Goal: Communication & Community: Answer question/provide support

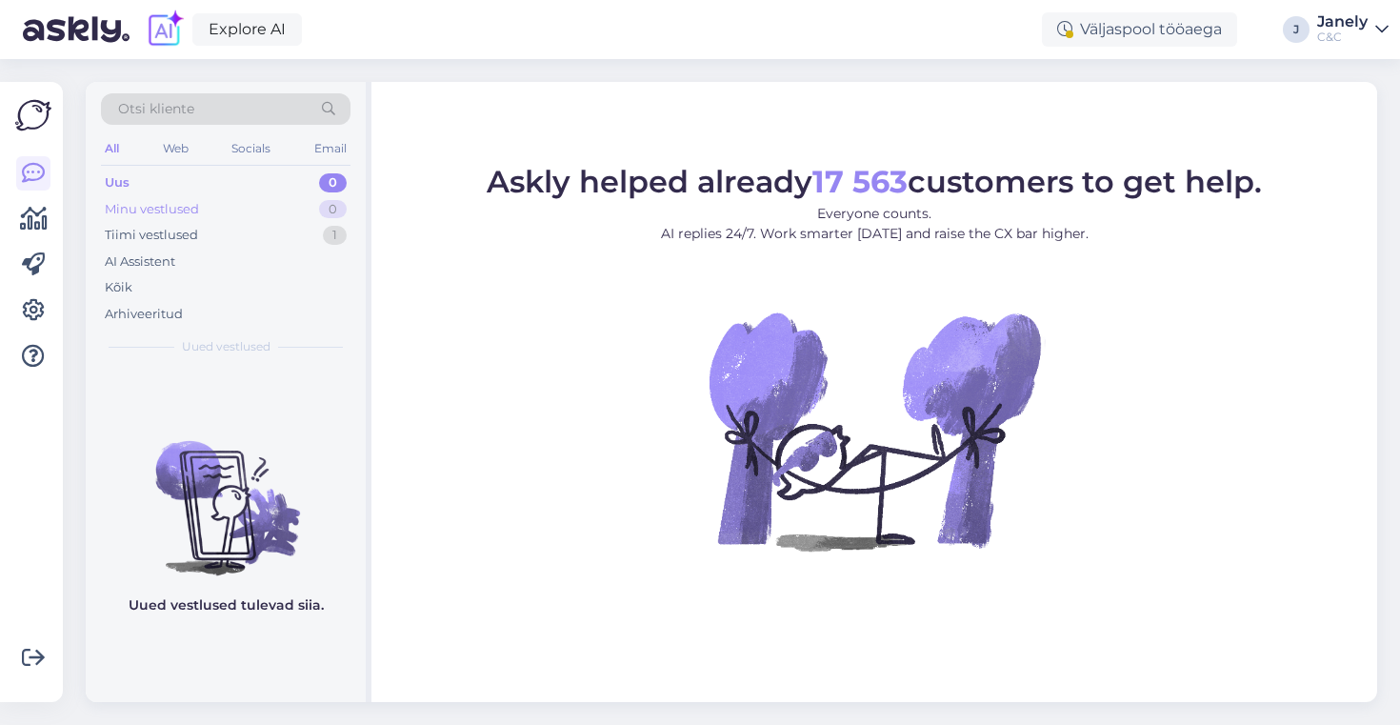
click at [235, 198] on div "Minu vestlused 0" at bounding box center [225, 209] width 249 height 27
click at [241, 246] on div "Tiimi vestlused 1" at bounding box center [225, 235] width 249 height 27
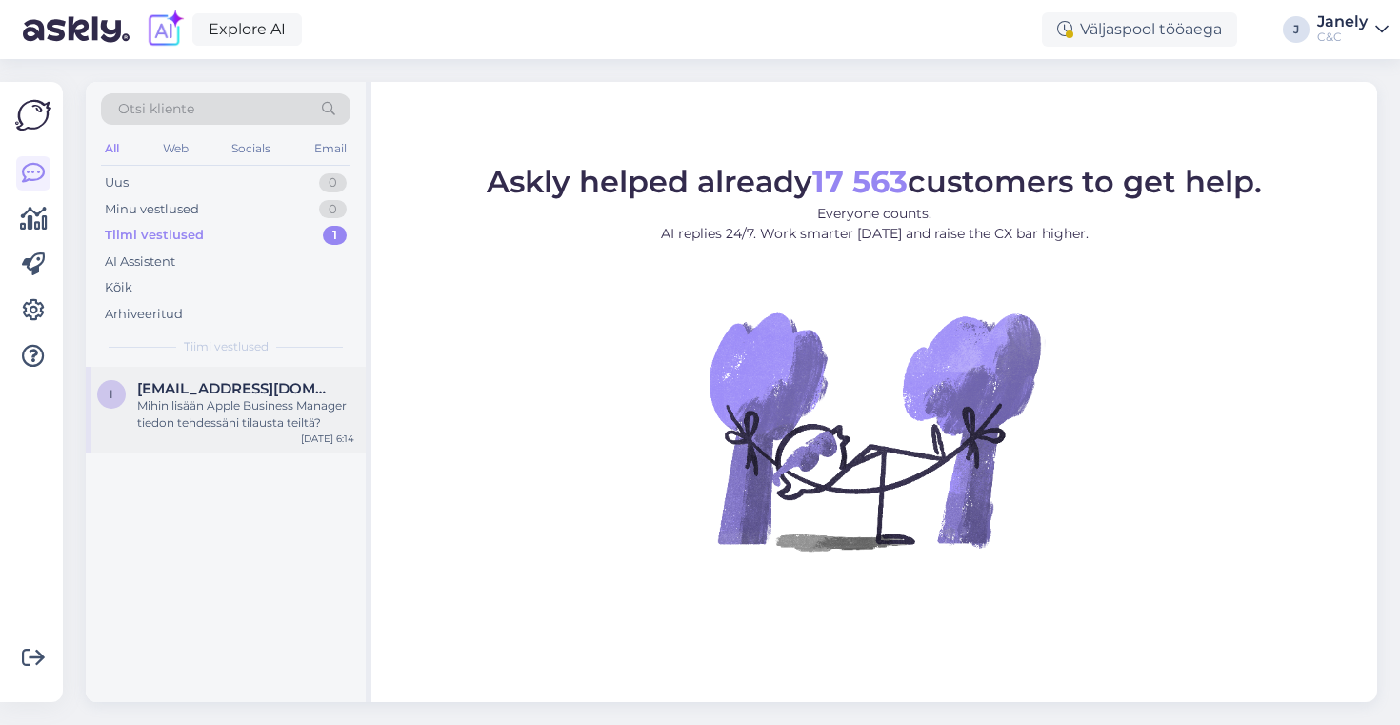
click at [269, 387] on span "[EMAIL_ADDRESS][DOMAIN_NAME]" at bounding box center [236, 388] width 198 height 17
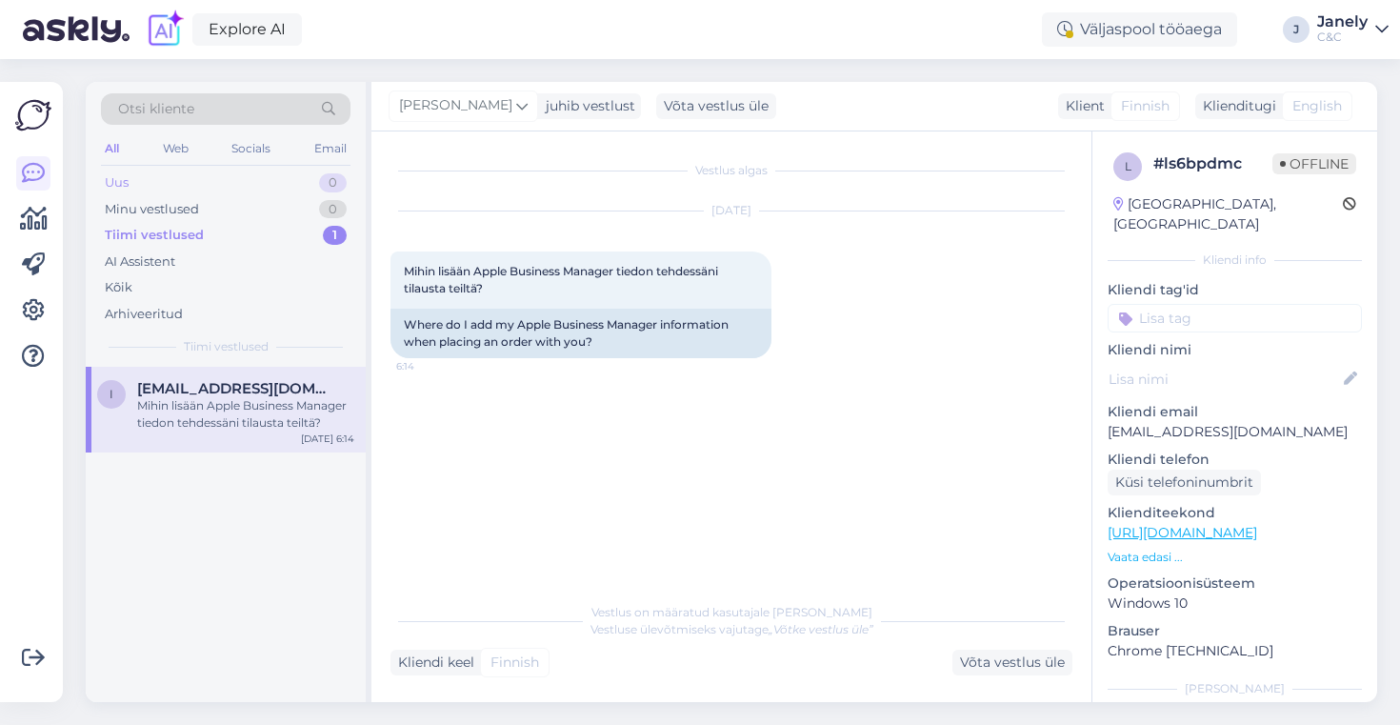
click at [291, 192] on div "Uus 0" at bounding box center [225, 182] width 249 height 27
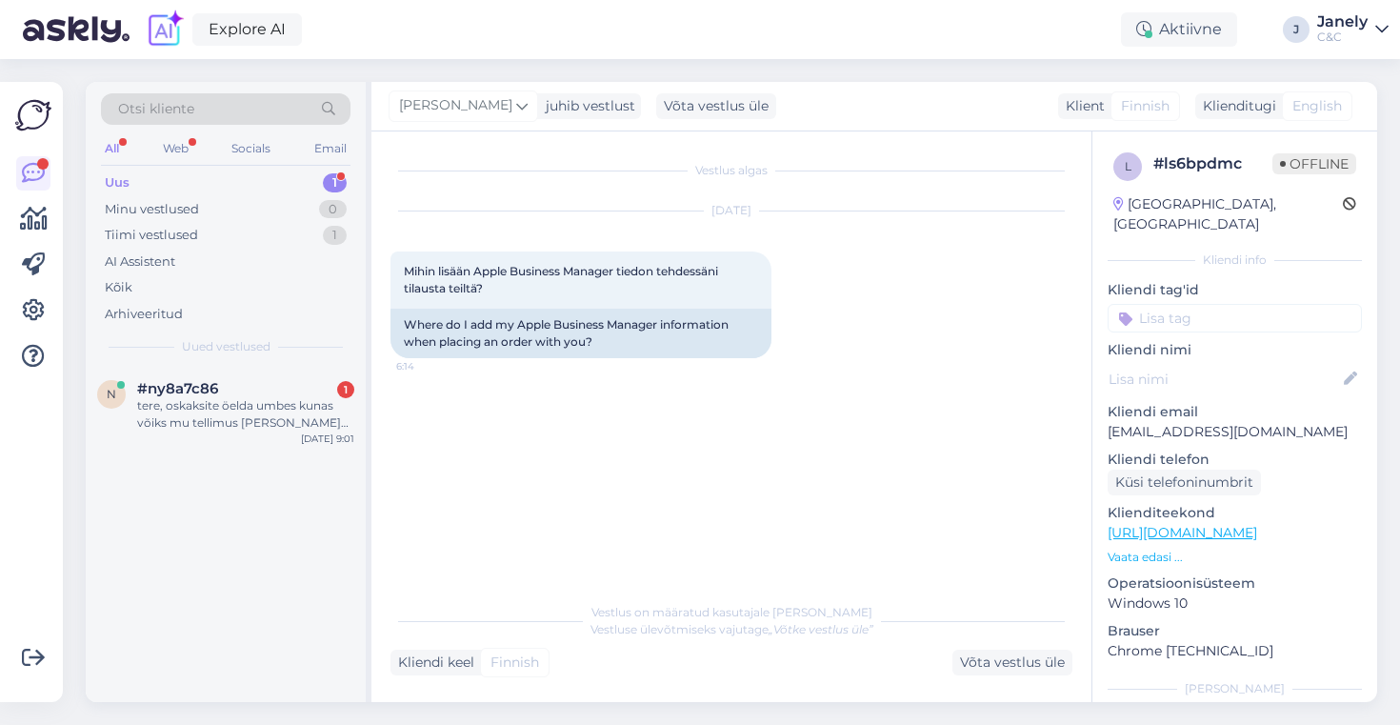
click at [271, 174] on div "Uus 1" at bounding box center [225, 182] width 249 height 27
click at [268, 409] on div "tere, oskaksite öelda umbes kunas võiks mu tellimus [PERSON_NAME]? 285195" at bounding box center [245, 414] width 217 height 34
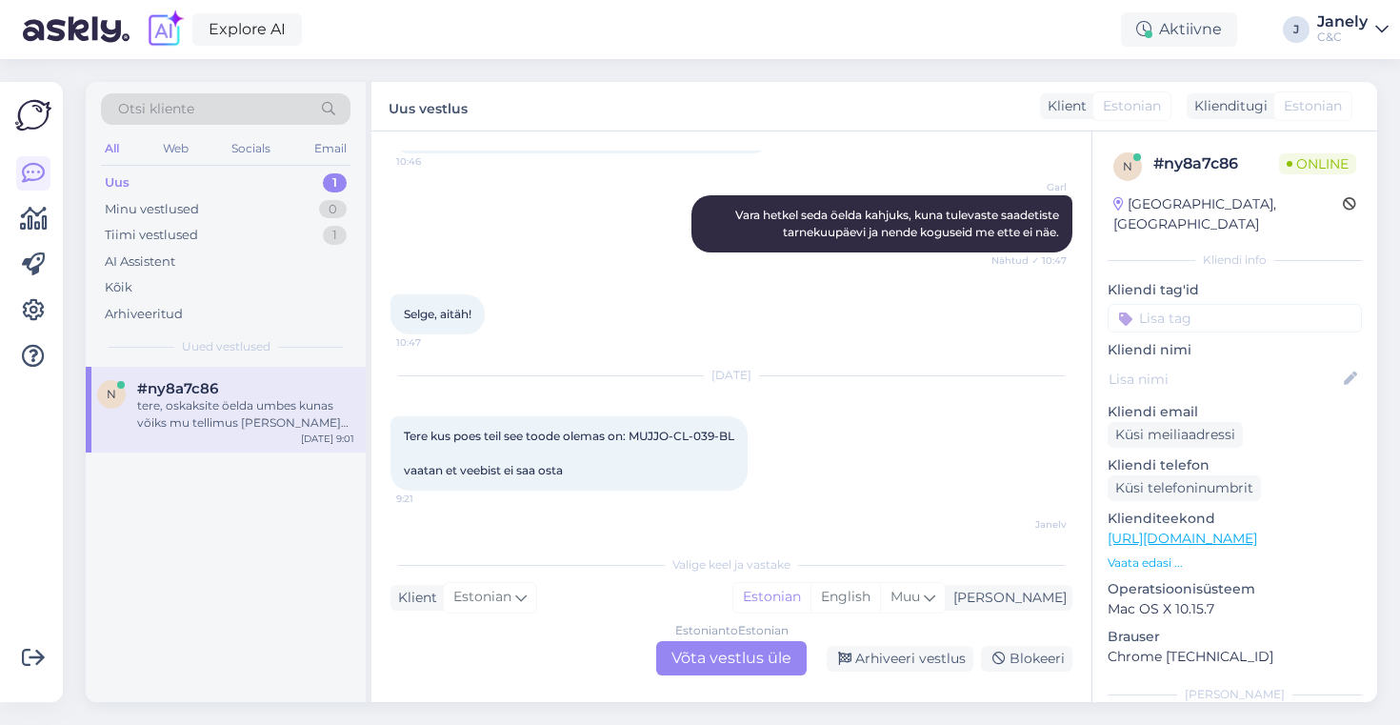
scroll to position [1234, 0]
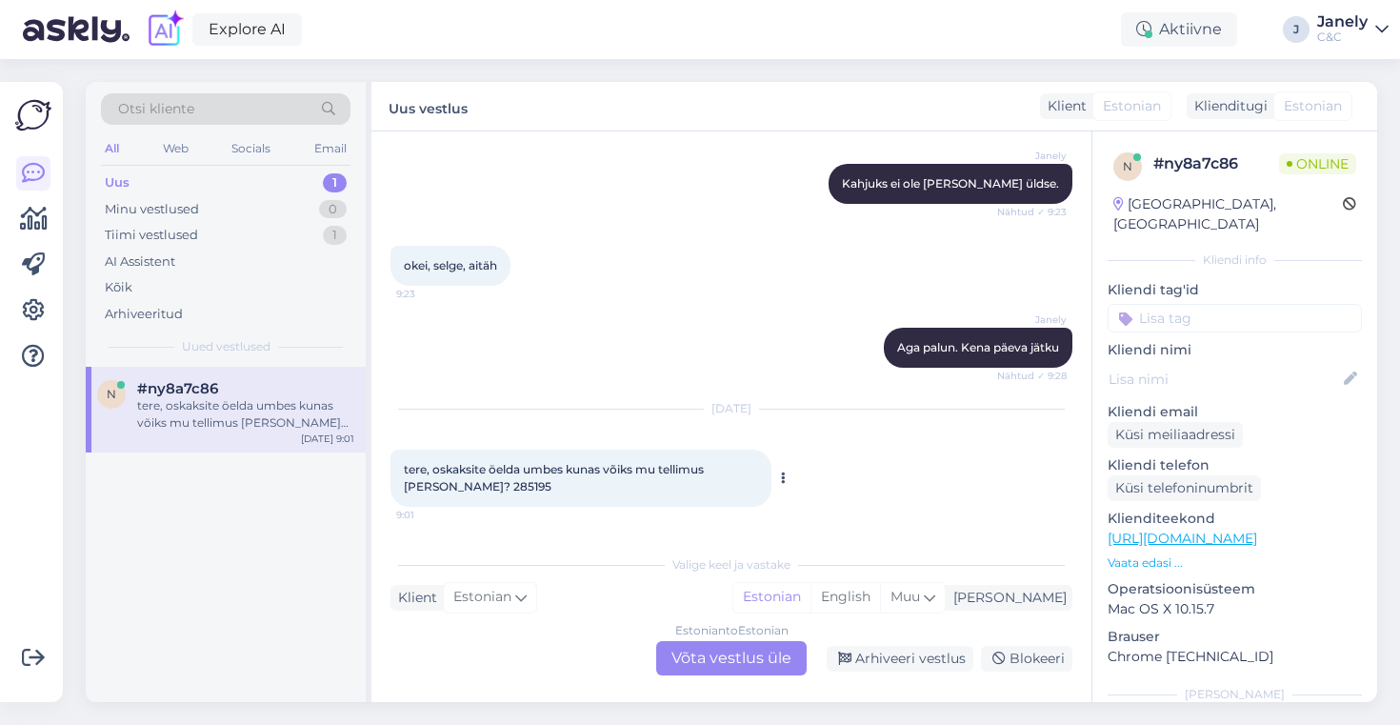
click at [473, 490] on span "tere, oskaksite öelda umbes kunas võiks mu tellimus [PERSON_NAME]? 285195" at bounding box center [555, 477] width 303 height 31
copy span "285195"
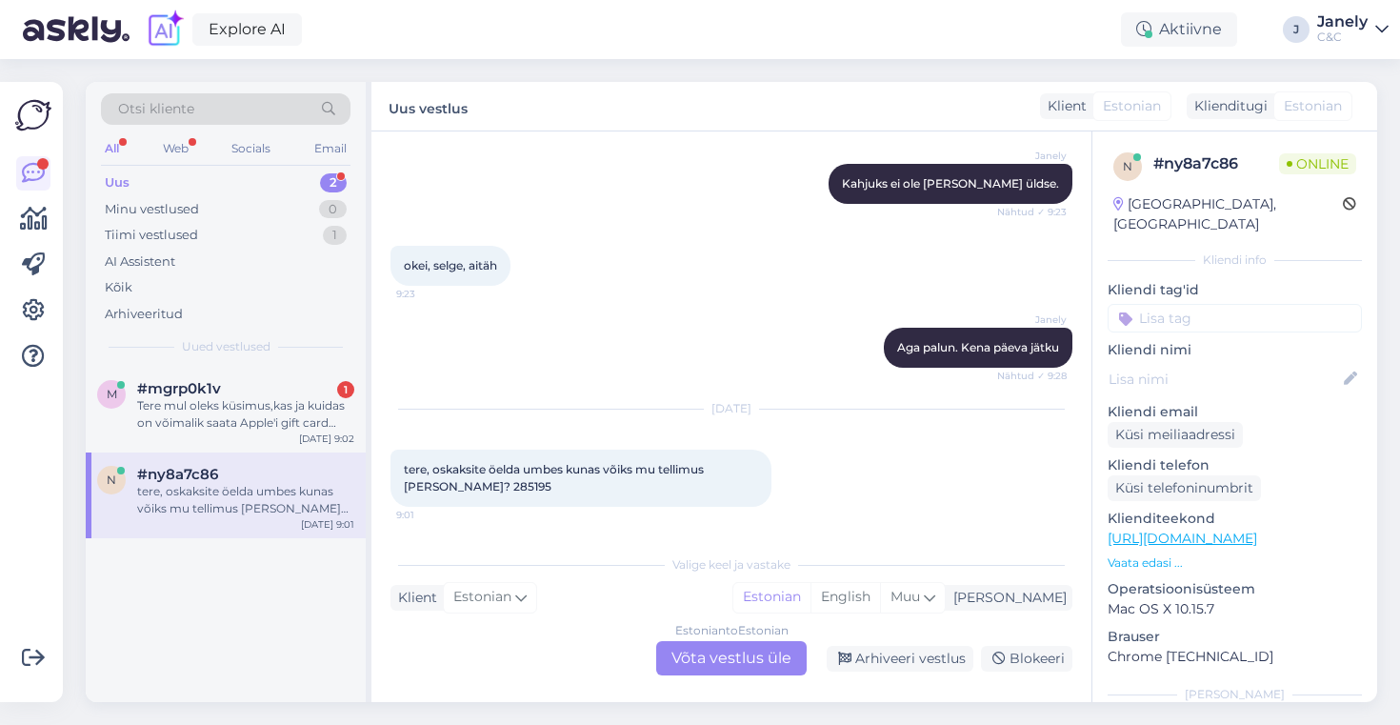
click at [742, 650] on div "Estonian to Estonian Võta vestlus üle" at bounding box center [731, 658] width 150 height 34
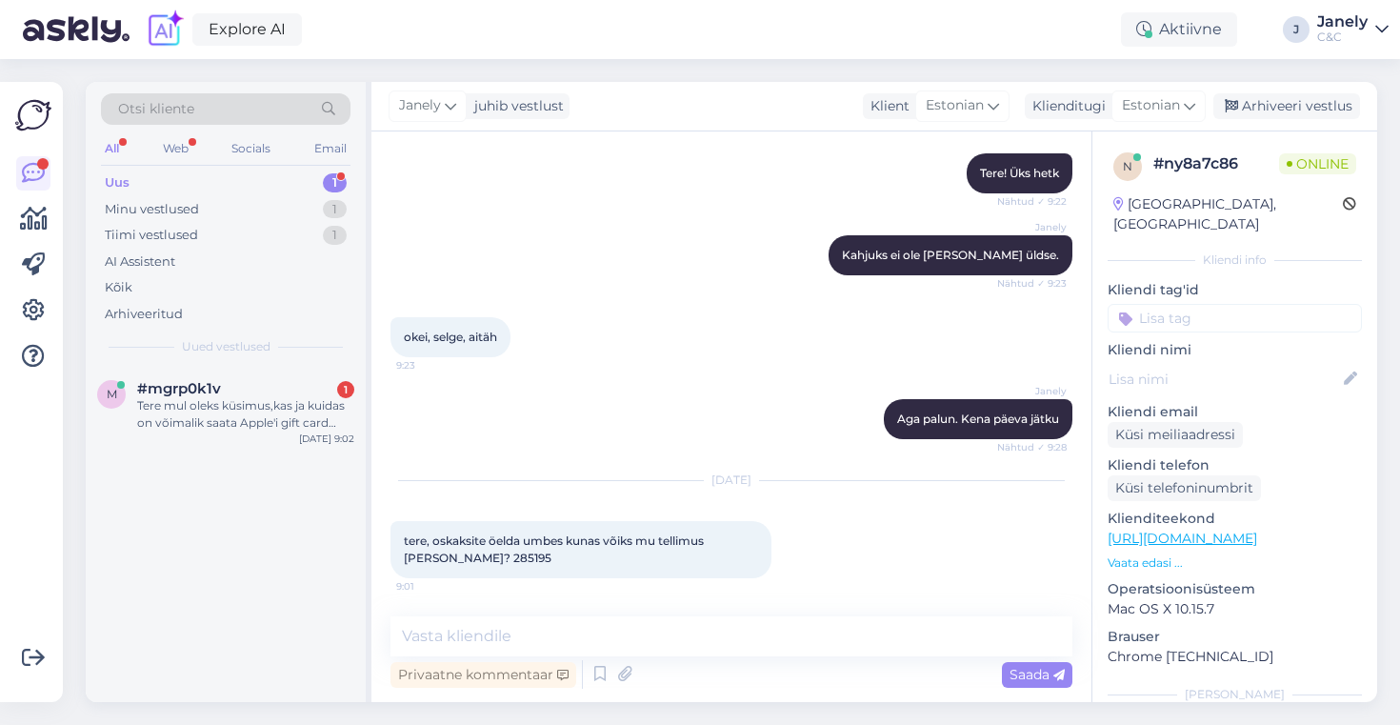
click at [554, 656] on div "Privaatne kommentaar Saada" at bounding box center [731, 674] width 682 height 36
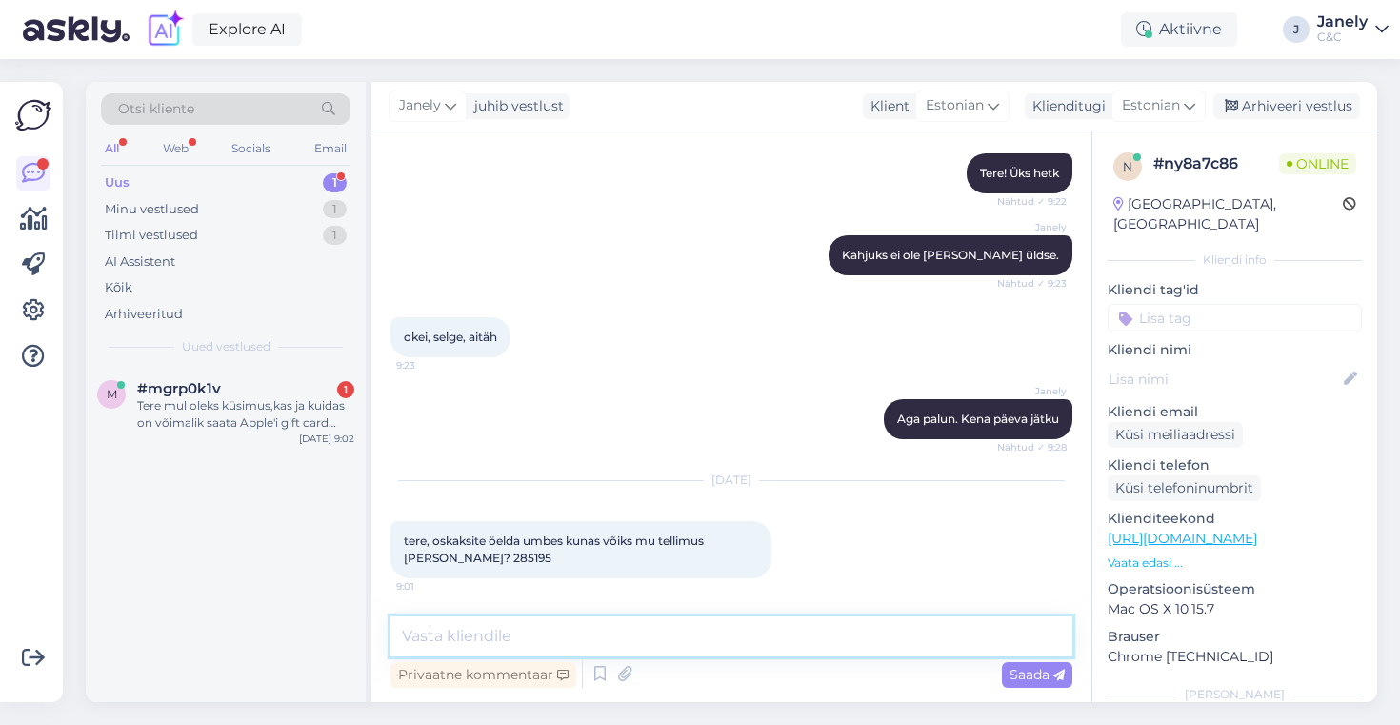
click at [488, 617] on textarea at bounding box center [731, 636] width 682 height 40
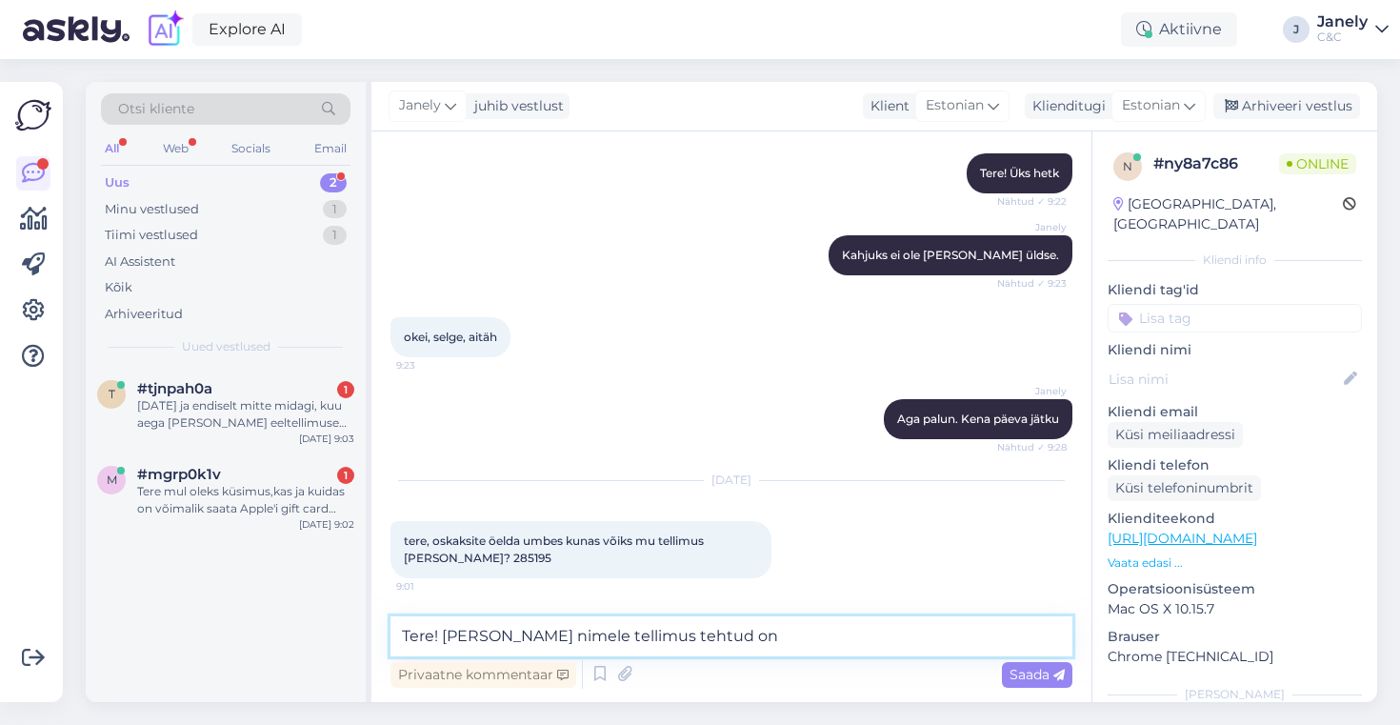
type textarea "Tere! [PERSON_NAME] nimele tellimus tehtud on?"
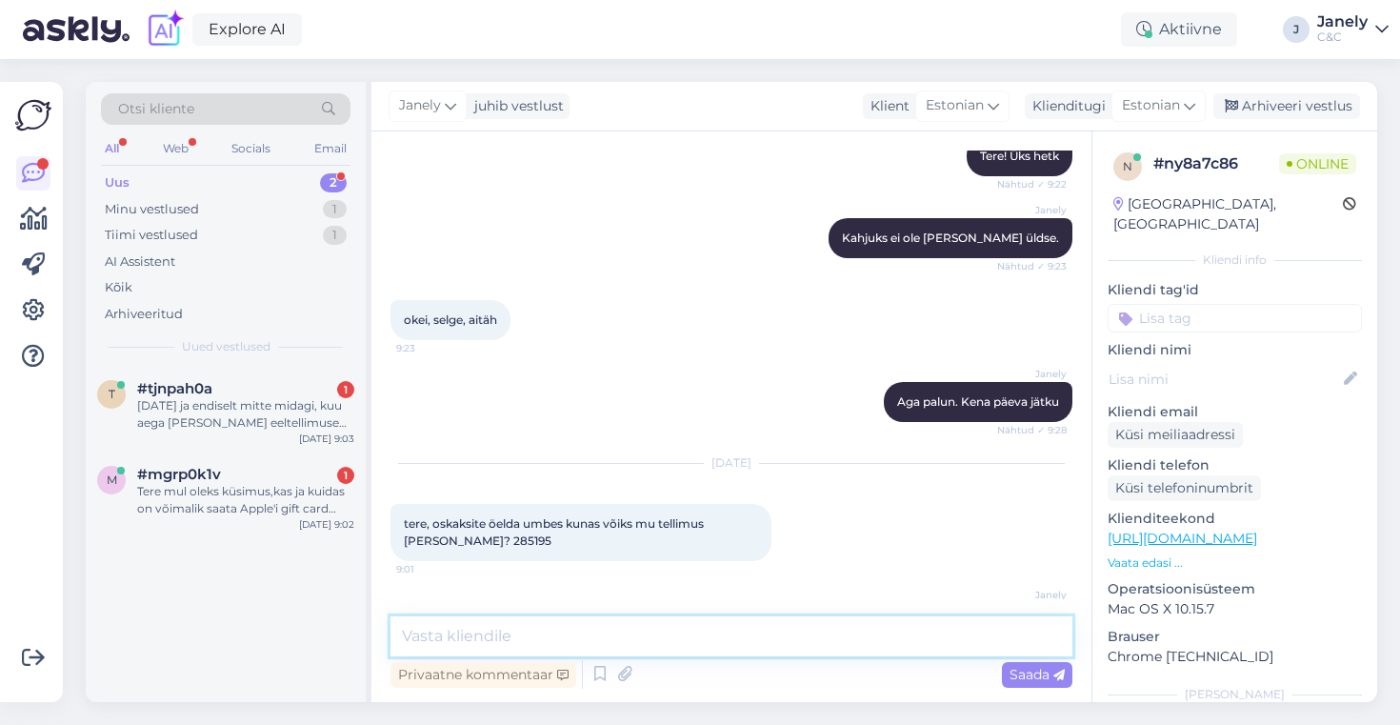
scroll to position [1244, 0]
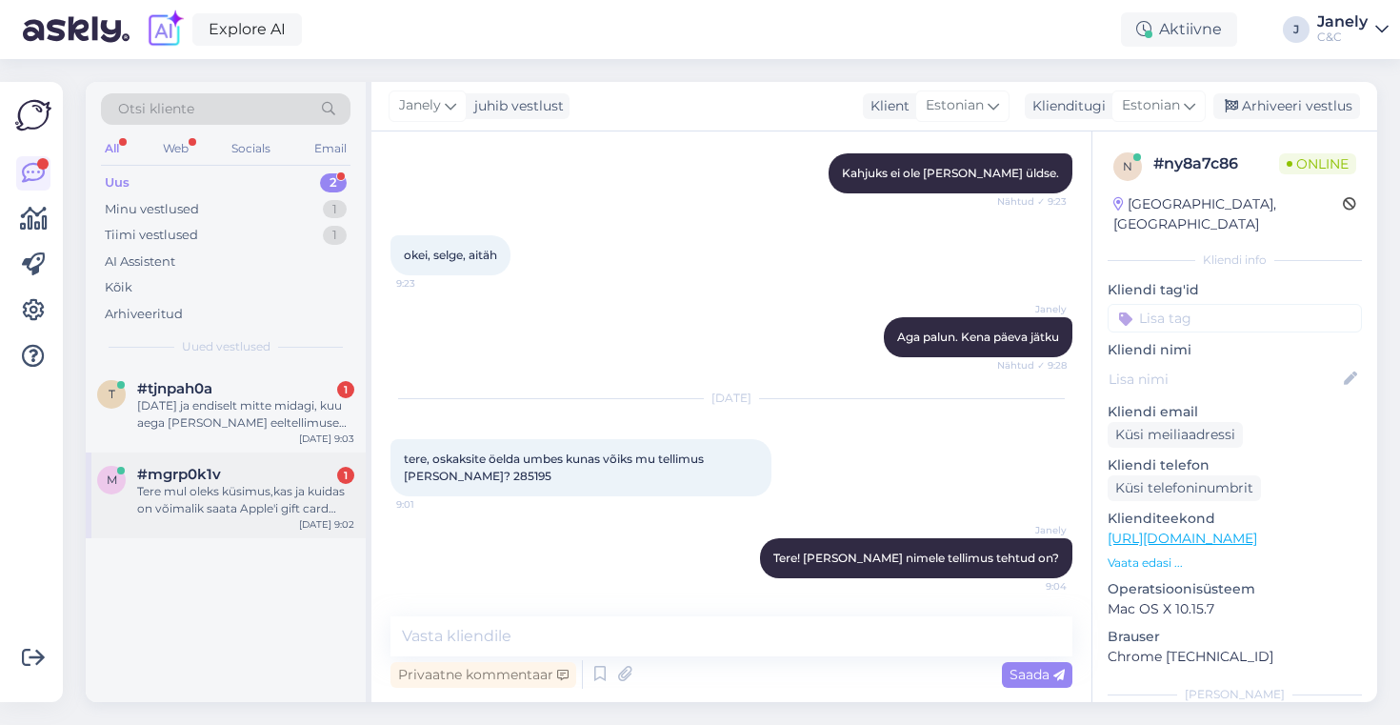
click at [298, 487] on div "Tere mul oleks küsimus,kas ja kuidas on võimalik saata Apple'i gift card USAsse" at bounding box center [245, 500] width 217 height 34
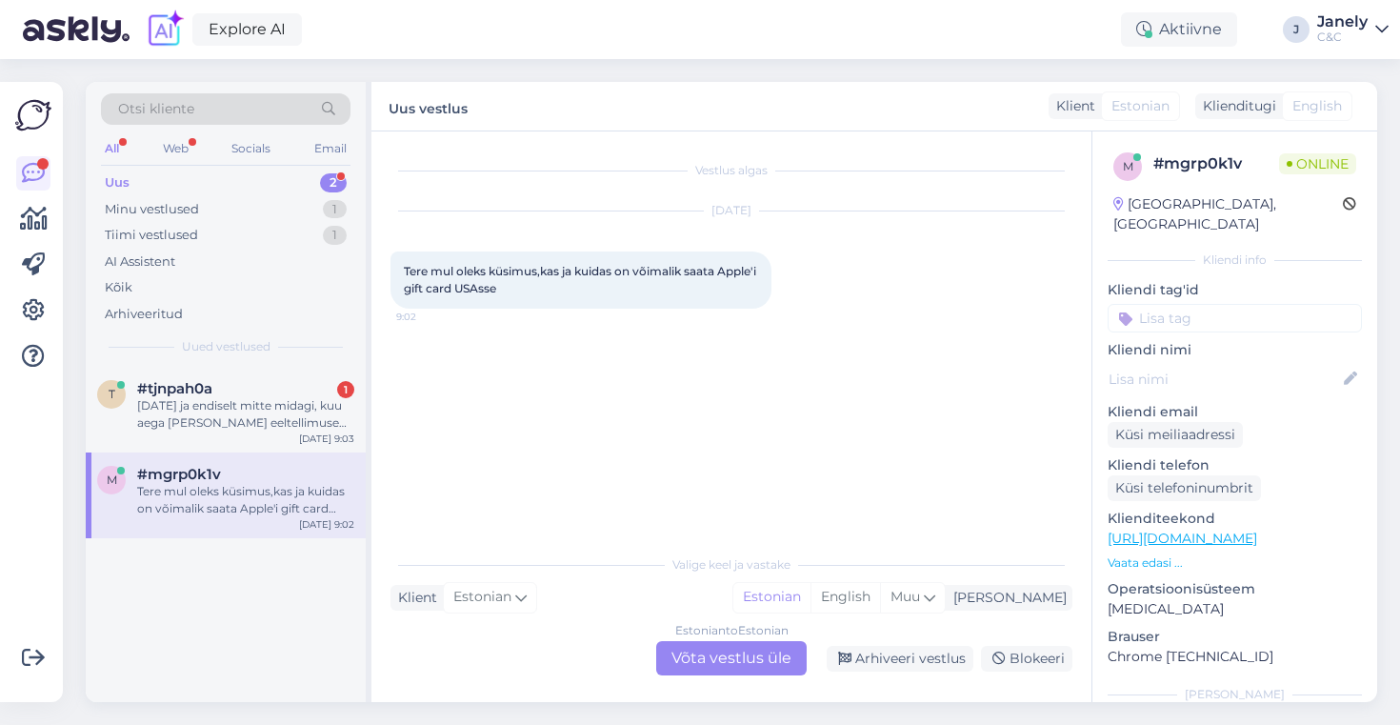
scroll to position [0, 0]
click at [298, 566] on div "t #tjnpah0a 1 [DATE] ja endiselt mitte midagi, kuu aega [PERSON_NAME] eeltellim…" at bounding box center [226, 534] width 280 height 335
click at [276, 435] on div "t #tjnpah0a 1 [DATE] ja endiselt mitte midagi, kuu aega [PERSON_NAME] eeltellim…" at bounding box center [226, 410] width 280 height 86
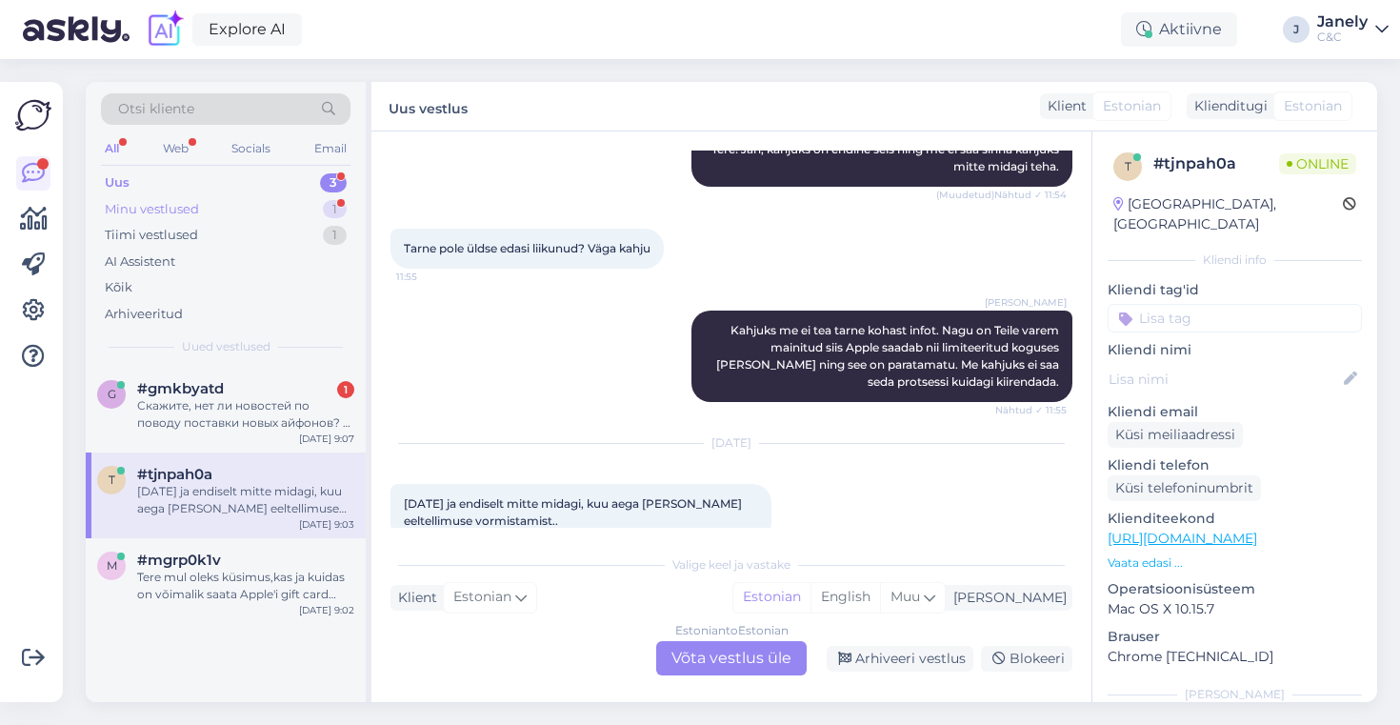
click at [291, 213] on div "Minu vestlused 1" at bounding box center [225, 209] width 249 height 27
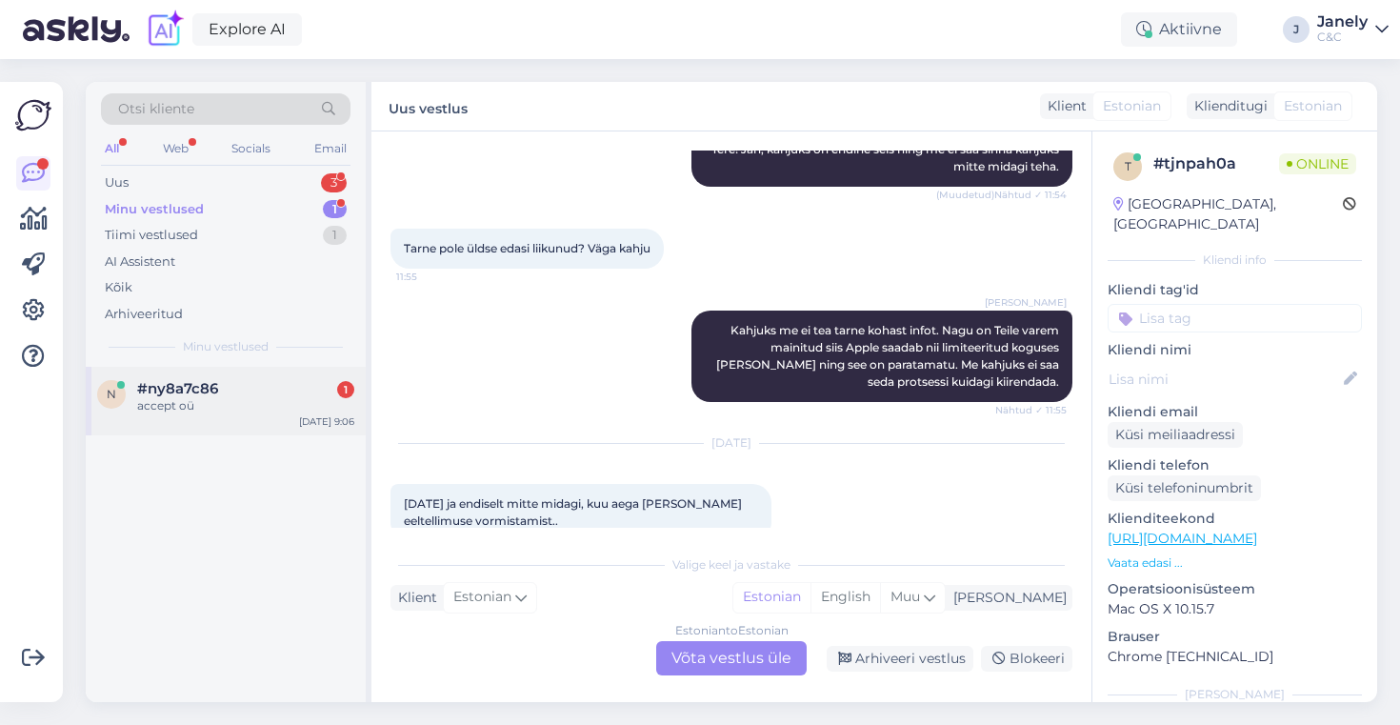
click at [185, 398] on div "accept oü" at bounding box center [245, 405] width 217 height 17
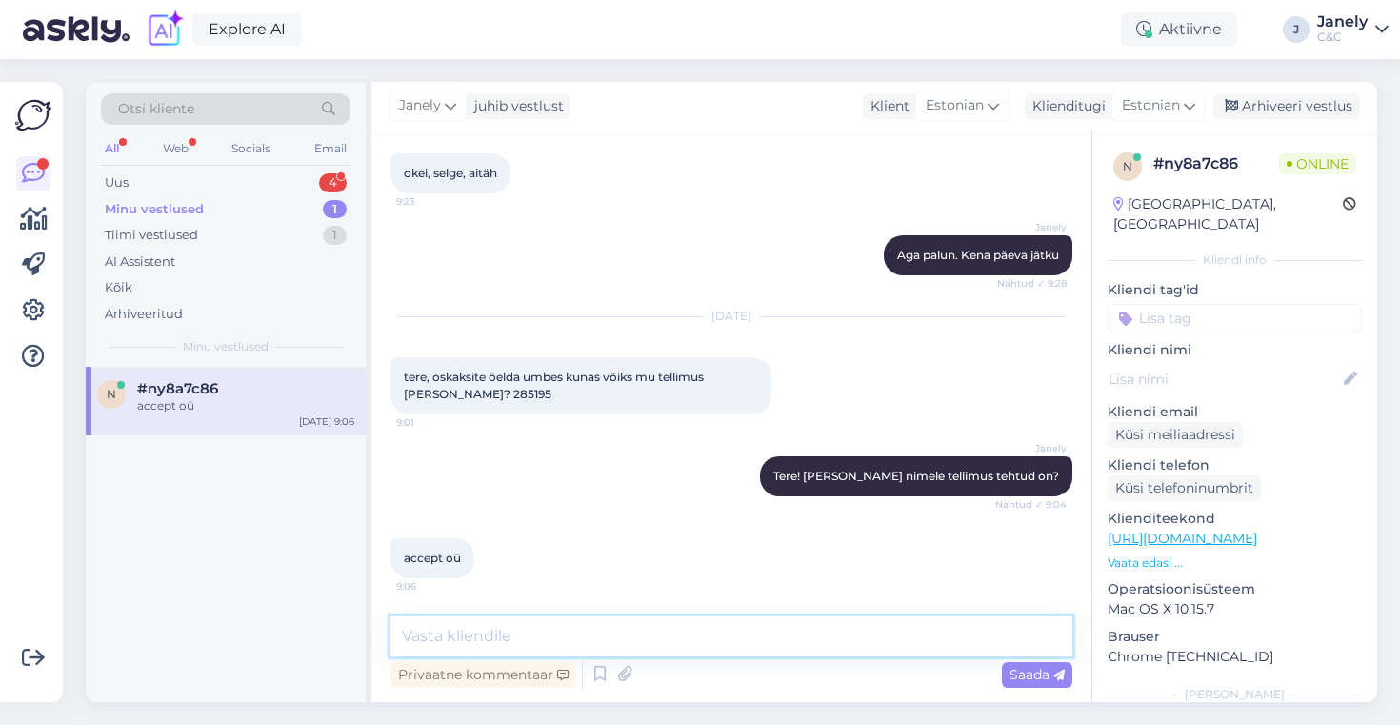
click at [596, 627] on textarea at bounding box center [731, 636] width 682 height 40
click at [631, 619] on textarea "Meie andmete põhiselt on t" at bounding box center [731, 636] width 682 height 40
type textarea "Kas tellisite Airpods 3?"
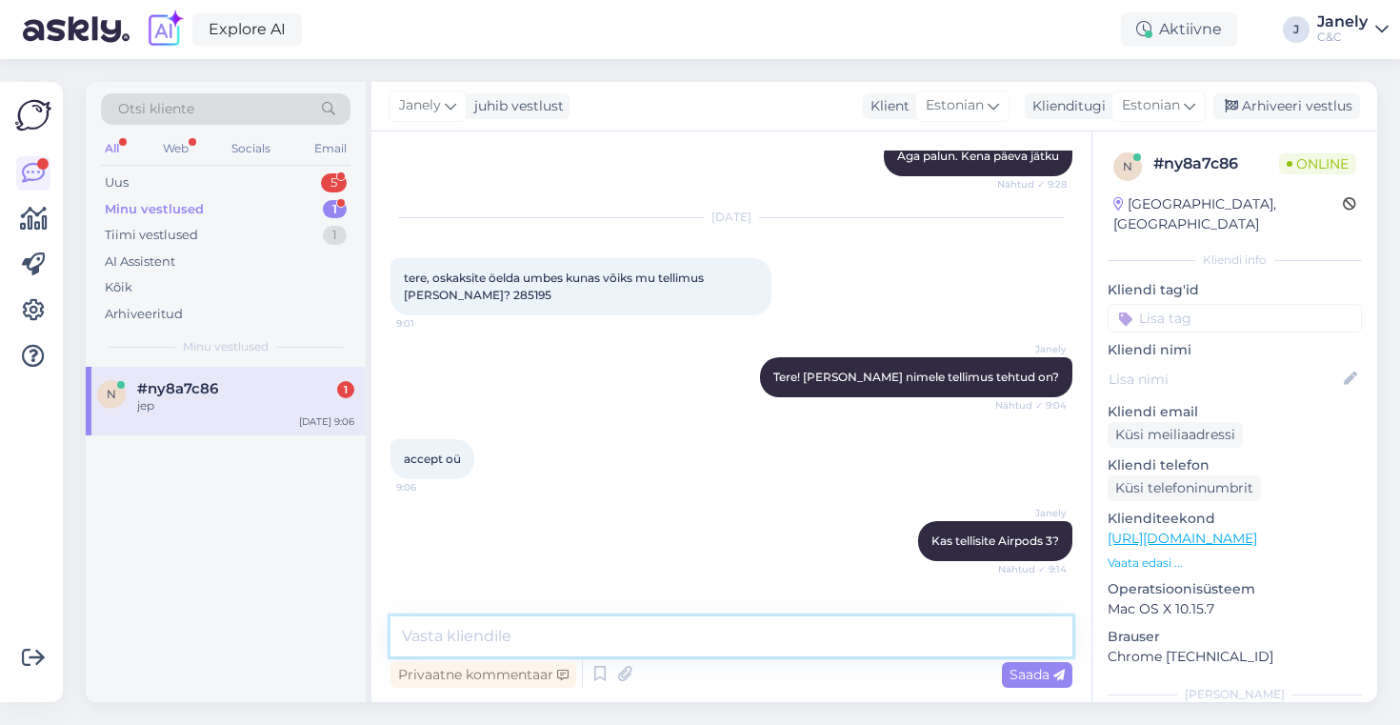
scroll to position [1490, 0]
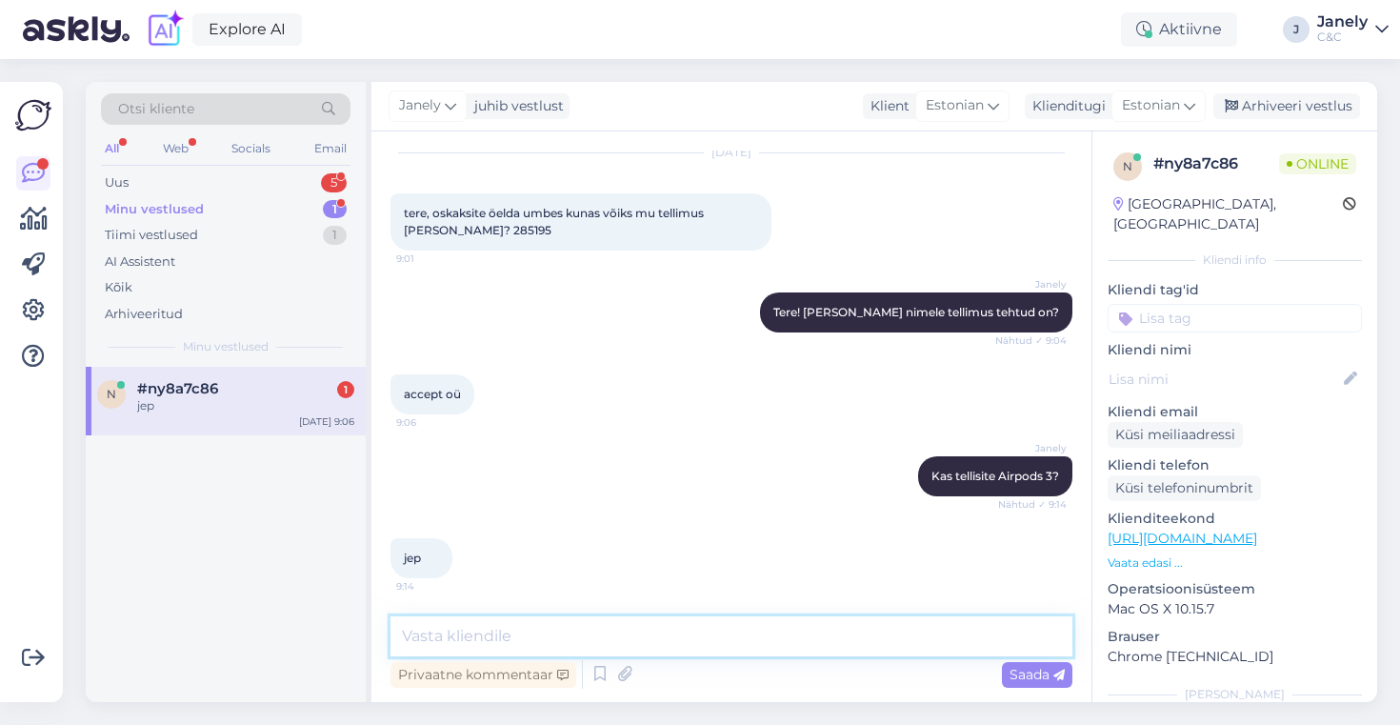
click at [536, 625] on textarea at bounding box center [731, 636] width 682 height 40
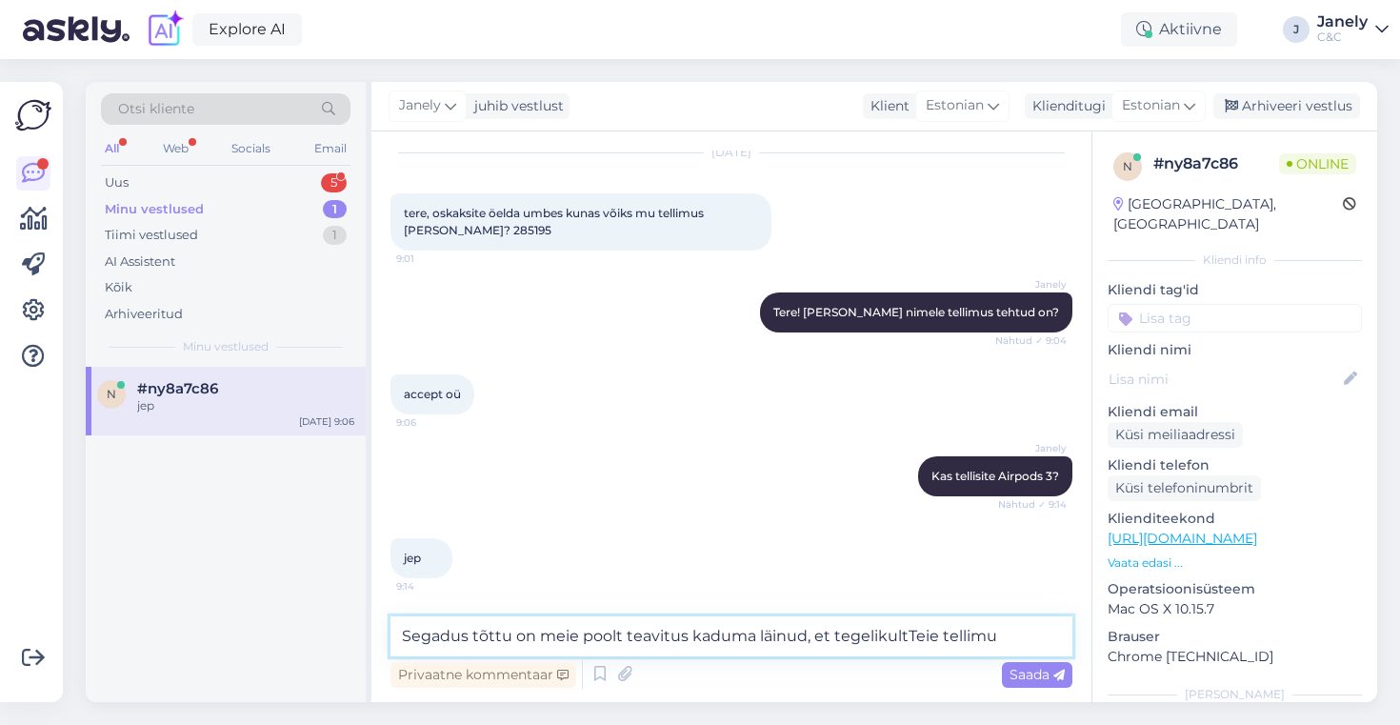
click at [902, 632] on textarea "Segadus tõttu on meie poolt teavitus kaduma läinud, et tegelikultTeie tellimu" at bounding box center [731, 636] width 682 height 40
click at [1002, 635] on textarea "Segadus tõttu on meie poolt teavitus kaduma läinud, et tegelikult [PERSON_NAME]…" at bounding box center [731, 636] width 682 height 40
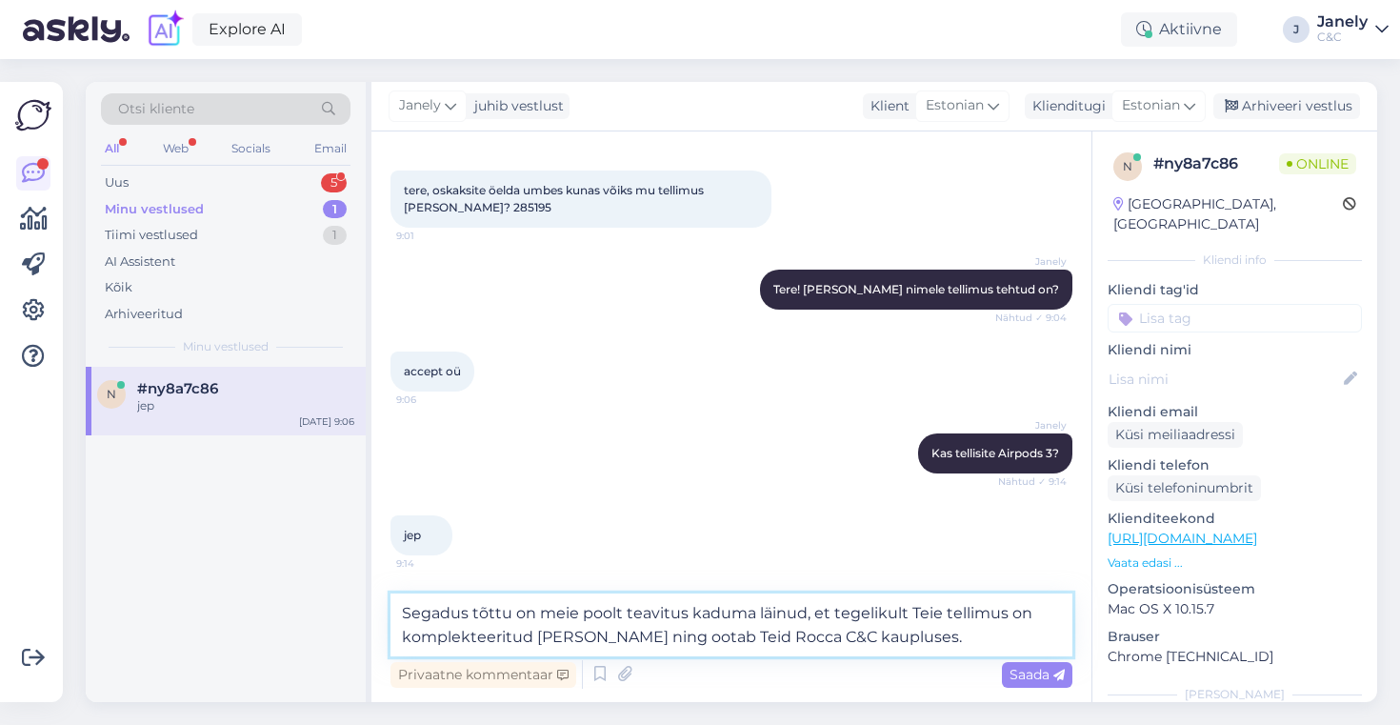
type textarea "Segadus tõttu on meie poolt teavitus kaduma läinud, et tegelikult Teie tellimus…"
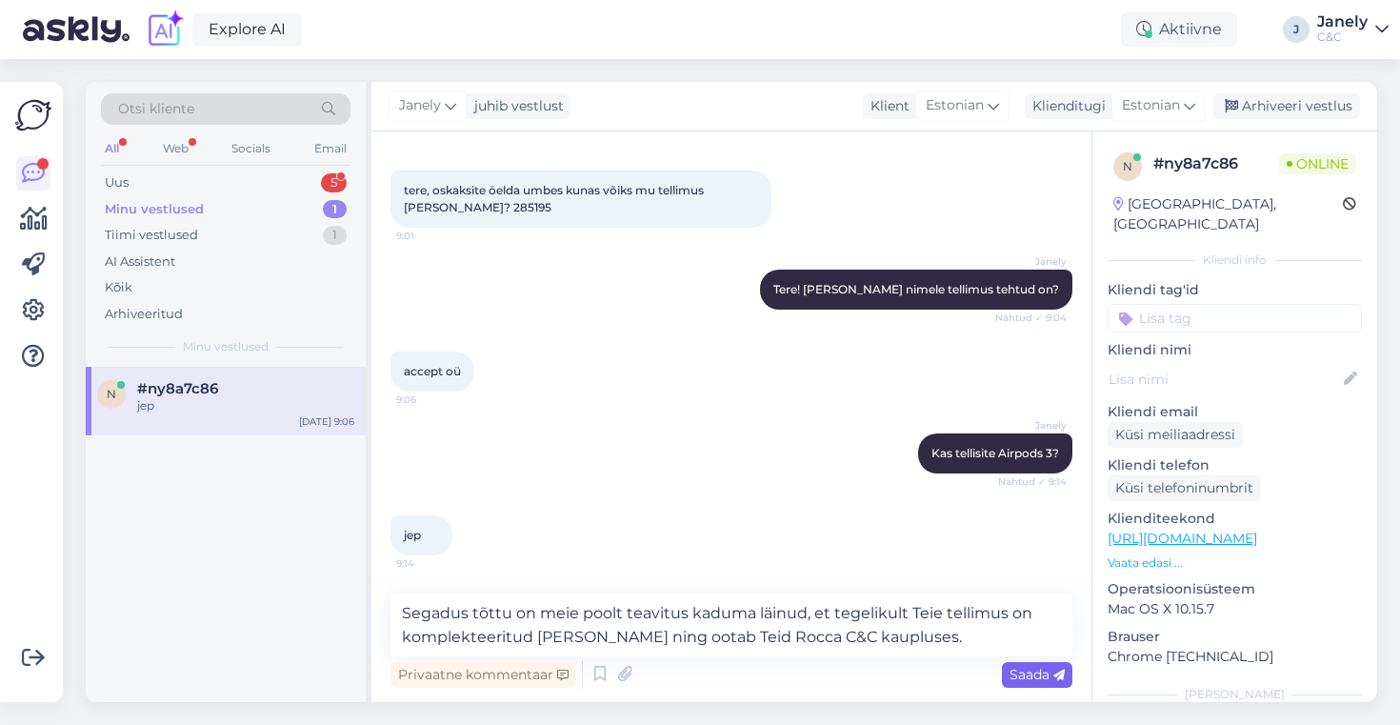
click at [1045, 669] on span "Saada" at bounding box center [1036, 674] width 55 height 17
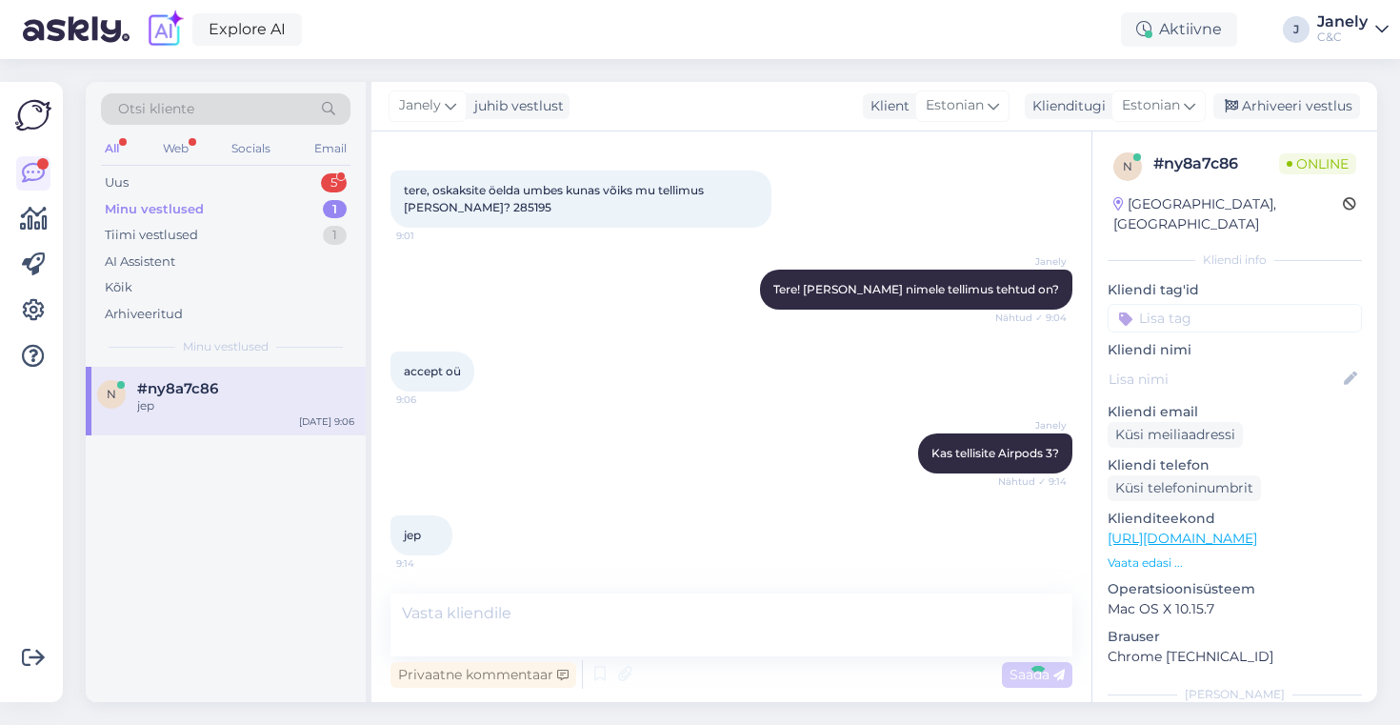
scroll to position [1606, 0]
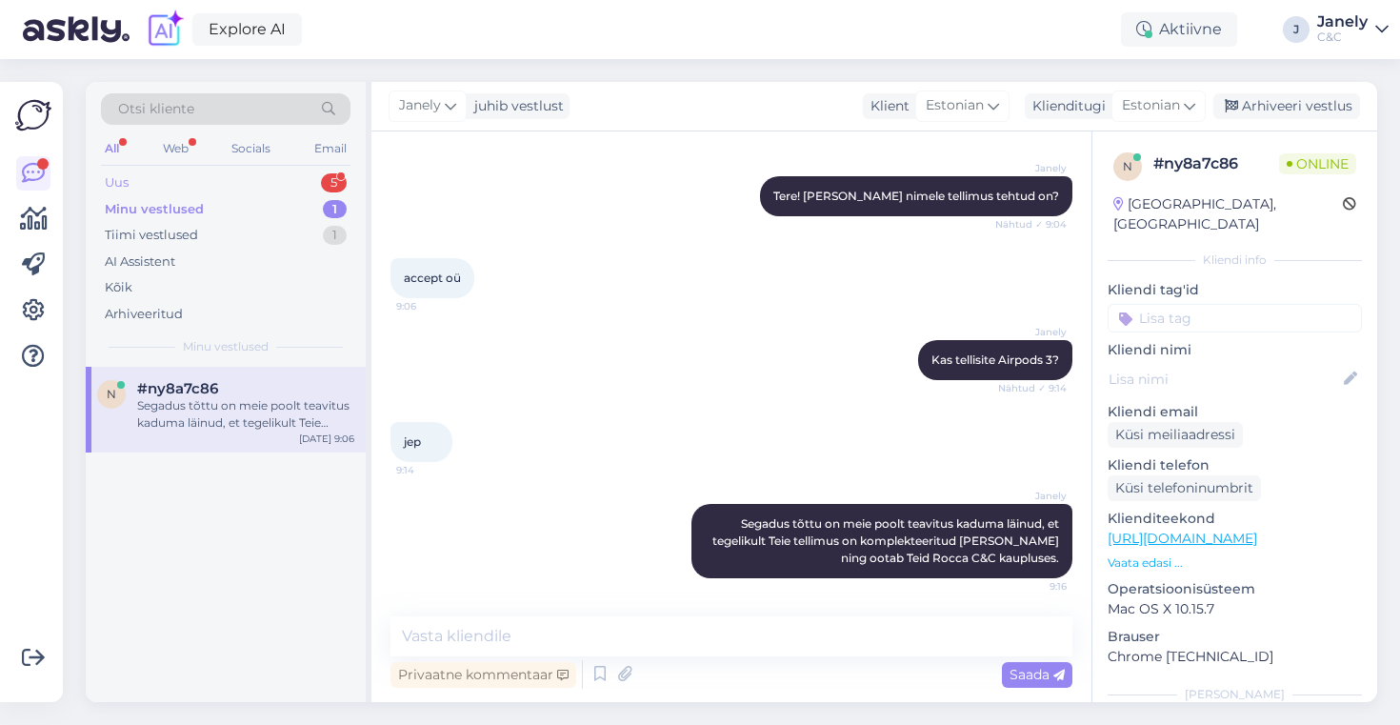
click at [240, 189] on div "Uus 5" at bounding box center [225, 182] width 249 height 27
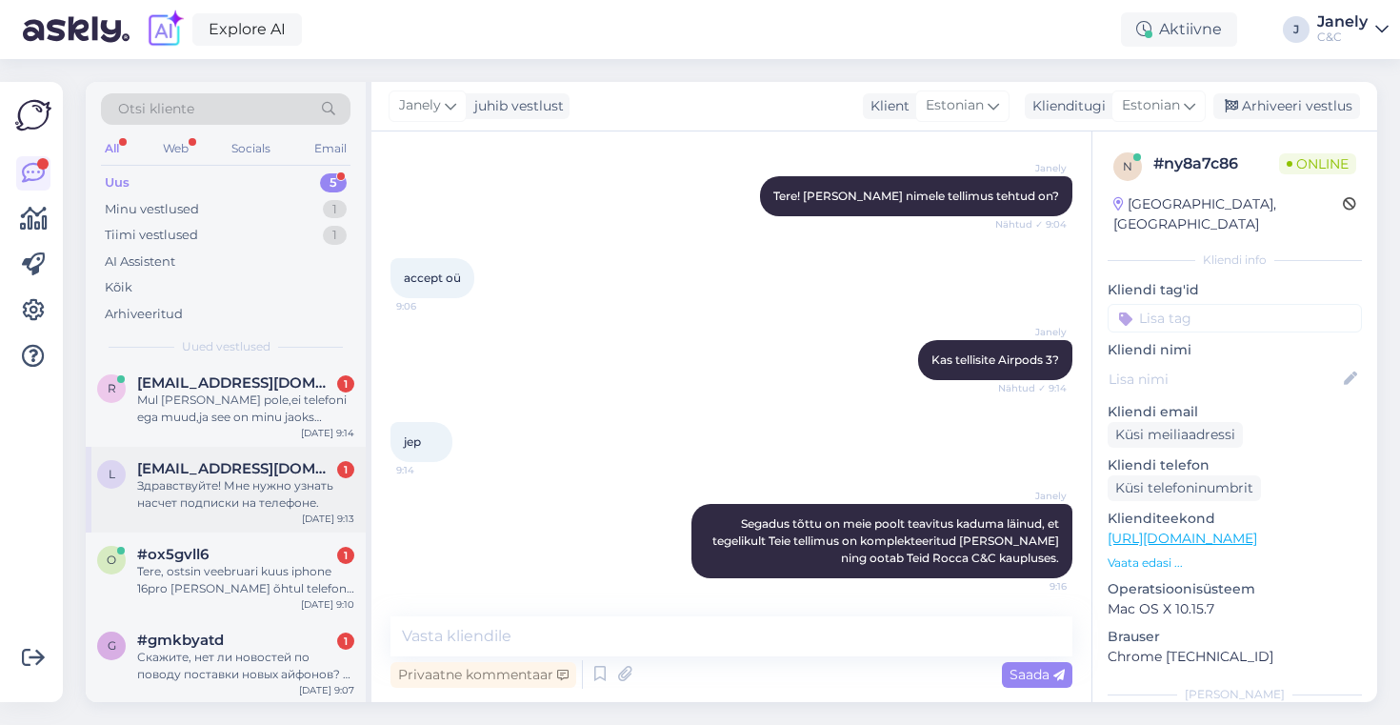
scroll to position [0, 0]
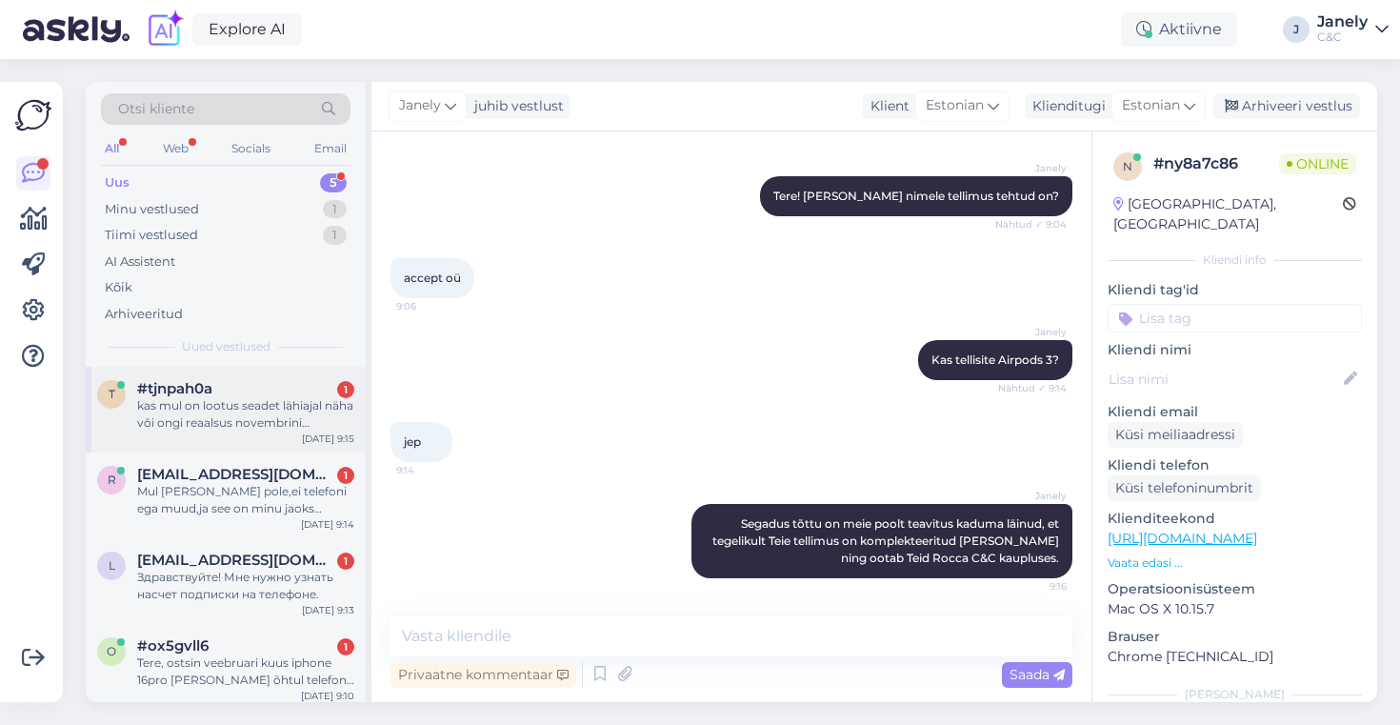
click at [260, 425] on div "kas mul on lootus seadet lähiajal näha või ongi reaalsus novembrini ootamine?" at bounding box center [245, 414] width 217 height 34
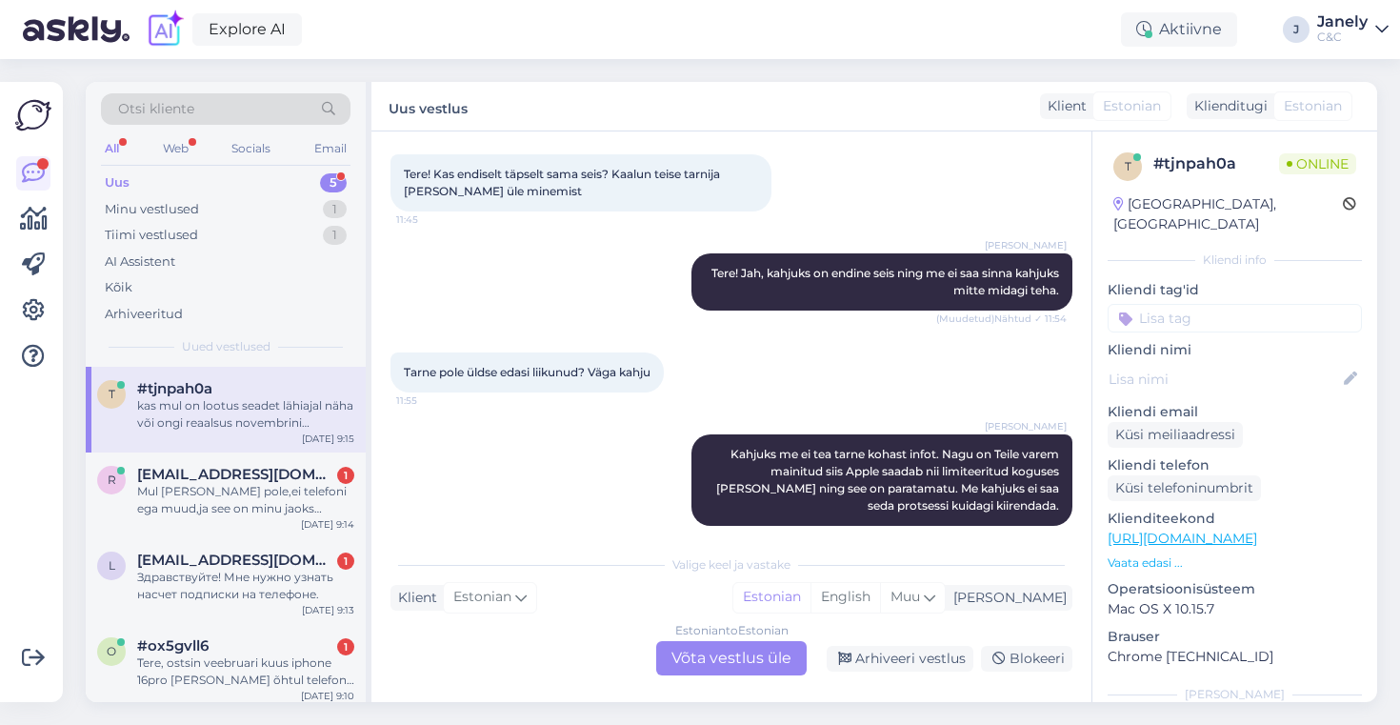
scroll to position [2981, 0]
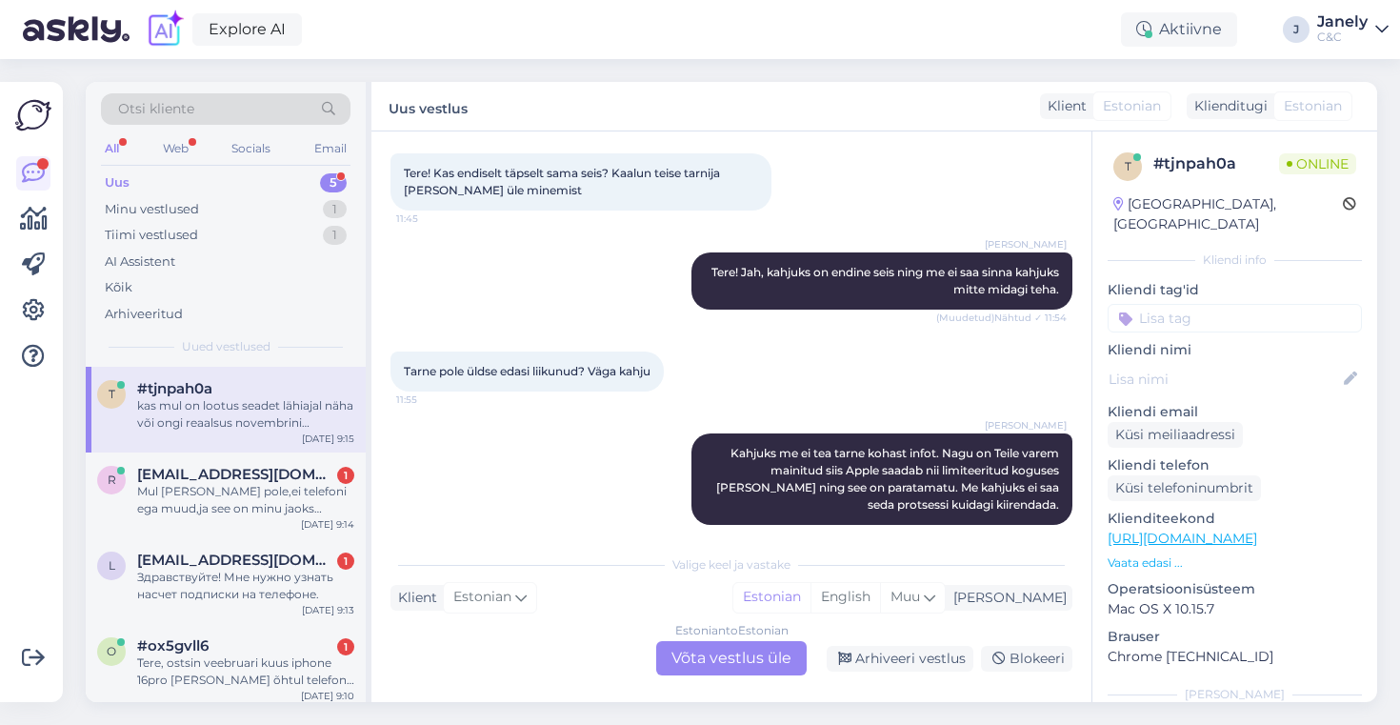
click at [712, 659] on div "Estonian to Estonian Võta vestlus üle" at bounding box center [731, 658] width 150 height 34
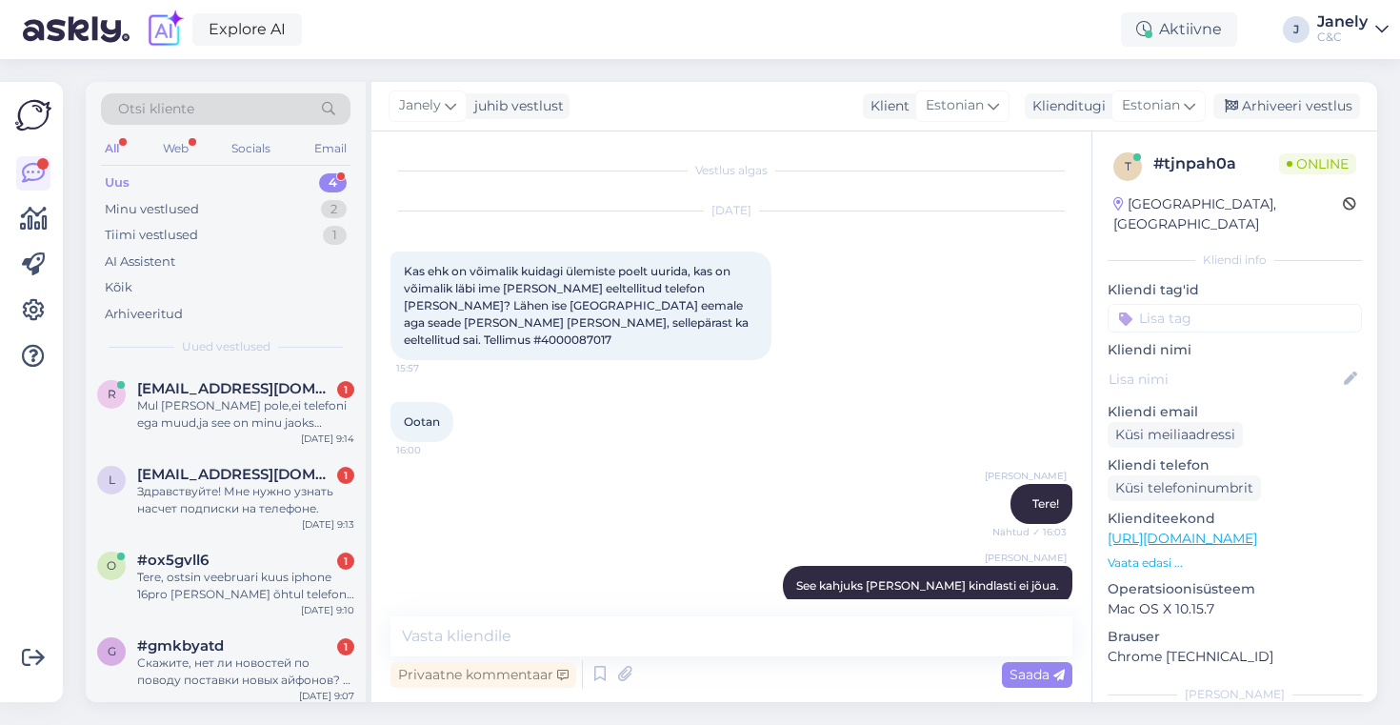
scroll to position [9, 0]
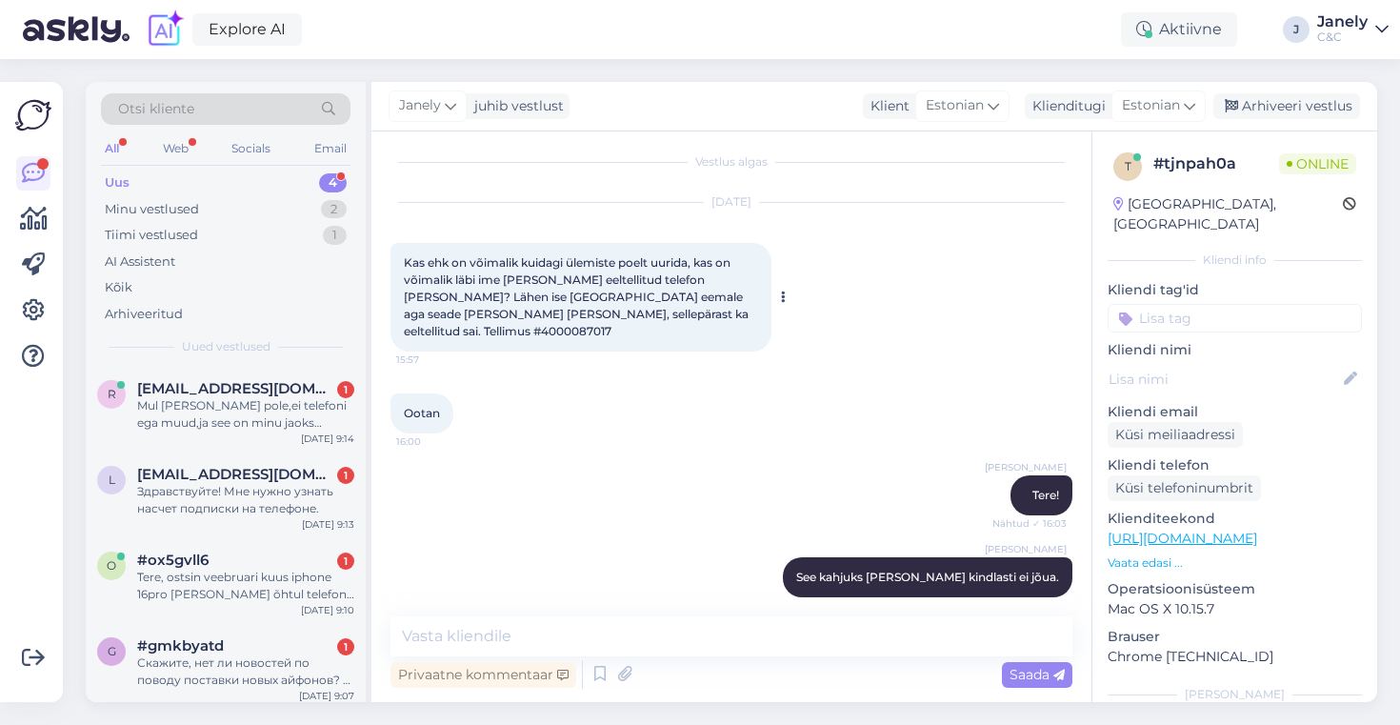
click at [657, 318] on span "Kas ehk on võimalik kuidagi ülemiste poelt uurida, kas on võimalik läbi ime [PE…" at bounding box center [578, 296] width 348 height 83
copy div "4000087017 15:57"
click at [264, 202] on div "Minu vestlused 2" at bounding box center [225, 209] width 249 height 27
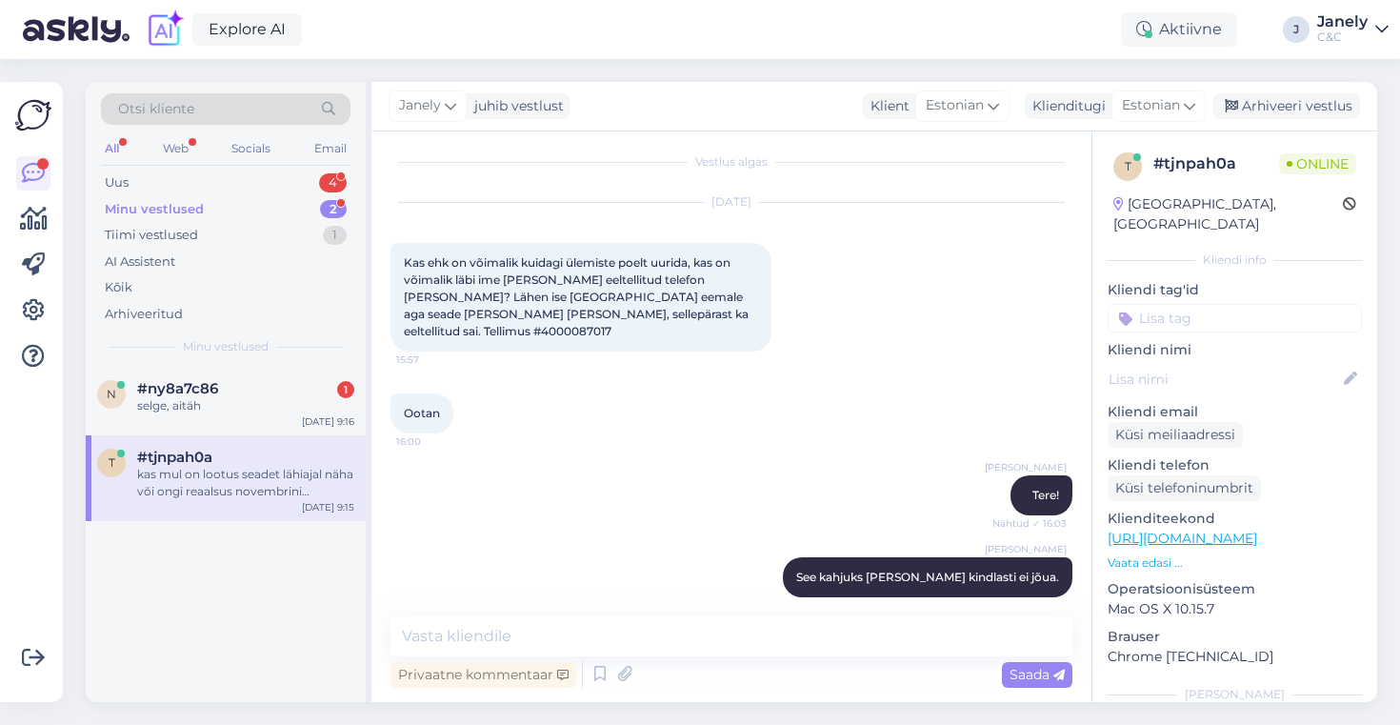
click at [323, 484] on div "kas mul on lootus seadet lähiajal näha või ongi reaalsus novembrini ootamine?" at bounding box center [245, 483] width 217 height 34
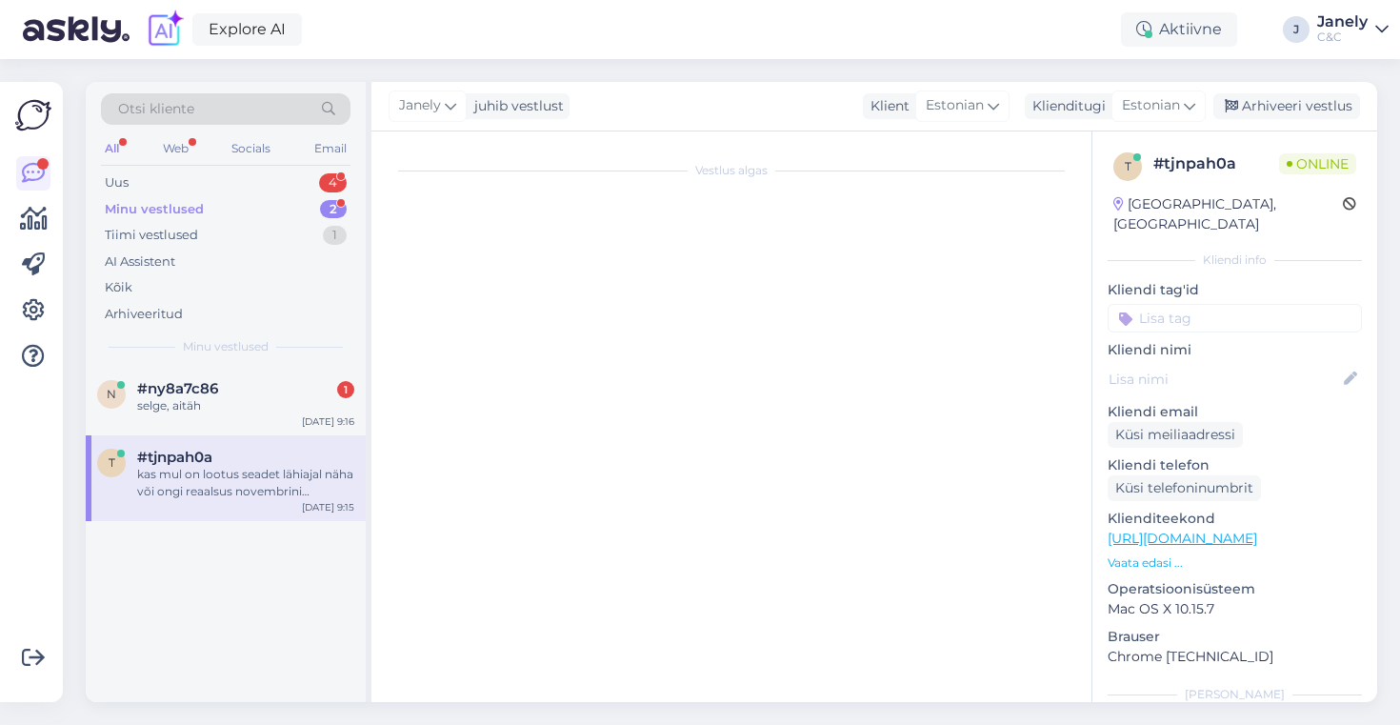
scroll to position [0, 0]
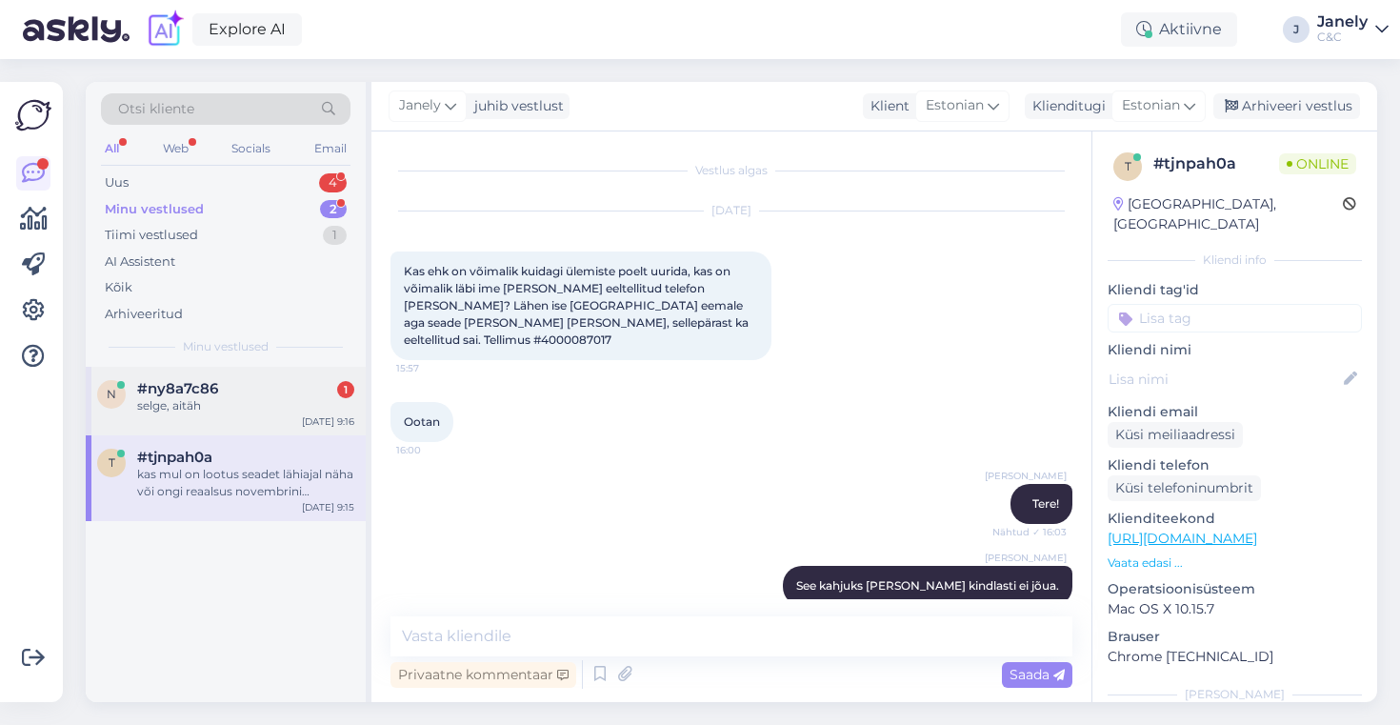
click at [292, 414] on div "n #ny8a7c86 1 selge, aitäh [DATE] 9:16" at bounding box center [226, 401] width 280 height 69
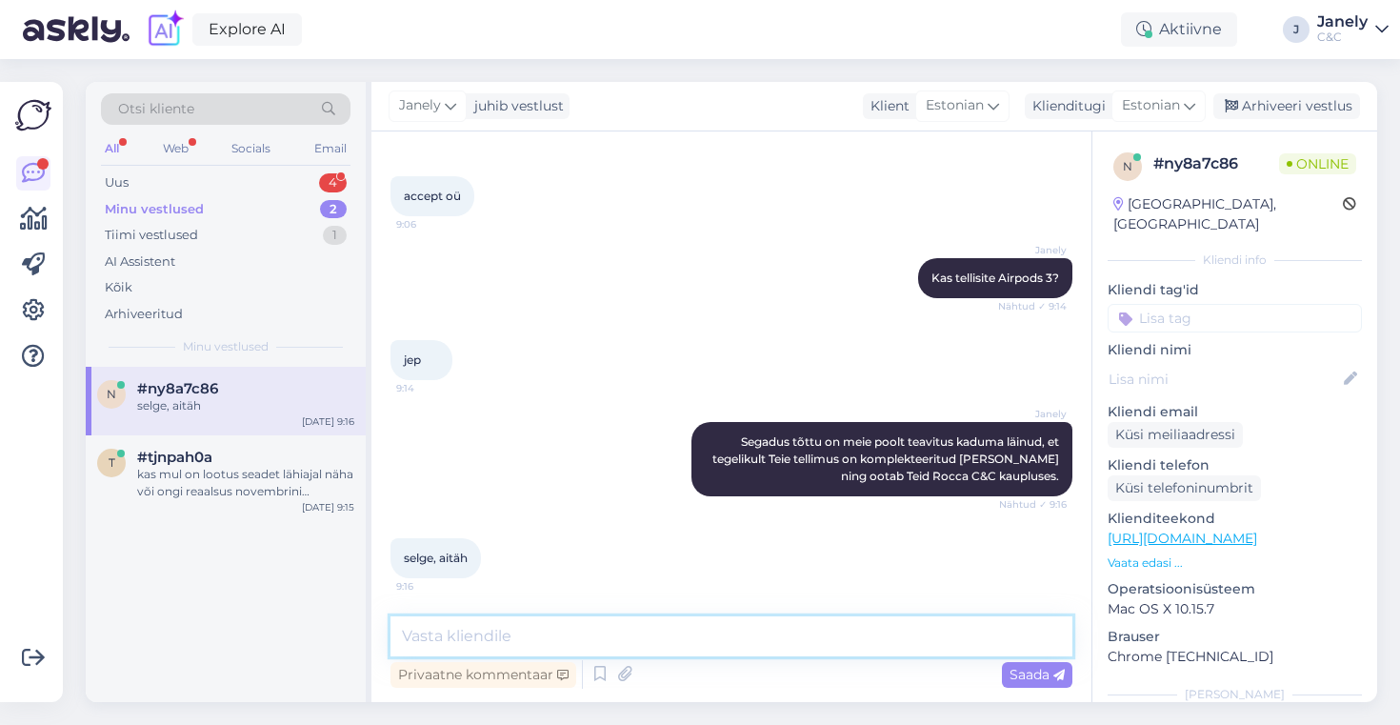
click at [512, 647] on textarea at bounding box center [731, 636] width 682 height 40
type textarea "Aga palun! Kõike head"
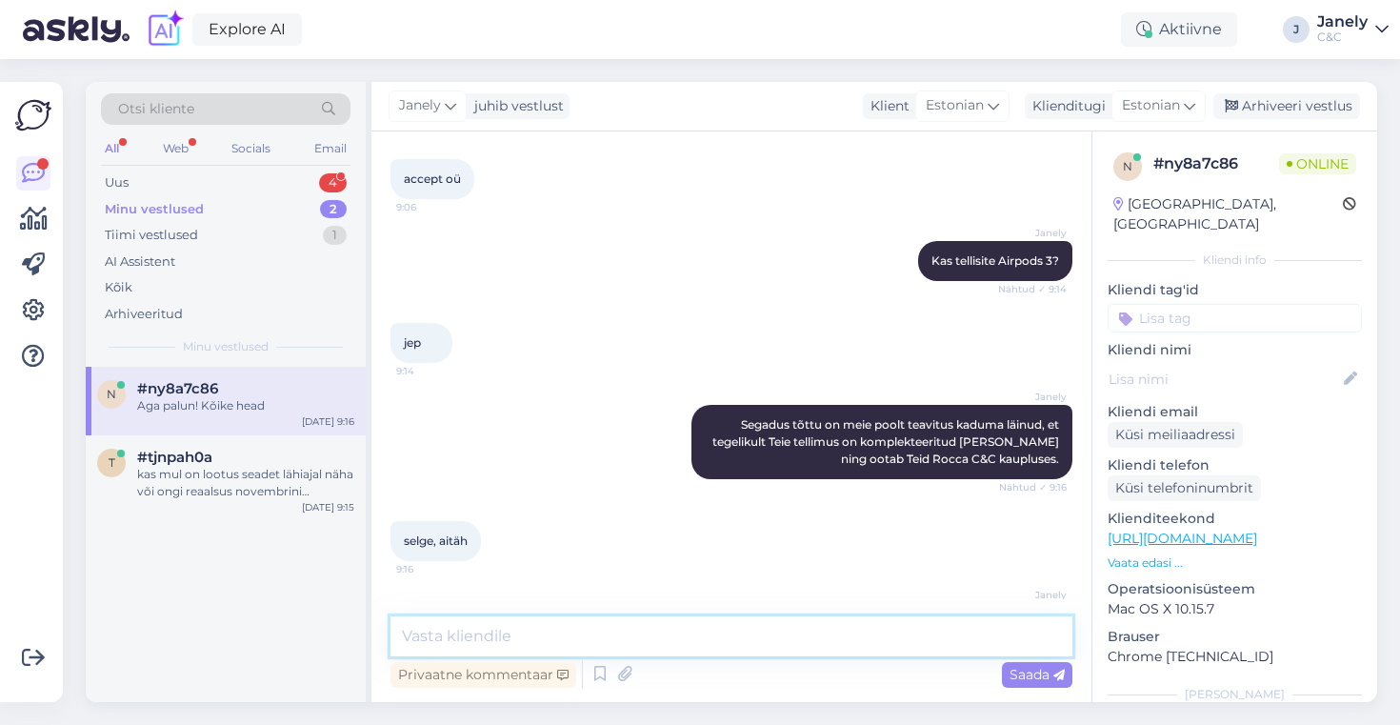
scroll to position [1770, 0]
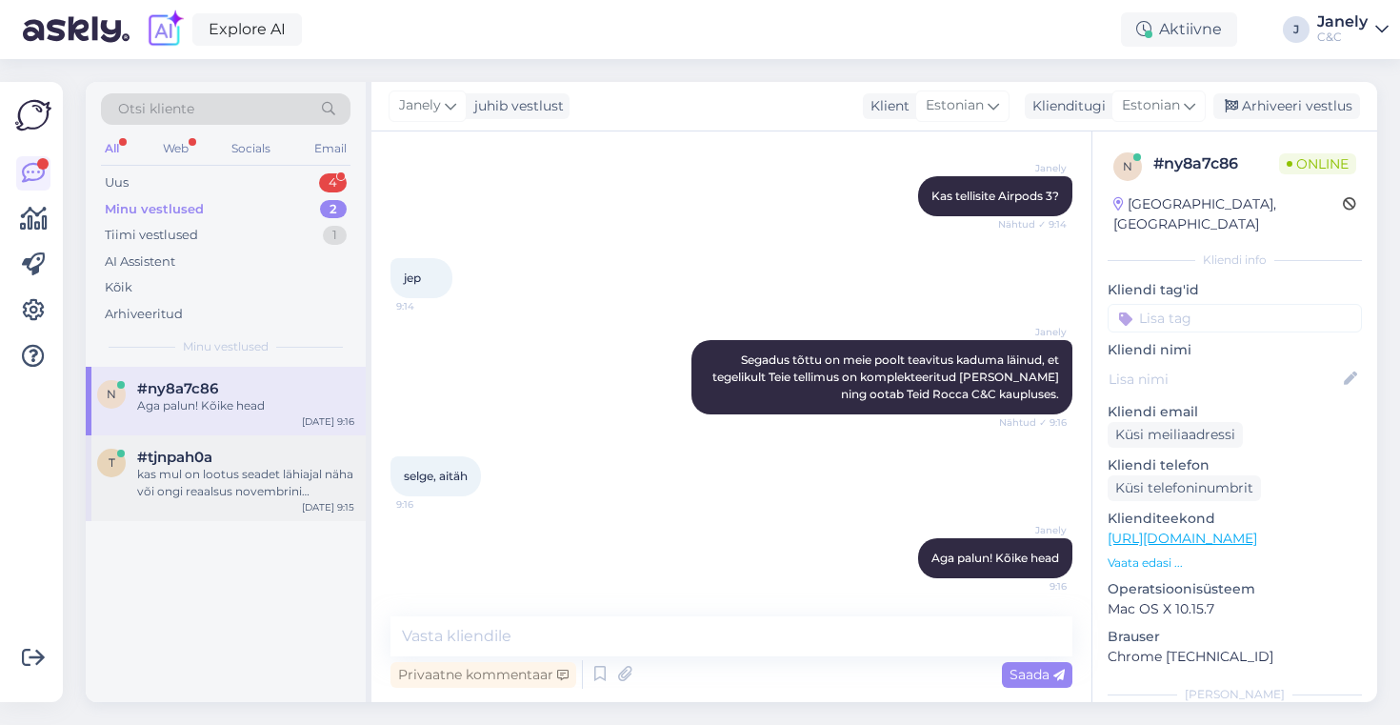
click at [268, 454] on div "#tjnpah0a" at bounding box center [245, 456] width 217 height 17
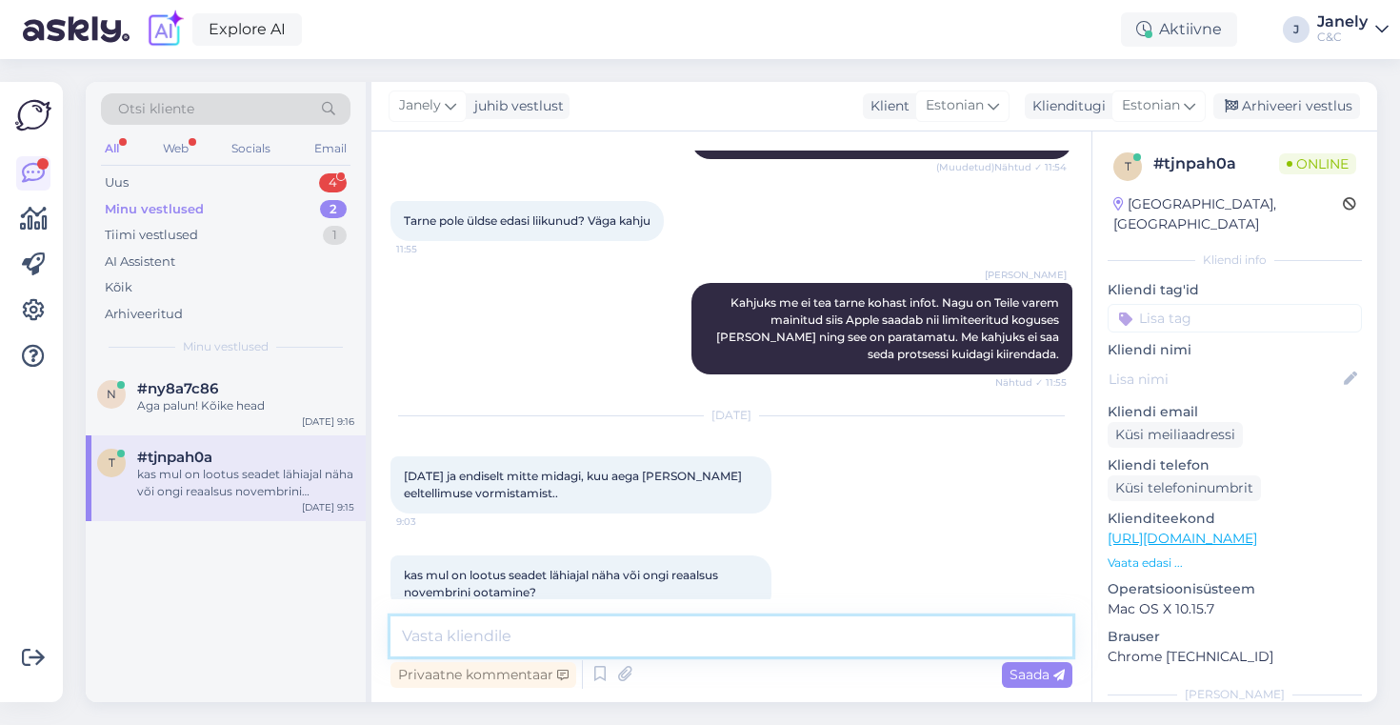
click at [468, 649] on textarea at bounding box center [731, 636] width 682 height 40
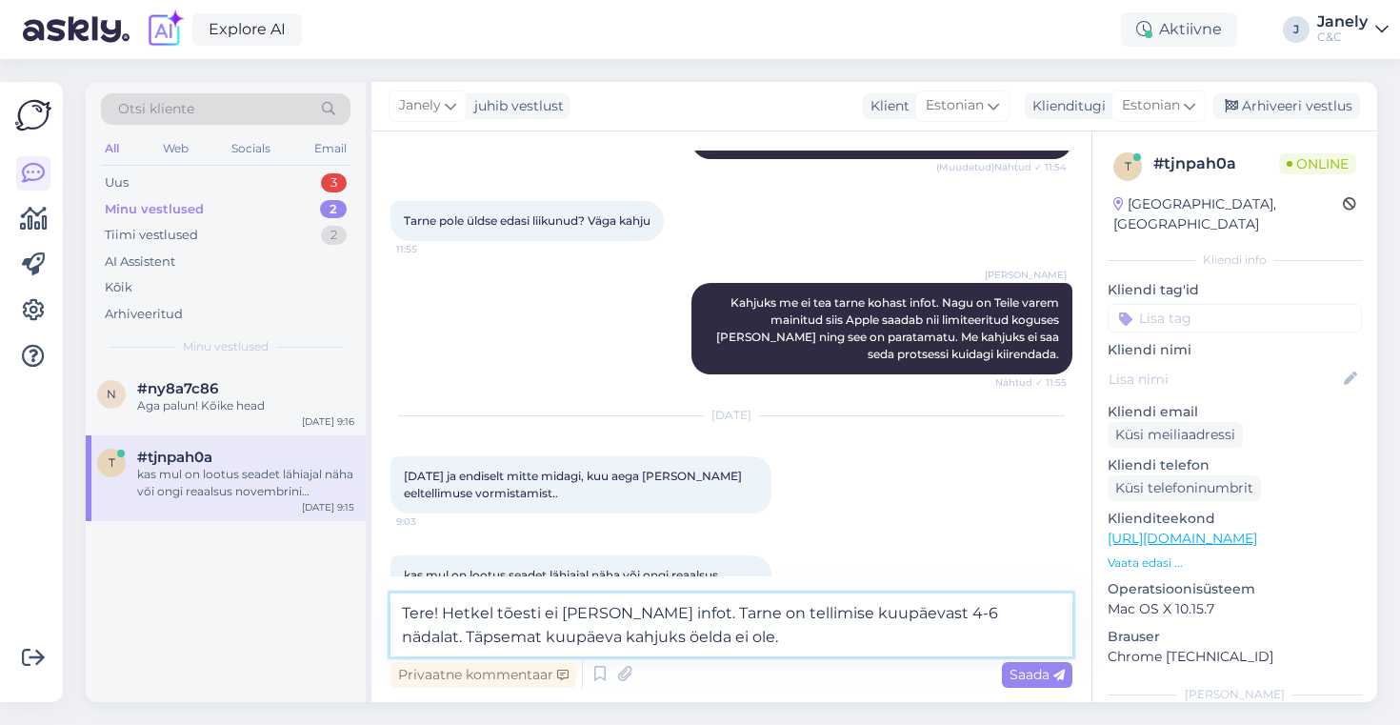
type textarea "Tere! Hetkel tõesti ei [PERSON_NAME] infot. Tarne on tellimise kuupäevast 4-6 n…"
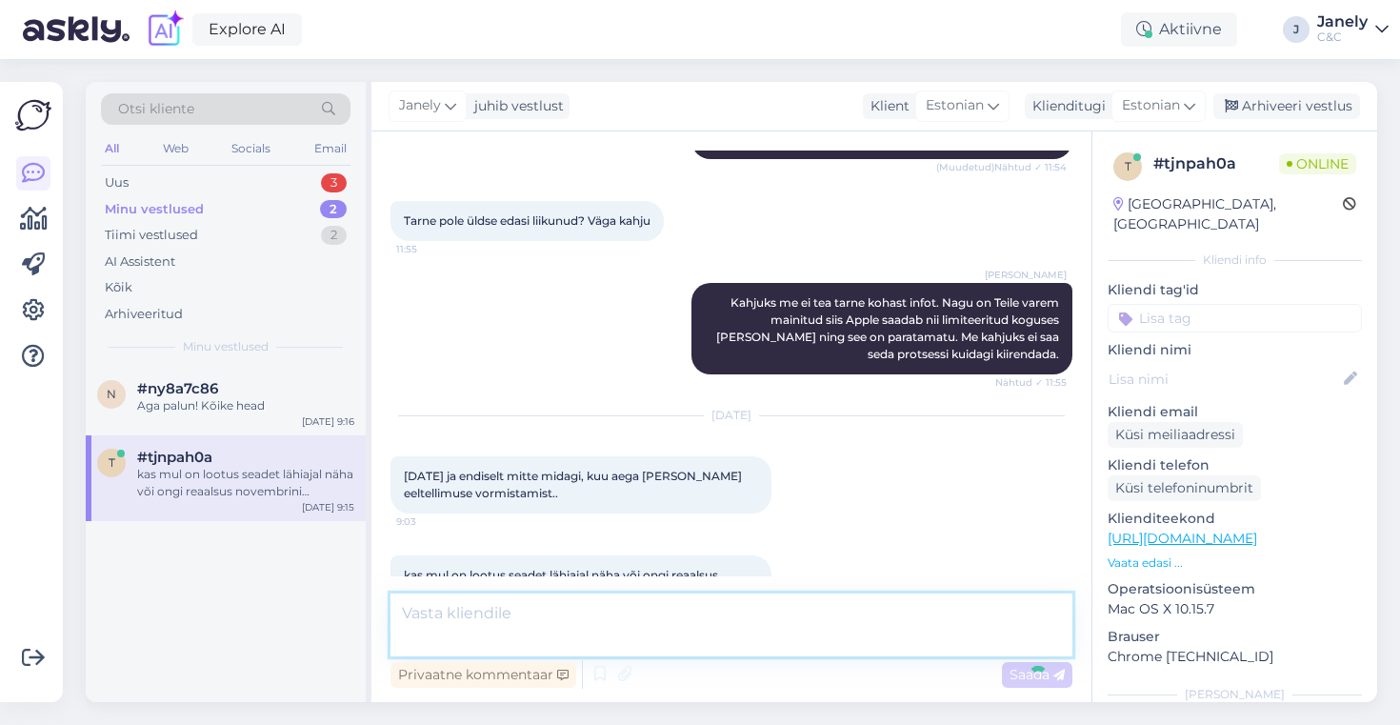
scroll to position [3248, 0]
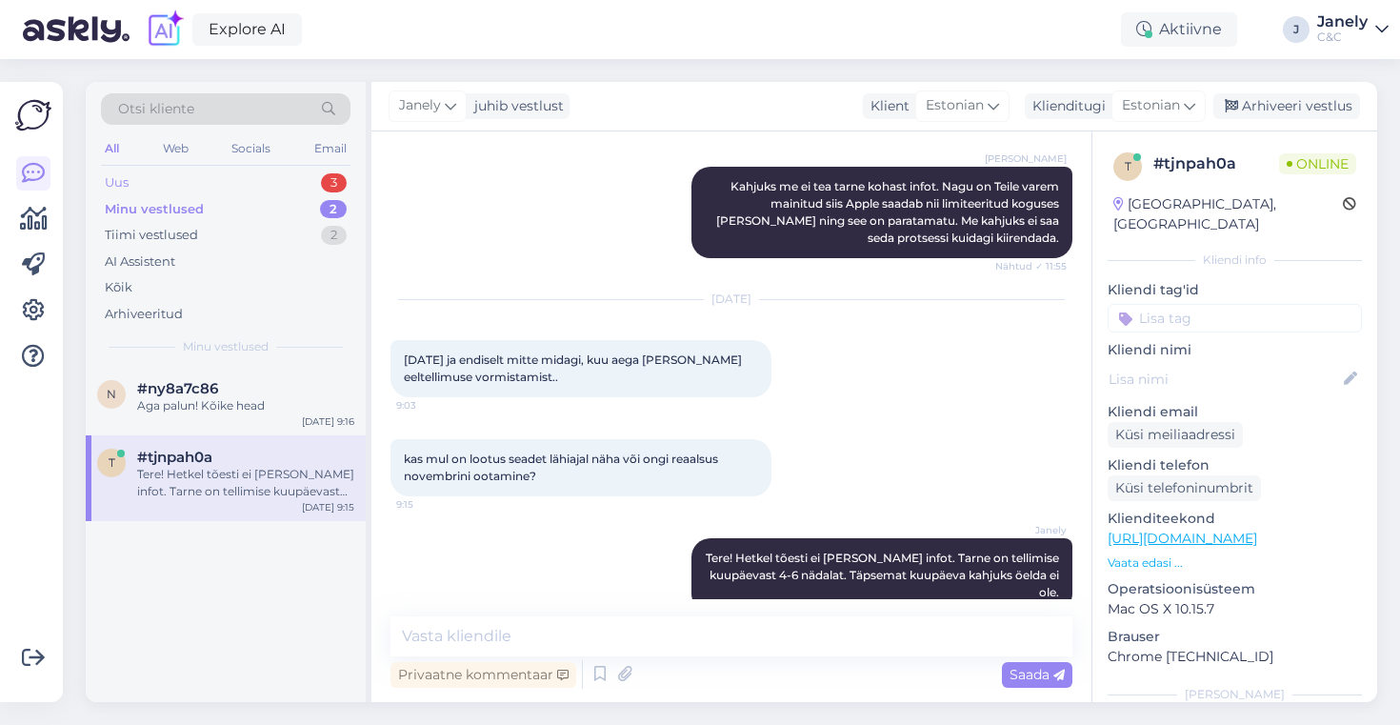
click at [209, 177] on div "Uus 3" at bounding box center [225, 182] width 249 height 27
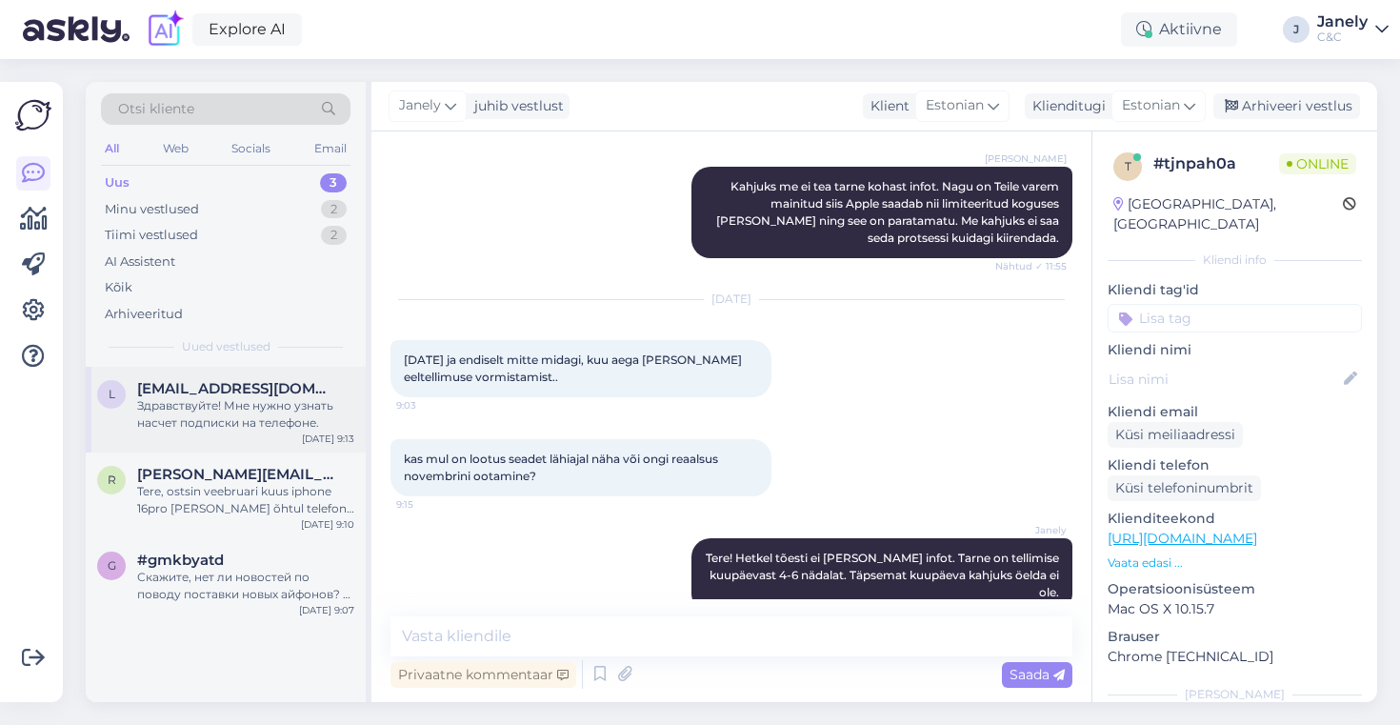
click at [269, 441] on div "l [EMAIL_ADDRESS][DOMAIN_NAME] Здравствуйте! Мне нужно узнать насчет подписки н…" at bounding box center [226, 410] width 280 height 86
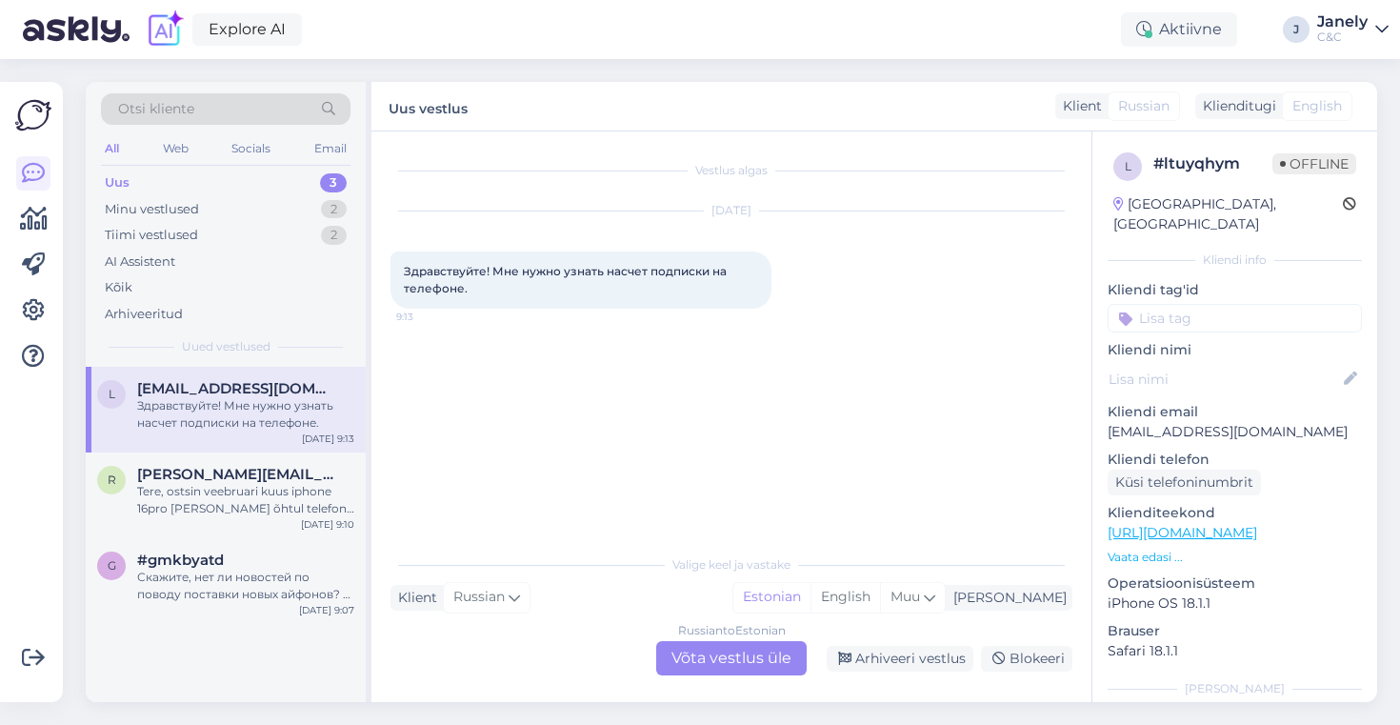
click at [732, 669] on div "Russian to Estonian Võta vestlus üle" at bounding box center [731, 658] width 150 height 34
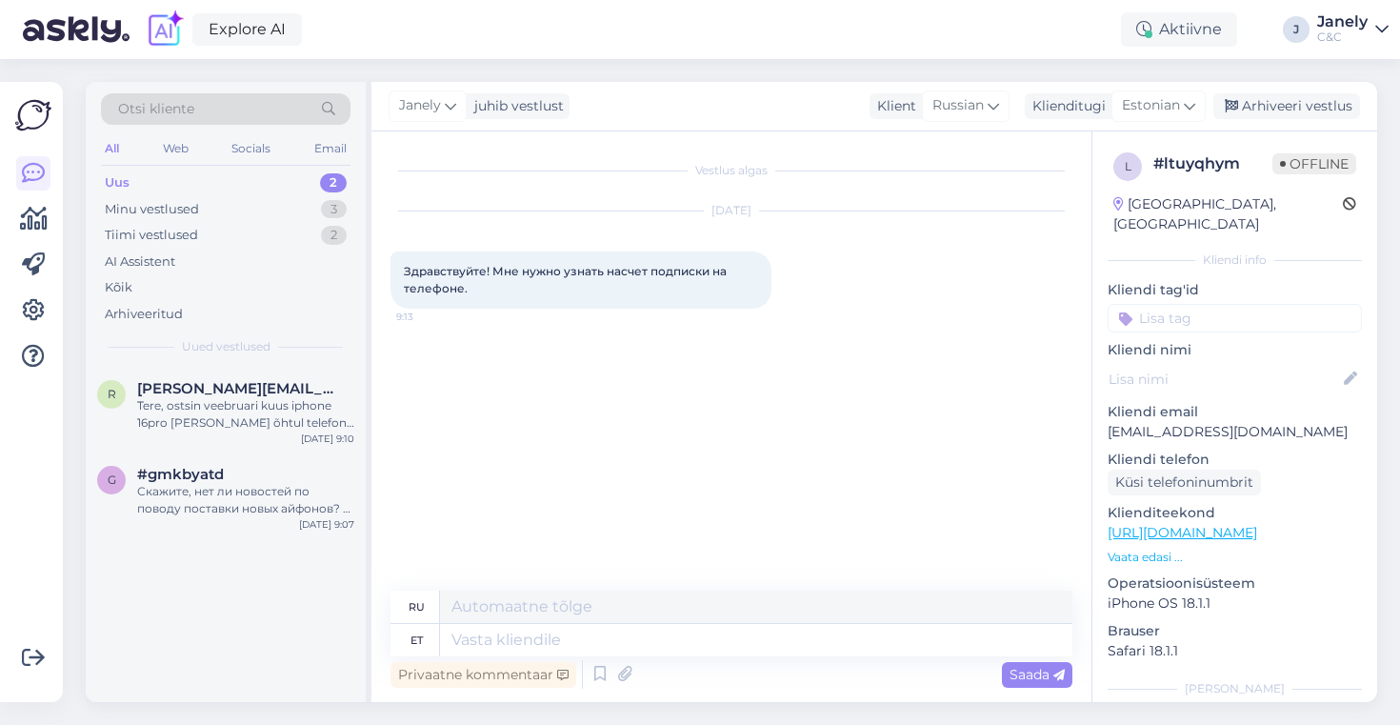
click at [718, 664] on div "Privaatne kommentaar Saada" at bounding box center [731, 674] width 682 height 36
drag, startPoint x: 406, startPoint y: 275, endPoint x: 542, endPoint y: 323, distance: 144.2
click at [542, 323] on div "[DATE] Здравствуйте! Мне нужно узнать насчет подписки на телефоне. 9:13" at bounding box center [731, 259] width 682 height 139
copy span "Здравствуйте! Мне нужно узнать насчет подписки на телефоне."
click at [535, 631] on textarea at bounding box center [756, 640] width 632 height 32
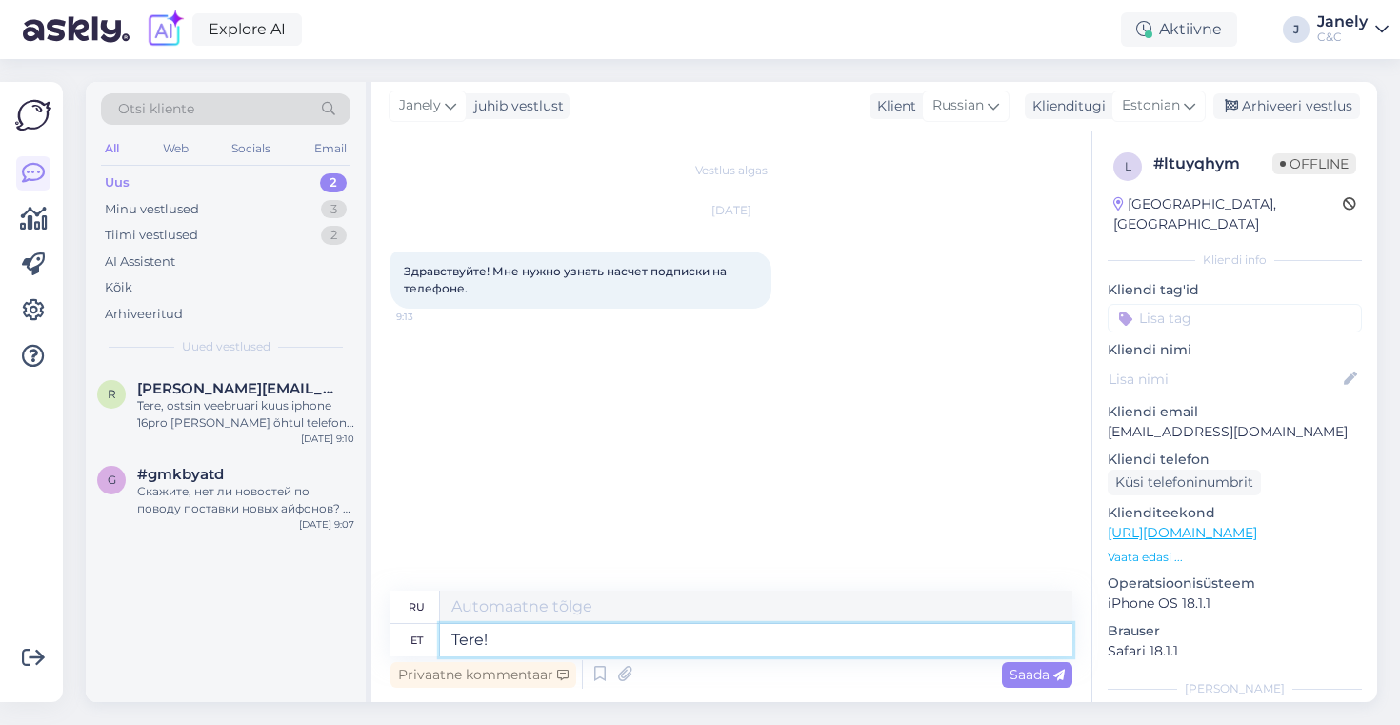
type textarea "Tere! K"
type textarea "Привет!"
type textarea "Tere! Kuidas sa"
type textarea "Привет, как дела?"
type textarea "Tere! Kuidas saan te"
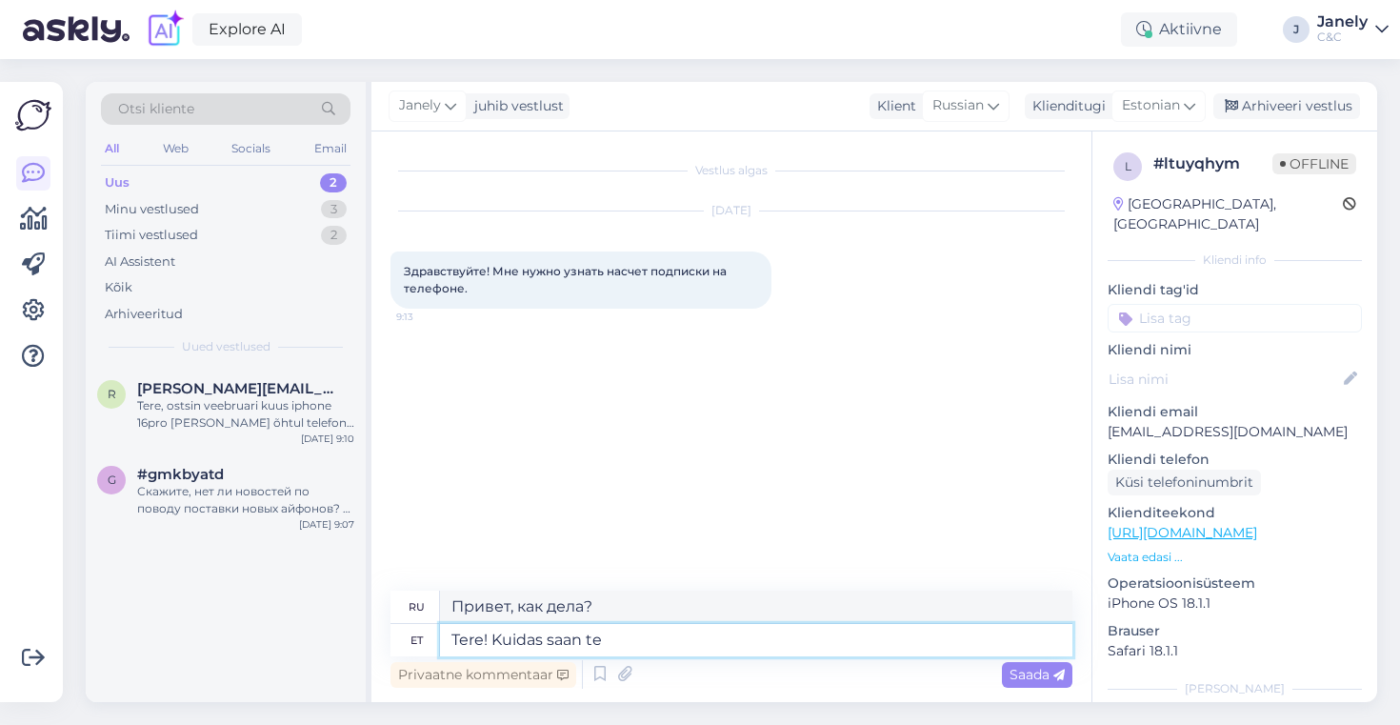
type textarea "Здравствуйте! Как я могу"
type textarea "Tere! Kuidas saan Teiel a"
type textarea "Здравствуйте! Как мне получить ваш"
type textarea "Tere! Kuidas saan Teile ab"
type textarea "Здравствуйте! Как с вами связаться?"
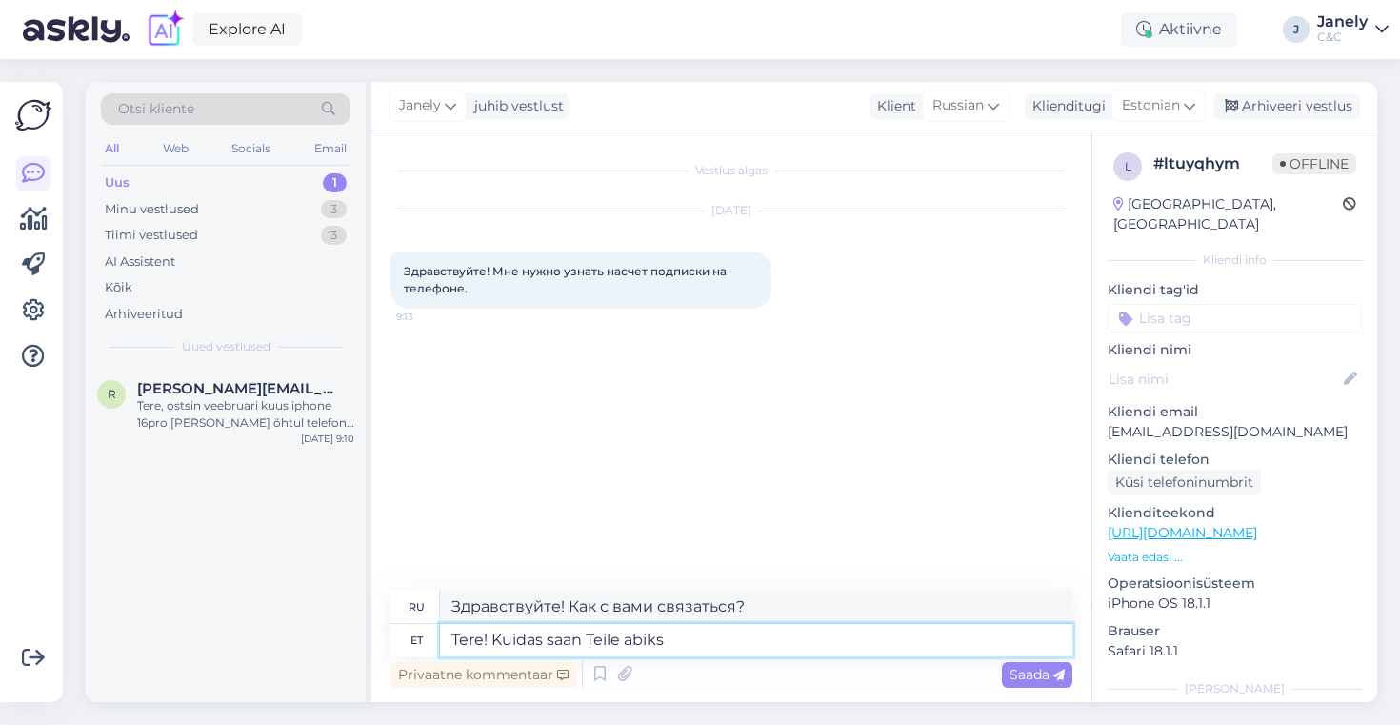
type textarea "Tere! Kuidas saan Teile abiks o"
type textarea "Здравствуйте! Чем я могу вам помочь?"
type textarea "Tere! Kuidas saan Teile abiks olla?"
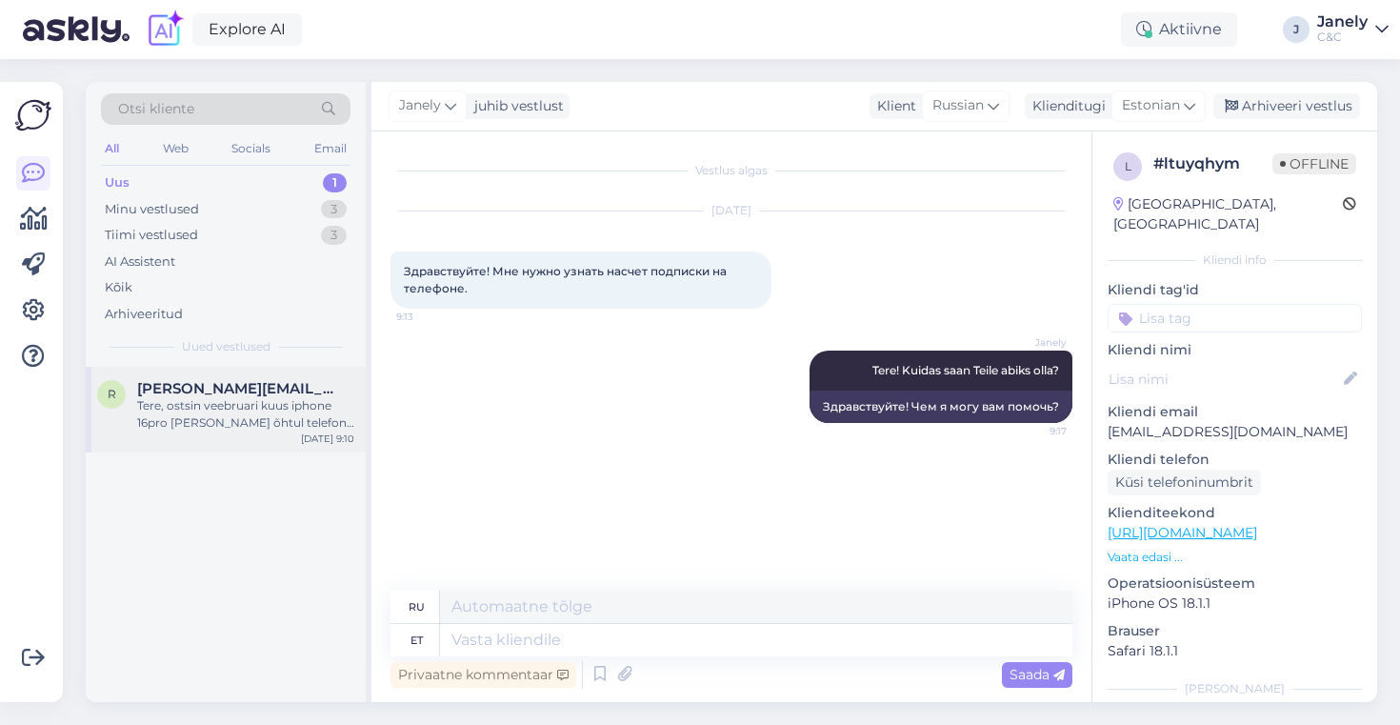
click at [232, 402] on div "Tere, ostsin veebruari kuus iphone 16pro [PERSON_NAME] õhtul telefon kuumenes l…" at bounding box center [245, 414] width 217 height 34
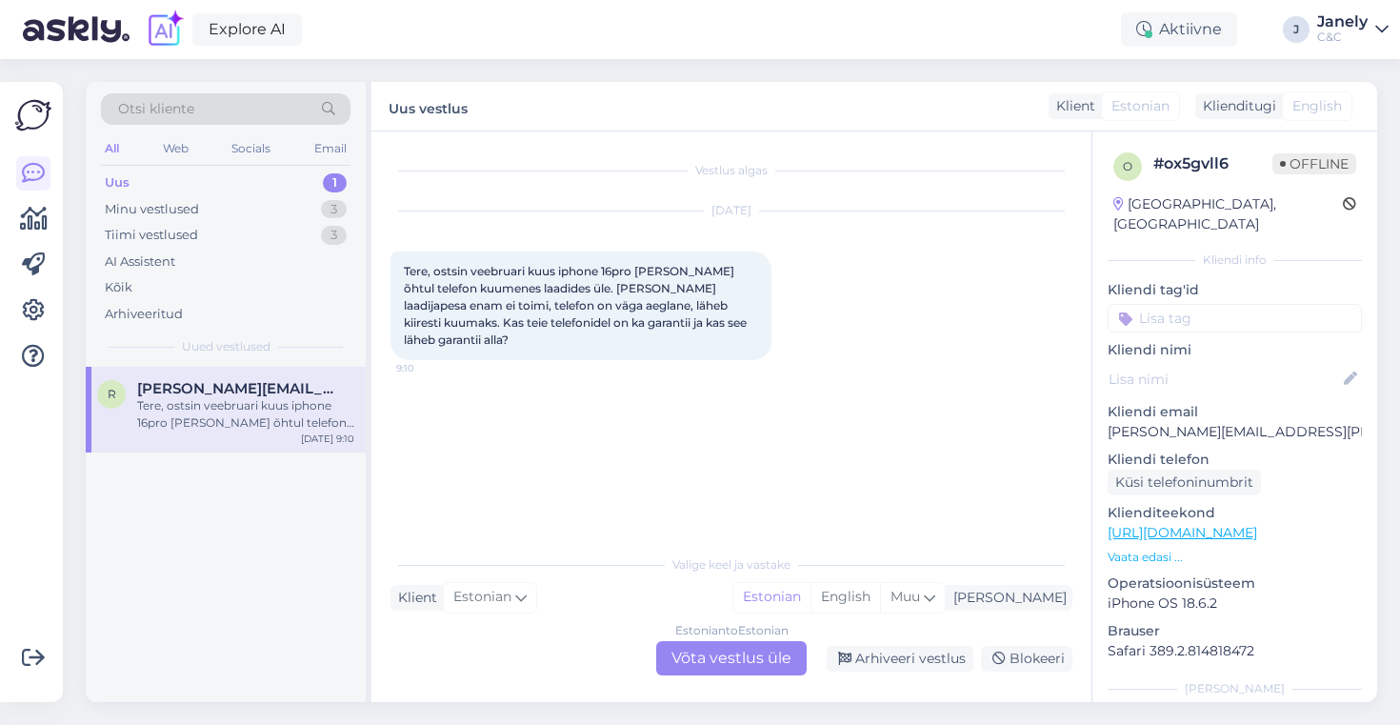
click at [726, 667] on div "Estonian to Estonian Võta vestlus üle" at bounding box center [731, 658] width 150 height 34
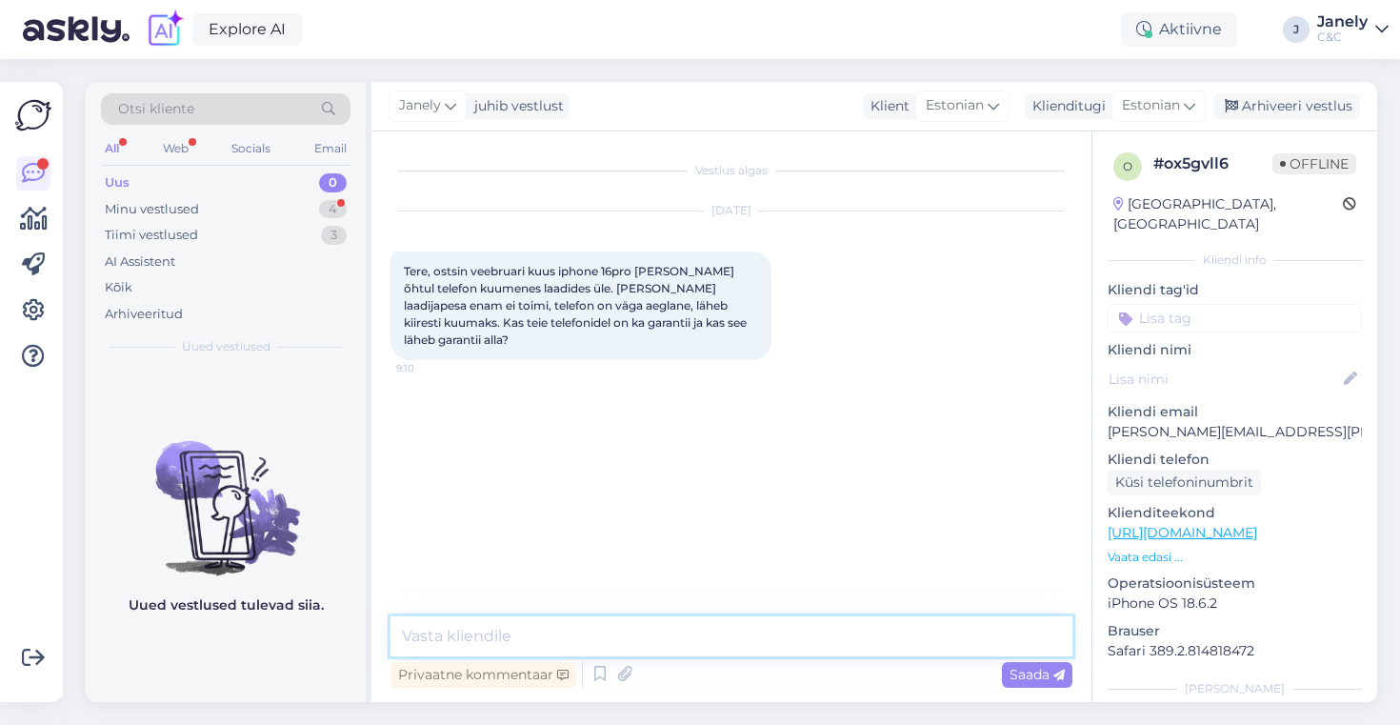
click at [497, 637] on textarea at bounding box center [731, 636] width 682 height 40
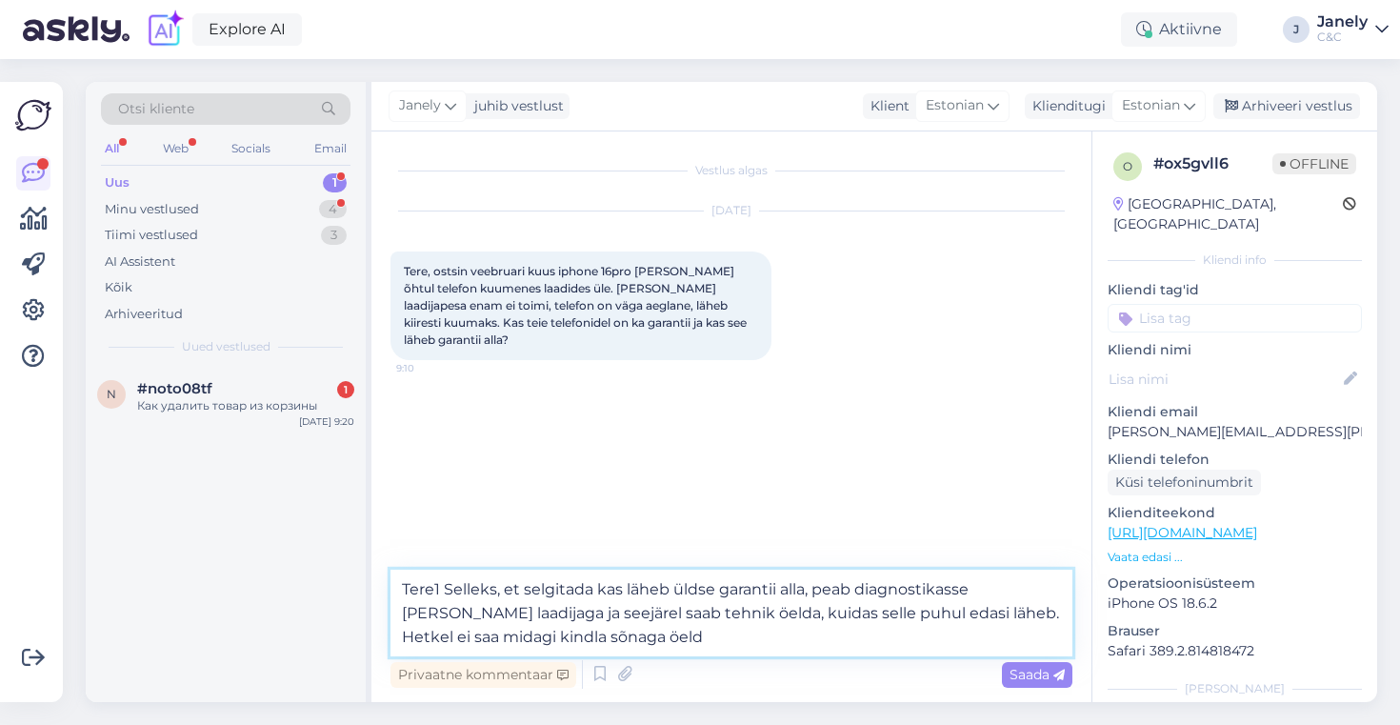
type textarea "Tere1 Selleks, et selgitada kas läheb üldse garantii alla, peab diagnostikasse …"
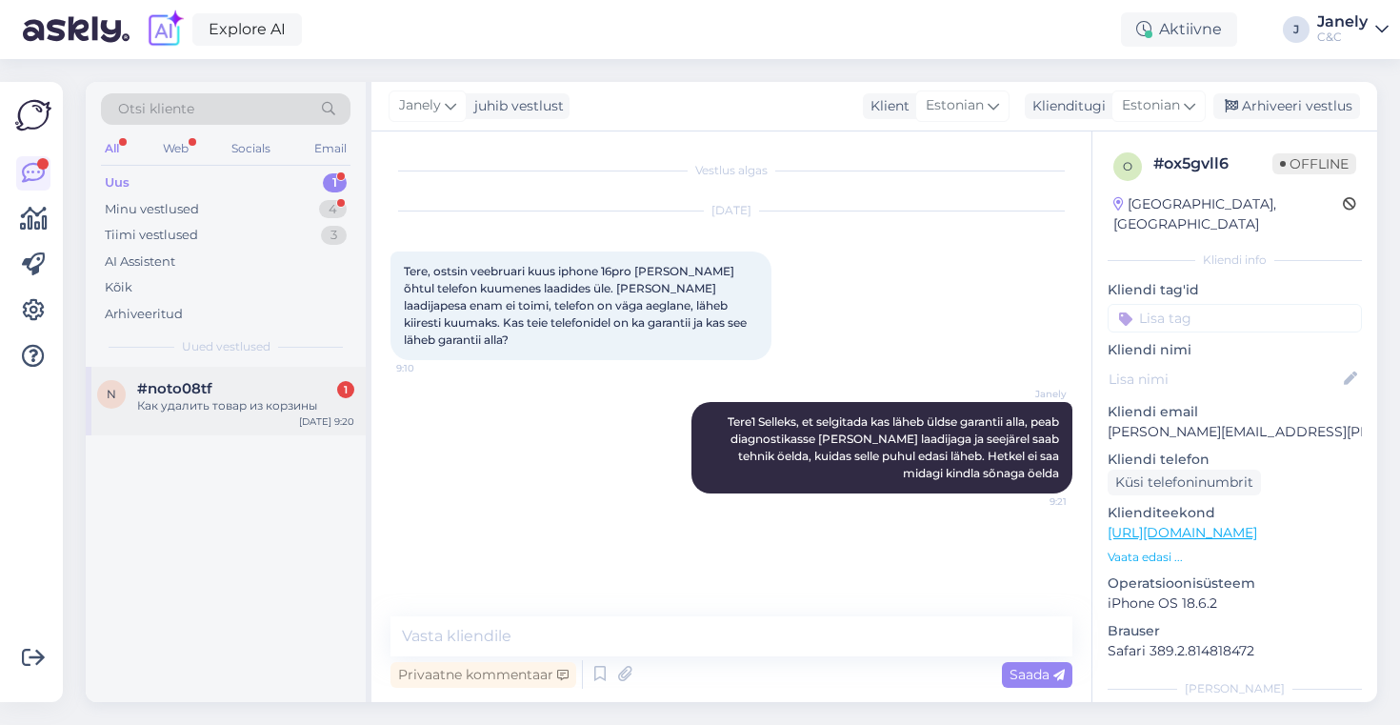
click at [234, 399] on div "Как удалить товар из корзины" at bounding box center [245, 405] width 217 height 17
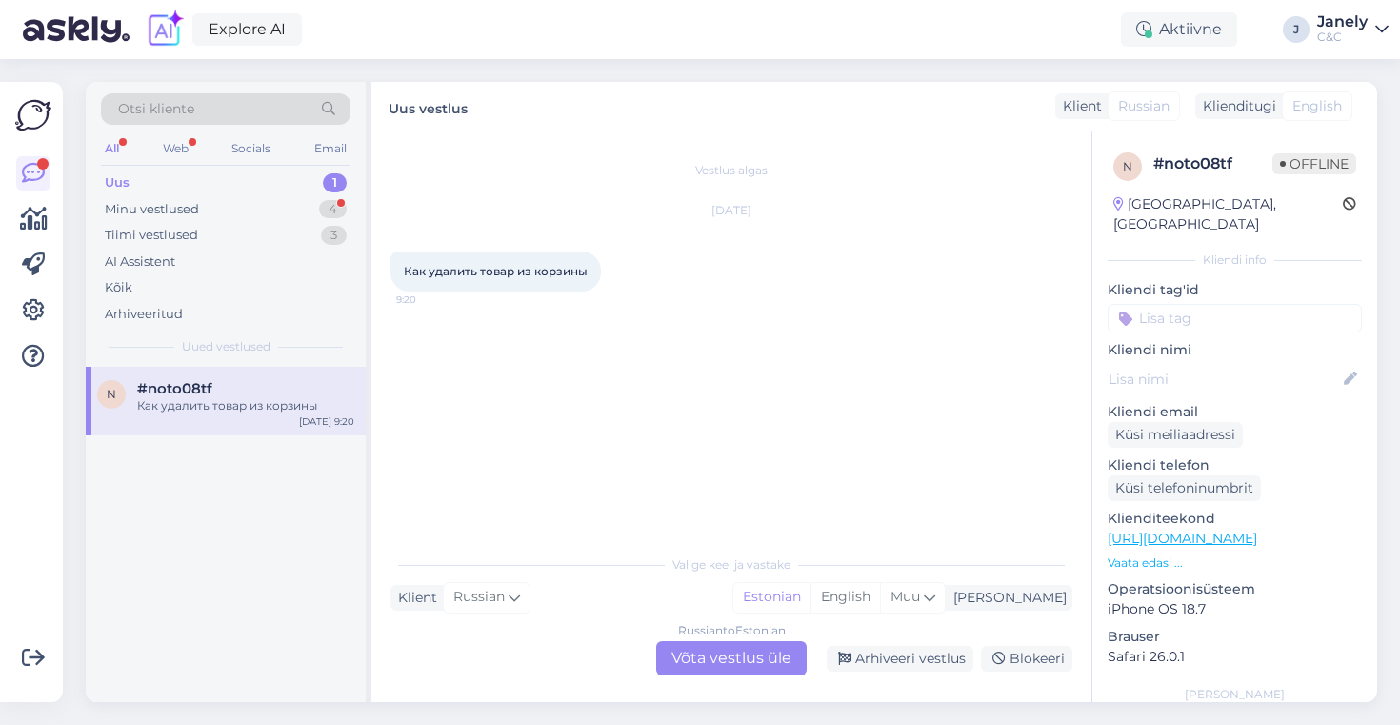
click at [704, 663] on div "Russian to Estonian Võta vestlus üle" at bounding box center [731, 658] width 150 height 34
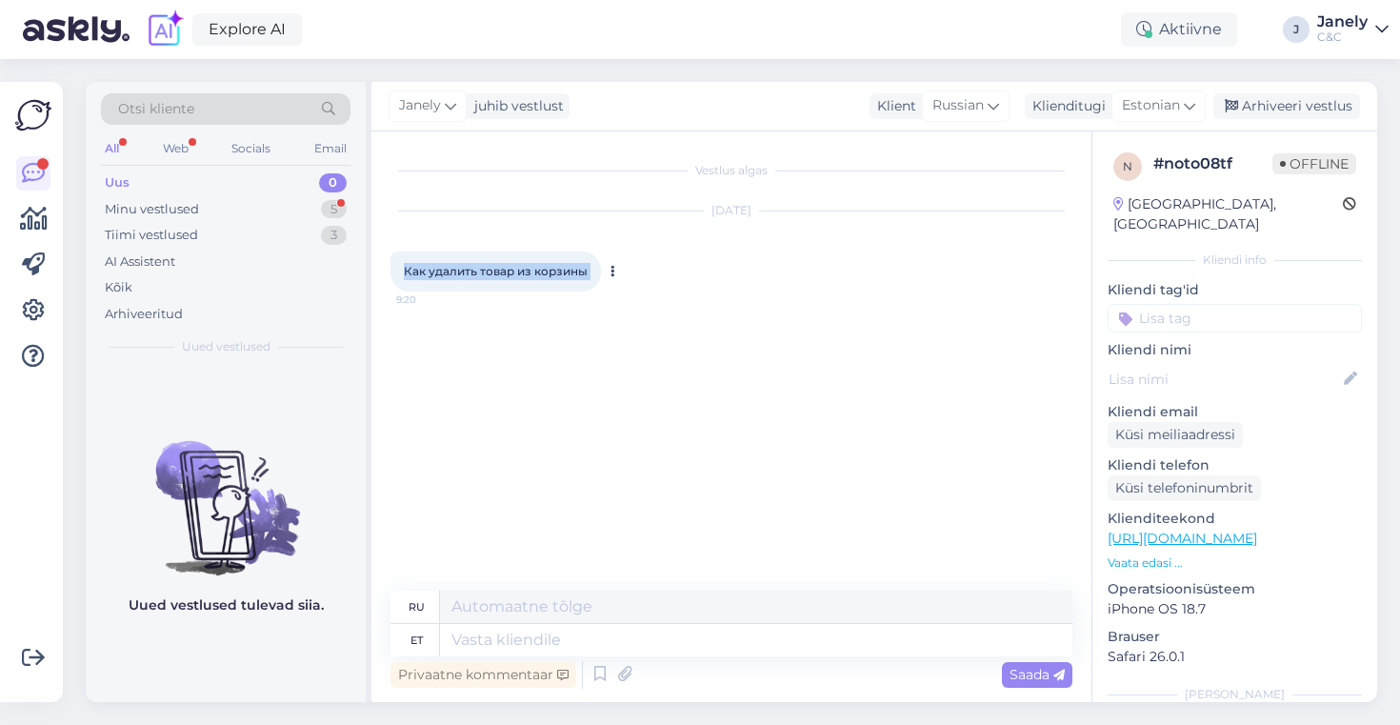
drag, startPoint x: 403, startPoint y: 269, endPoint x: 617, endPoint y: 269, distance: 214.2
click at [601, 269] on div "Как удалить товар из корзины 9:20" at bounding box center [495, 271] width 210 height 40
copy div "Как удалить товар из корзины 9:20"
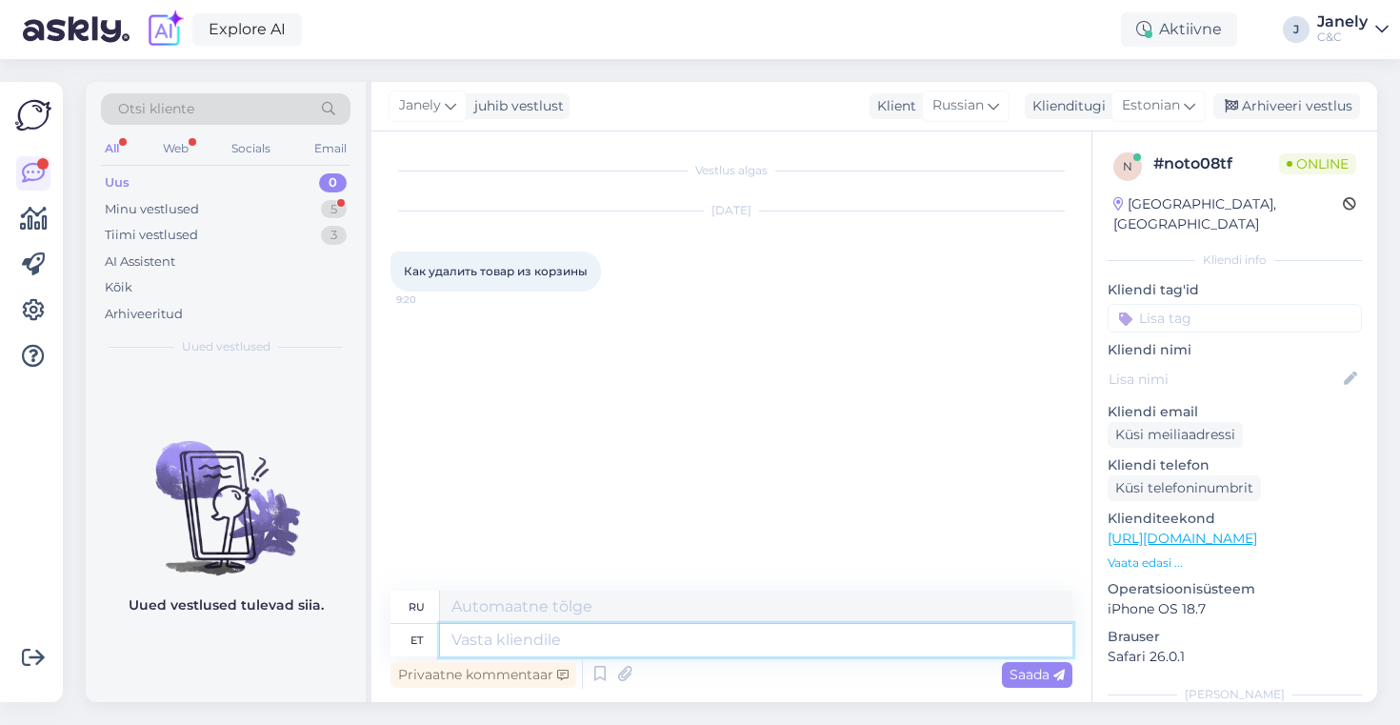
click at [497, 647] on textarea at bounding box center [756, 640] width 632 height 32
type textarea "Tere!"
type textarea "Привет!"
type textarea "Tere! Seal ku"
type textarea "Привет"
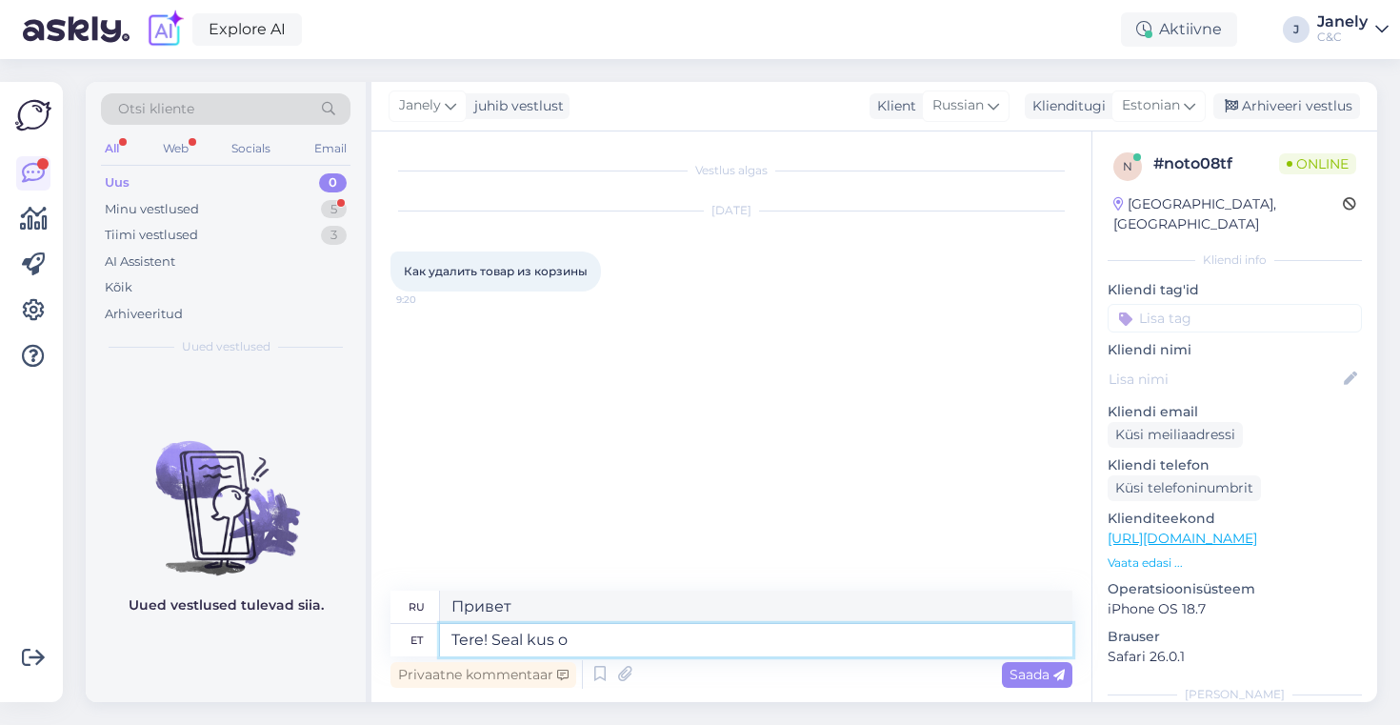
type textarea "Tere! Seal kus on"
type textarea "Привет! Где?"
type textarea "Tere! Seal kus on to"
type textarea "Привет! Где есть"
type textarea "Tere! Seal kus on tooteinfo ost"
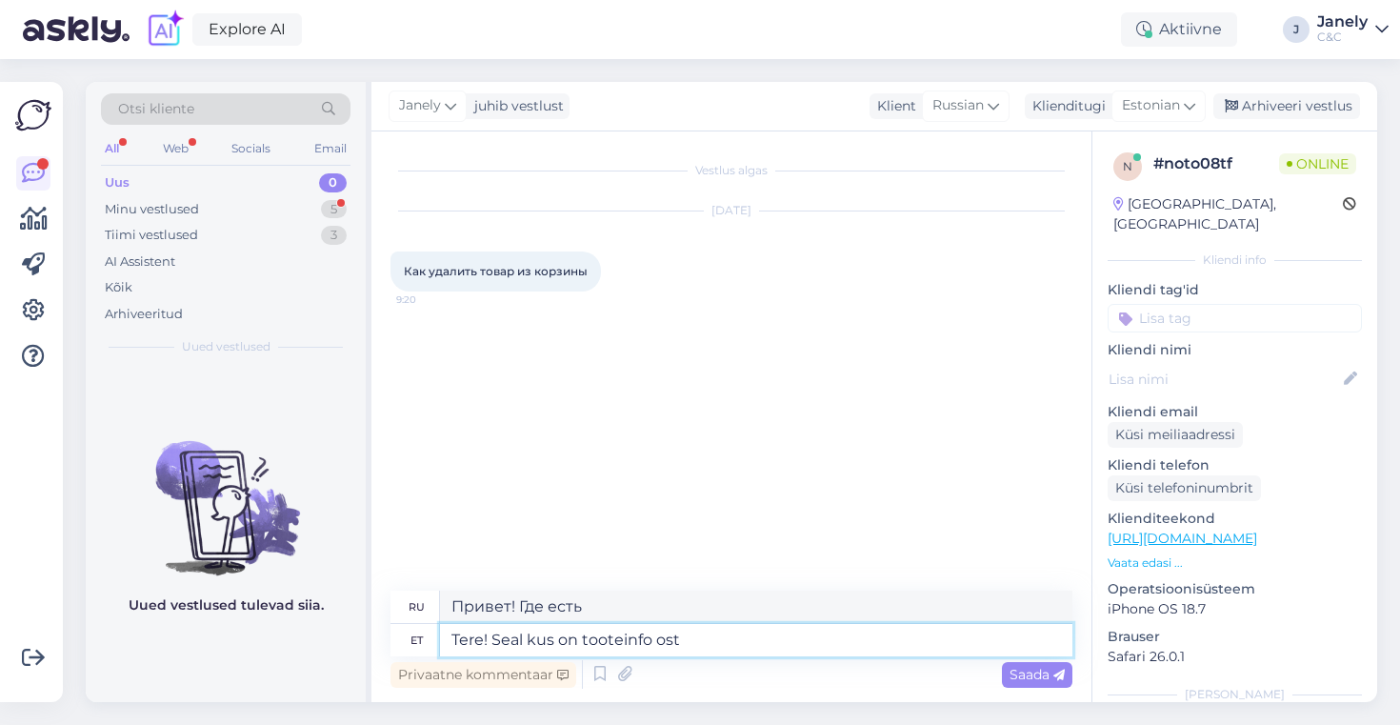
type textarea "Привет! Где есть информация о продукте?"
type textarea "Tere! Seal kus on tooteinfo ostukorvis ja"
type textarea "Здравствуйте! Где в корзине есть информация о товаре?"
type textarea "Tere! Seal kus on tooteinfo ostukorvis ja p"
type textarea "Привет! Где в корзине есть информация о товаре и"
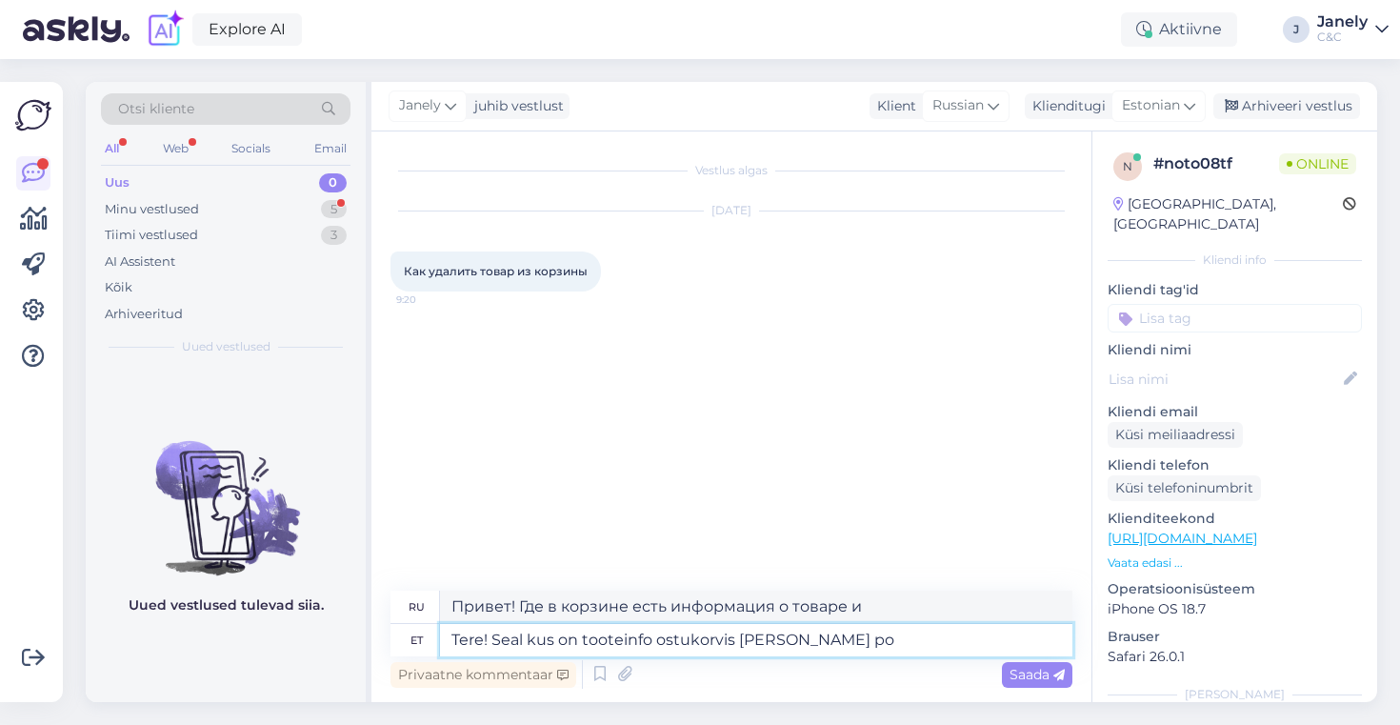
type textarea "Tere! Seal kus on tooteinfo ostukorvis [PERSON_NAME] poo"
type textarea "Здравствуйте! Где в корзине и справа есть информация о товаре?"
type textarea "Tere! Seal kus on tooteinfo ostukorvis [PERSON_NAME] pool on hi"
type textarea "Здравствуйте! Где в корзине есть информация о товаре, справа есть"
type textarea "Tere! Seal kus on tooteinfo ostukorvis [PERSON_NAME] pool on hind, si"
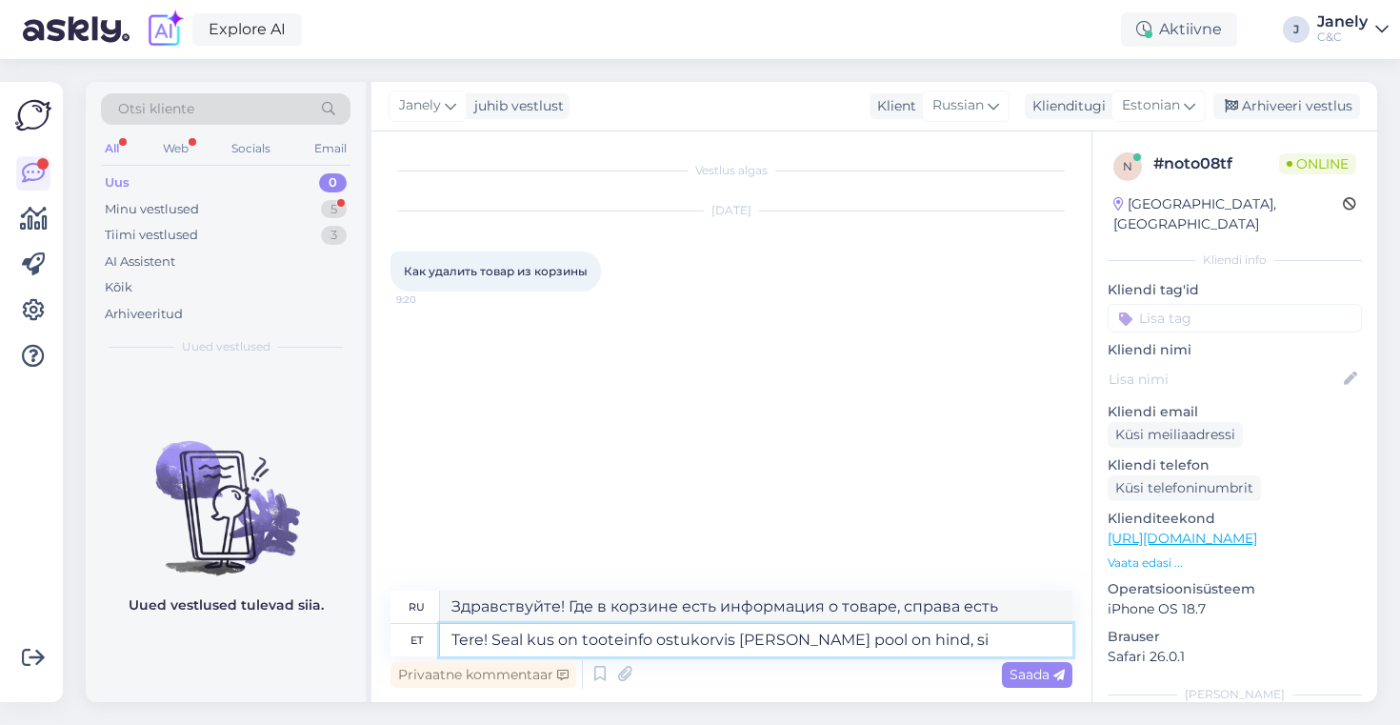
type textarea "Здравствуйте! В корзине есть информация о товаре, а справа — цена."
type textarea "Tere! Seal kus on tooteinfo ostukorvis [PERSON_NAME] pool on hind, siis sea"
type textarea "Здравствуйте! Если в корзине есть информация о товаре и цена указана справа, то"
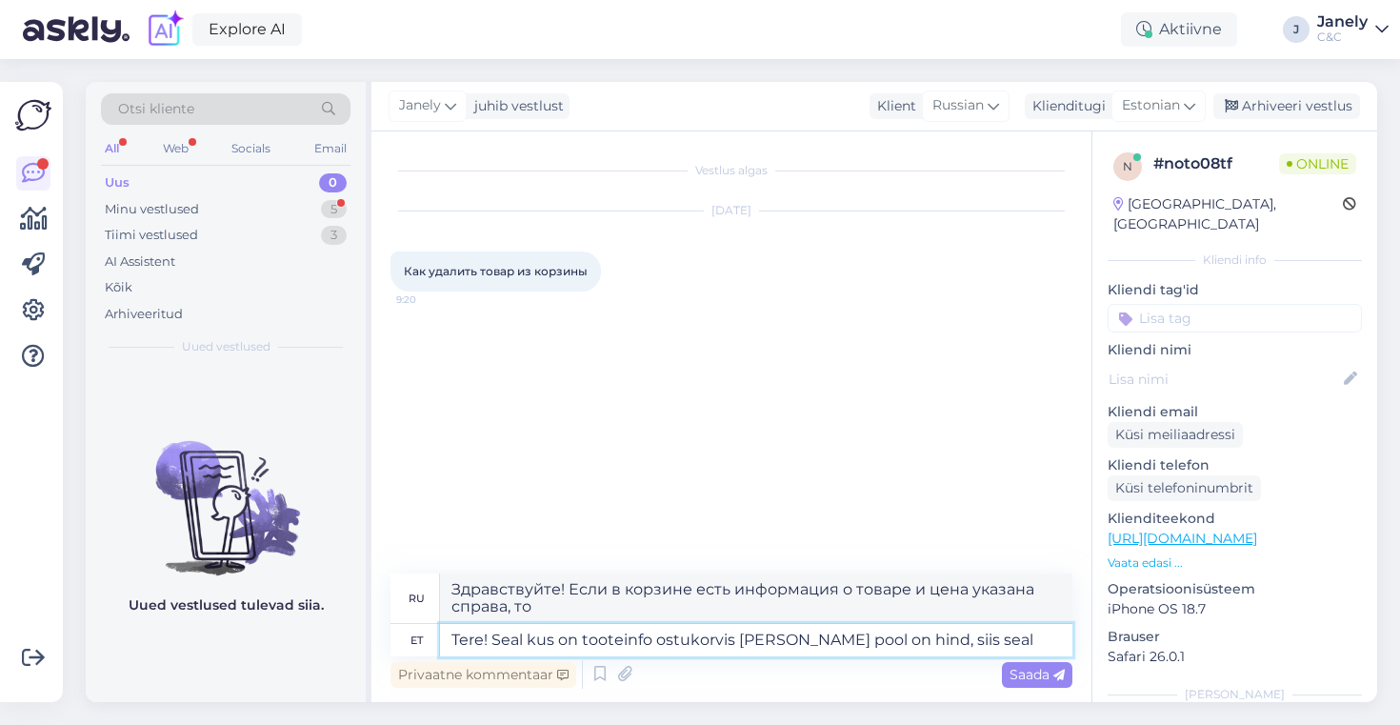
type textarea "Tere! Seal kus on tooteinfo ostukorvis [PERSON_NAME] pool on hind, siis seal a"
type textarea "Здравствуйте! Там, где в корзине есть информация о товаре и справа указана цена…"
type textarea "Tere! Seal kus on tooteinfo ostukorvis [PERSON_NAME] pool on hind, siis seal al…"
type textarea "Здравствуйте! Если в корзине есть информация о товаре и справа указана цена, то…"
type textarea "Tere! Seal kus on tooteinfo ostukorvis [PERSON_NAME] pool on hind, siis seal al…"
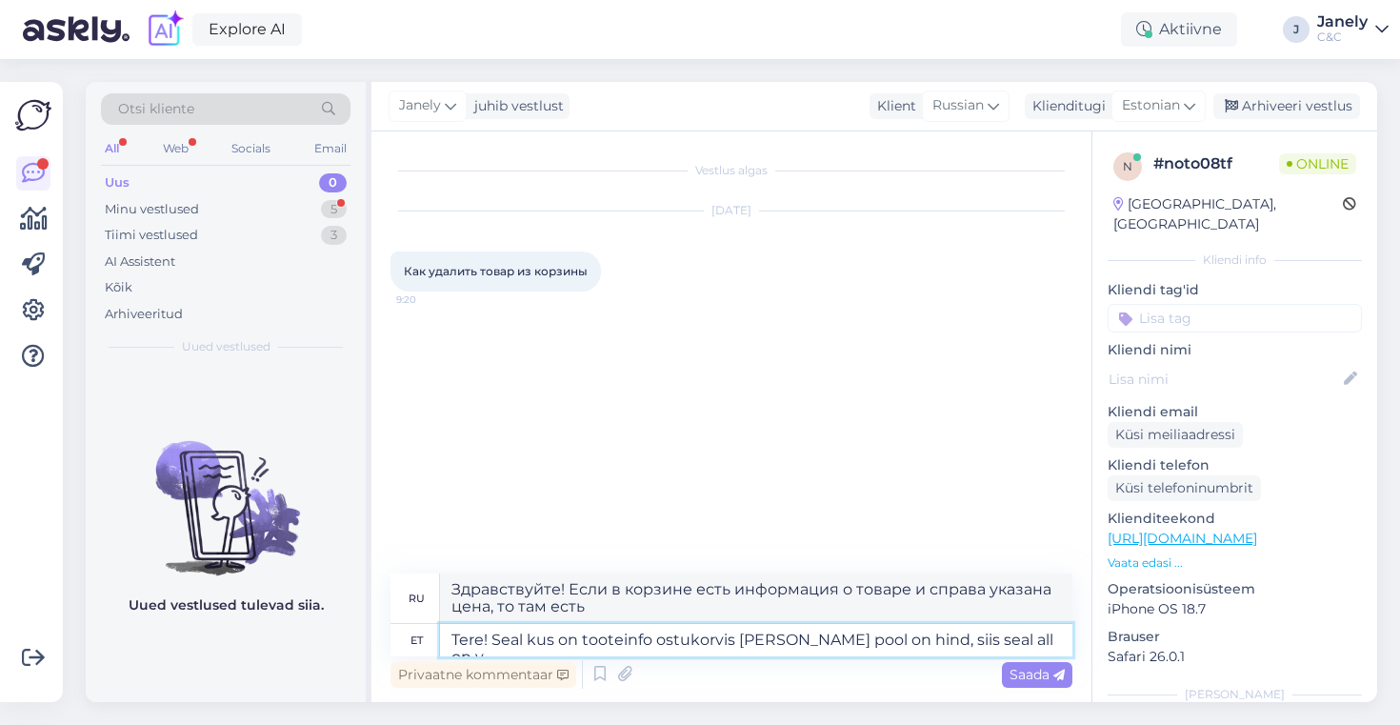
type textarea "Здравствуйте! Если в корзине есть информация о товаре и цена указана справа, то…"
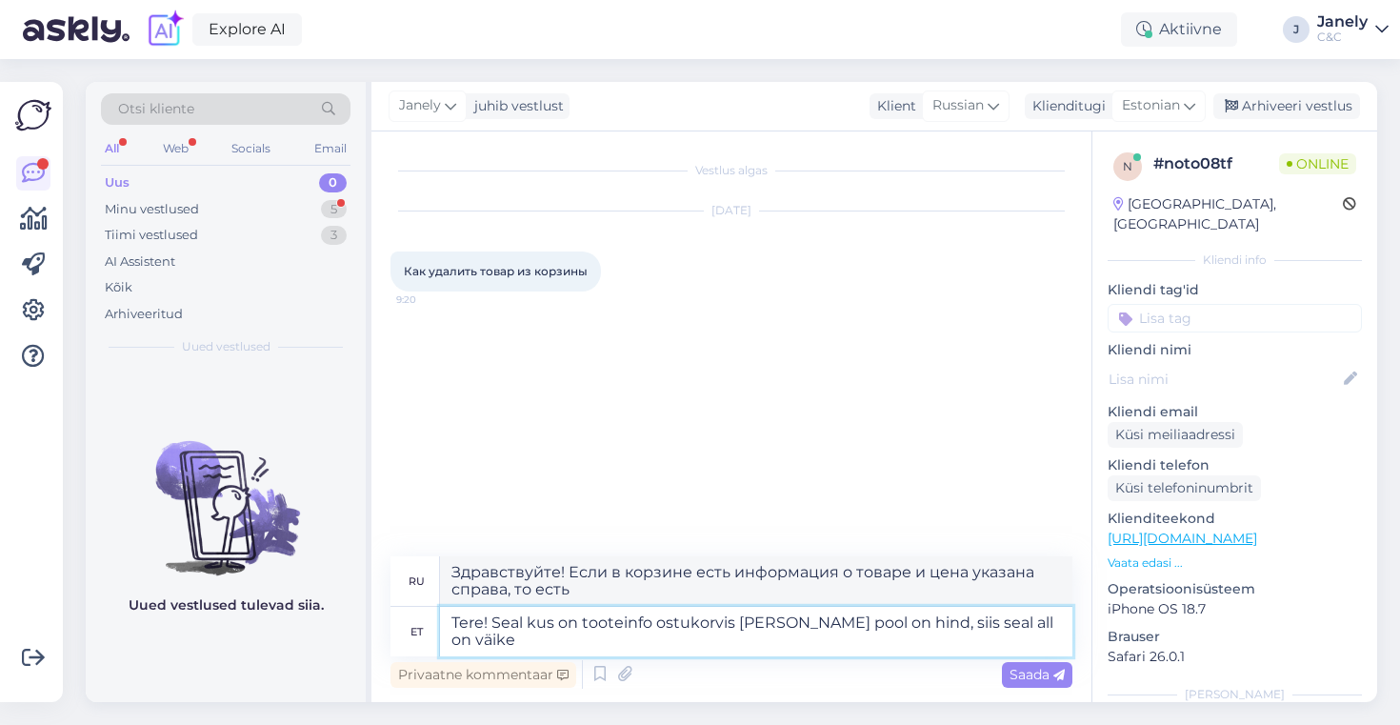
type textarea "Tere! Seal kus on tooteinfo ostukorvis [PERSON_NAME] pool on hind, siis seal al…"
type textarea "Здравствуйте! Там, где в корзине есть информация о товаре и цена, справа есть н…"
type textarea "Tere! Seal kus on tooteinfo ostukorvis [PERSON_NAME] pool on hind, siis seal al…"
type textarea "Здравствуйте! Там, где в корзине есть информация о товаре и цена справа, есть н…"
type textarea "Tere! Seal kus on tooteinfo ostukorvis [PERSON_NAME] pool on hind, siis seal al…"
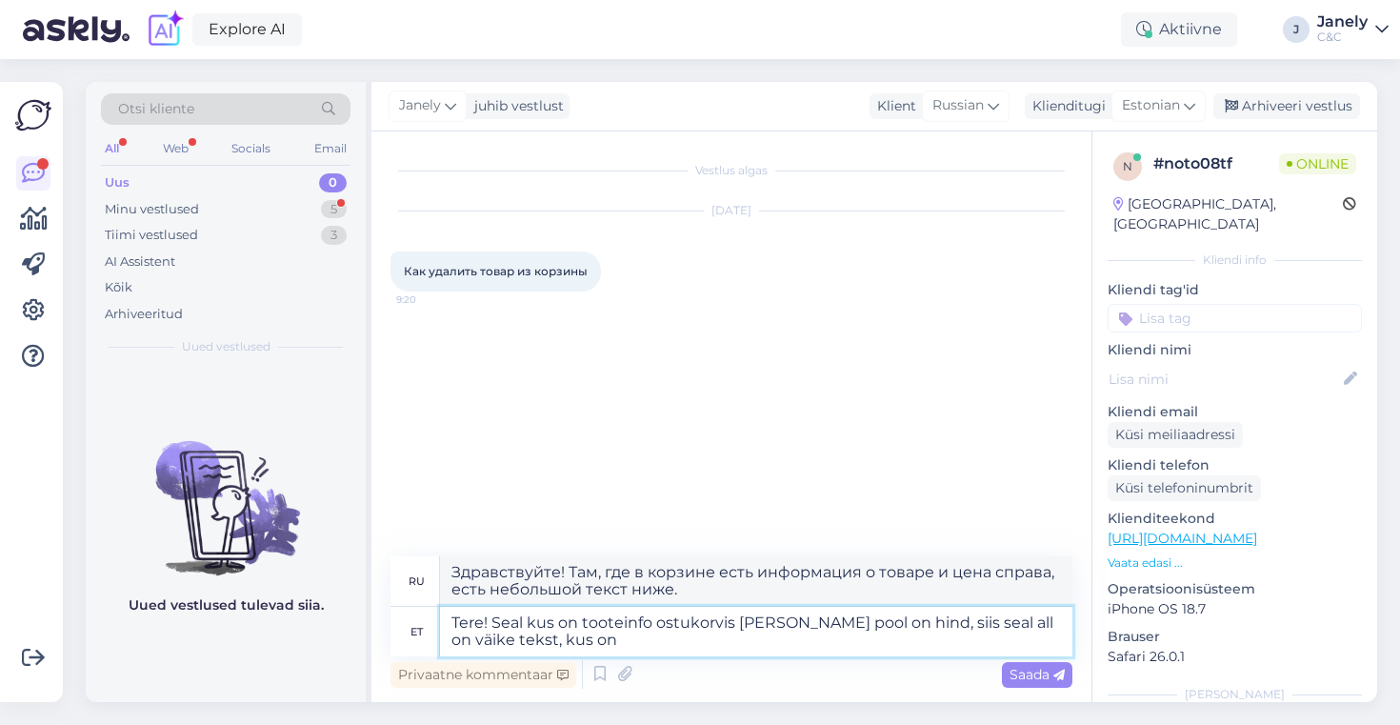
type textarea "Здравствуйте! В корзине, где есть информация о товаре, справа от цены, есть неб…"
type textarea "Tere! Seal kus on tooteinfo ostukorvis [PERSON_NAME] pool on hind, siis seal al…"
type textarea "Здравствуйте! В корзине, где есть информация о товаре, справа указана цена, а п…"
type textarea "Tere! Seal kus on tooteinfo ostukorvis [PERSON_NAME] pool on hind, siis seal al…"
type textarea "Здравствуйте! Там, где в корзине есть информация о товаре, а справа — цена, ест…"
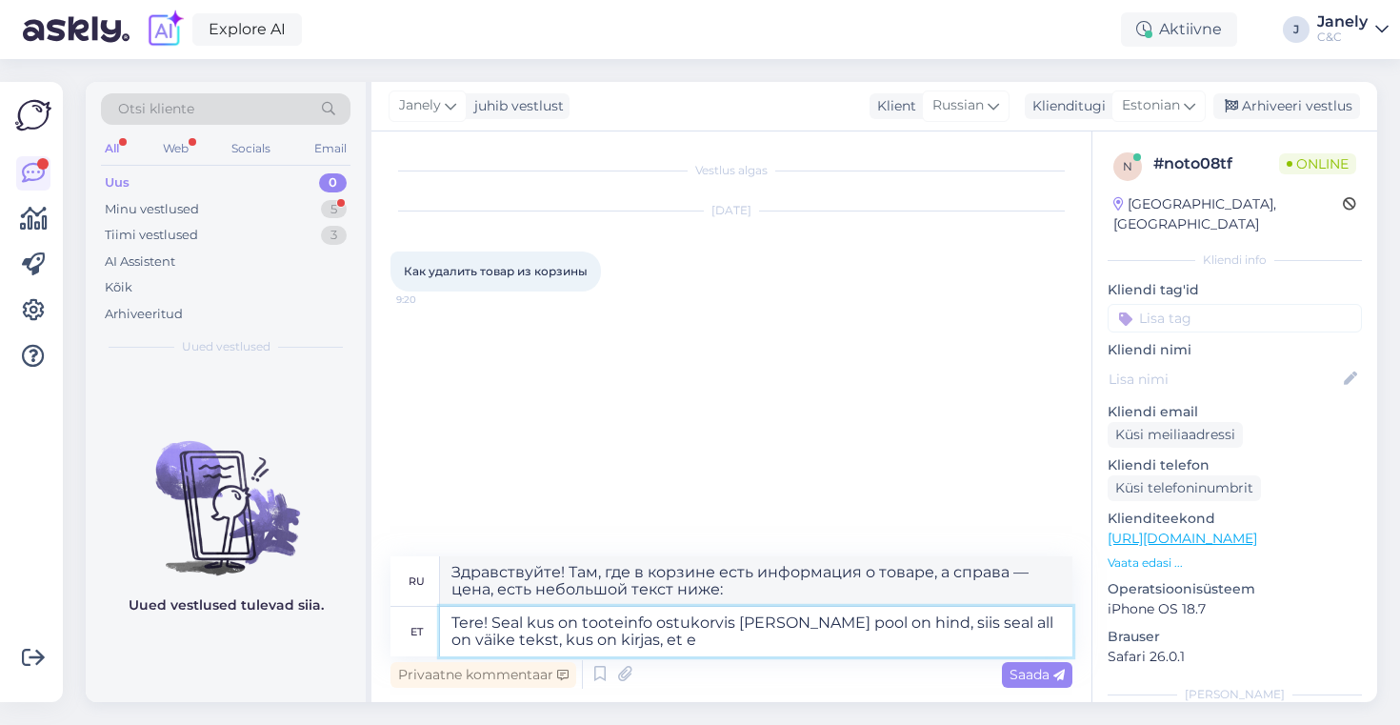
type textarea "Tere! Seal kus on tooteinfo ostukorvis [PERSON_NAME] pool on hind, siis seal al…"
type textarea "Здравствуйте! В корзине, где справа указана информация о товаре и цена, есть не…"
type textarea "Tere! Seal kus on tooteinfo ostukorvis [PERSON_NAME] pool on hind, siis seal al…"
type textarea "Здравствуйте! В корзине, где справа указана информация о товаре, есть небольшой…"
type textarea "Tere! Seal kus on tooteinfo ostukorvis [PERSON_NAME] pool on hind, siis seal al…"
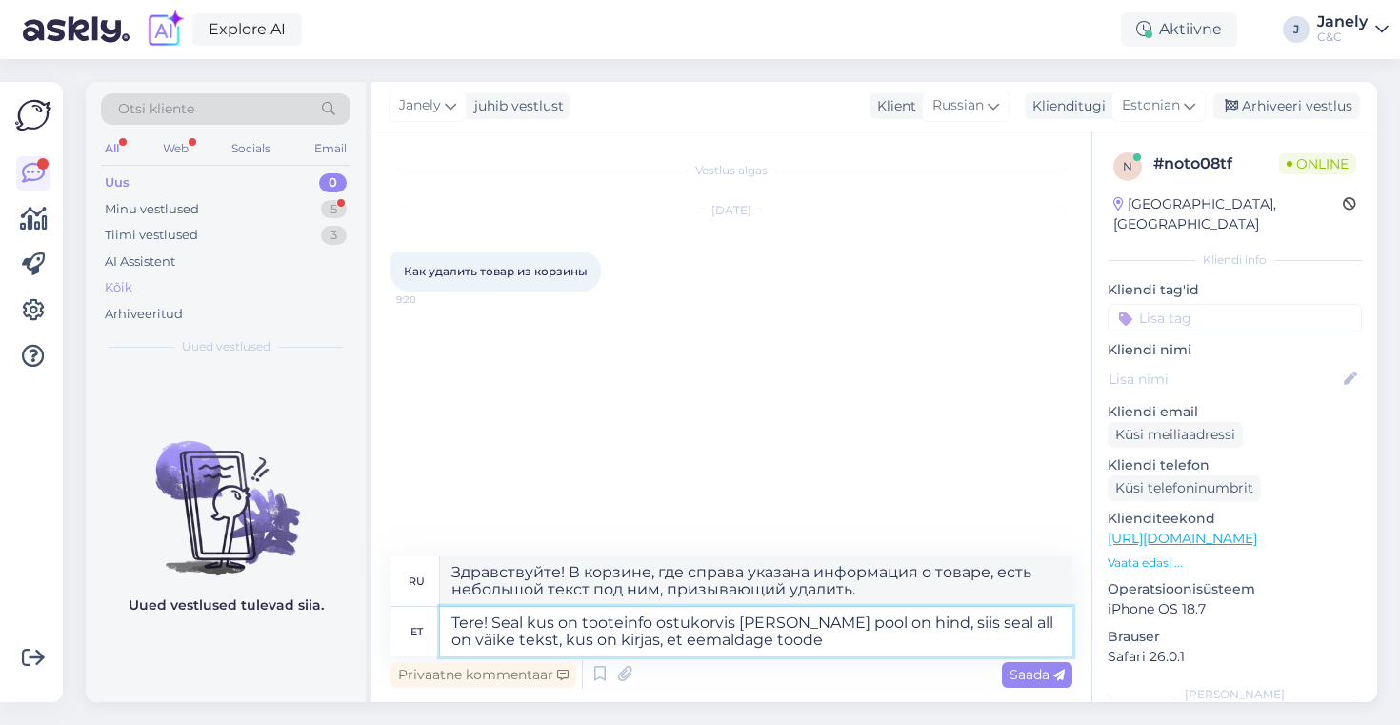
type textarea "Здравствуйте! В корзине, где справа указана информация о товаре, есть небольшая…"
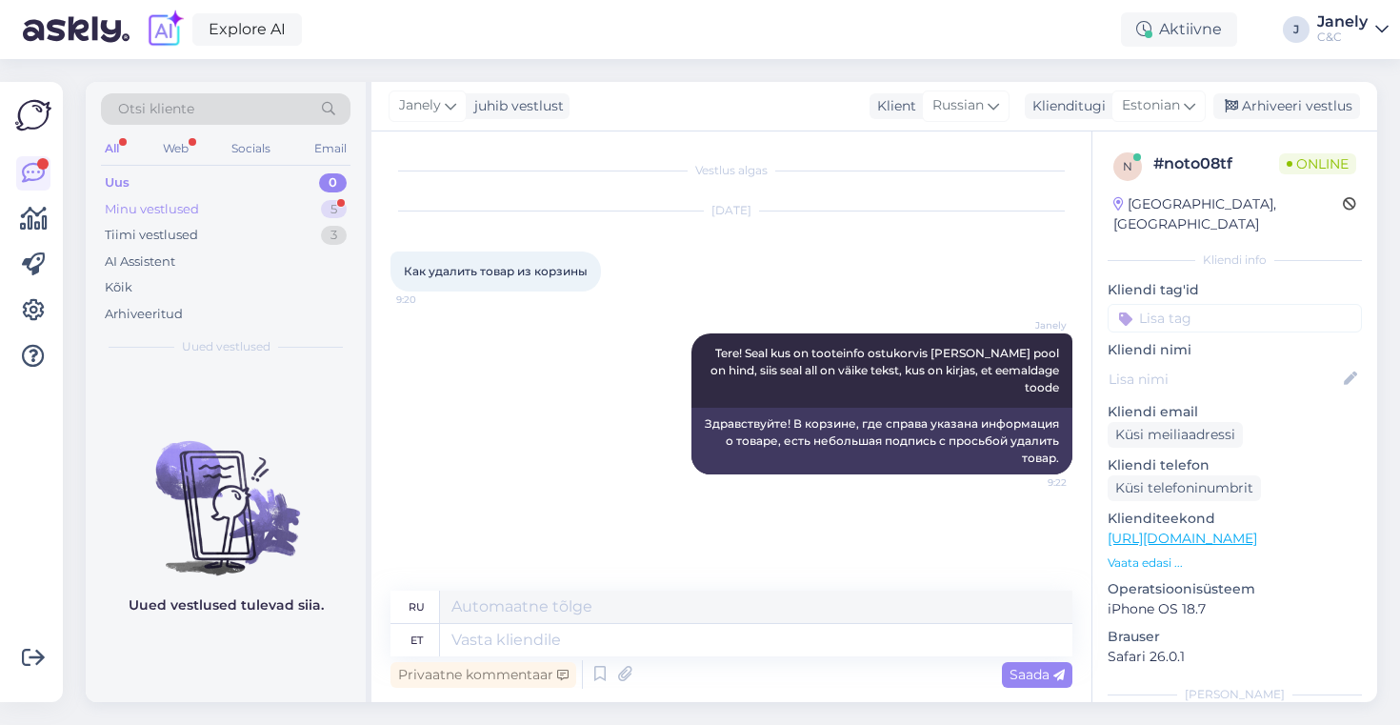
click at [158, 201] on div "Minu vestlused" at bounding box center [152, 209] width 94 height 19
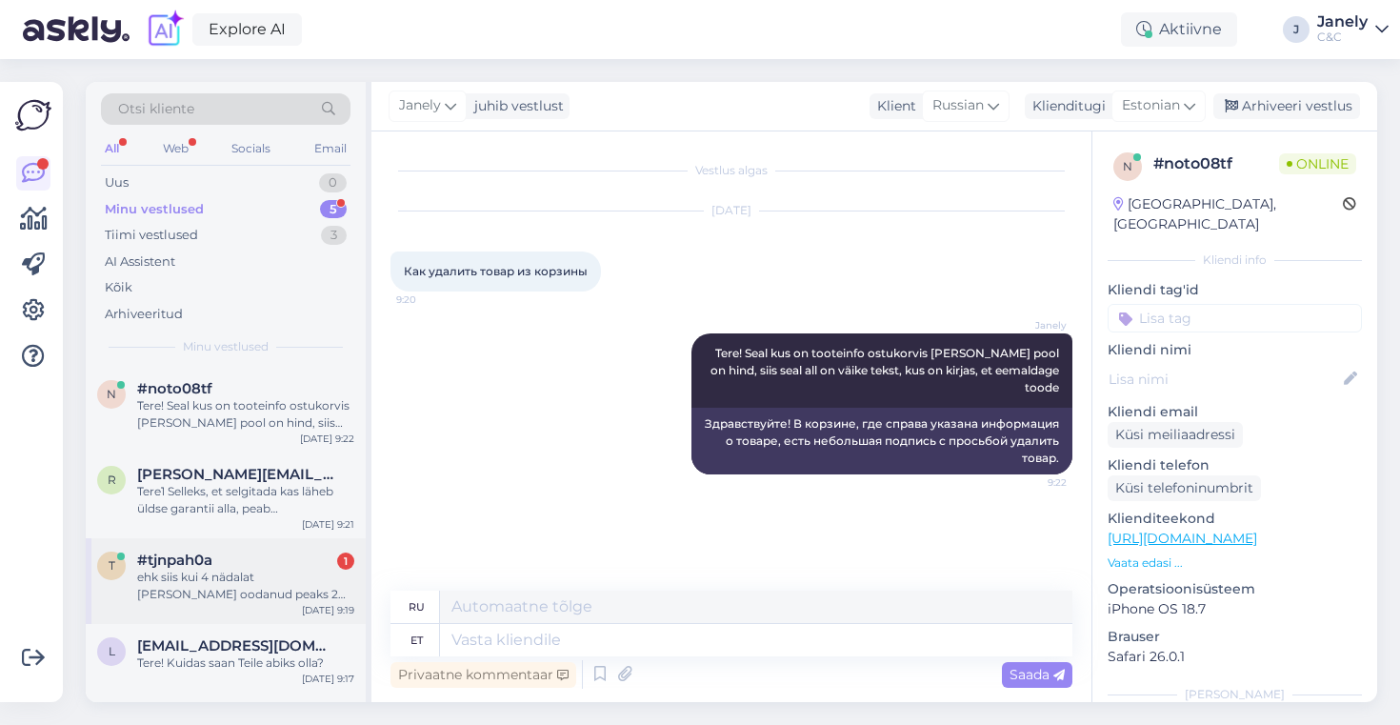
click at [244, 556] on div "#tjnpah0a 1" at bounding box center [245, 559] width 217 height 17
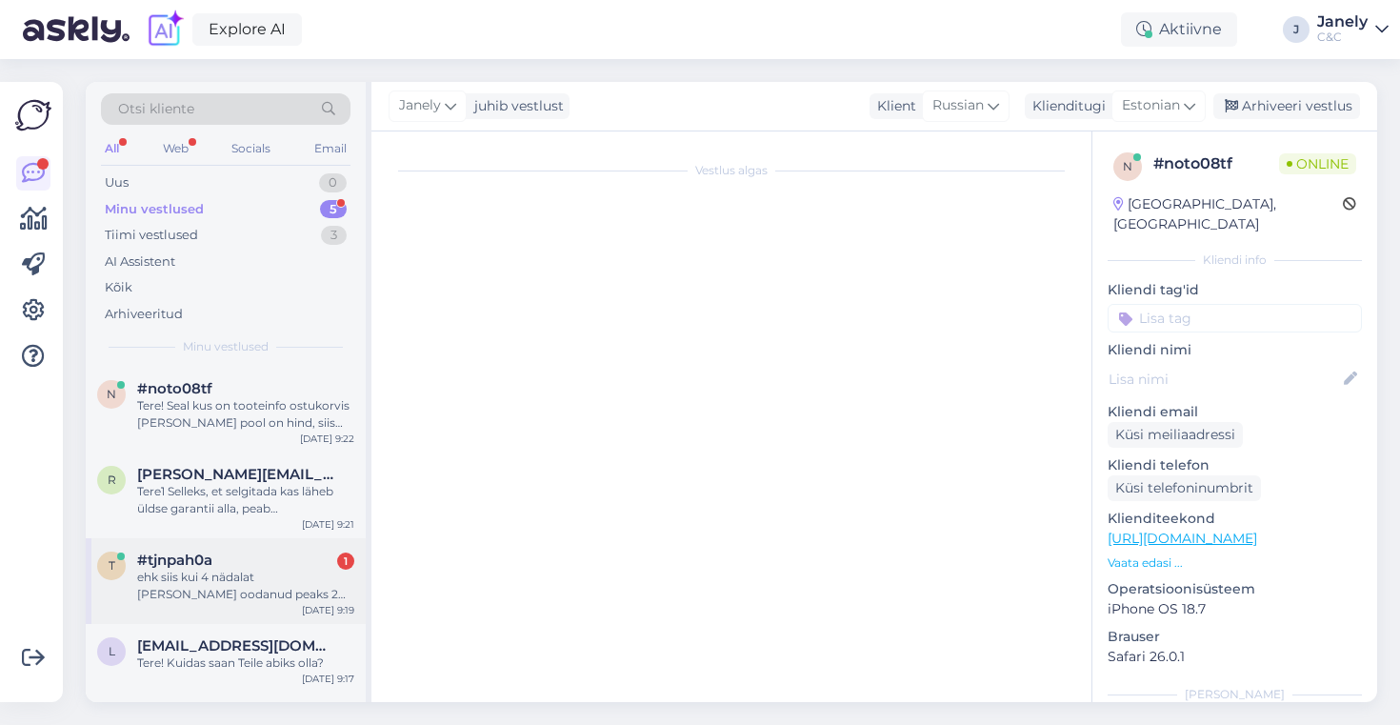
scroll to position [3364, 0]
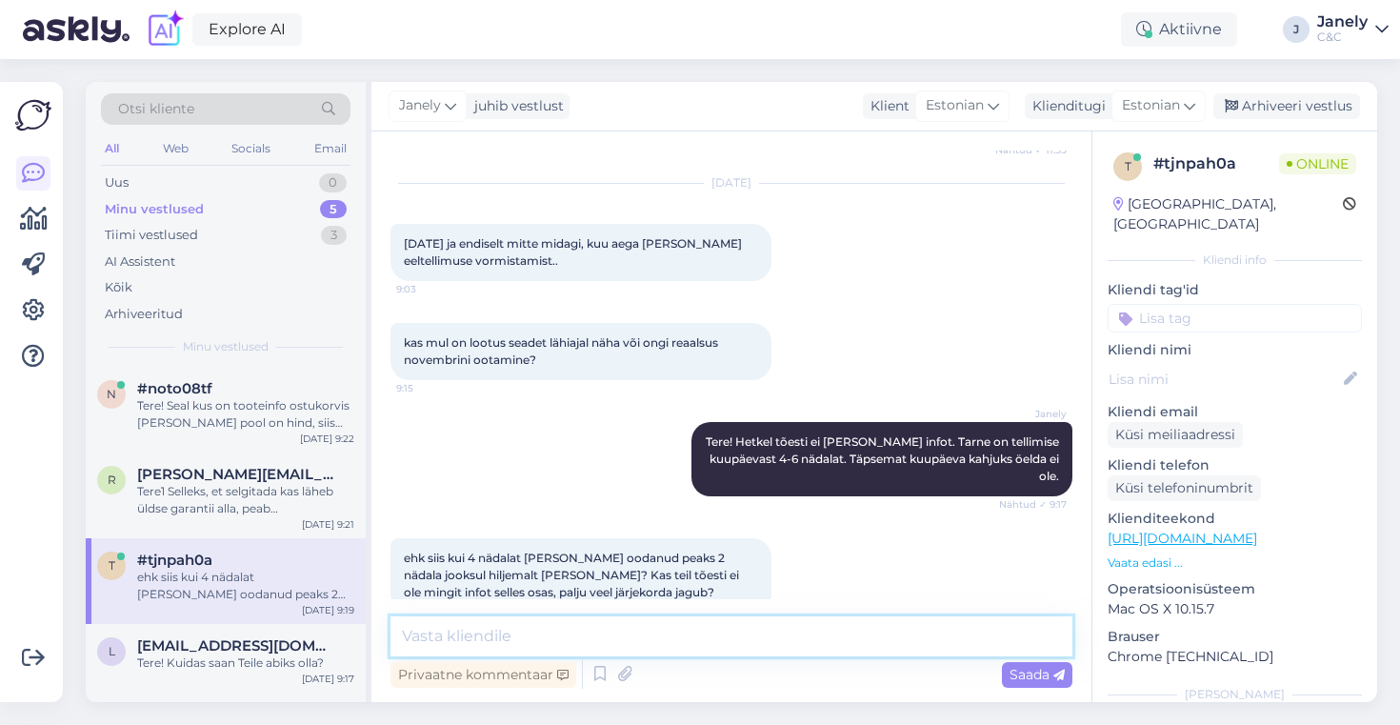
click at [533, 643] on textarea at bounding box center [731, 636] width 682 height 40
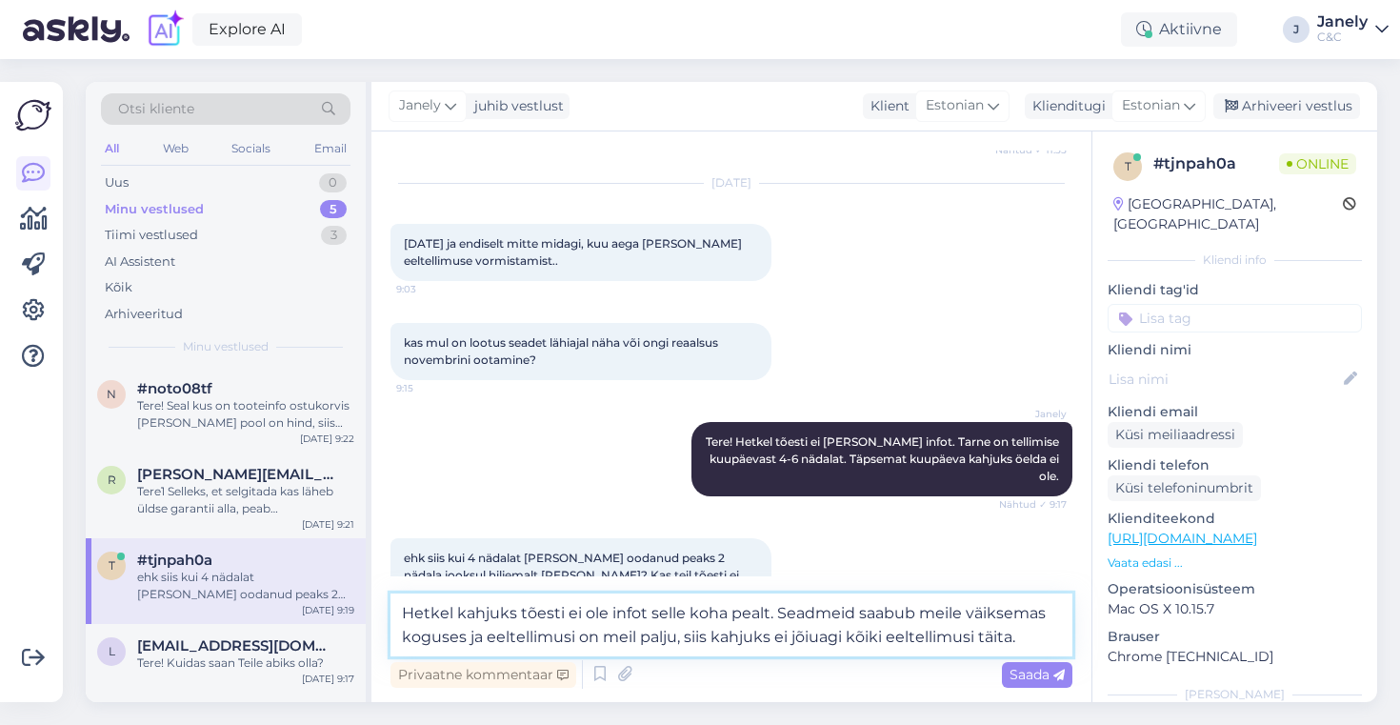
type textarea "Hetkel kahjuks tõesti ei ole infot selle koha pealt. Seadmeid saabub meile väik…"
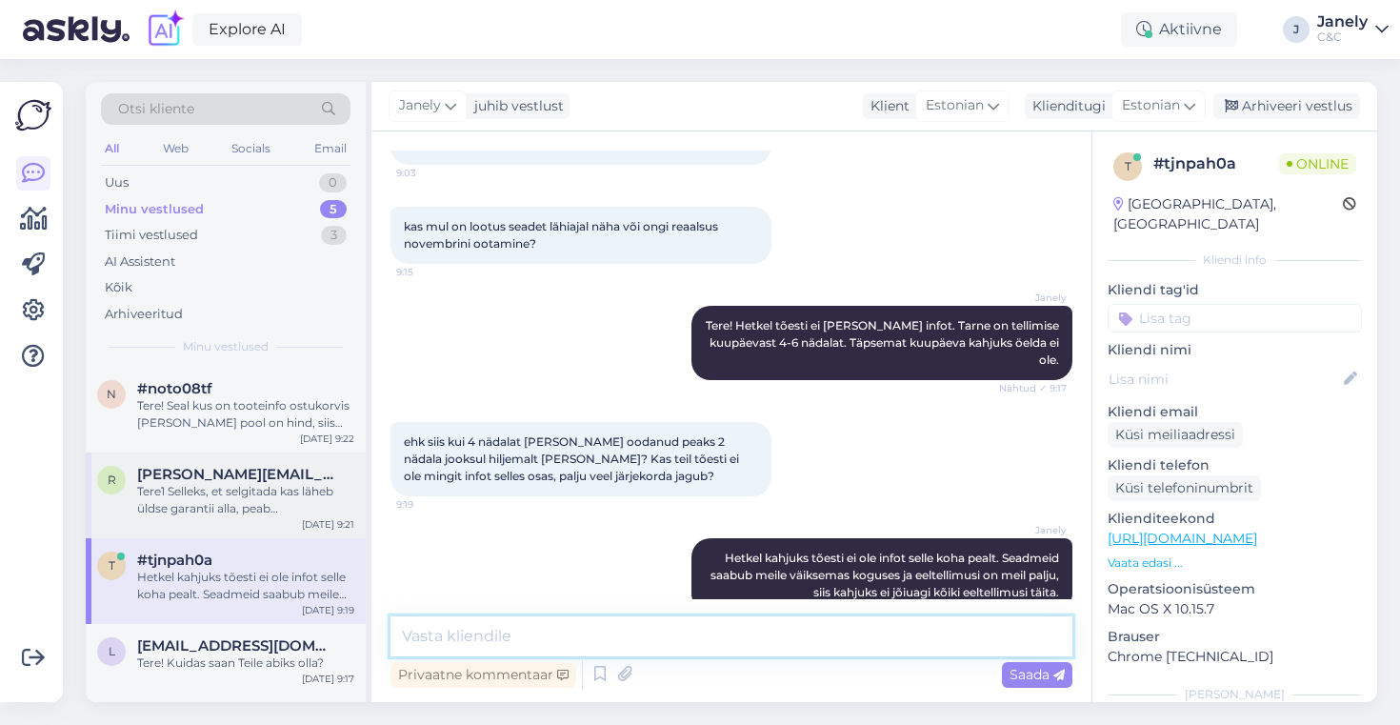
scroll to position [59, 0]
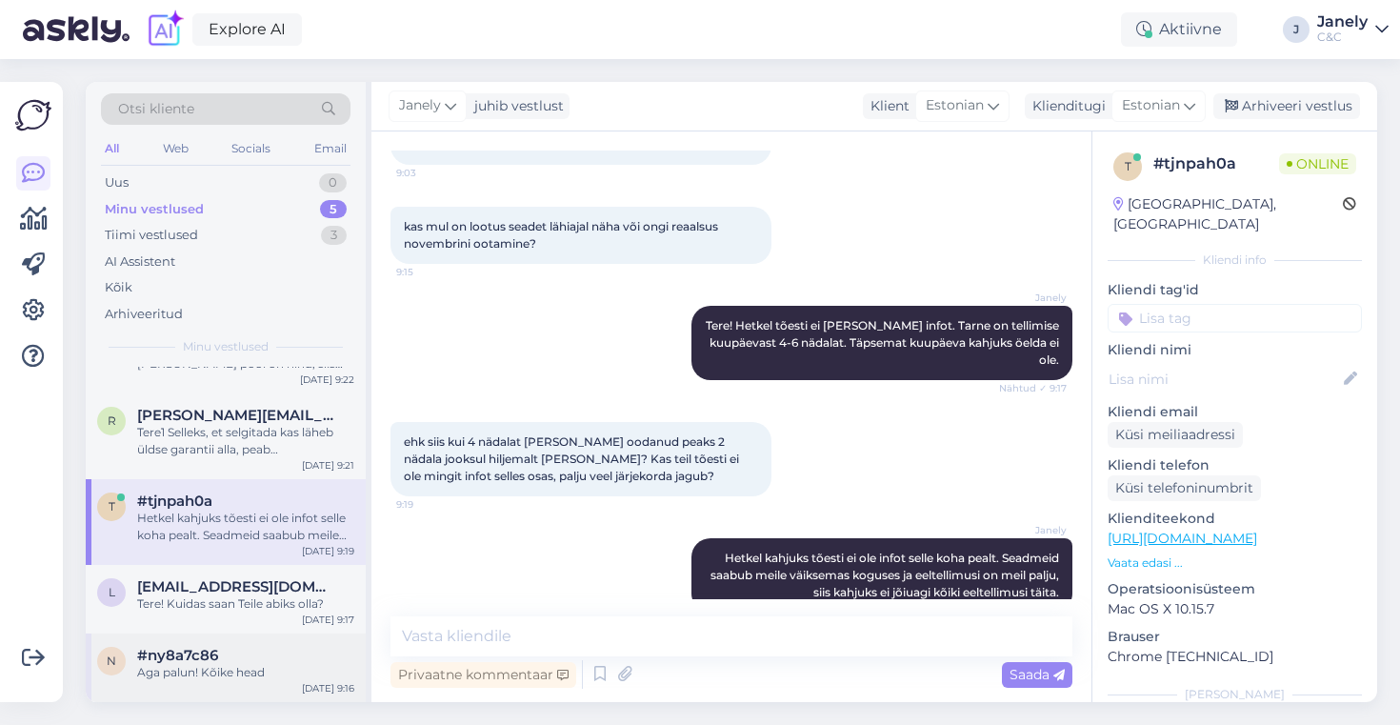
click at [265, 690] on div "n #ny8a7c86 Aga palun! Kõike head [DATE] 9:16" at bounding box center [226, 667] width 280 height 69
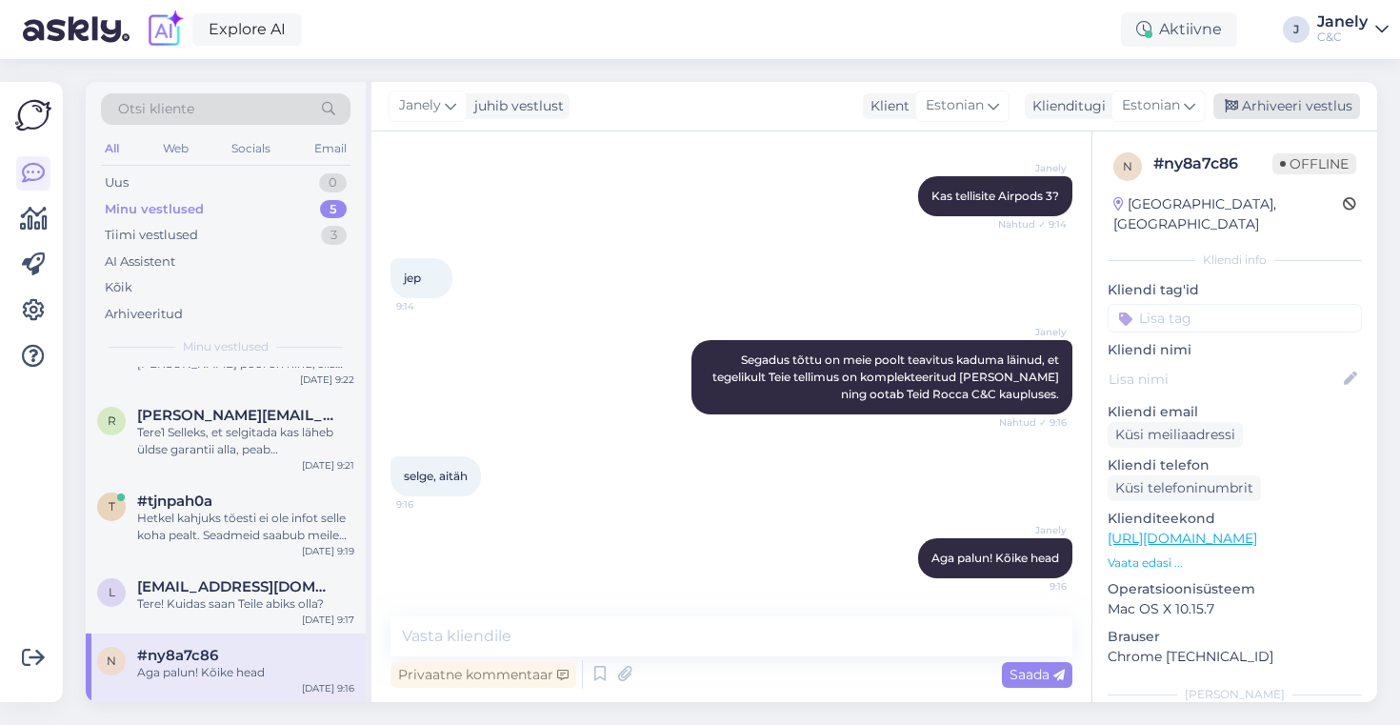
click at [1251, 102] on div "Arhiveeri vestlus" at bounding box center [1286, 106] width 147 height 26
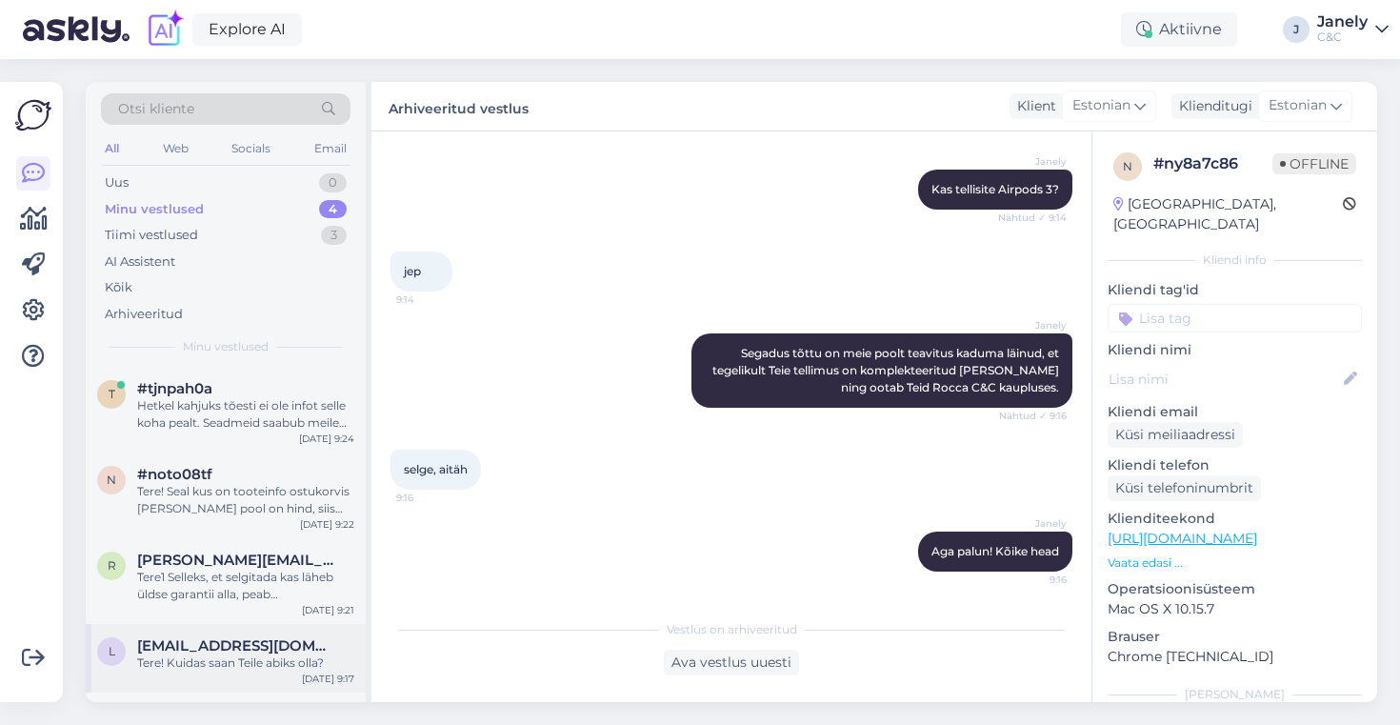
click at [232, 644] on span "[EMAIL_ADDRESS][DOMAIN_NAME]" at bounding box center [236, 645] width 198 height 17
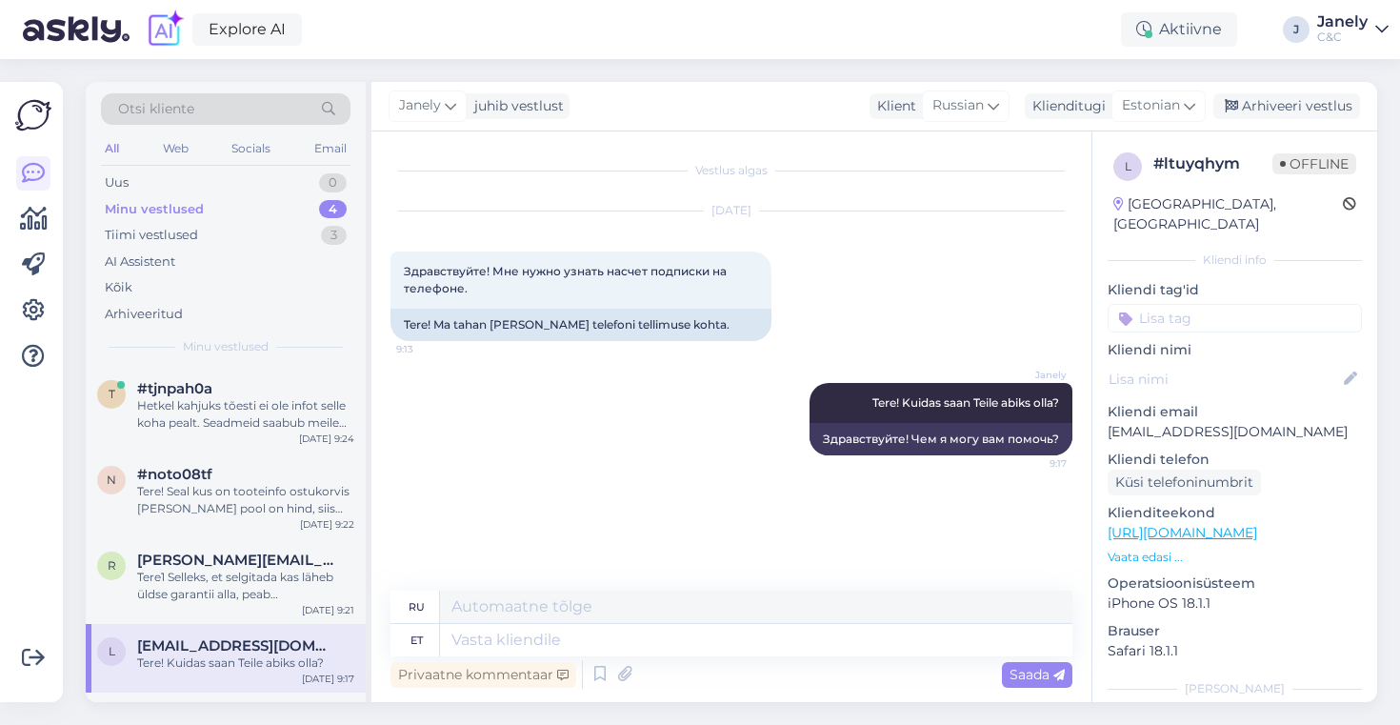
click at [365, 21] on div "Explore AI Aktiivne J Janely C&C" at bounding box center [700, 29] width 1400 height 59
click at [259, 577] on div "Kas diagnostika on tasuta või tasuline?" at bounding box center [245, 585] width 217 height 34
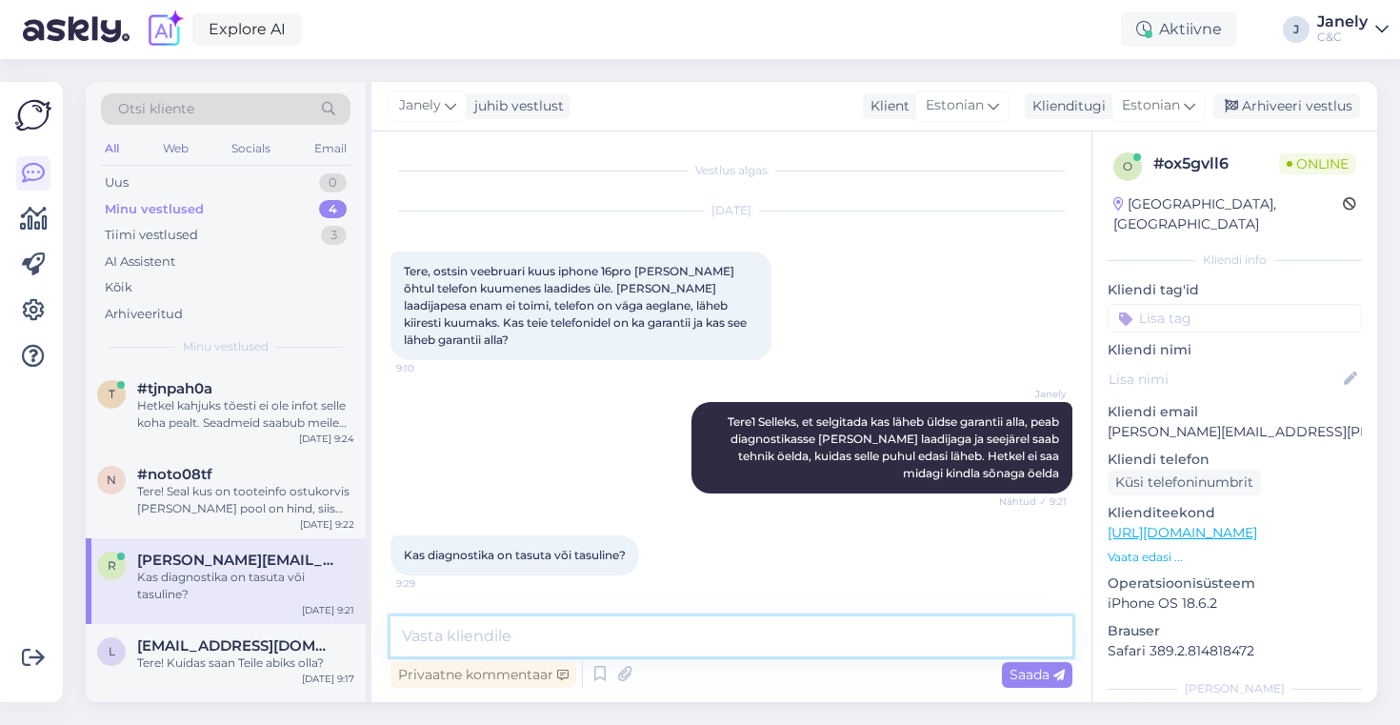
click at [579, 641] on textarea at bounding box center [731, 636] width 682 height 40
type textarea "S"
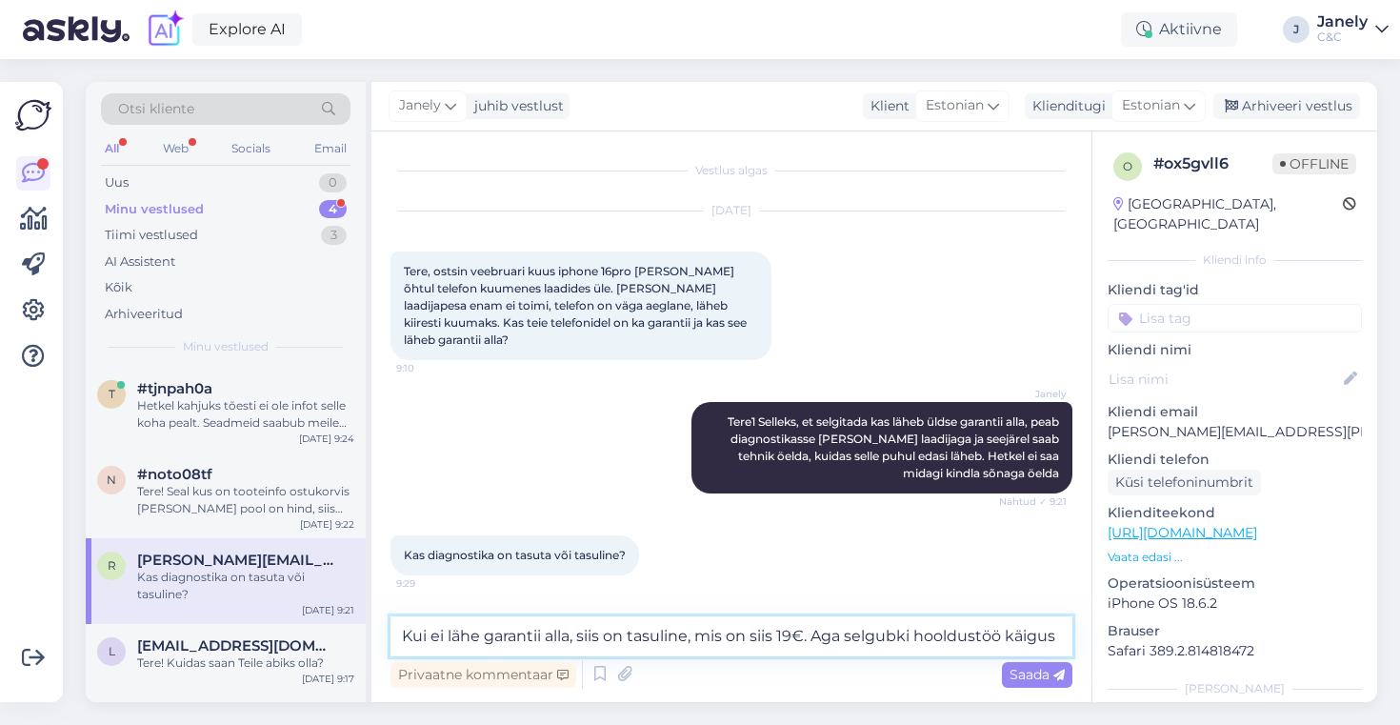
type textarea "Kui ei lähe garantii alla, siis on tasuline, mis on siis 19€. Aga selgubki hool…"
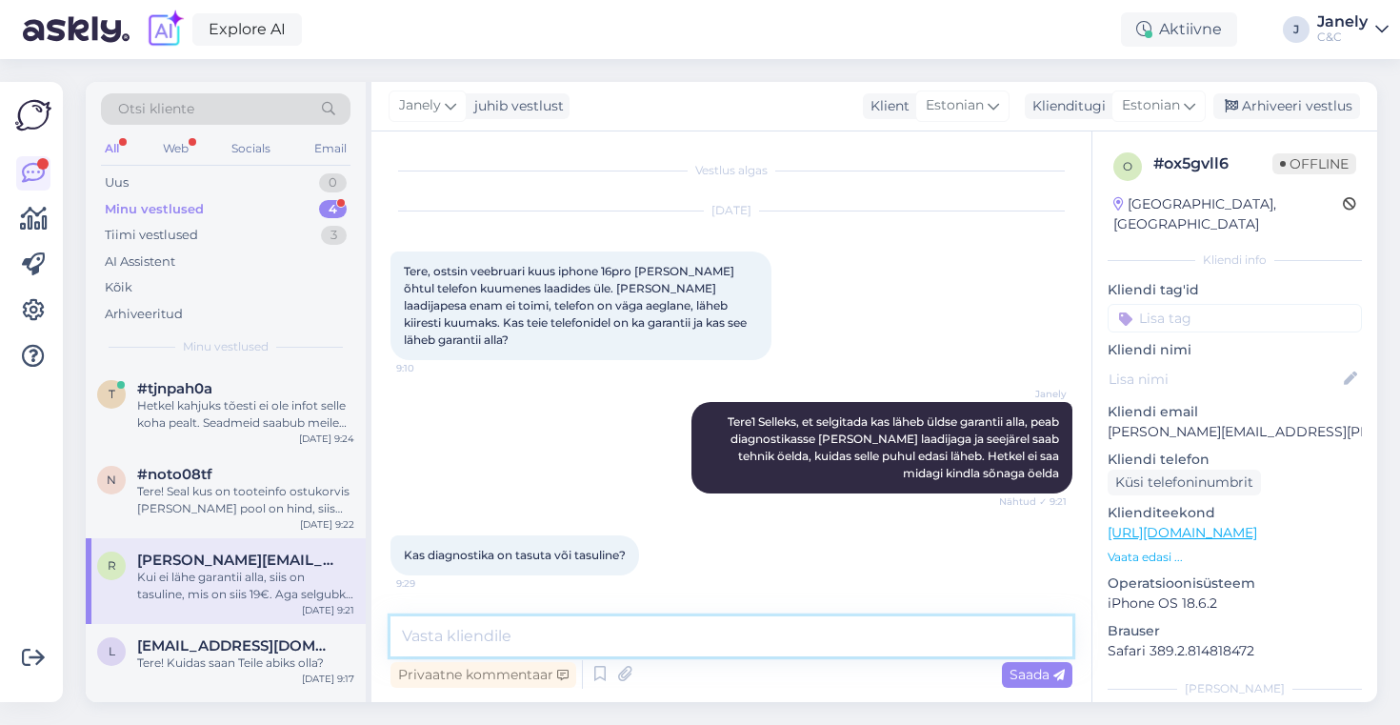
scroll to position [79, 0]
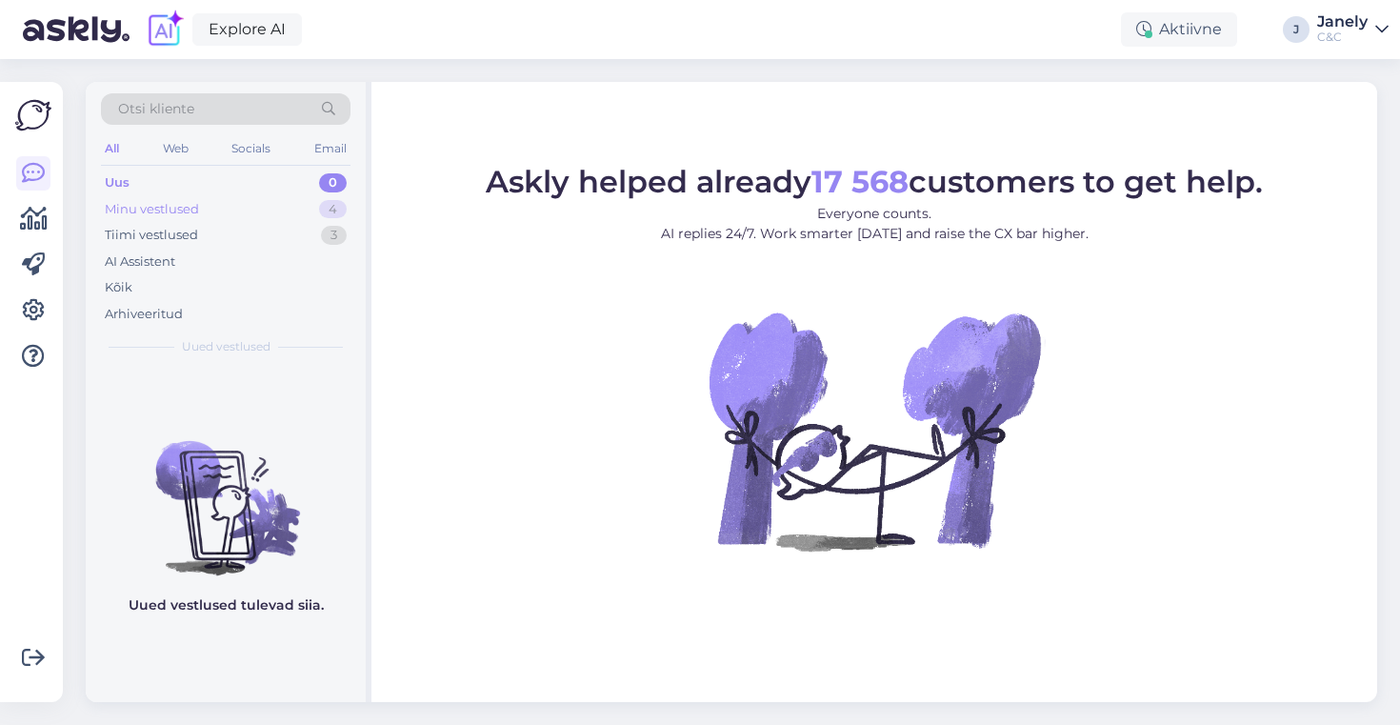
click at [319, 211] on div "Minu vestlused 4" at bounding box center [225, 209] width 249 height 27
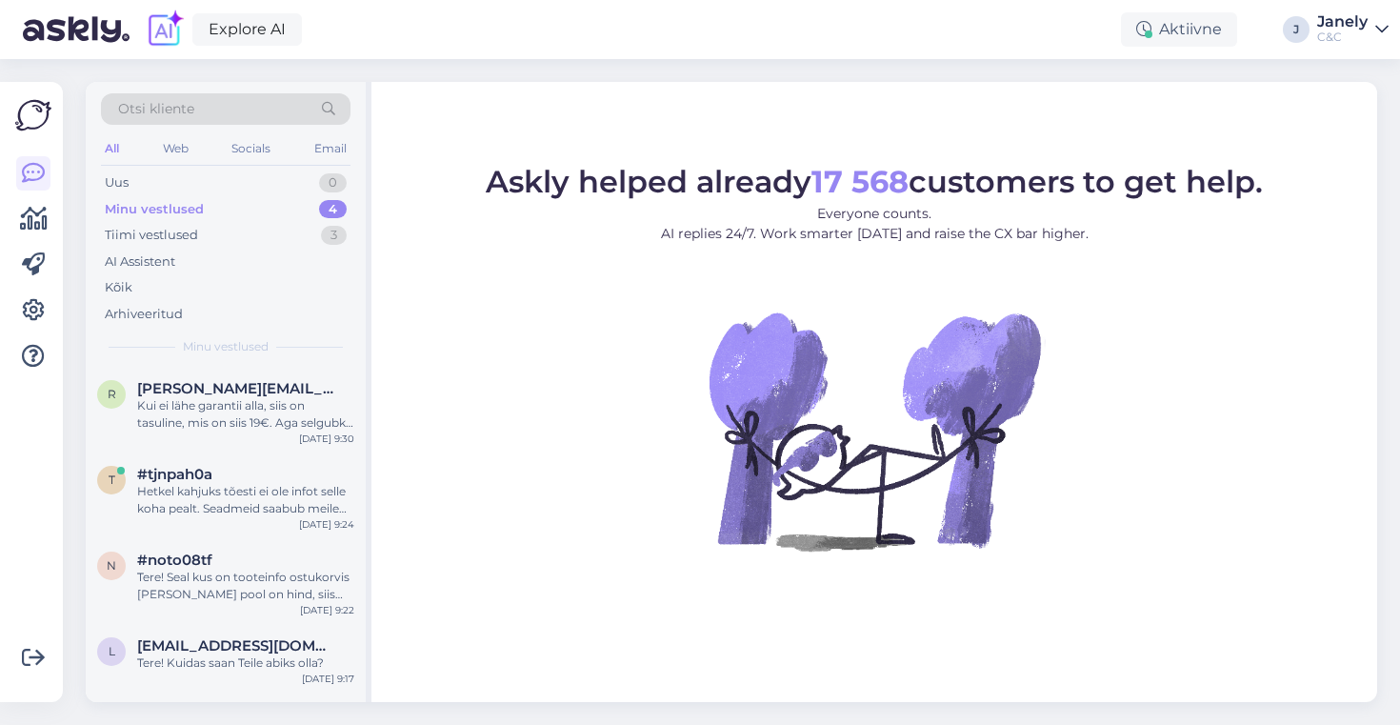
click at [455, 303] on figure "Askly helped already 17 568 customers to get help. Everyone counts. AI replies …" at bounding box center [873, 384] width 971 height 435
click at [265, 450] on div "r ronda.seegar@gmail.com Kui ei lähe garantii alla, siis on tasuline, mis on si…" at bounding box center [226, 410] width 280 height 86
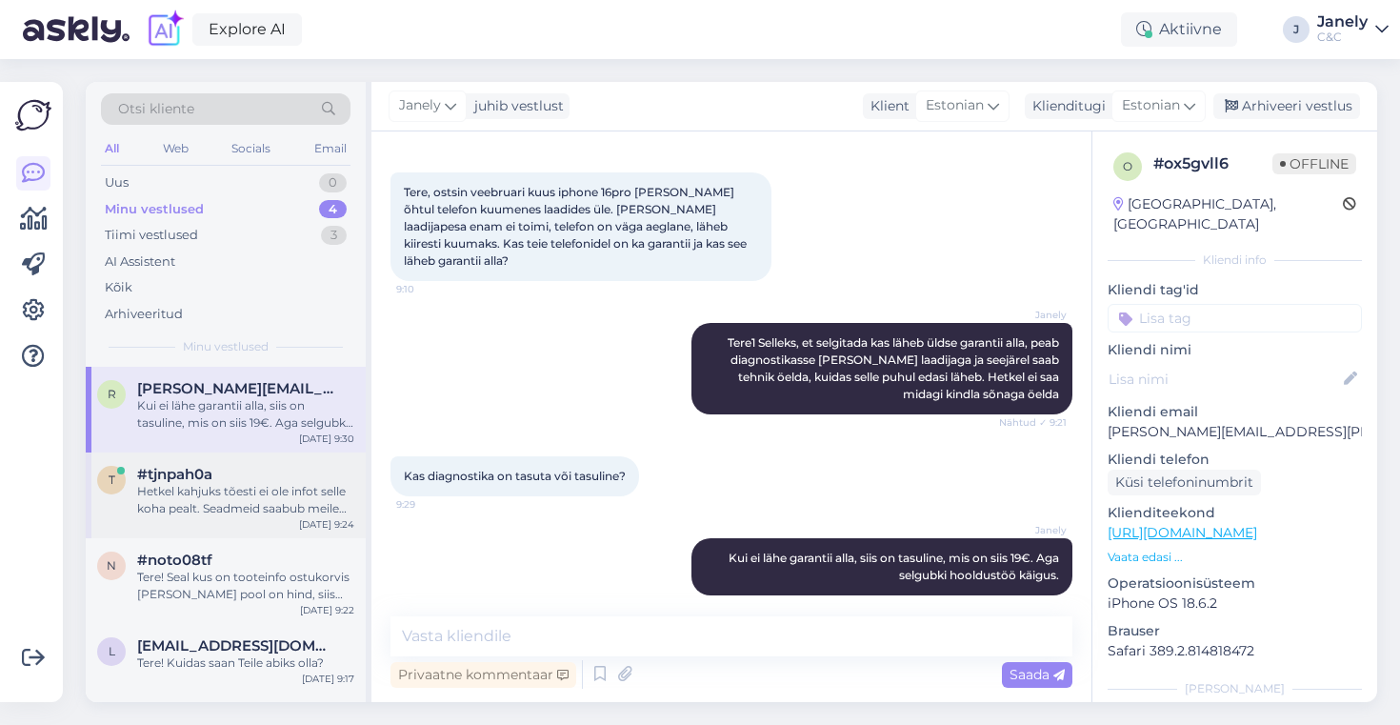
click at [269, 495] on div "Hetkel kahjuks tõesti ei ole infot selle koha pealt. Seadmeid saabub meile väik…" at bounding box center [245, 500] width 217 height 34
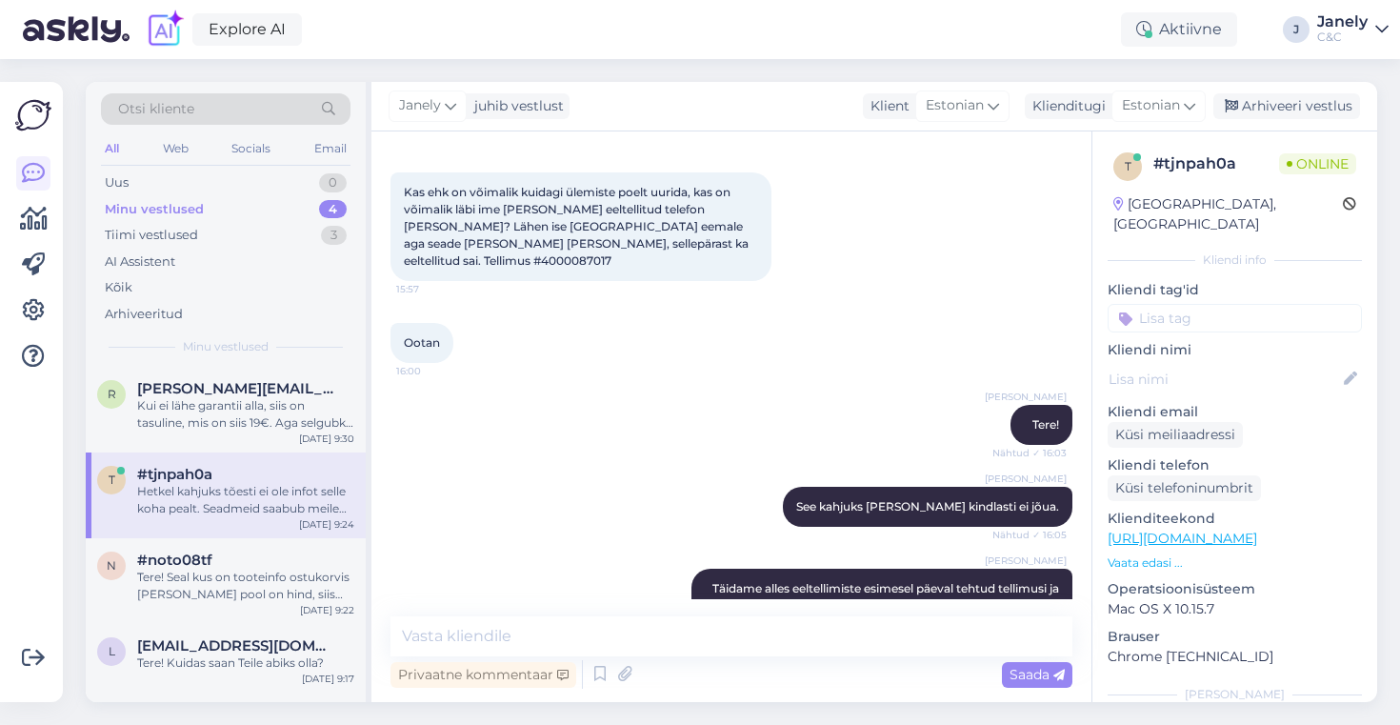
scroll to position [3480, 0]
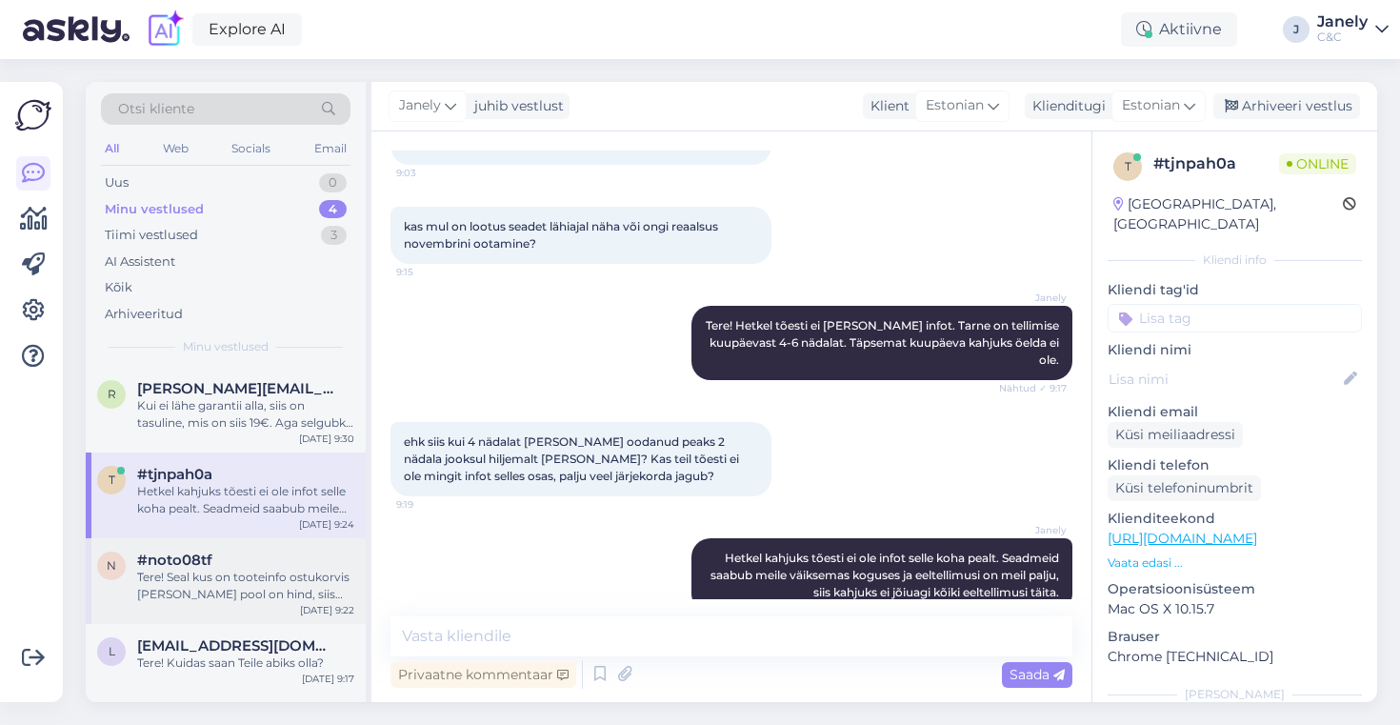
click at [296, 562] on div "#noto08tf" at bounding box center [245, 559] width 217 height 17
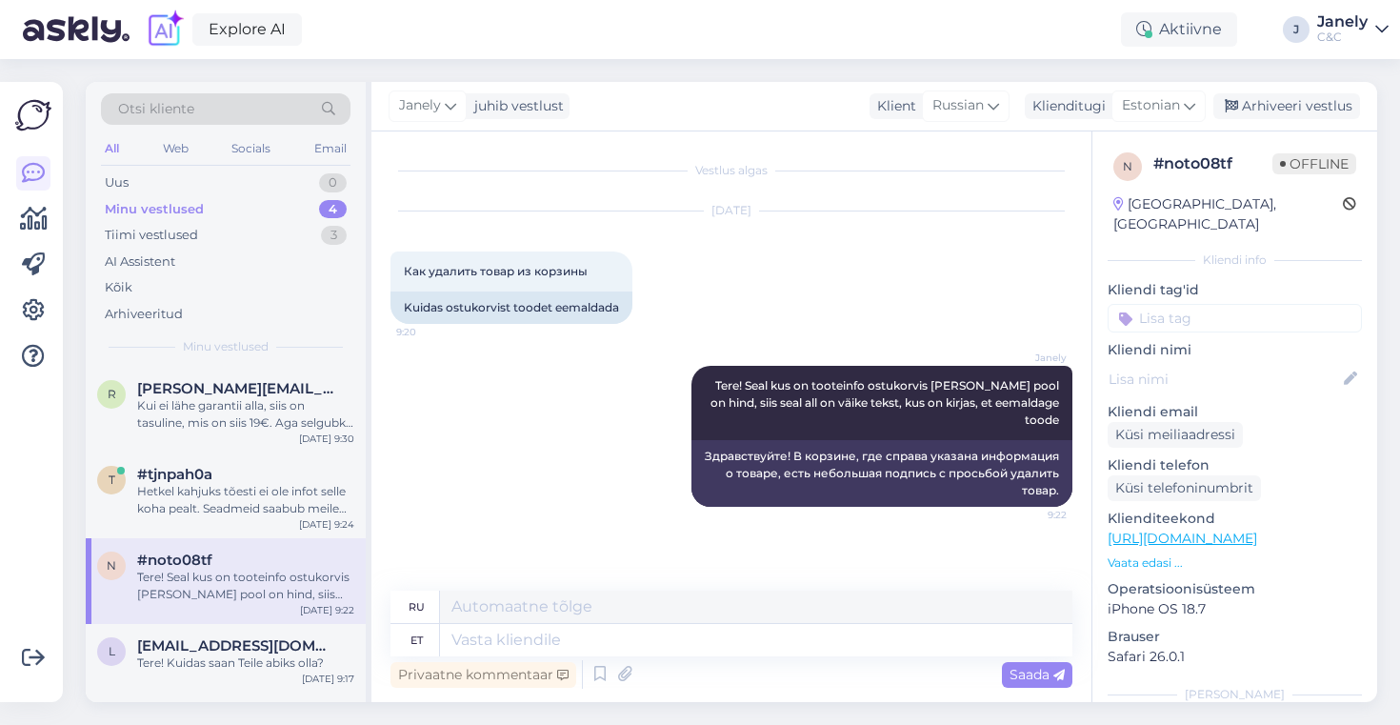
scroll to position [0, 0]
click at [277, 182] on div "Uus 1" at bounding box center [225, 182] width 249 height 27
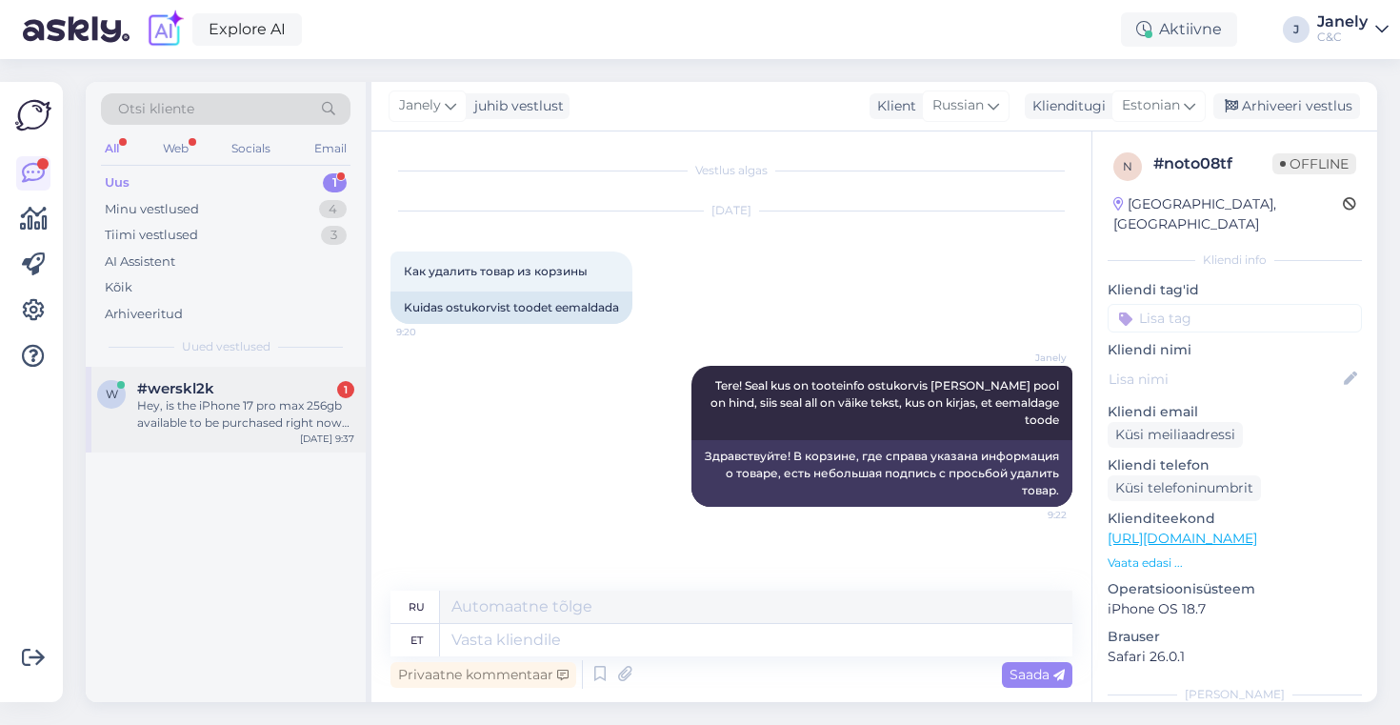
click at [259, 428] on div "Hey, is the iPhone 17 pro max 256gb available to be purchased right now and tak…" at bounding box center [245, 414] width 217 height 34
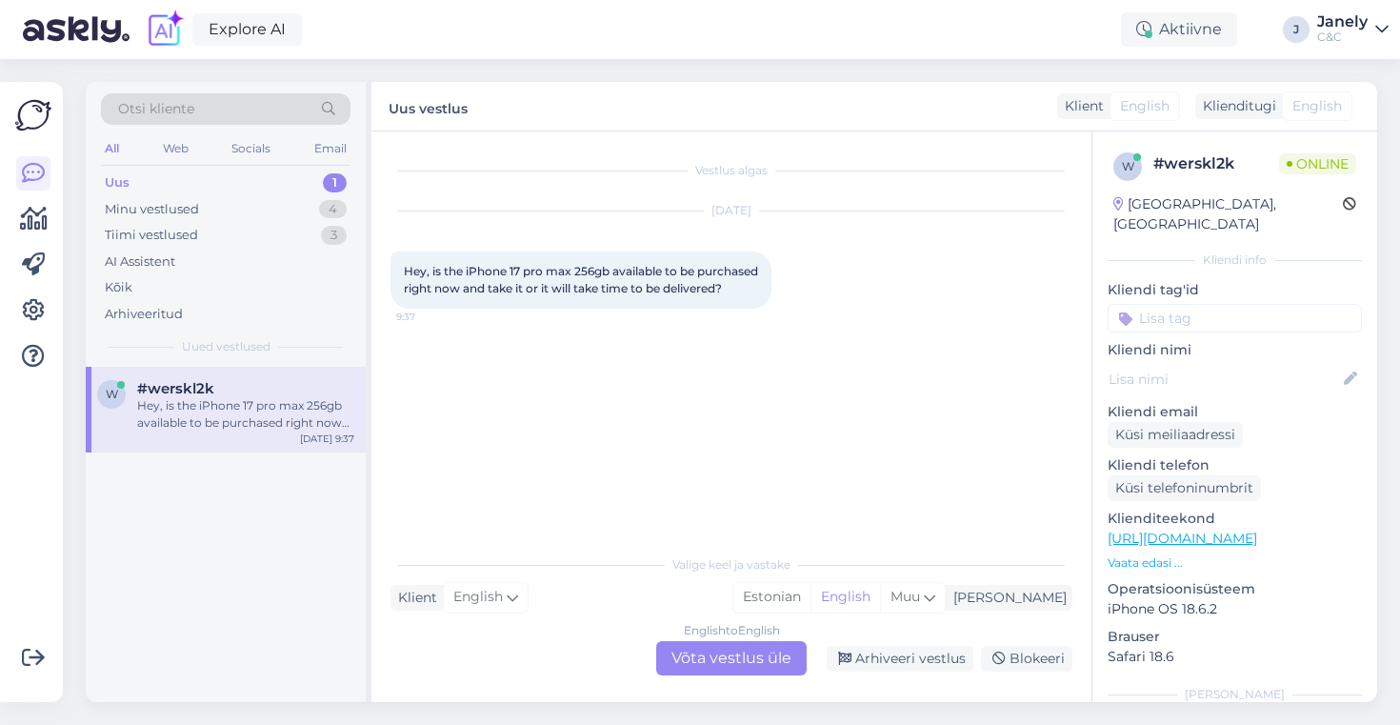
click at [714, 665] on div "English to English Võta vestlus üle" at bounding box center [731, 658] width 150 height 34
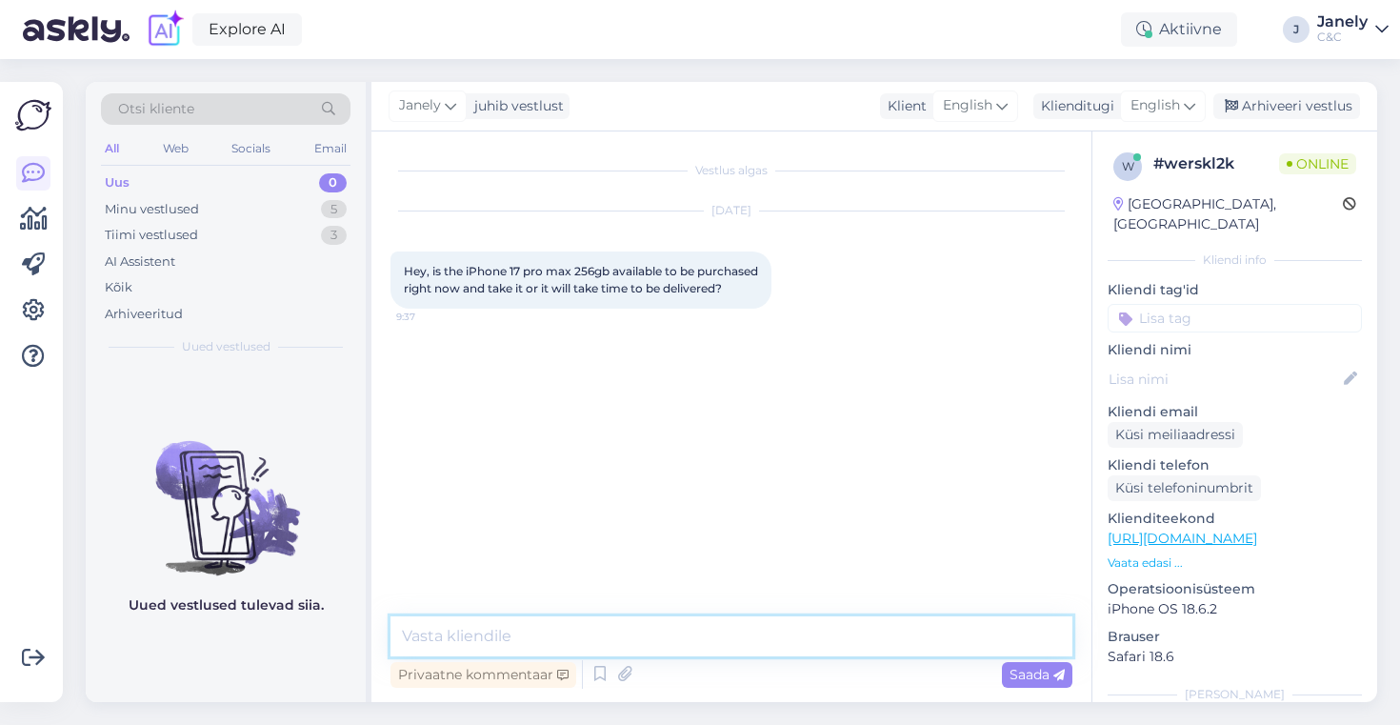
click at [609, 637] on textarea at bounding box center [731, 636] width 682 height 40
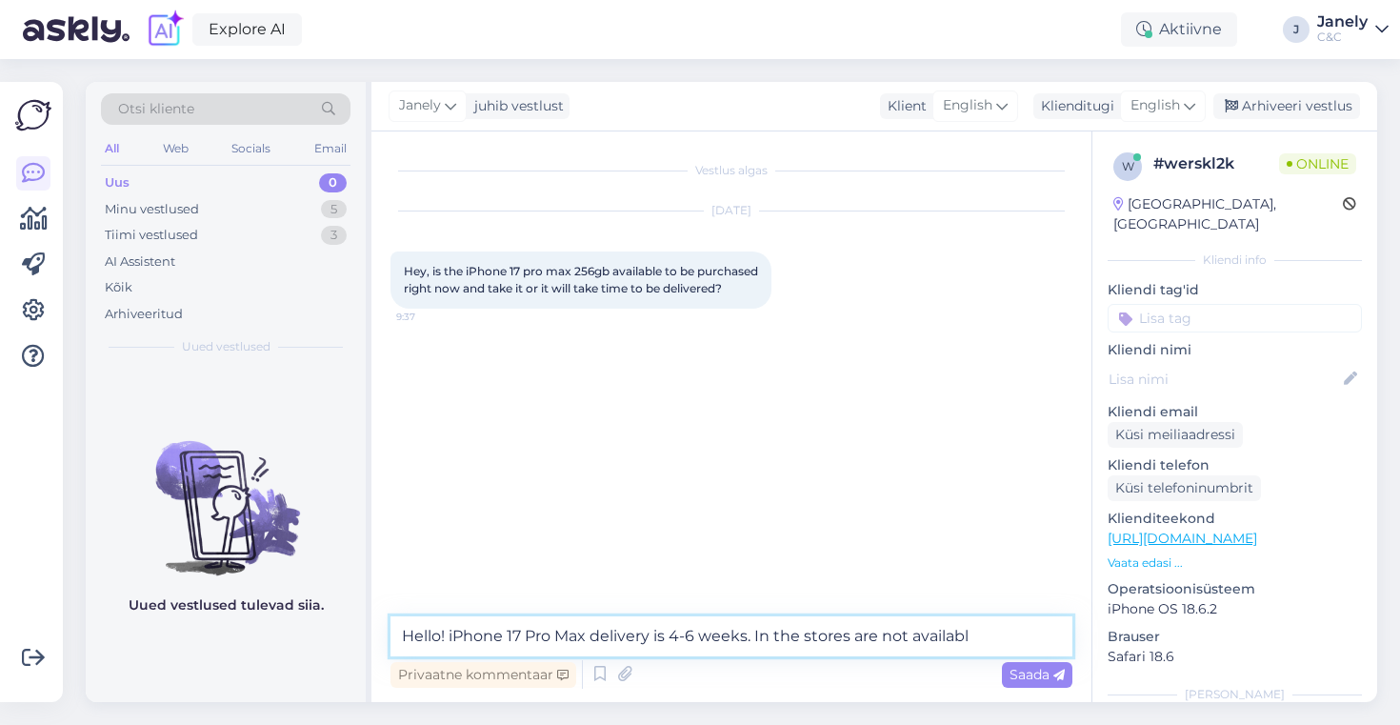
type textarea "Hello! iPhone 17 Pro Max delivery is 4-6 weeks. In the stores are not available"
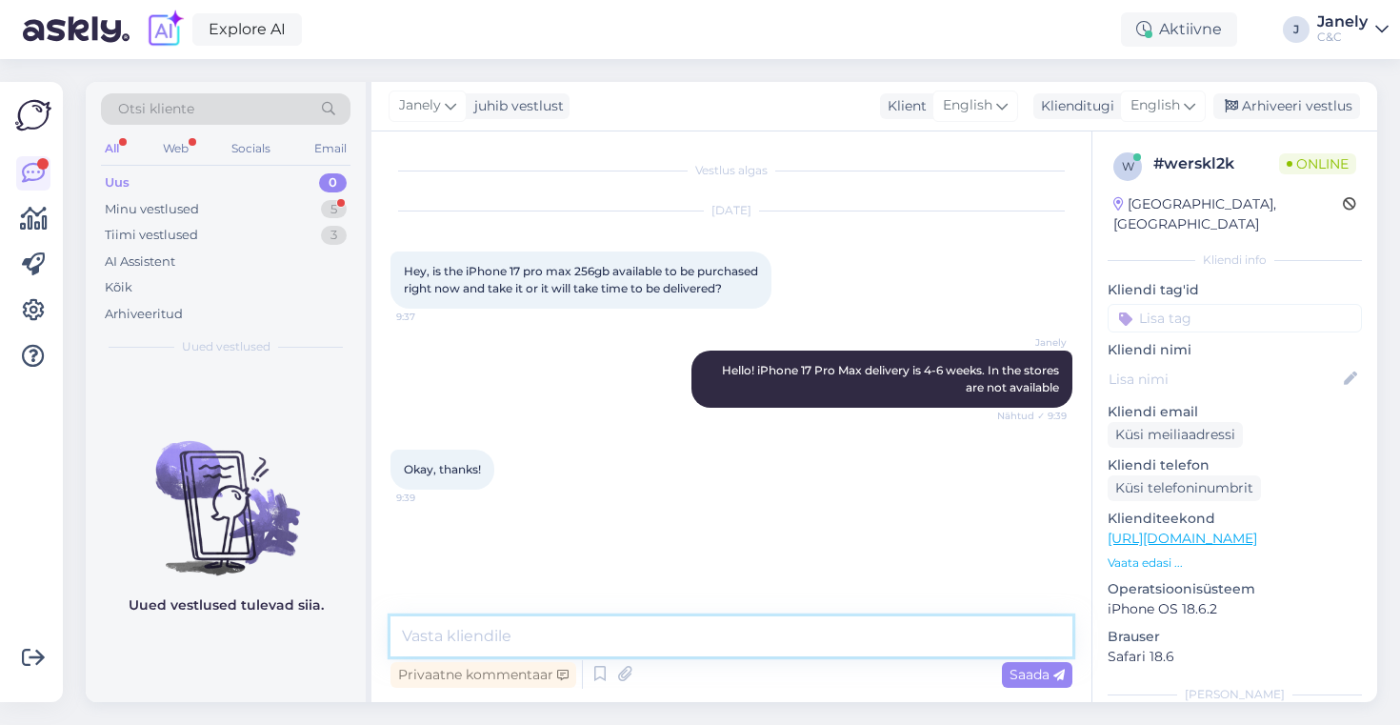
click at [448, 646] on textarea at bounding box center [731, 636] width 682 height 40
type textarea "Youre welcome!"
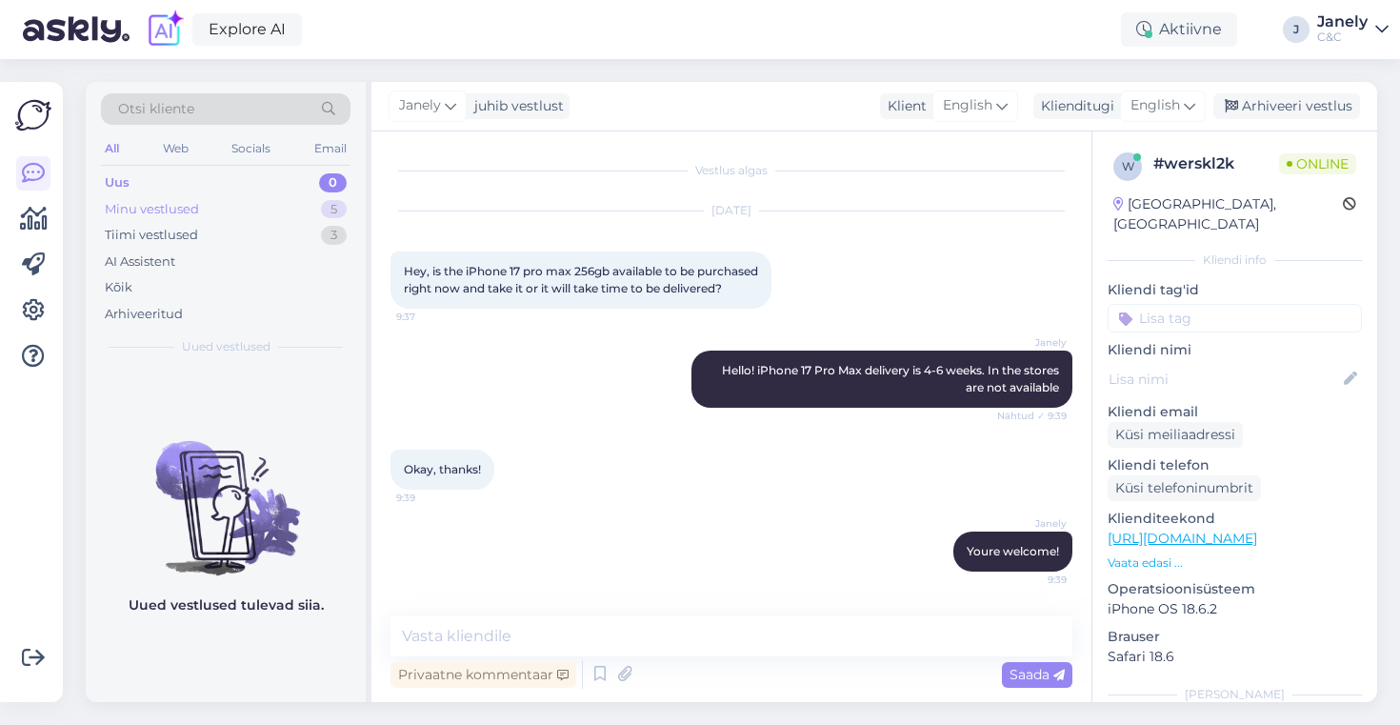
click at [226, 219] on div "Minu vestlused 5" at bounding box center [225, 209] width 249 height 27
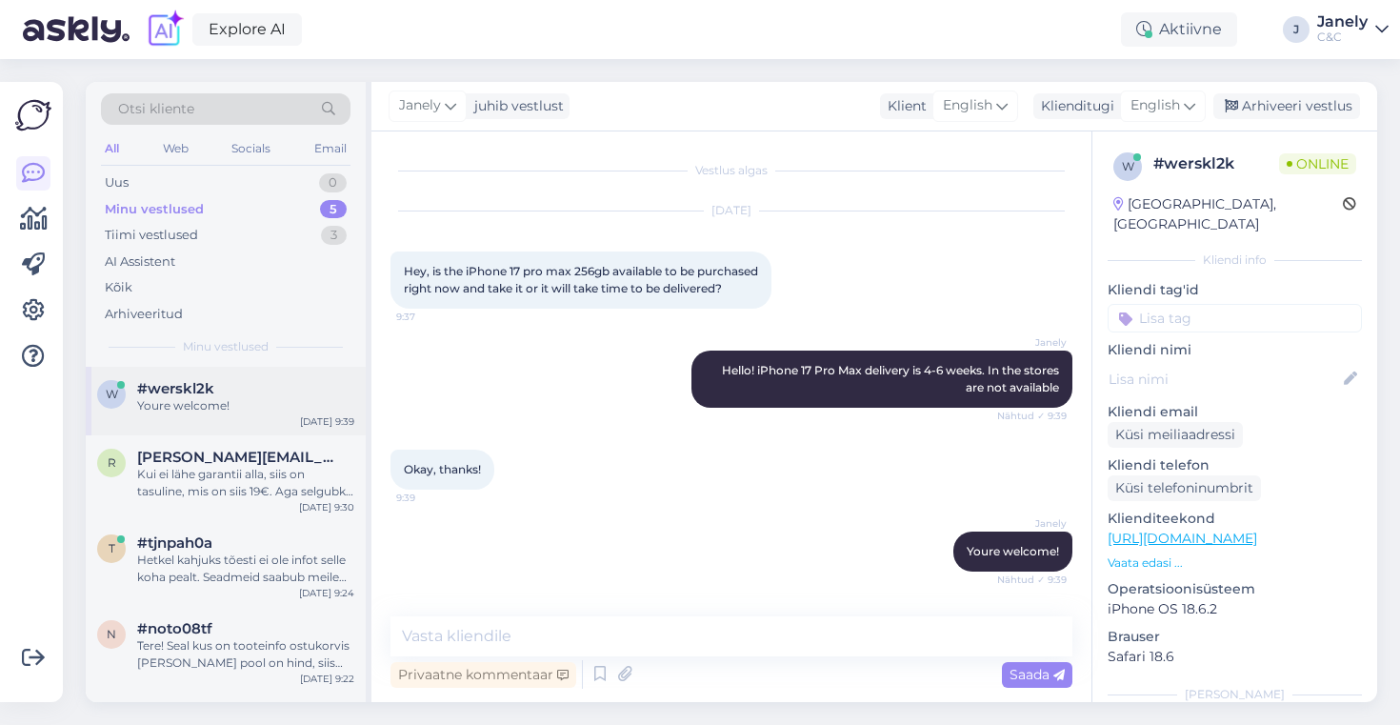
click at [270, 419] on div "w #werskl2k Youre welcome! Oct 9 9:39" at bounding box center [226, 401] width 280 height 69
click at [292, 458] on span "[PERSON_NAME][EMAIL_ADDRESS][PERSON_NAME][DOMAIN_NAME]" at bounding box center [236, 456] width 198 height 17
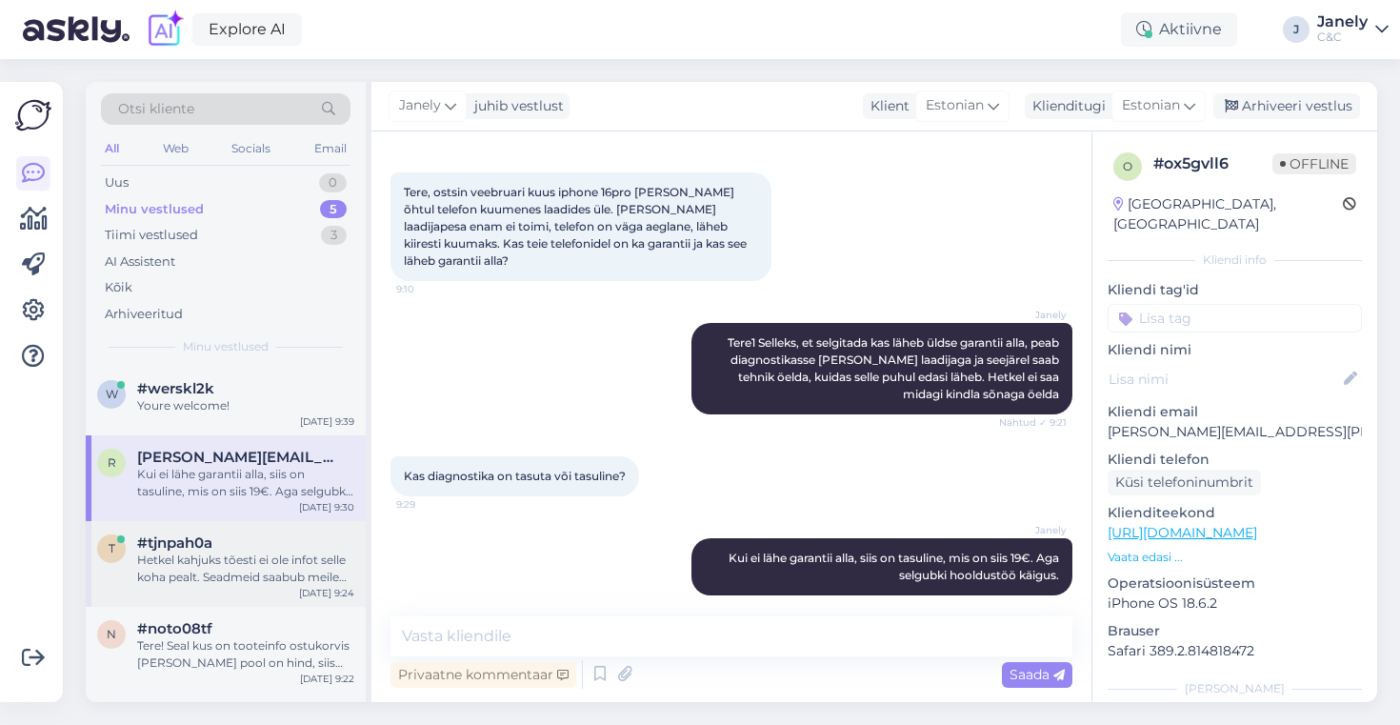
click at [299, 537] on div "#tjnpah0a" at bounding box center [245, 542] width 217 height 17
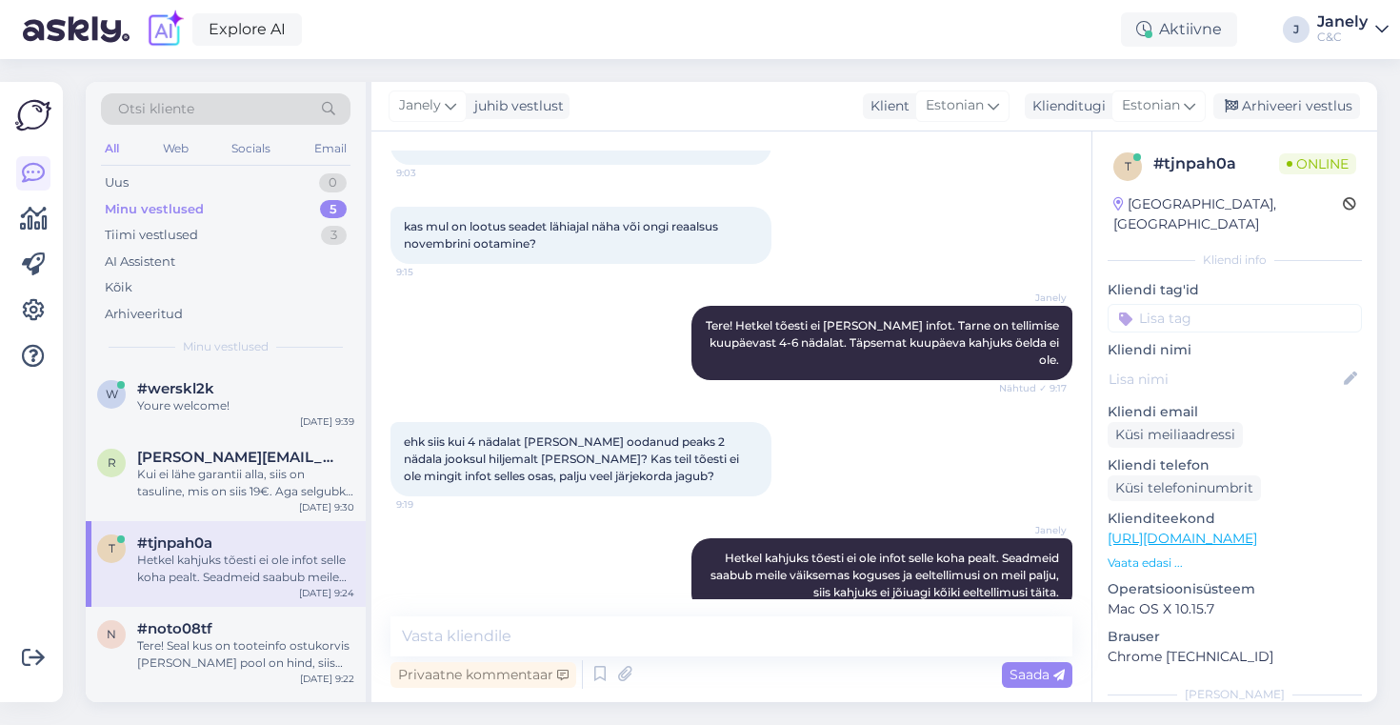
scroll to position [59, 0]
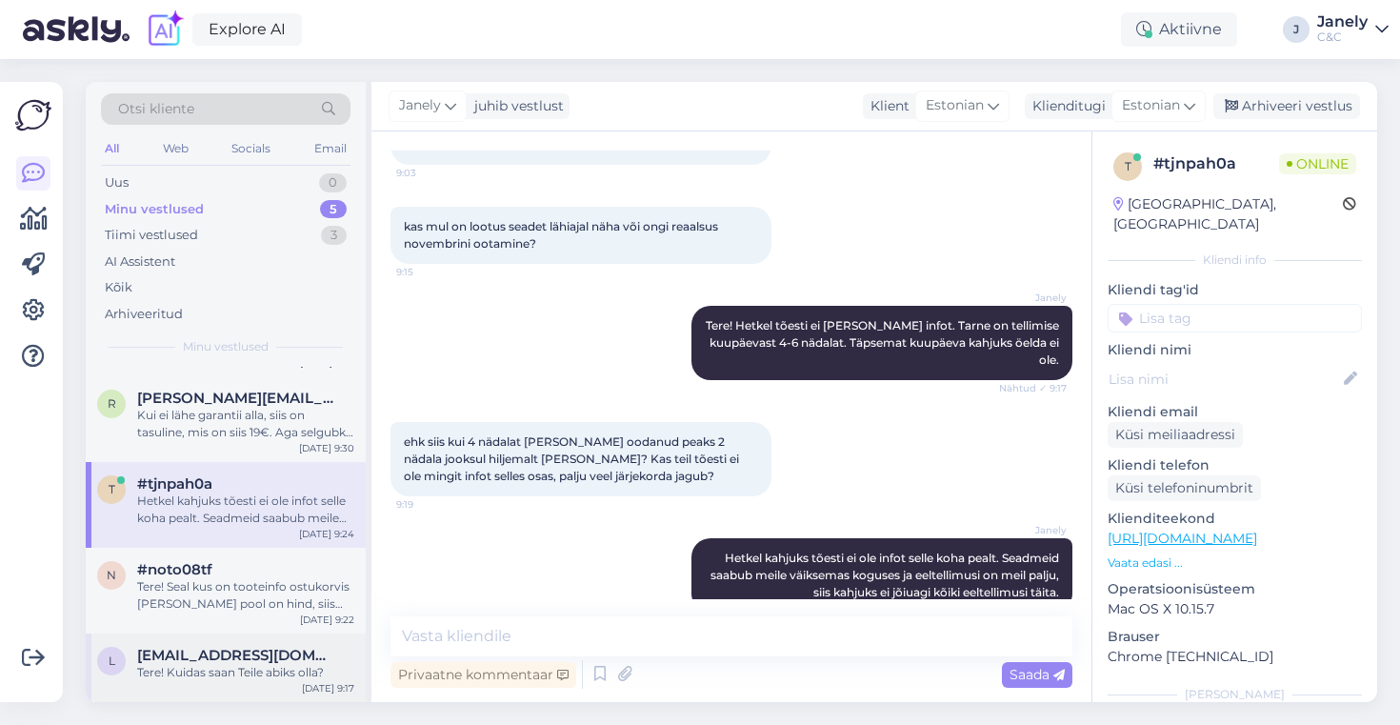
click at [307, 653] on div "[EMAIL_ADDRESS][DOMAIN_NAME]" at bounding box center [245, 655] width 217 height 17
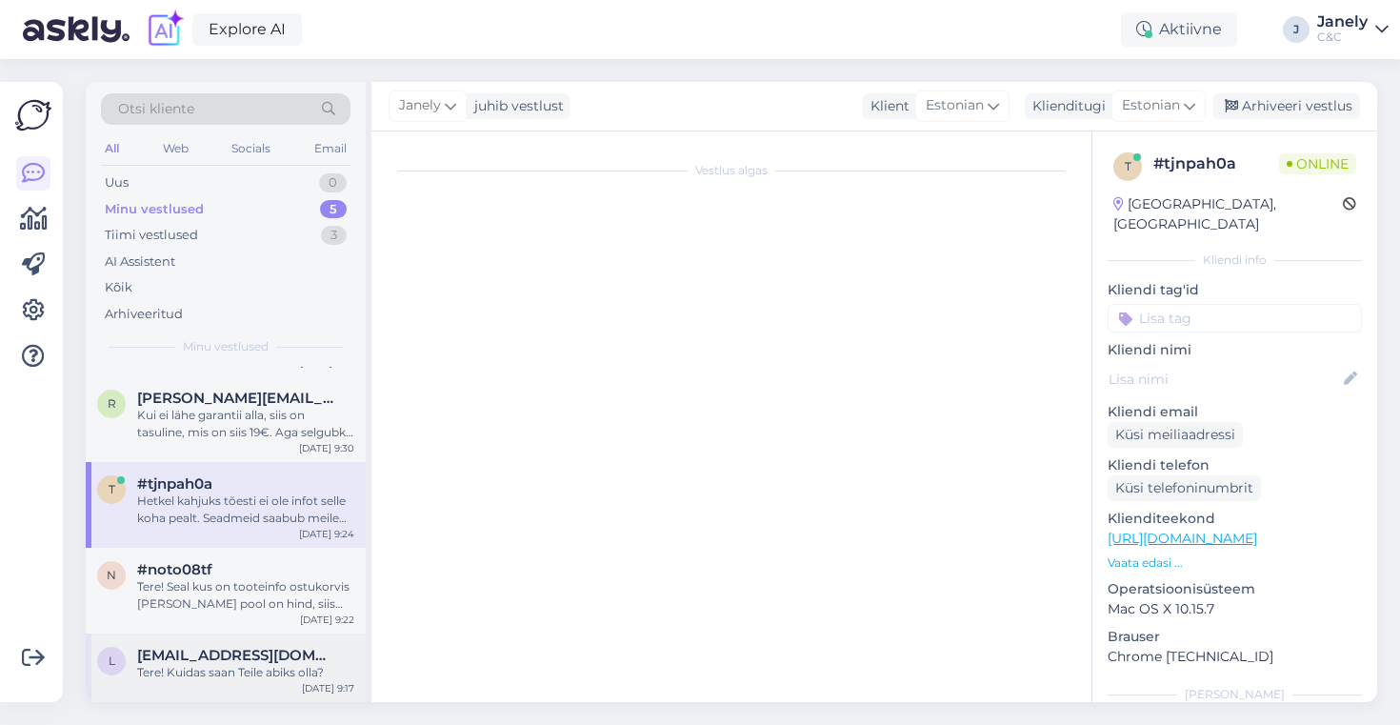
scroll to position [0, 0]
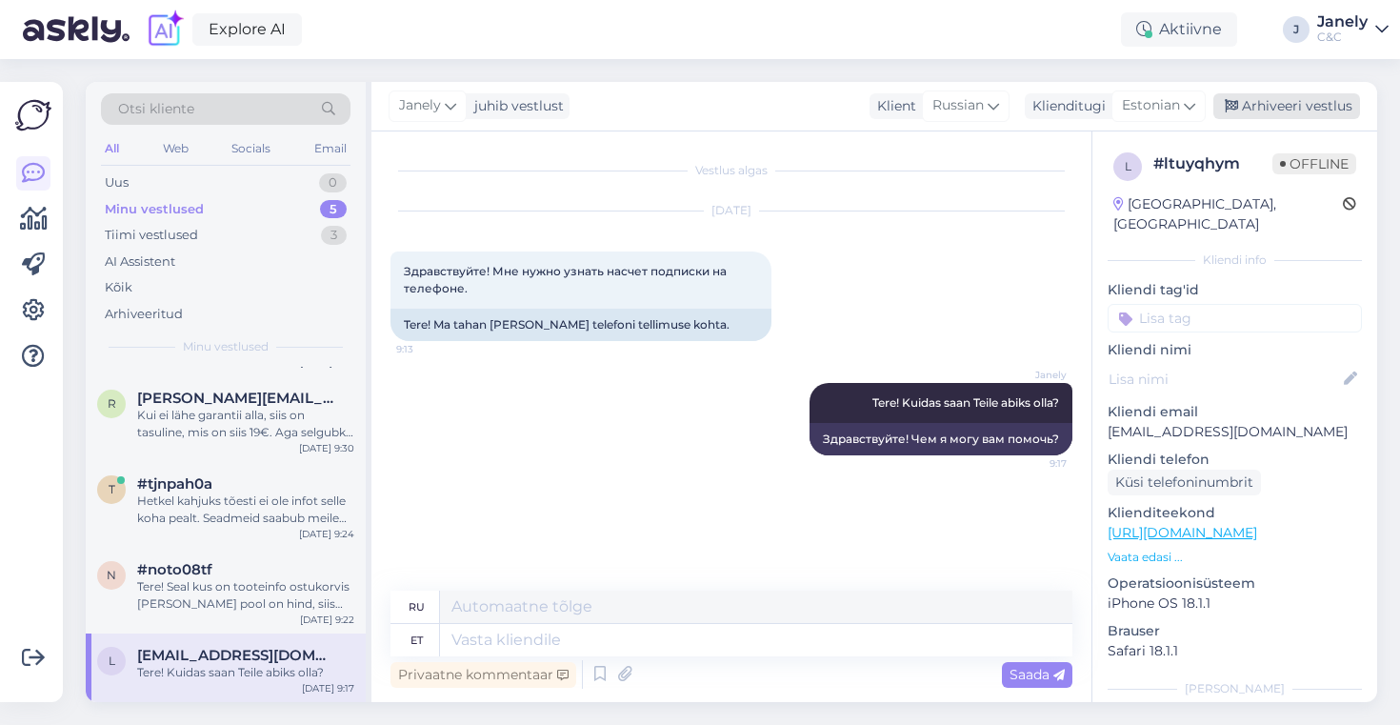
click at [1307, 107] on div "Arhiveeri vestlus" at bounding box center [1286, 106] width 147 height 26
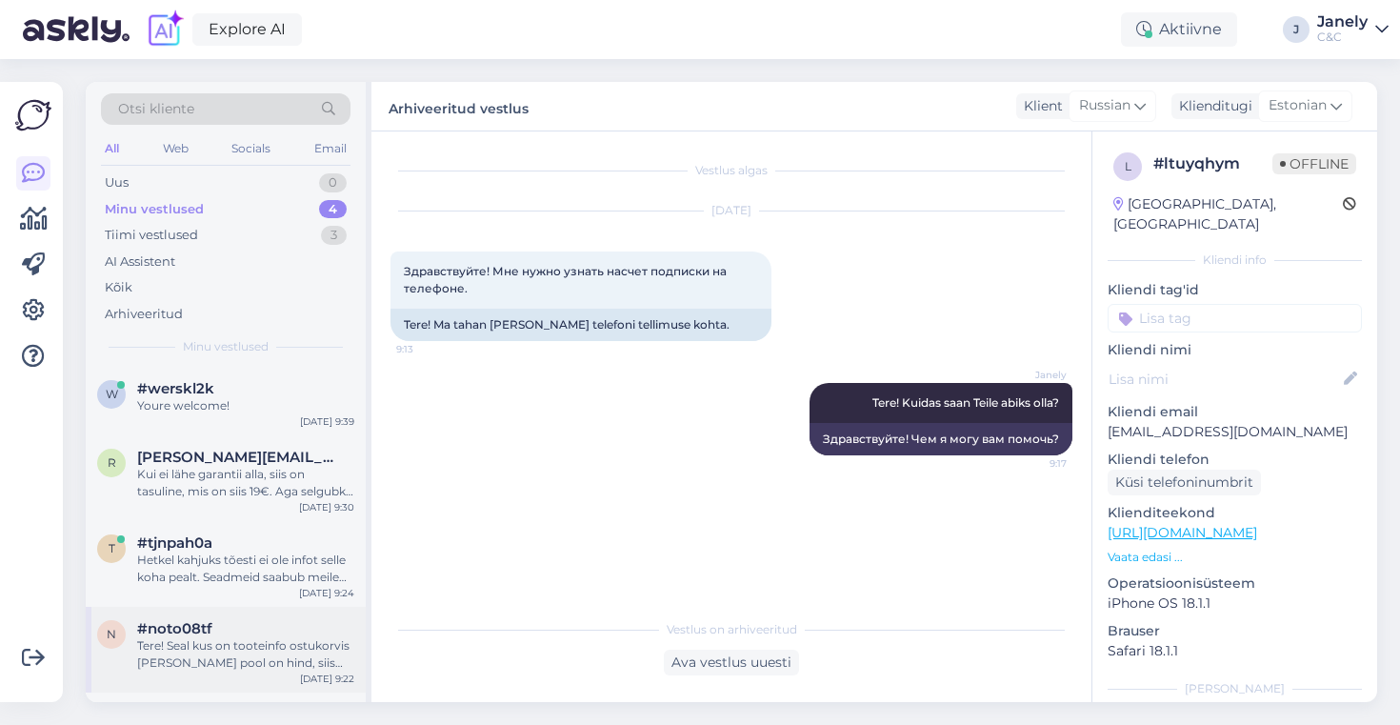
click at [232, 622] on div "#noto08tf" at bounding box center [245, 628] width 217 height 17
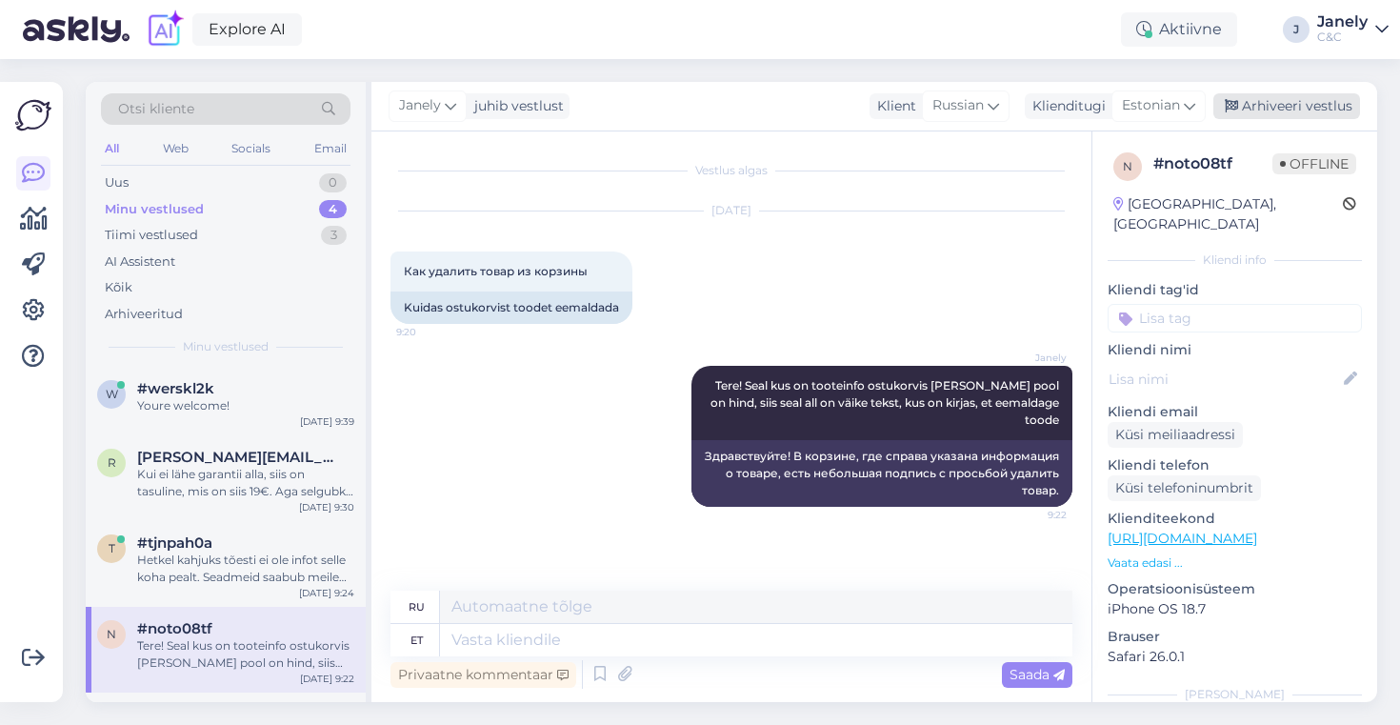
click at [1260, 117] on div "Arhiveeri vestlus" at bounding box center [1286, 106] width 147 height 26
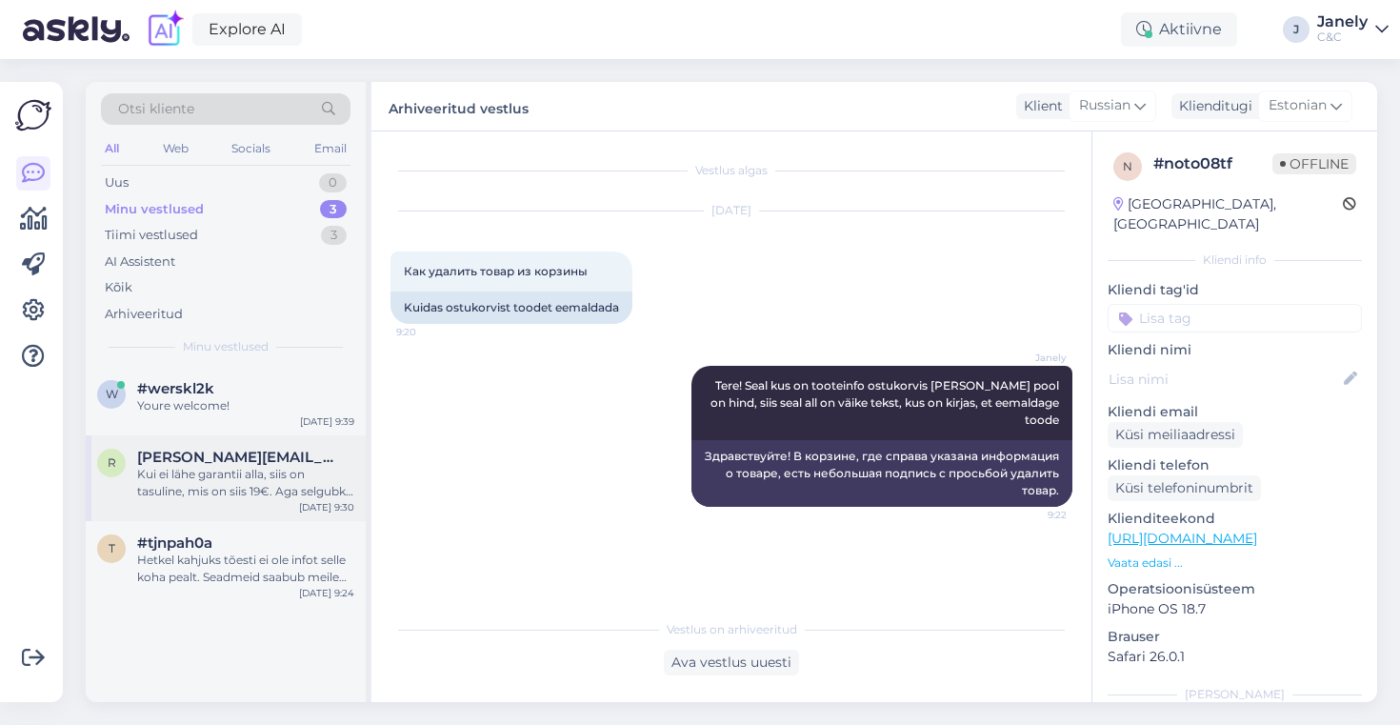
click at [264, 450] on span "[PERSON_NAME][EMAIL_ADDRESS][PERSON_NAME][DOMAIN_NAME]" at bounding box center [236, 456] width 198 height 17
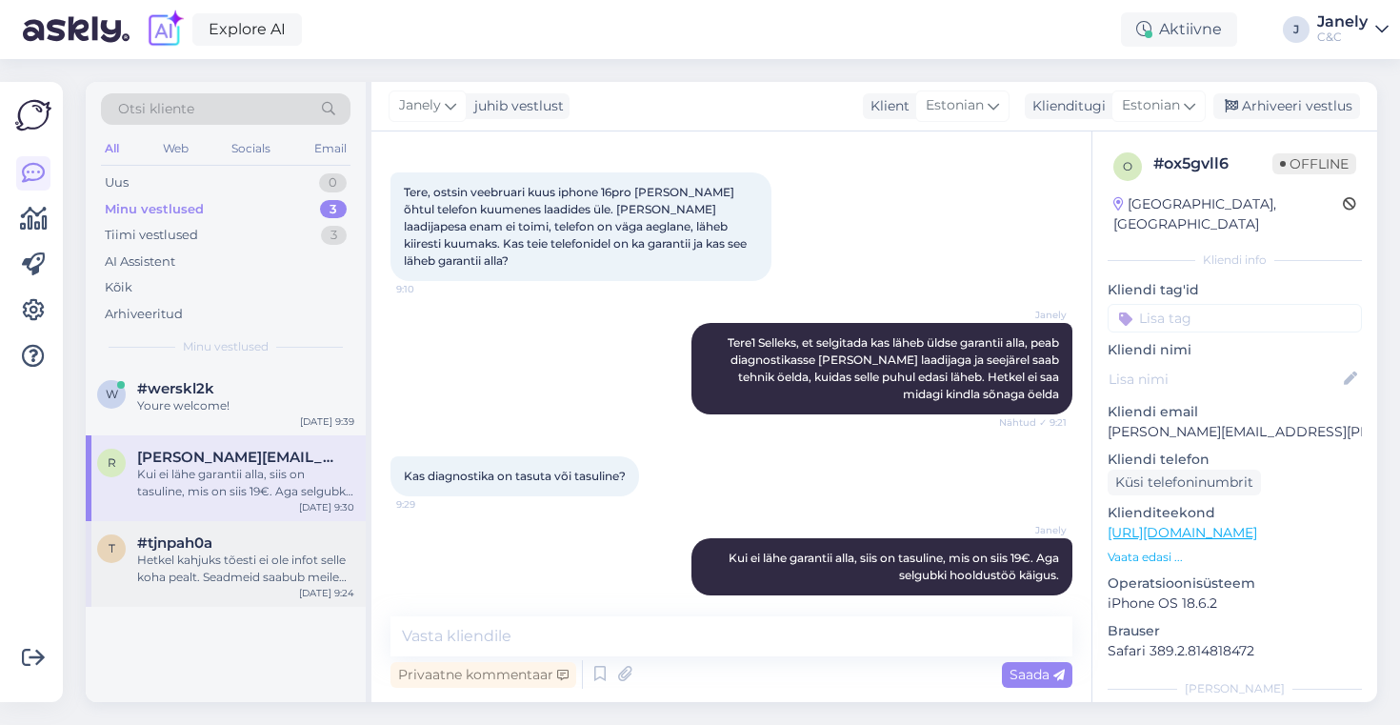
click at [293, 557] on div "Hetkel kahjuks tõesti ei ole infot selle koha pealt. Seadmeid saabub meile väik…" at bounding box center [245, 568] width 217 height 34
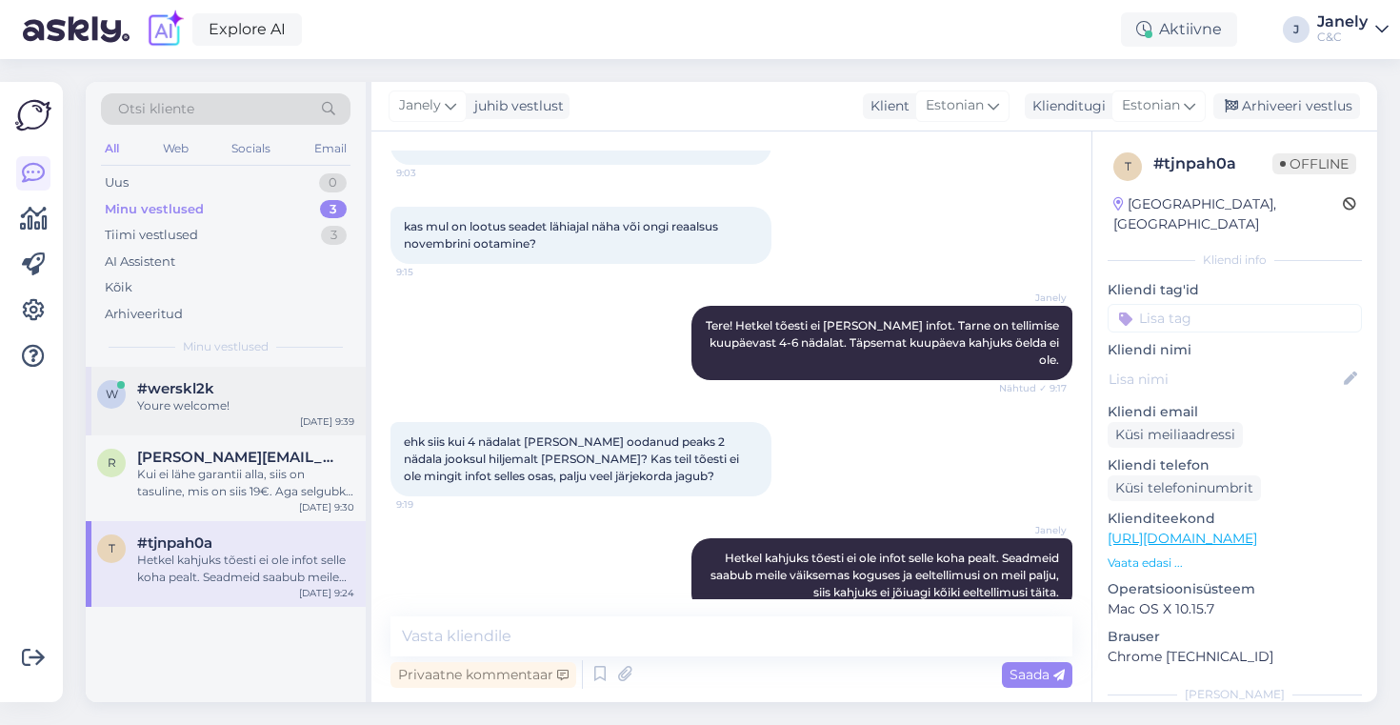
click at [270, 383] on div "#werskl2k" at bounding box center [245, 388] width 217 height 17
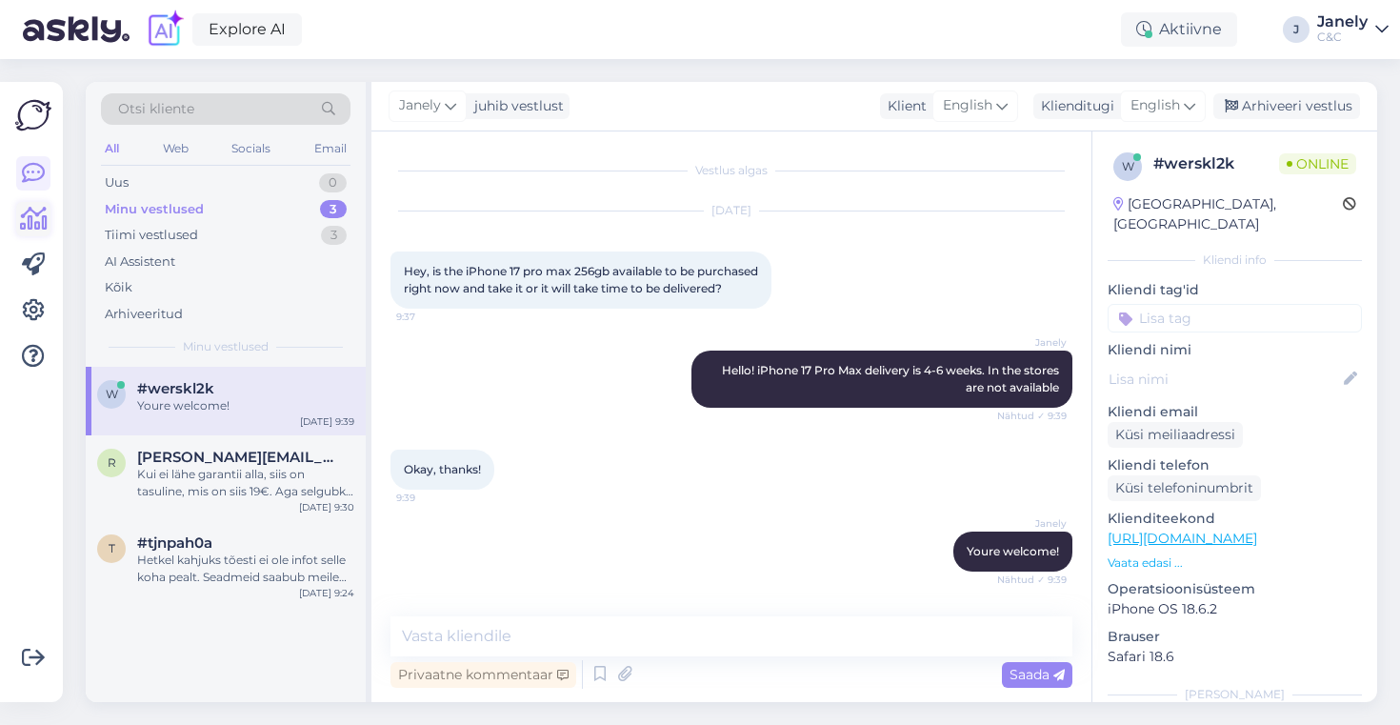
click at [38, 223] on icon at bounding box center [34, 219] width 28 height 23
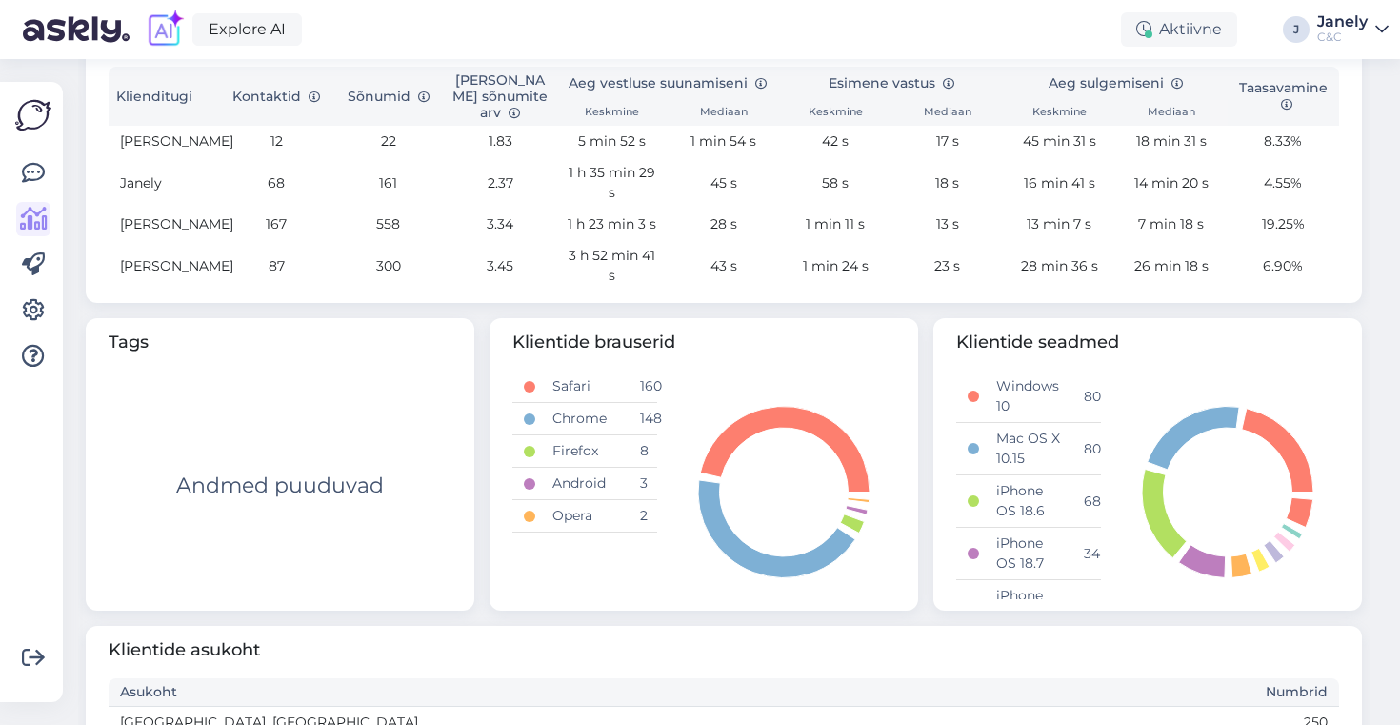
scroll to position [711, 0]
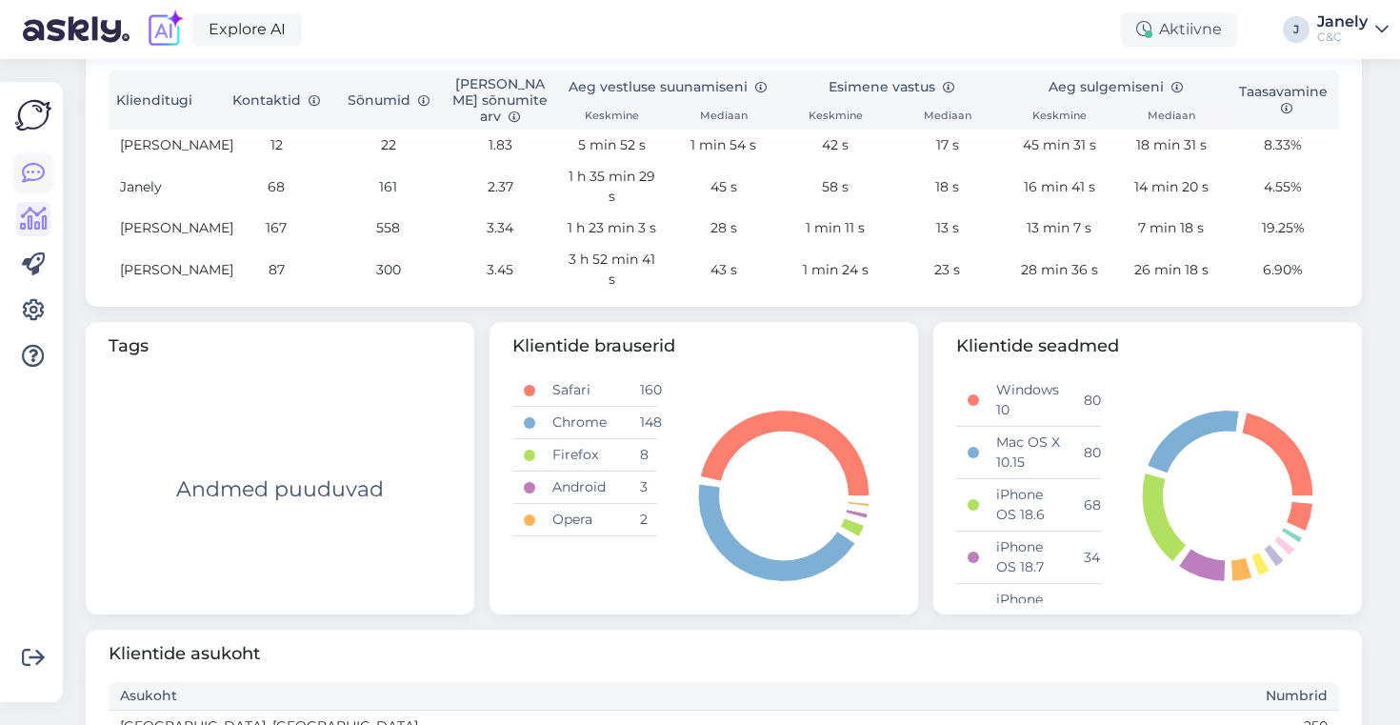
click at [30, 175] on icon at bounding box center [33, 173] width 23 height 23
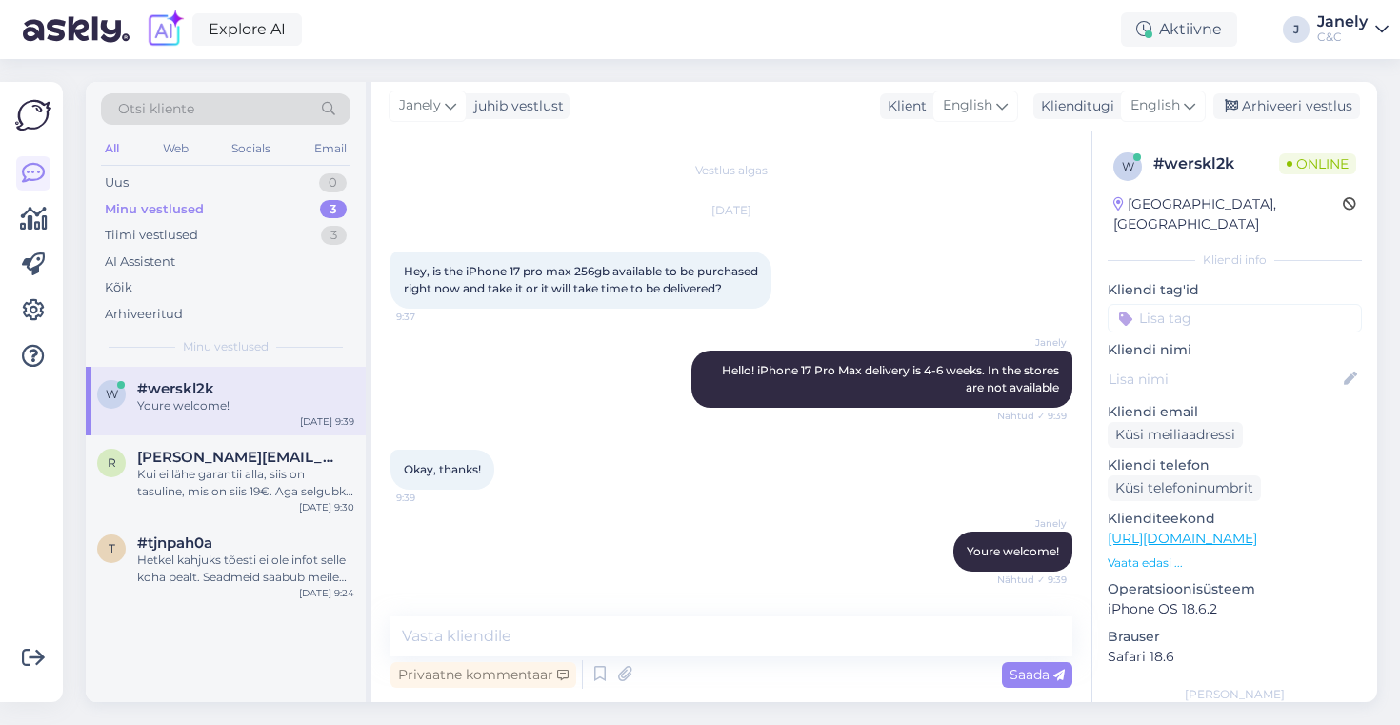
scroll to position [10, 0]
click at [269, 235] on div "Tiimi vestlused 3" at bounding box center [225, 235] width 249 height 27
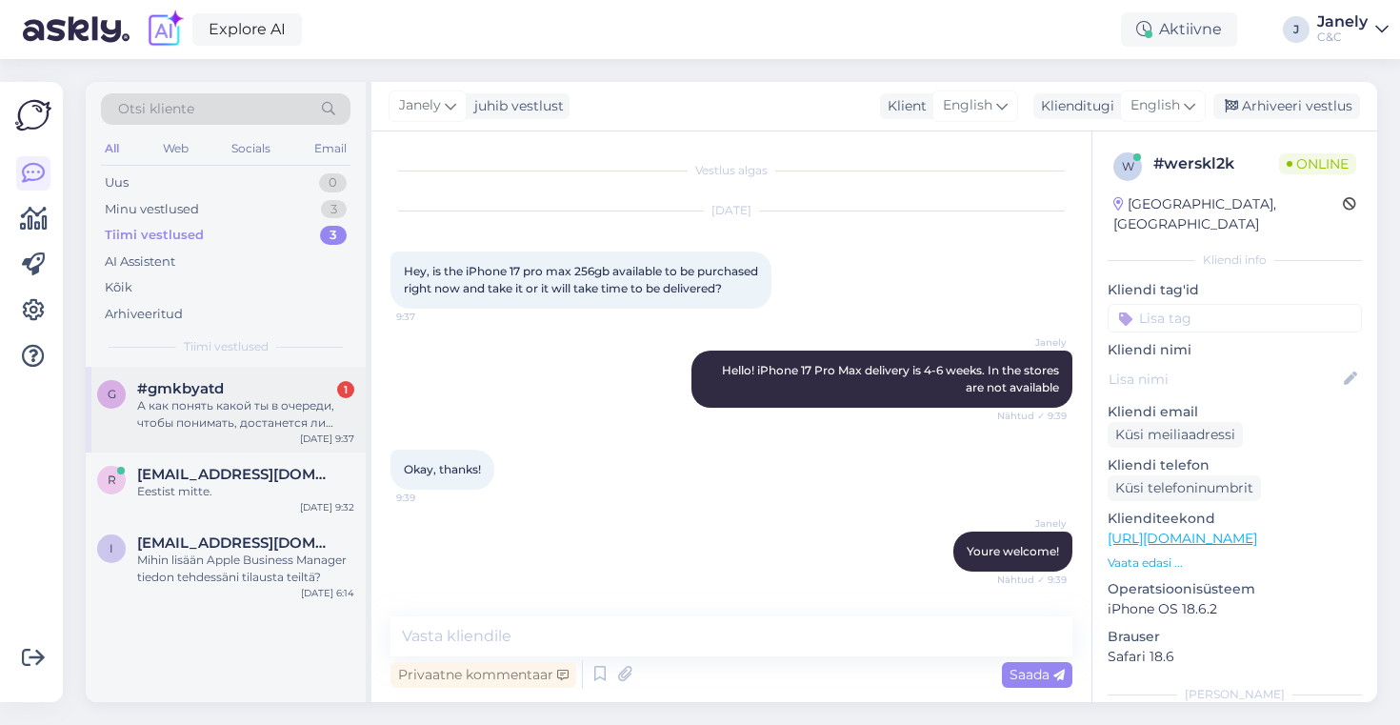
click at [274, 433] on div "g #gmkbyatd 1 А как понять какой ты в очереди, чтобы понимать, достанется ли те…" at bounding box center [226, 410] width 280 height 86
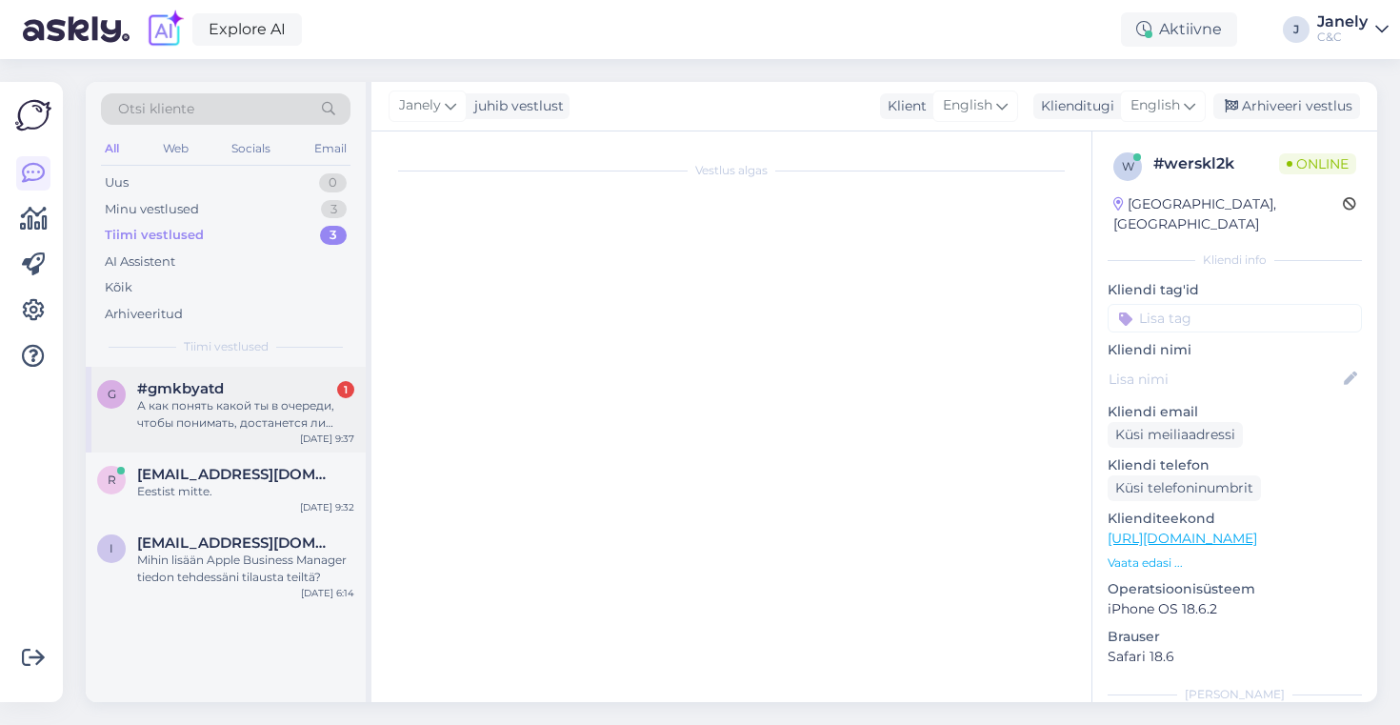
scroll to position [1055, 0]
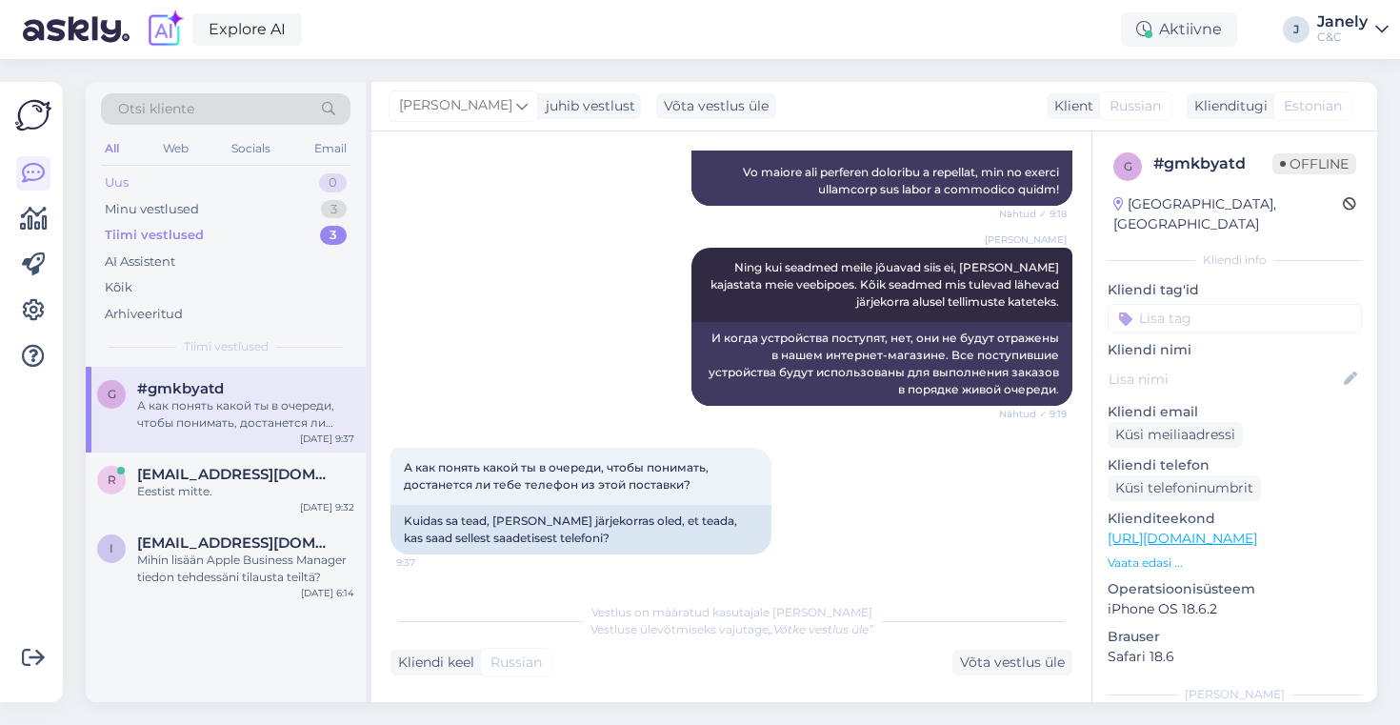
click at [283, 193] on div "Uus 0" at bounding box center [225, 182] width 249 height 27
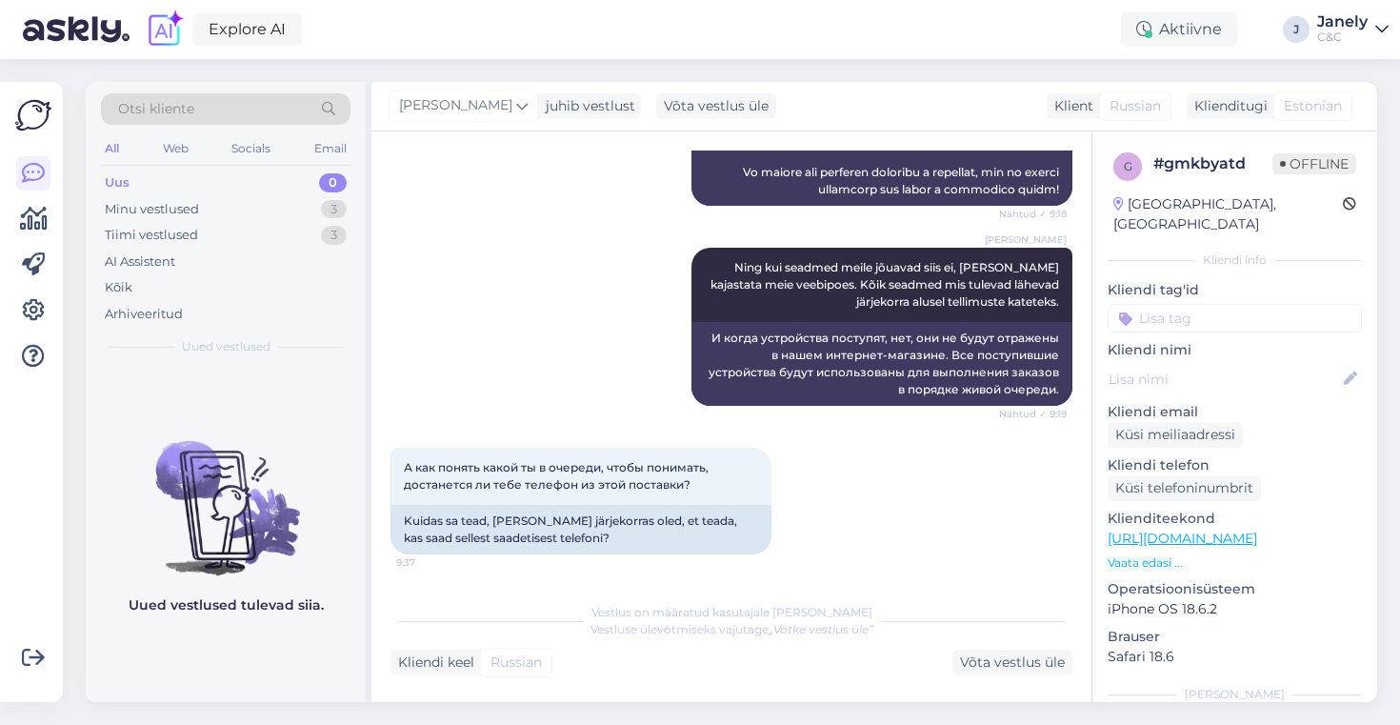
click at [303, 458] on img at bounding box center [226, 492] width 280 height 171
click at [278, 204] on div "Minu vestlused 3" at bounding box center [225, 209] width 249 height 27
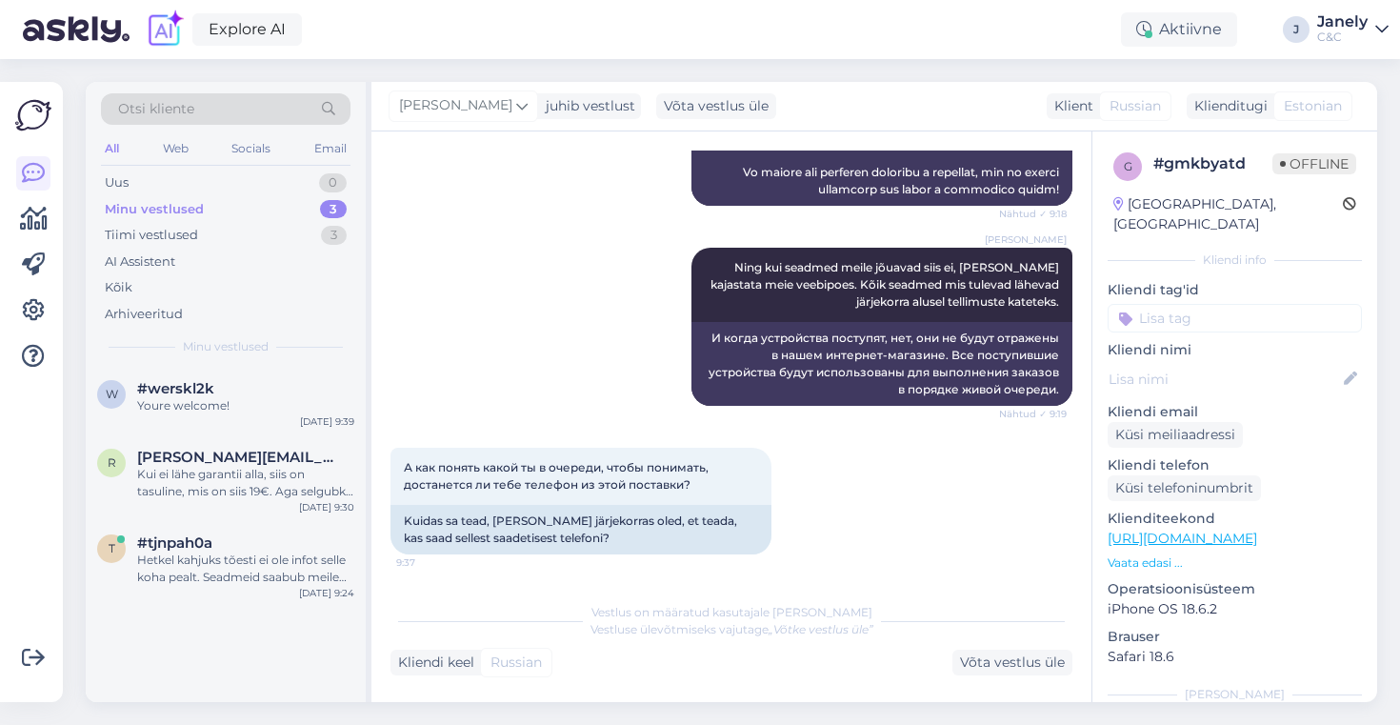
click at [320, 359] on div "Otsi kliente All Web Socials Email Uus 0 Minu vestlused 3 Tiimi vestlused 3 AI …" at bounding box center [226, 224] width 280 height 285
click at [288, 430] on div "w #werskl2k Youre welcome! Oct 9 9:39" at bounding box center [226, 401] width 280 height 69
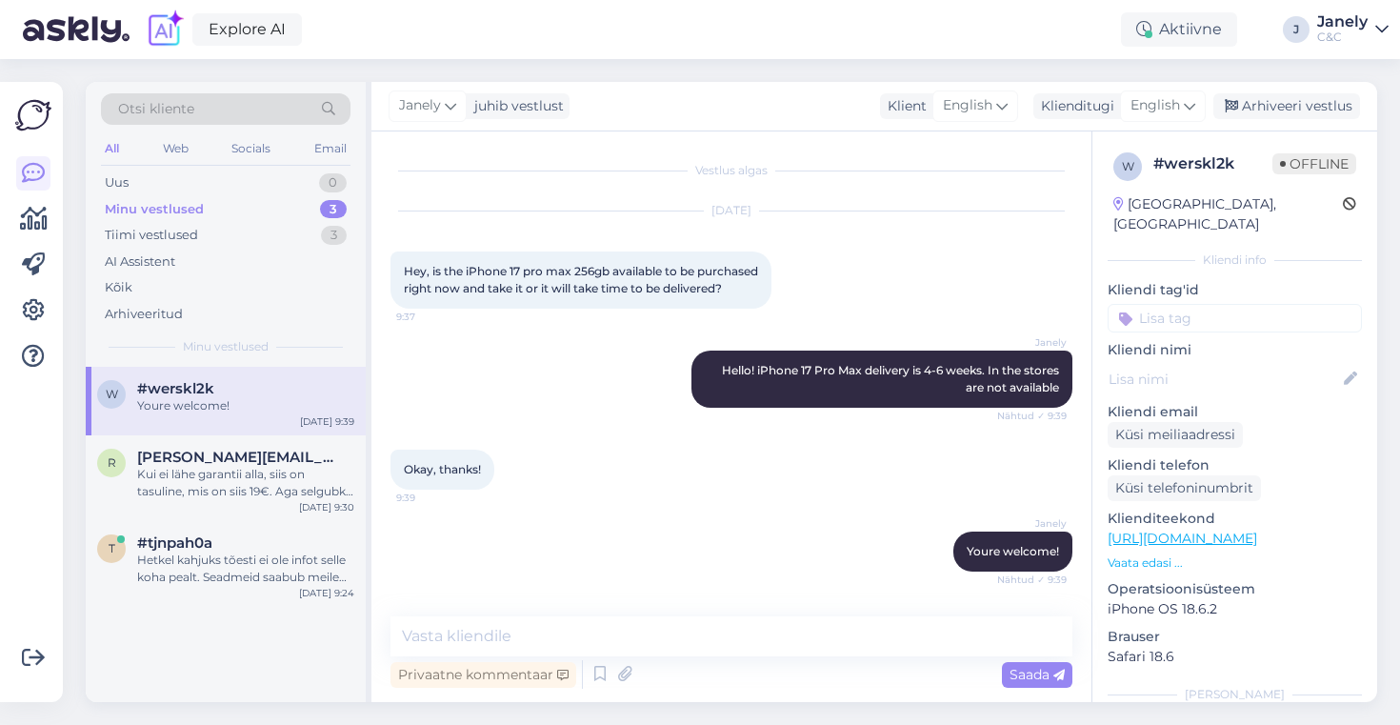
scroll to position [10, 0]
click at [1093, 53] on div "Explore AI Aktiivne J Janely C&C" at bounding box center [700, 29] width 1400 height 59
click at [1317, 96] on div "Arhiveeri vestlus" at bounding box center [1286, 106] width 147 height 26
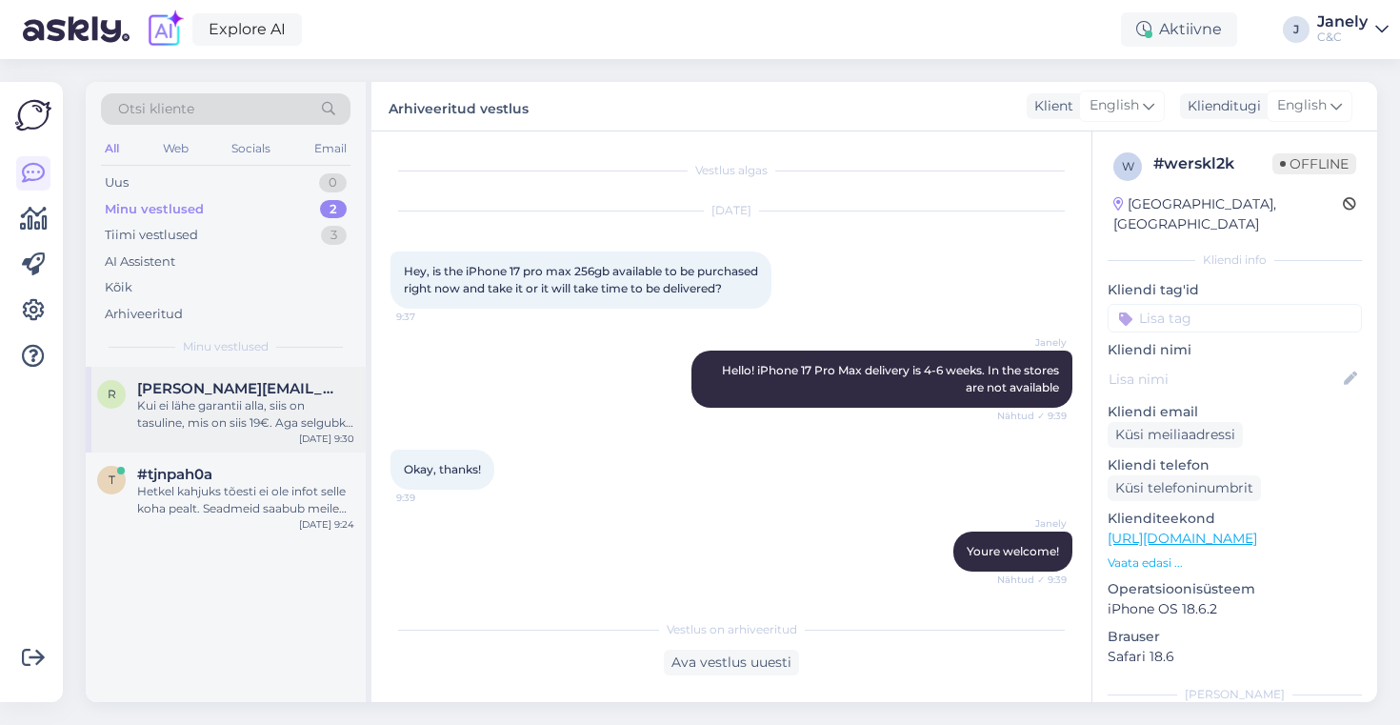
click at [272, 423] on div "Kui ei lähe garantii alla, siis on tasuline, mis on siis 19€. Aga selgubki hool…" at bounding box center [245, 414] width 217 height 34
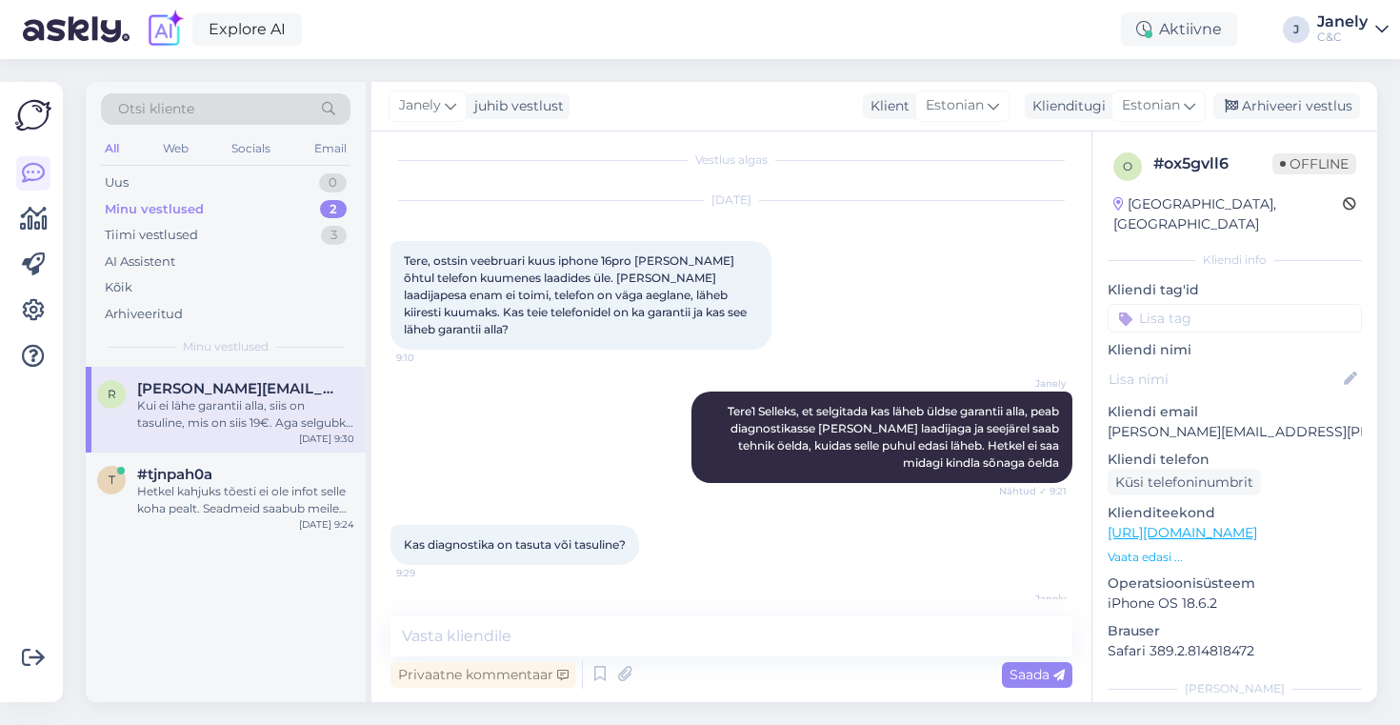
scroll to position [79, 0]
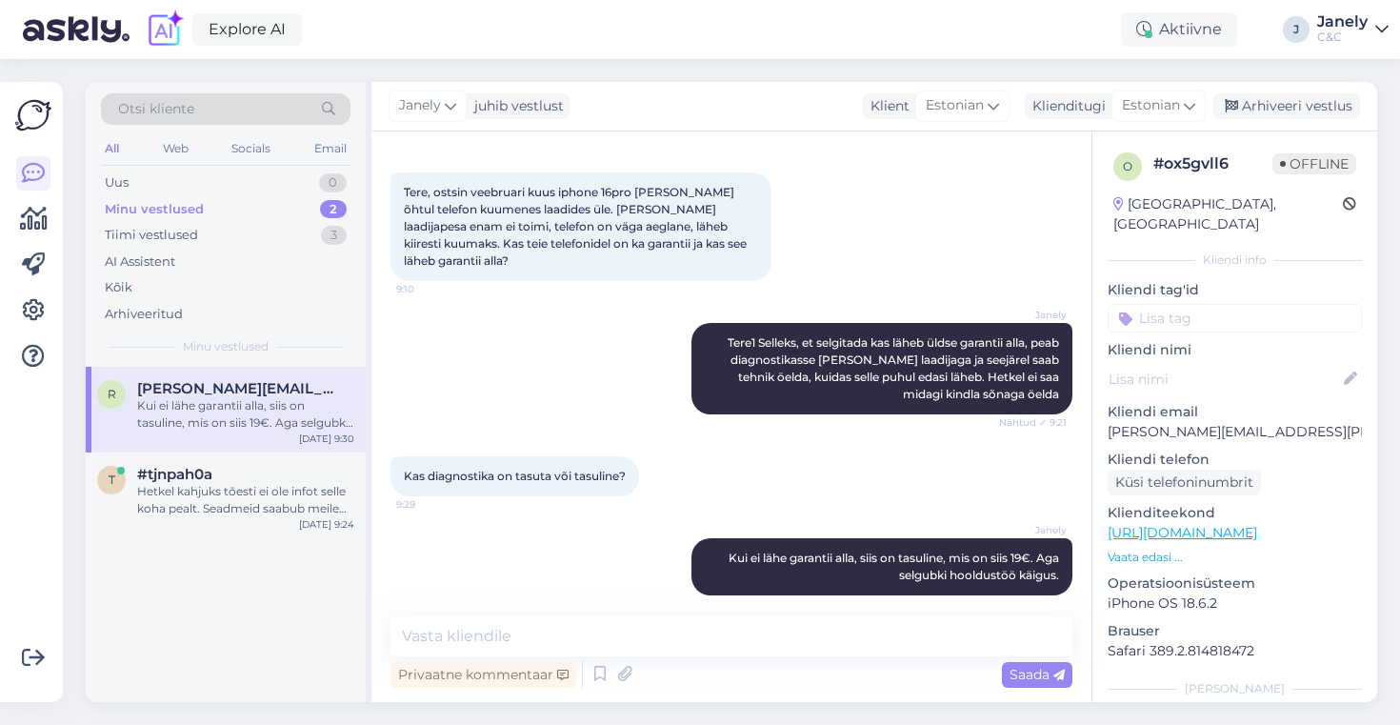
click at [421, 52] on div "Explore AI Aktiivne J Janely C&C" at bounding box center [700, 29] width 1400 height 59
click at [224, 182] on div "Uus 1" at bounding box center [225, 182] width 249 height 27
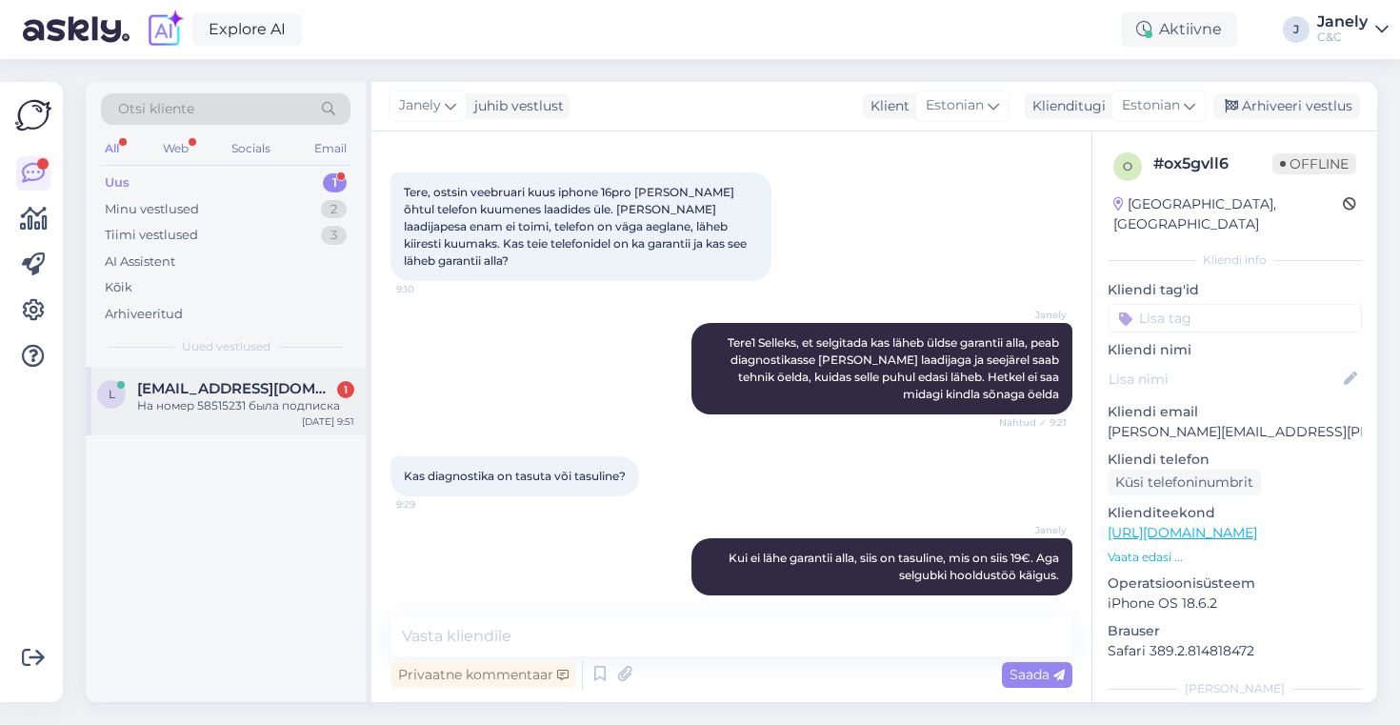
click at [202, 416] on div "l lapsin1989@mail.ru 1 На номер 58515231 была подписка Oct 9 9:51" at bounding box center [226, 401] width 280 height 69
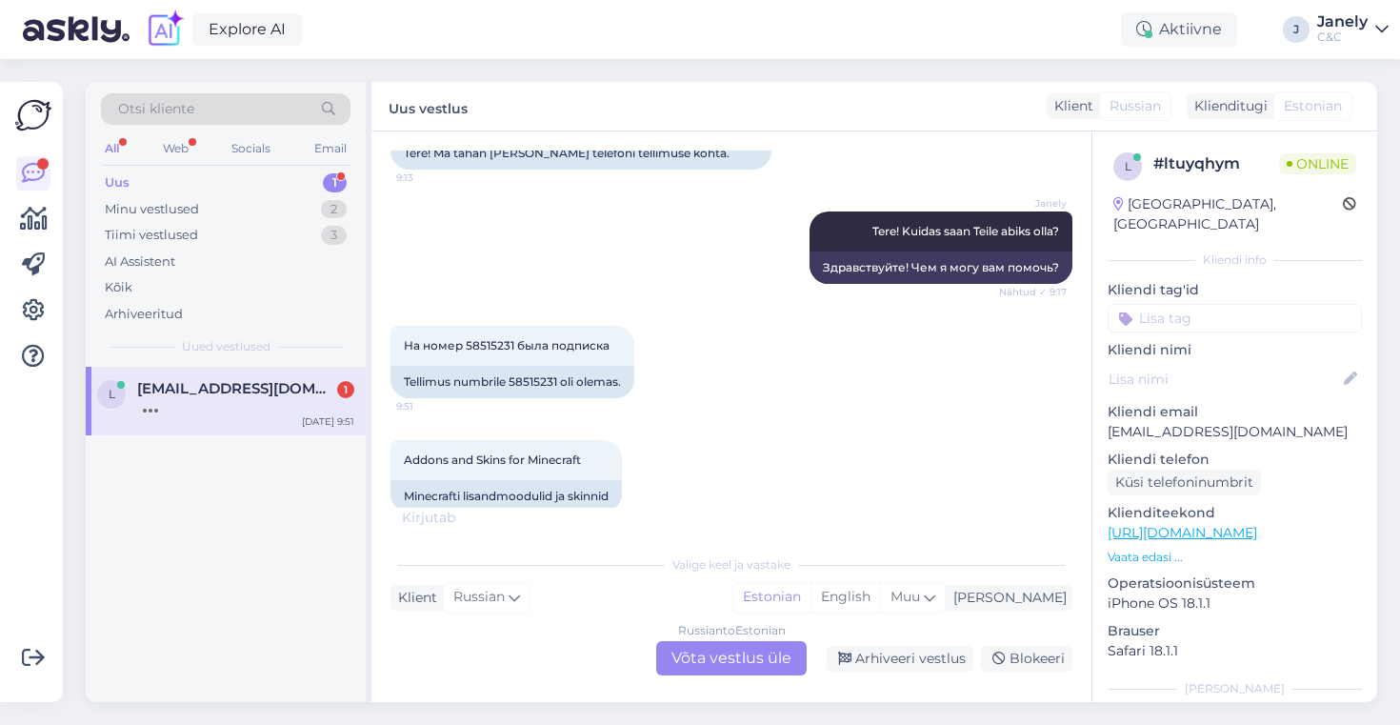
scroll to position [197, 0]
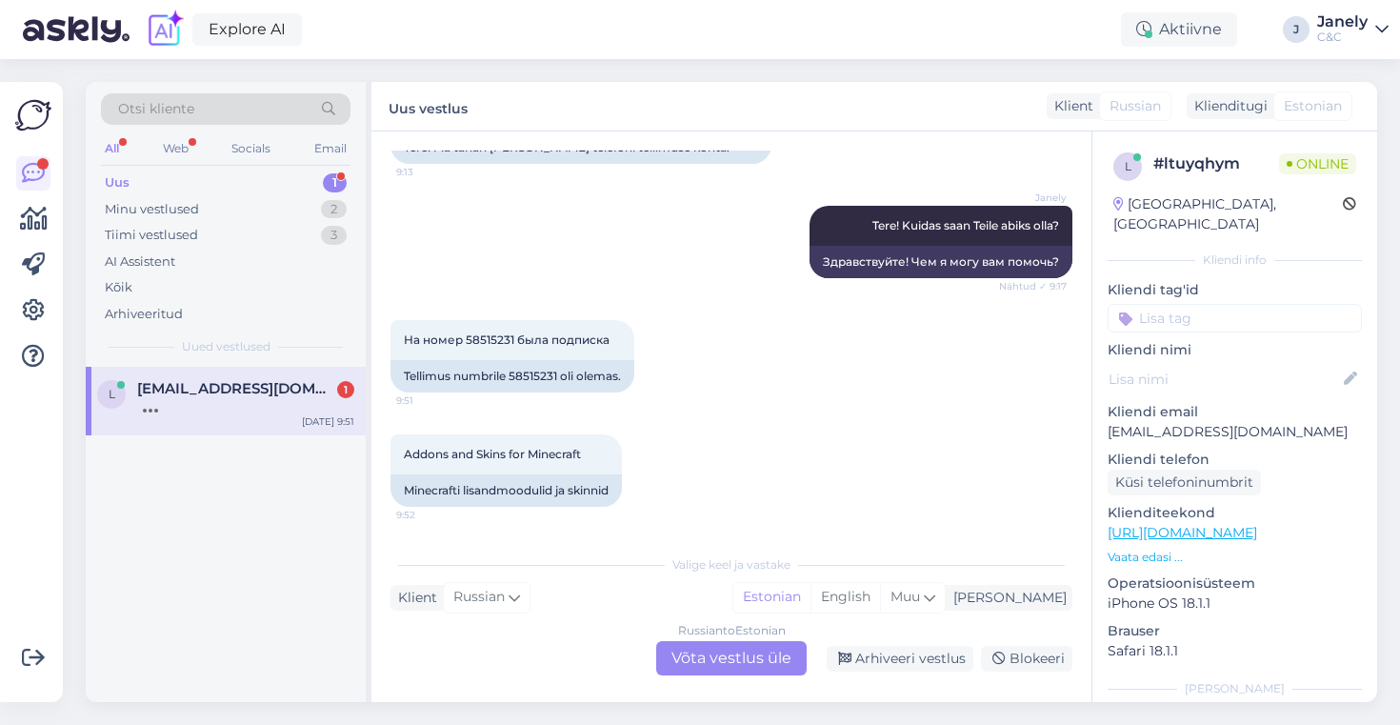
click at [691, 647] on div "Russian to Estonian Võta vestlus üle" at bounding box center [731, 658] width 150 height 34
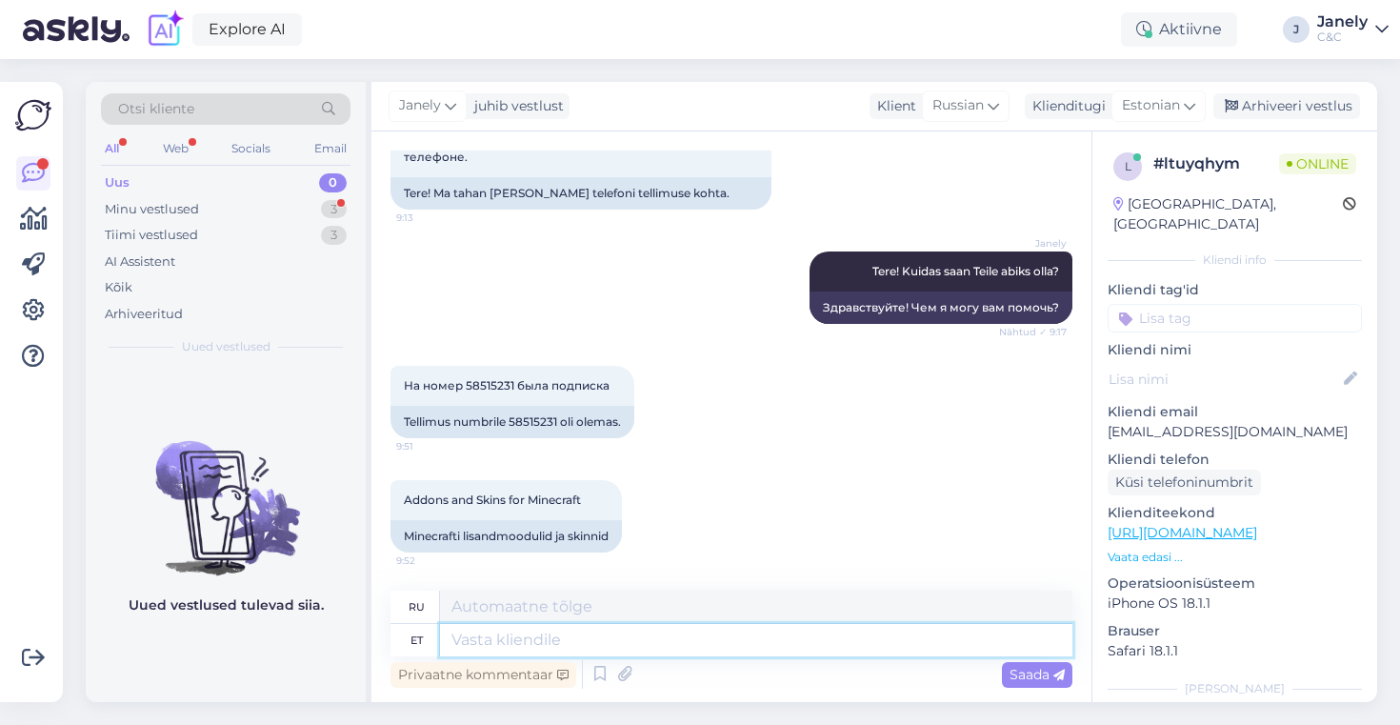
click at [571, 631] on textarea at bounding box center [756, 640] width 632 height 32
type textarea "Apple"
type textarea "Яблоко"
type textarea "Apple ostudega me"
type textarea "С покупками Apple"
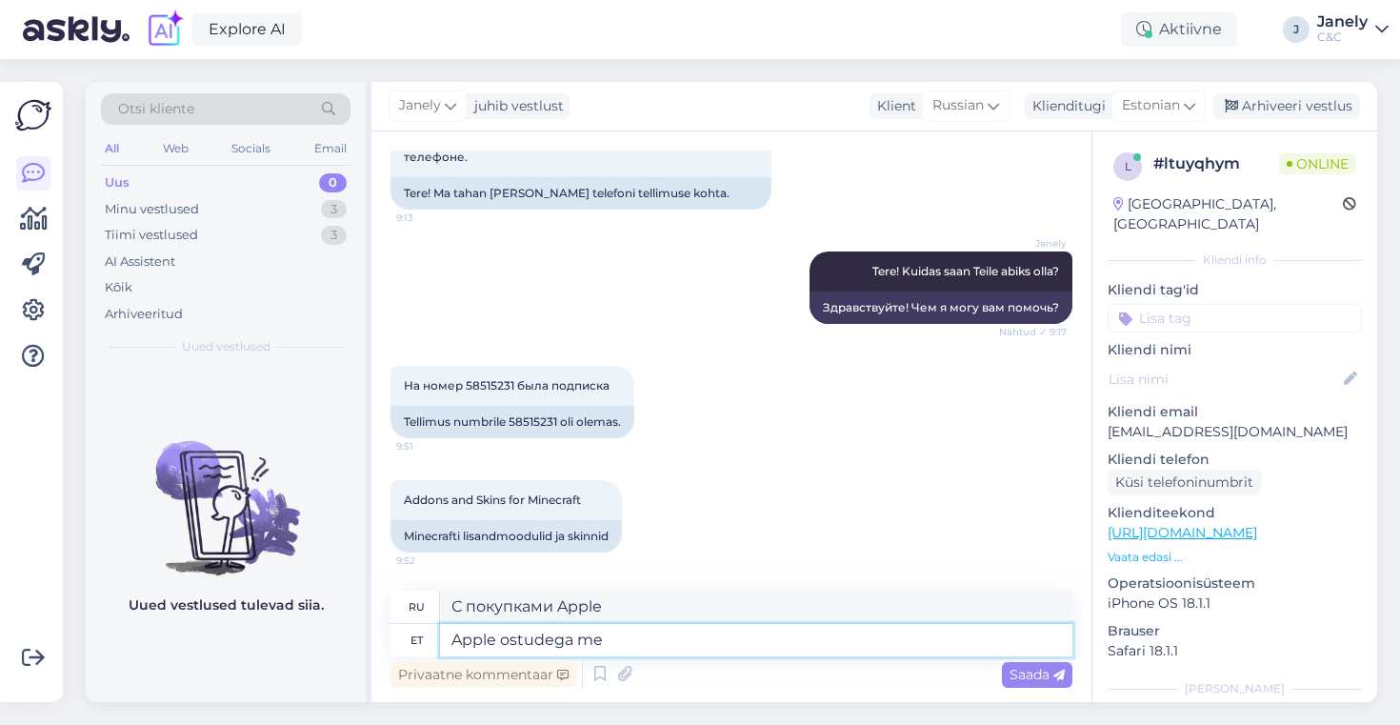
type textarea "Apple ostudega me e"
type textarea "С покупками Apple мы"
type textarea "Apple ostudega me ei te"
type textarea "С покупками Apple мы не"
type textarea "Apple ostudega me ei tegele,"
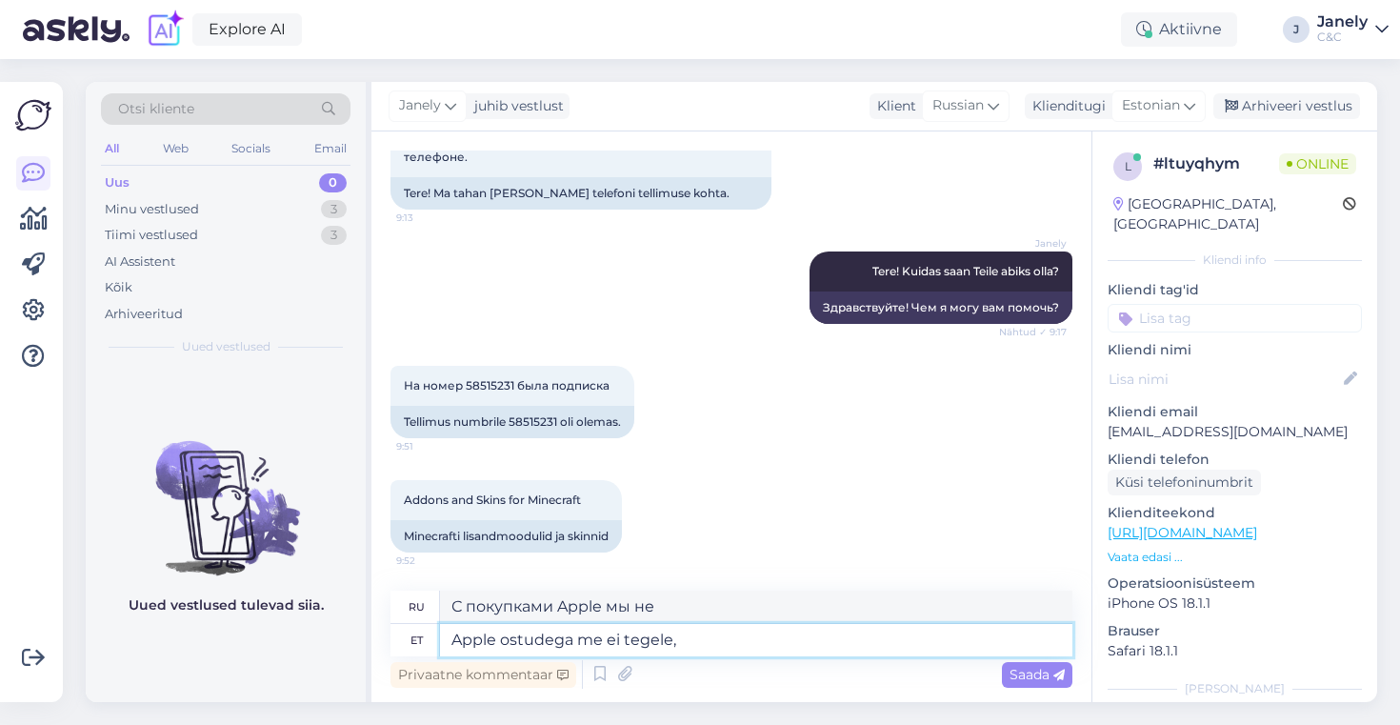
type textarea "Мы не занимаемся покупками продукции Apple,"
type textarea "Apple ostudega me ei tegele, selleks tu"
type textarea "Мы не занимаемся покупками продукции Apple, поэтому"
type textarea "Apple ostudega me ei tegele, selleks tuleb p"
type textarea "Мы не занимаемся покупками Apple, для этого вам нужно"
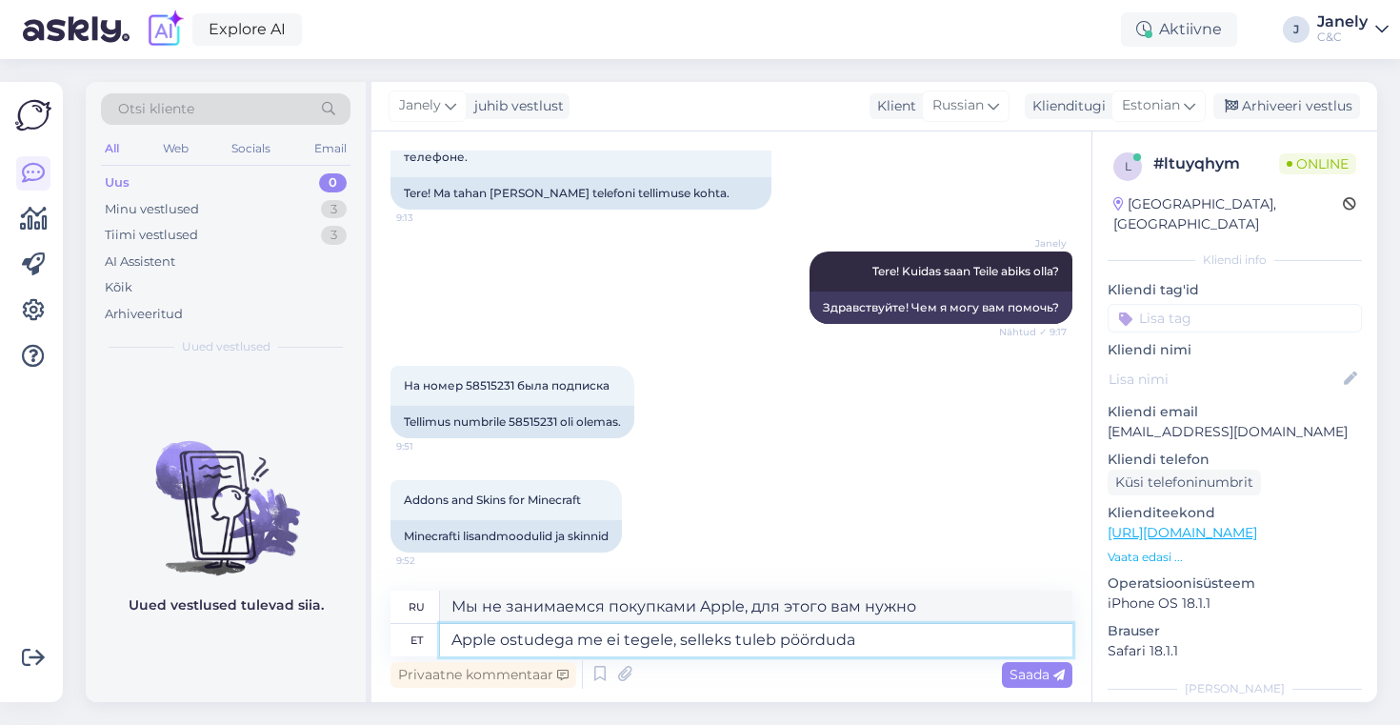
type textarea "Apple ostudega me ei tegele, selleks tuleb pöörduda"
type textarea "Мы не занимаемся покупками продукции Apple, для этого вам необходимо связаться …"
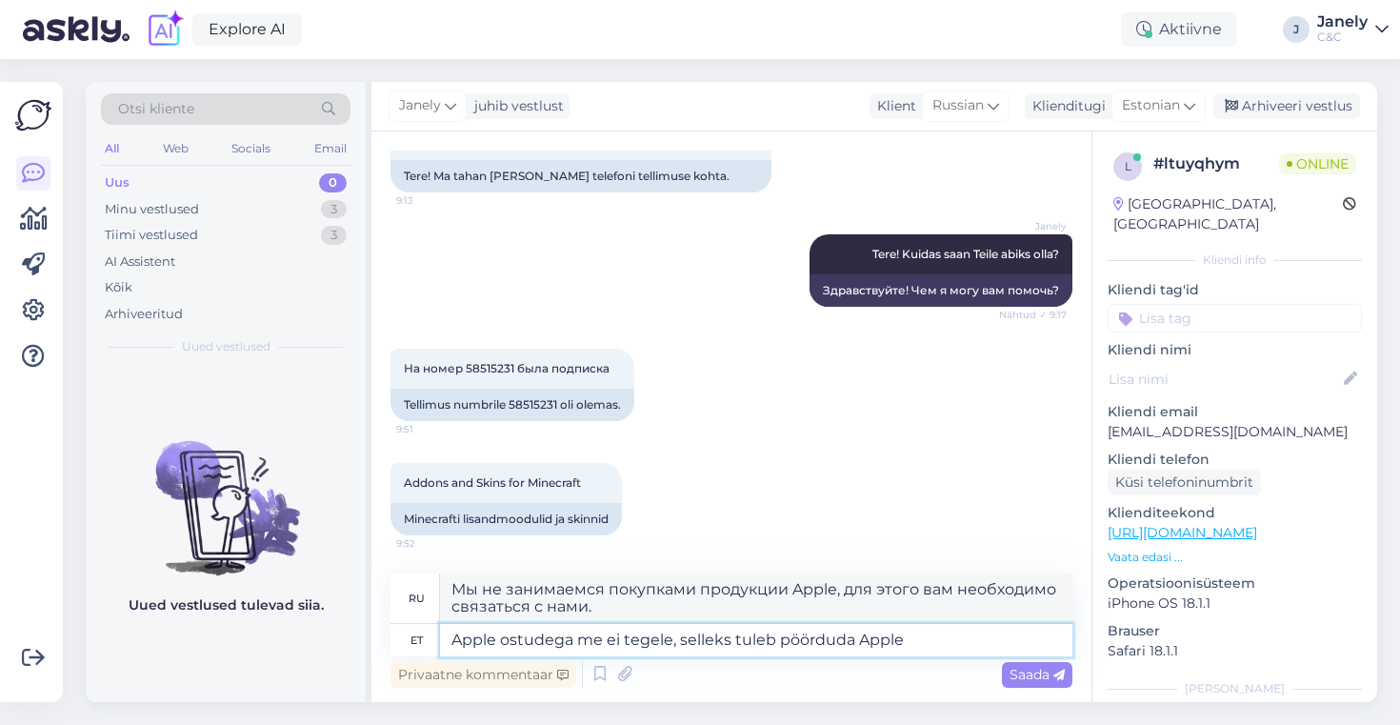
type textarea "Apple ostudega me ei tegele, selleks tuleb pöörduda Apple"
type textarea "Мы не занимаемся покупками продукции Apple, по этому вопросу вам необходимо свя…"
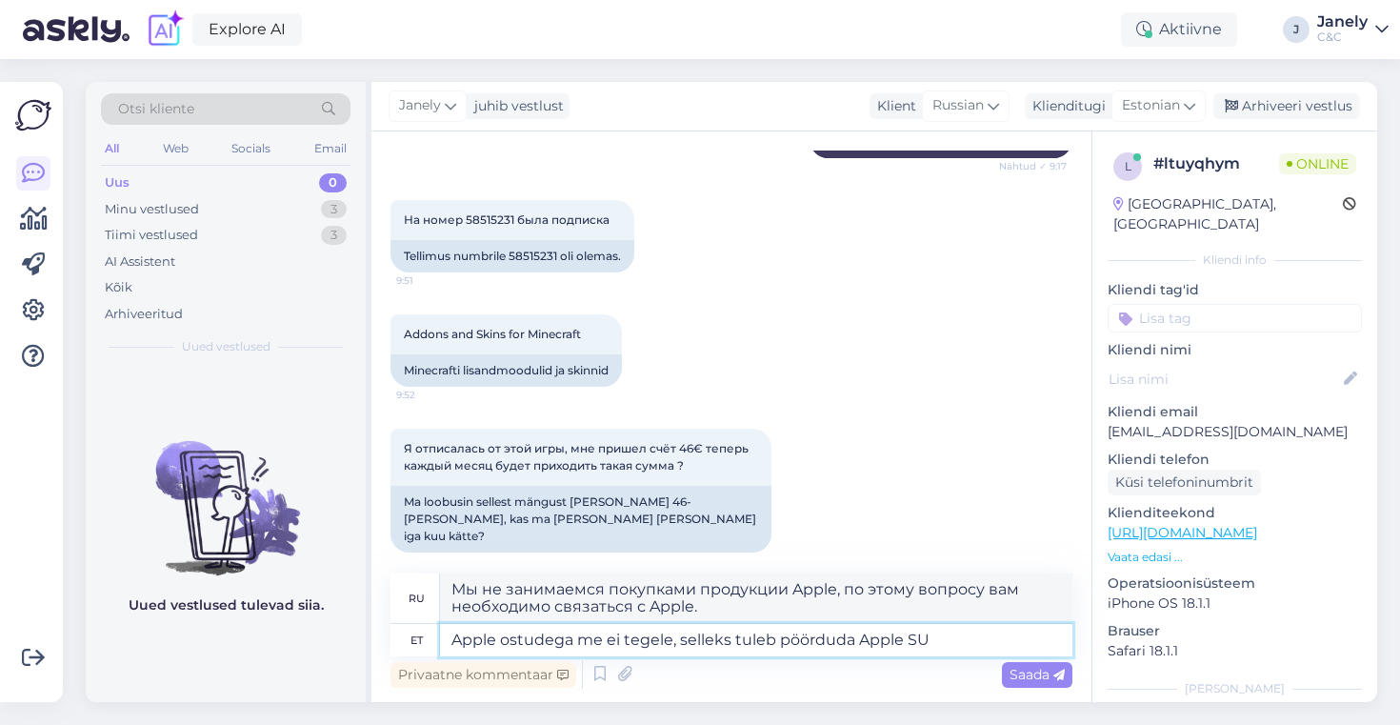
type textarea "Apple ostudega me ei tegele, selleks tuleb pöörduda Apple S"
type textarea "Мы не занимаемся покупками продукции Apple, вам необходимо связаться с Apple S."
type textarea "Apple ostudega me ei tegele, selleks tuleb pöörduda Apple"
type textarea "Мы не занимаемся покупками продукции Apple, по этому вопросу вам необходимо свя…"
type textarea "Apple ostudega me ei tegele, selleks tuleb pöörduda Apple Supporti"
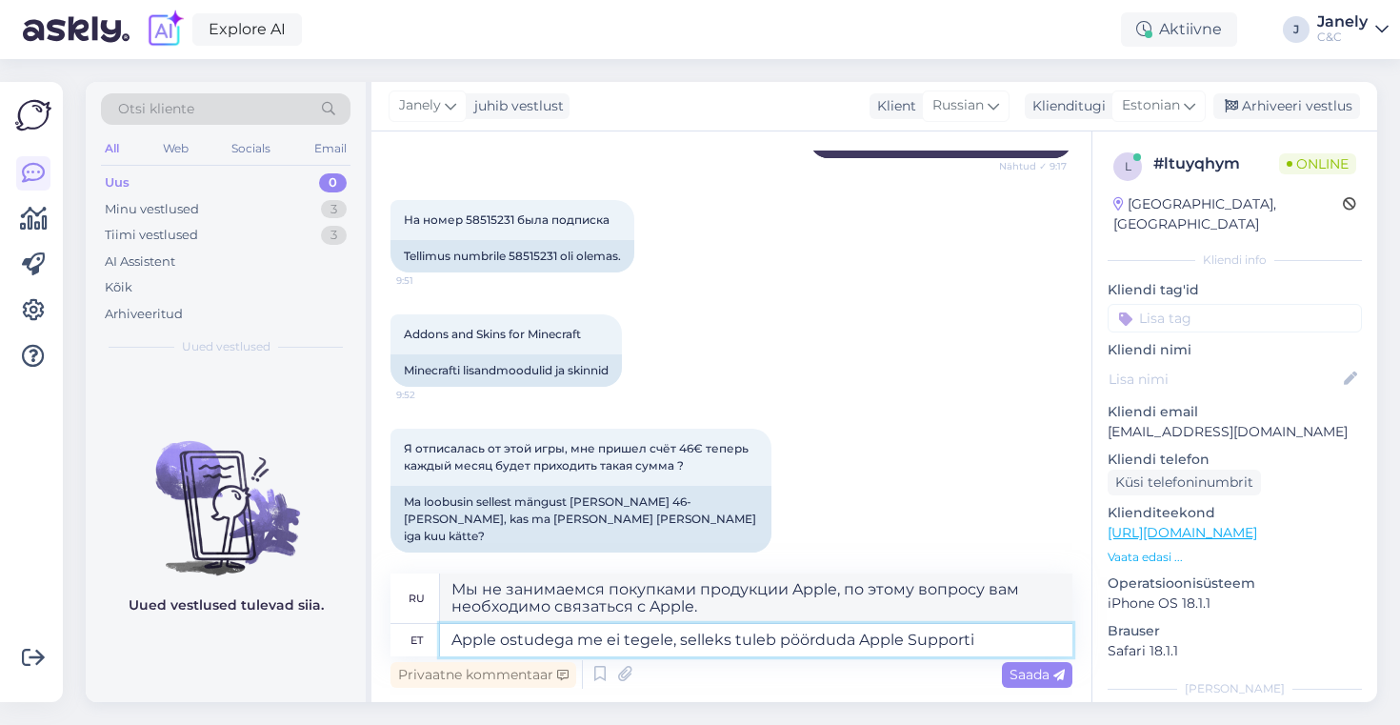
type textarea "Мы не занимаемся покупками продукции Apple, для этого вам необходимо обратиться…"
type textarea "Apple ostudega me ei tegele, selleks tuleb pöörduda Apple Supporti telefoni nr"
type textarea "Мы не занимаемся покупками продукции Apple, для этого вам необходимо обратиться…"
type textarea "Apple ostudega me ei tegele, selleks tuleb pöörduda Apple Supporti telefoni nr 8"
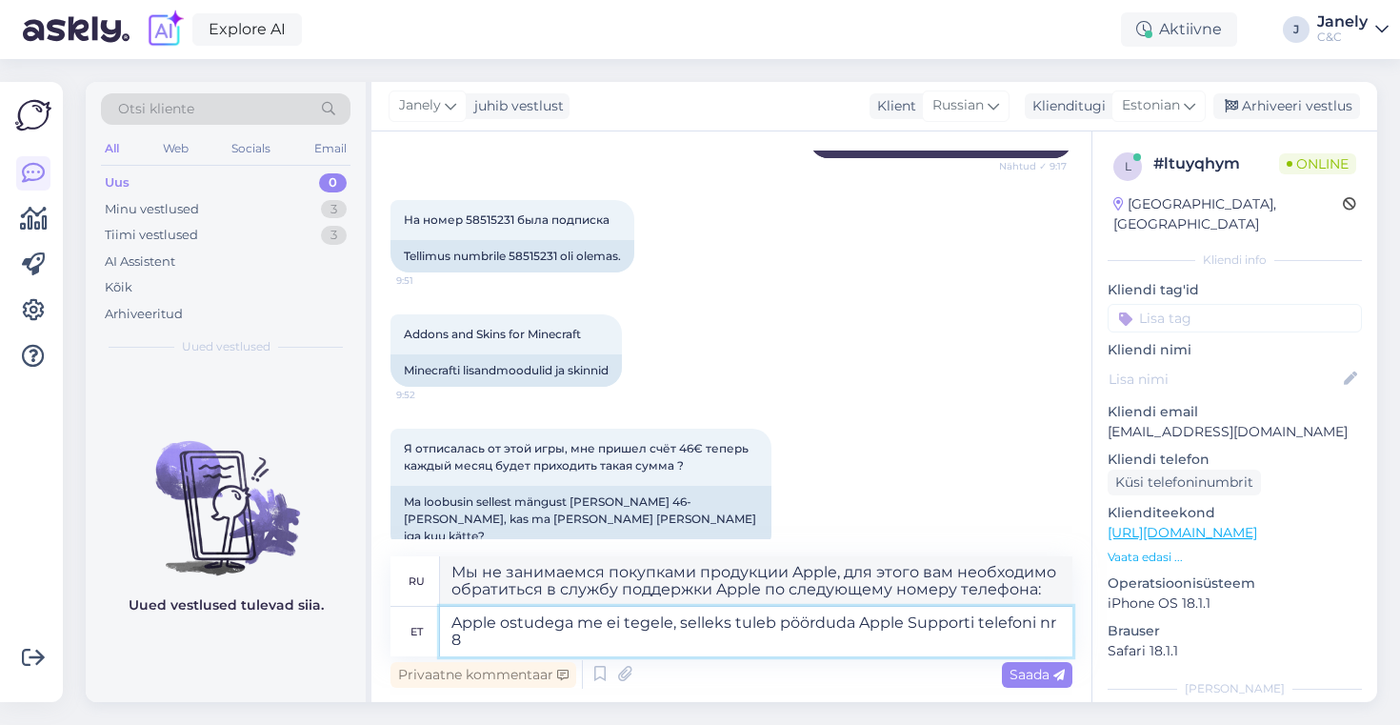
type textarea "Мы не занимаемся покупками продукции Apple, для этого вам необходимо обратиться…"
type textarea "Apple ostudega me ei tegele, selleks tuleb pöörduda Apple Supporti telefoni nr …"
type textarea "Мы не занимаемся покупками продукции Apple, для этого вам необходимо обратиться…"
type textarea "Apple ostudega me ei tegele, selleks tuleb pöörduda Apple Supporti telefoni nr …"
type textarea "Мы не занимаемся покупками продукции Apple, для этого вам необходимо обратиться…"
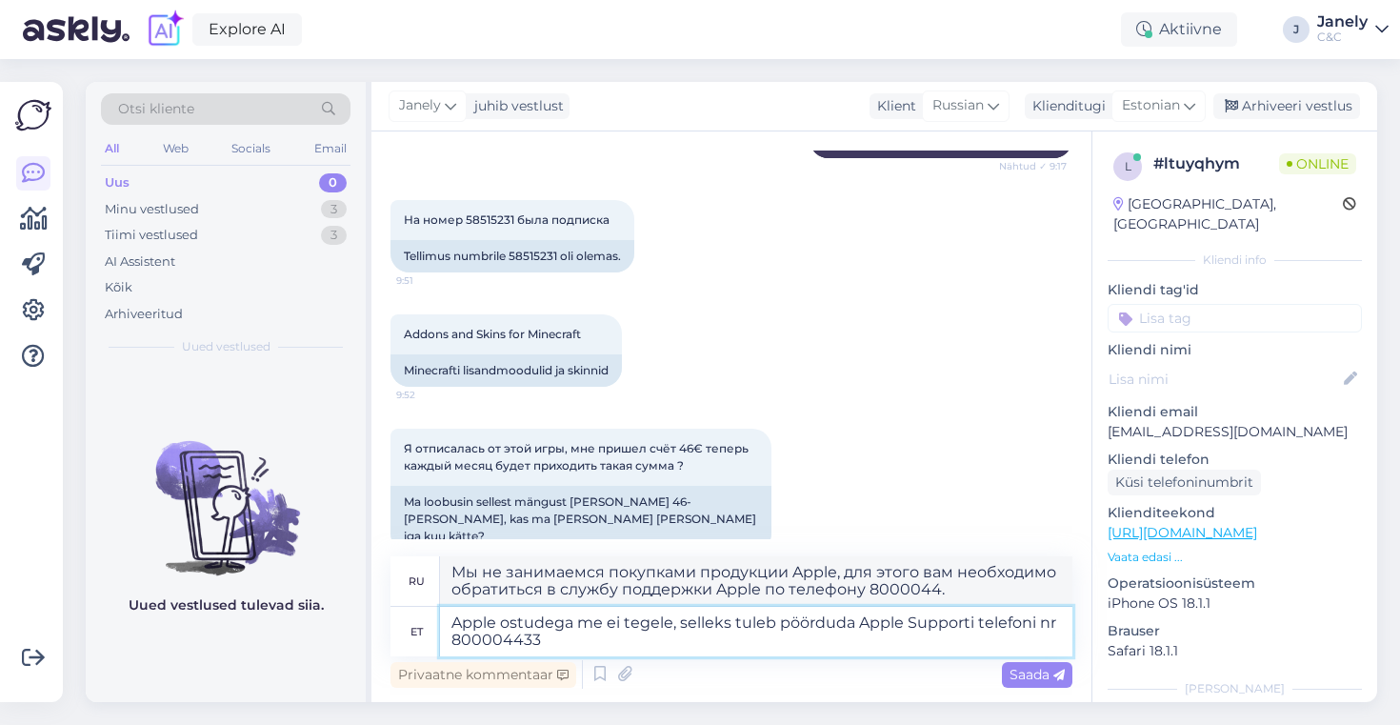
type textarea "Apple ostudega me ei tegele, selleks tuleb pöörduda Apple Supporti telefoni nr …"
type textarea "Мы не занимаемся покупками продукции Apple. Для этого вам необходимо обратиться…"
type textarea "Apple ostudega me ei tegele, selleks tuleb pöörduda Apple Supporti telefoni nr …"
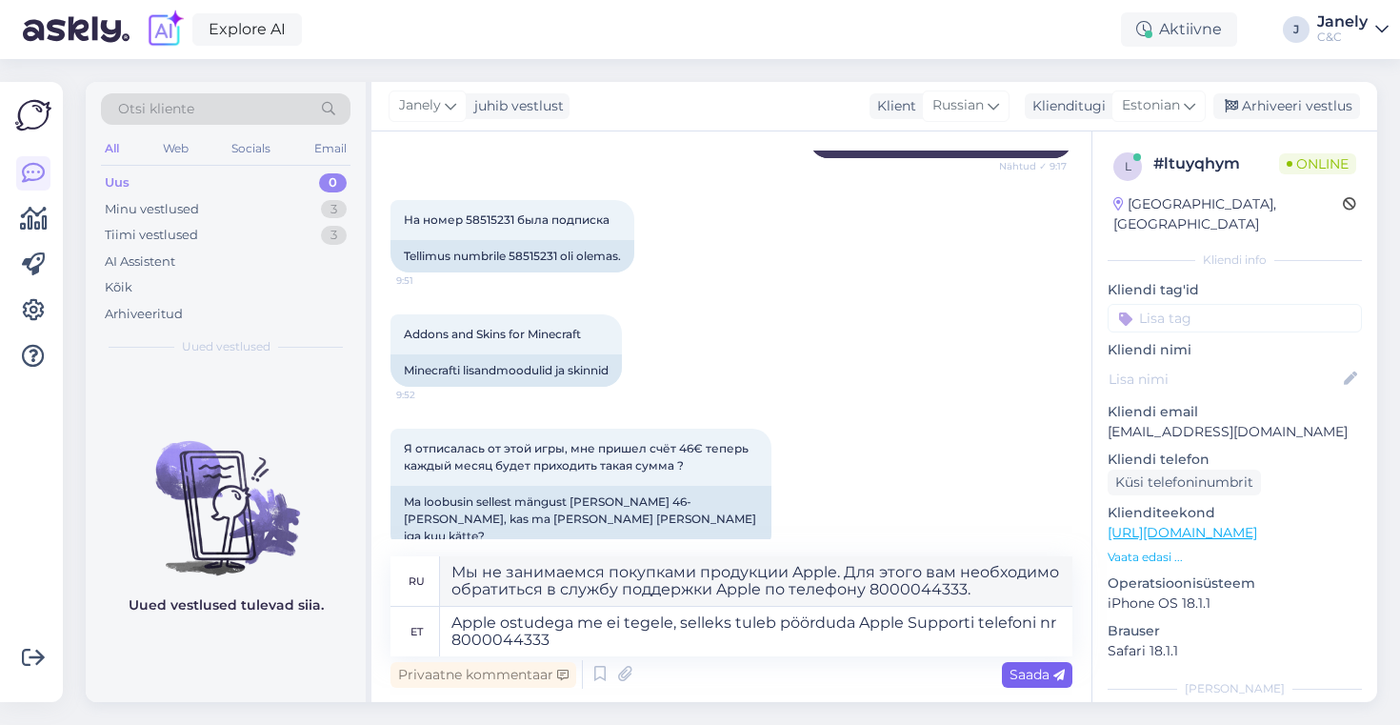
click at [1018, 681] on span "Saada" at bounding box center [1036, 674] width 55 height 17
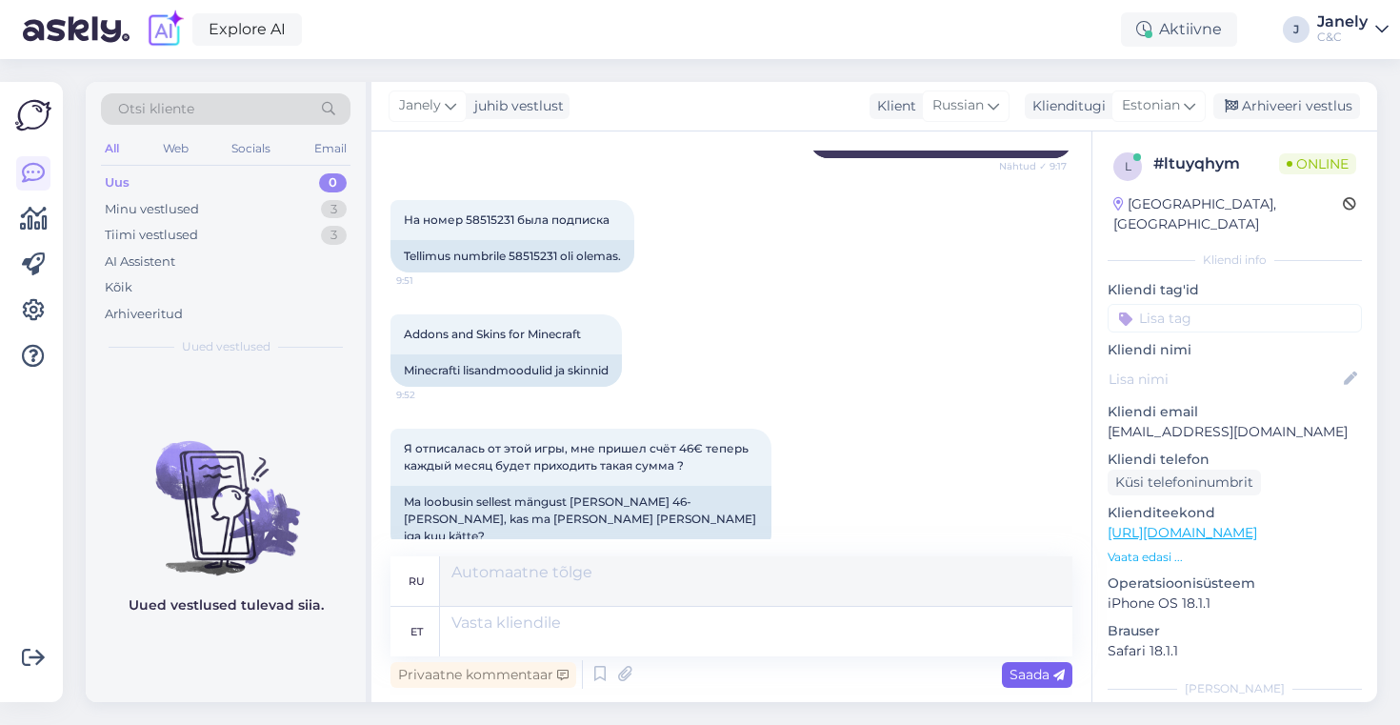
scroll to position [446, 0]
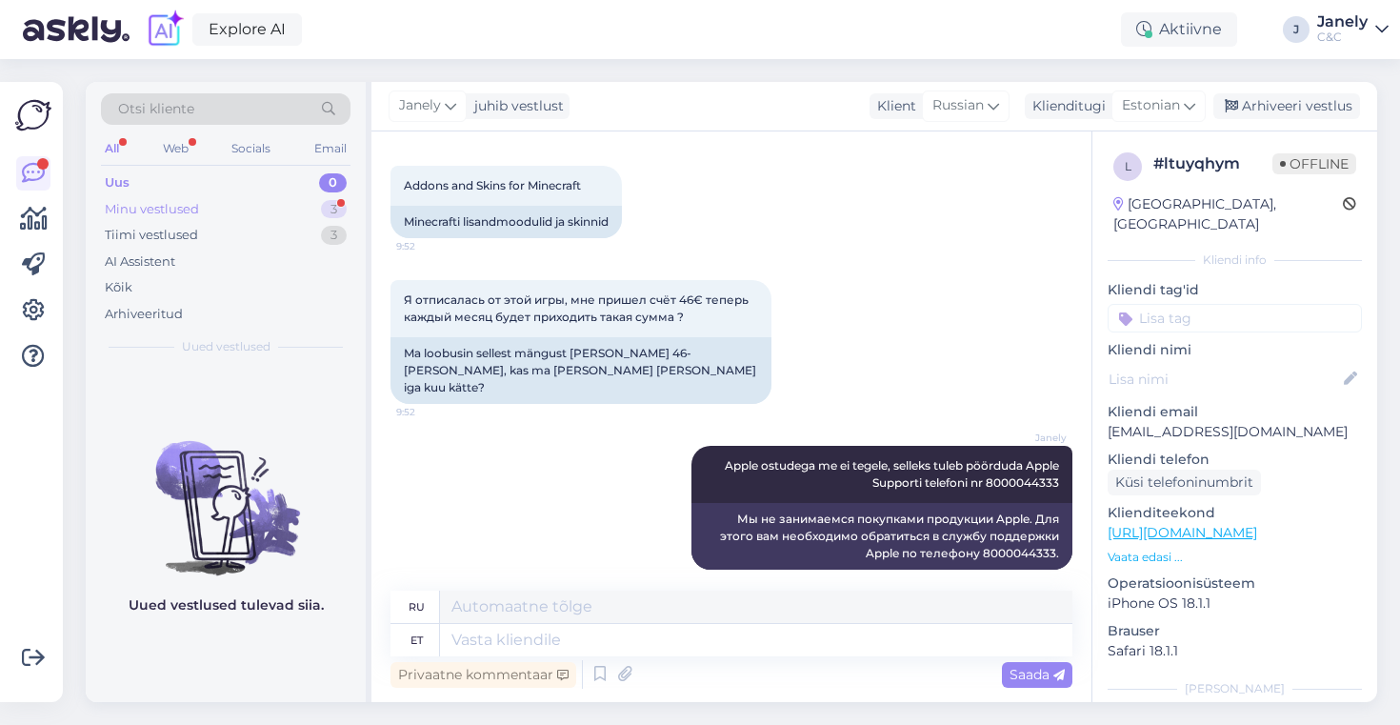
click at [262, 200] on div "Minu vestlused 3" at bounding box center [225, 209] width 249 height 27
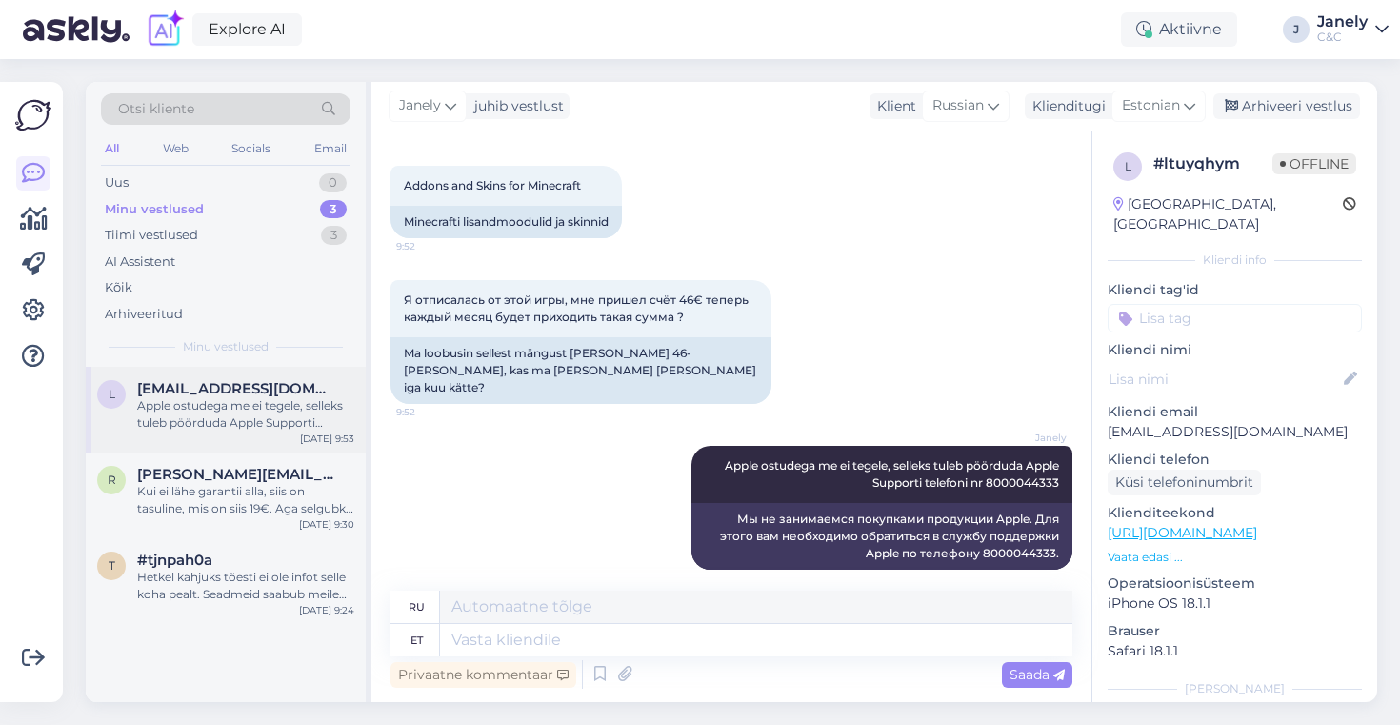
click at [249, 418] on div "Apple ostudega me ei tegele, selleks tuleb pöörduda Apple Supporti telefoni nr …" at bounding box center [245, 414] width 217 height 34
click at [284, 484] on div "Kui ei lähe garantii alla, siis on tasuline, mis on siis 19€. Aga selgubki hool…" at bounding box center [245, 500] width 217 height 34
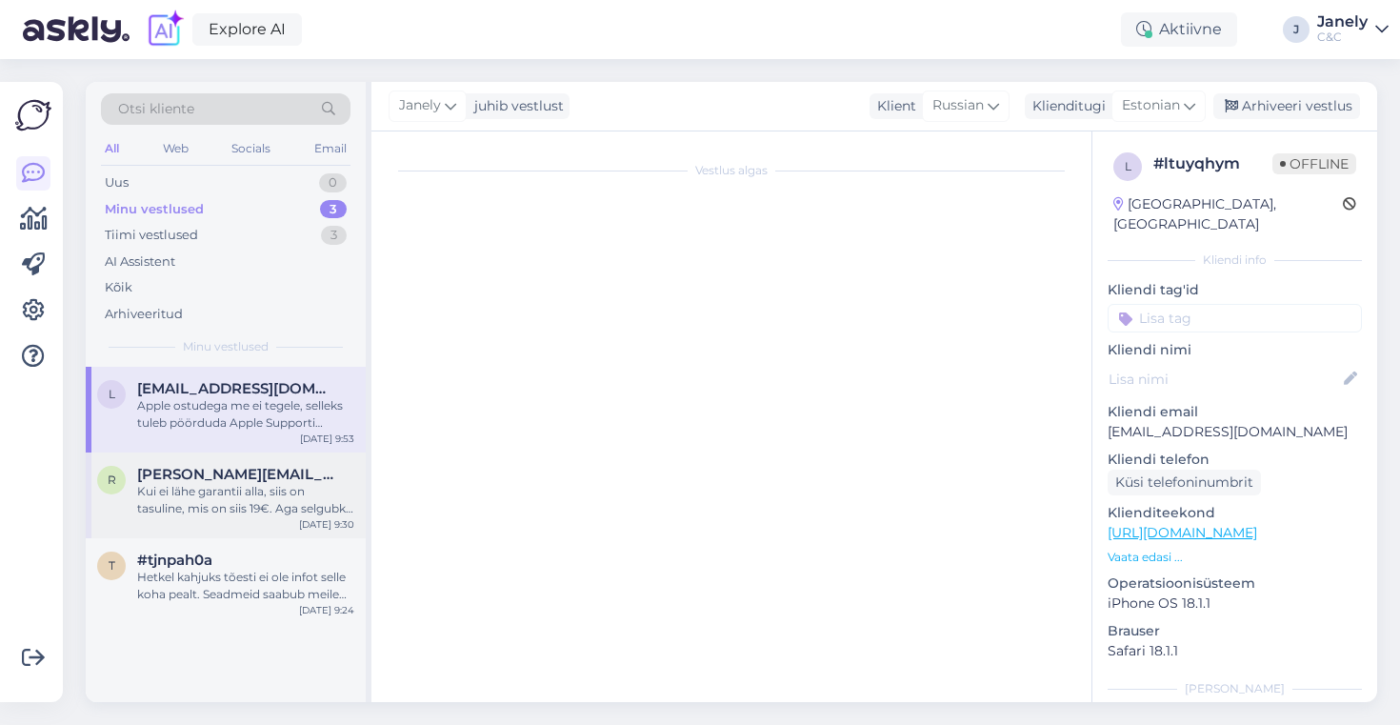
scroll to position [79, 0]
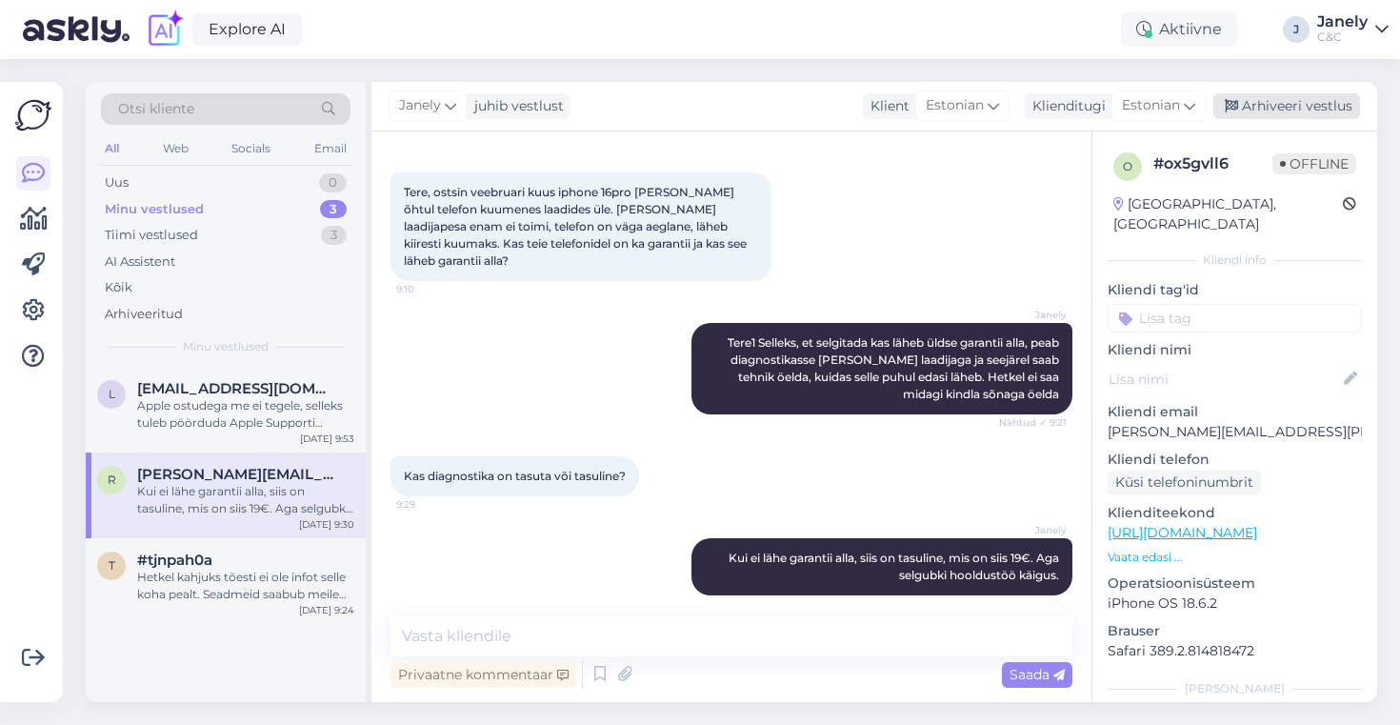
click at [1310, 105] on div "Arhiveeri vestlus" at bounding box center [1286, 106] width 147 height 26
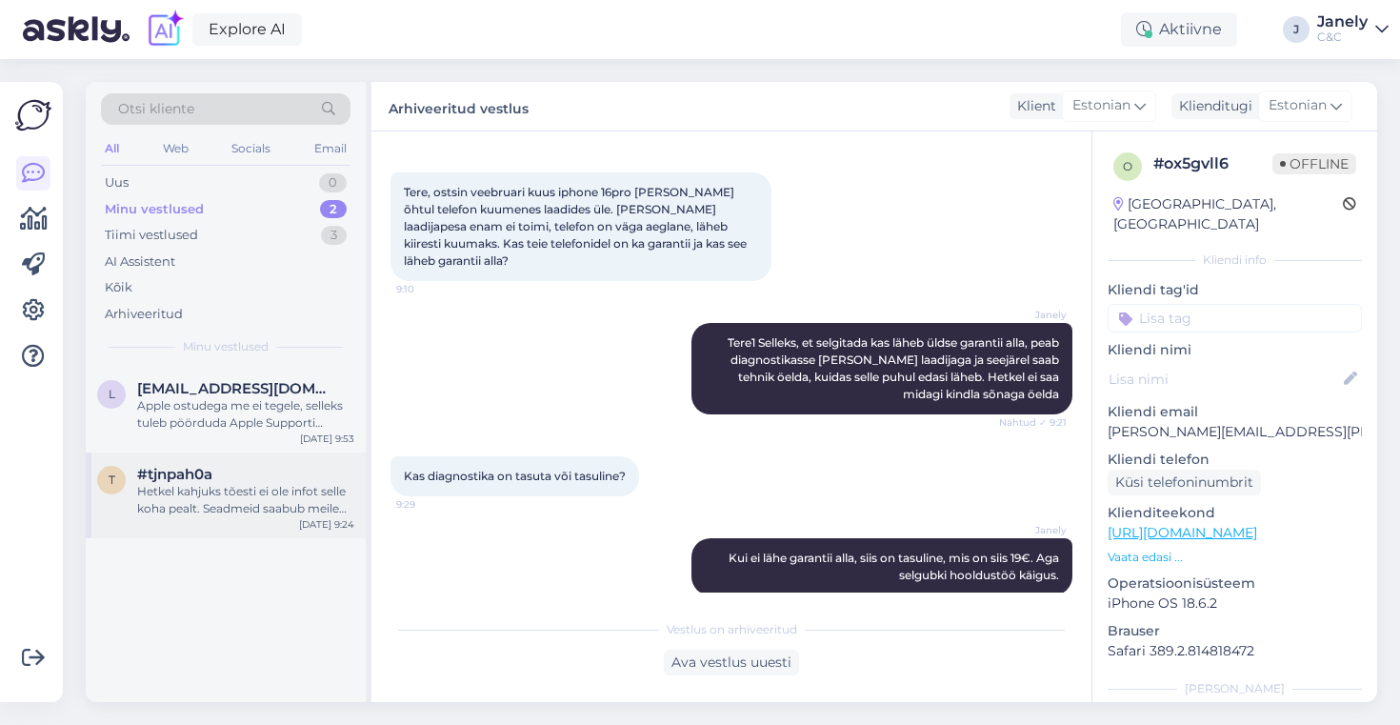
click at [257, 478] on div "#tjnpah0a" at bounding box center [245, 474] width 217 height 17
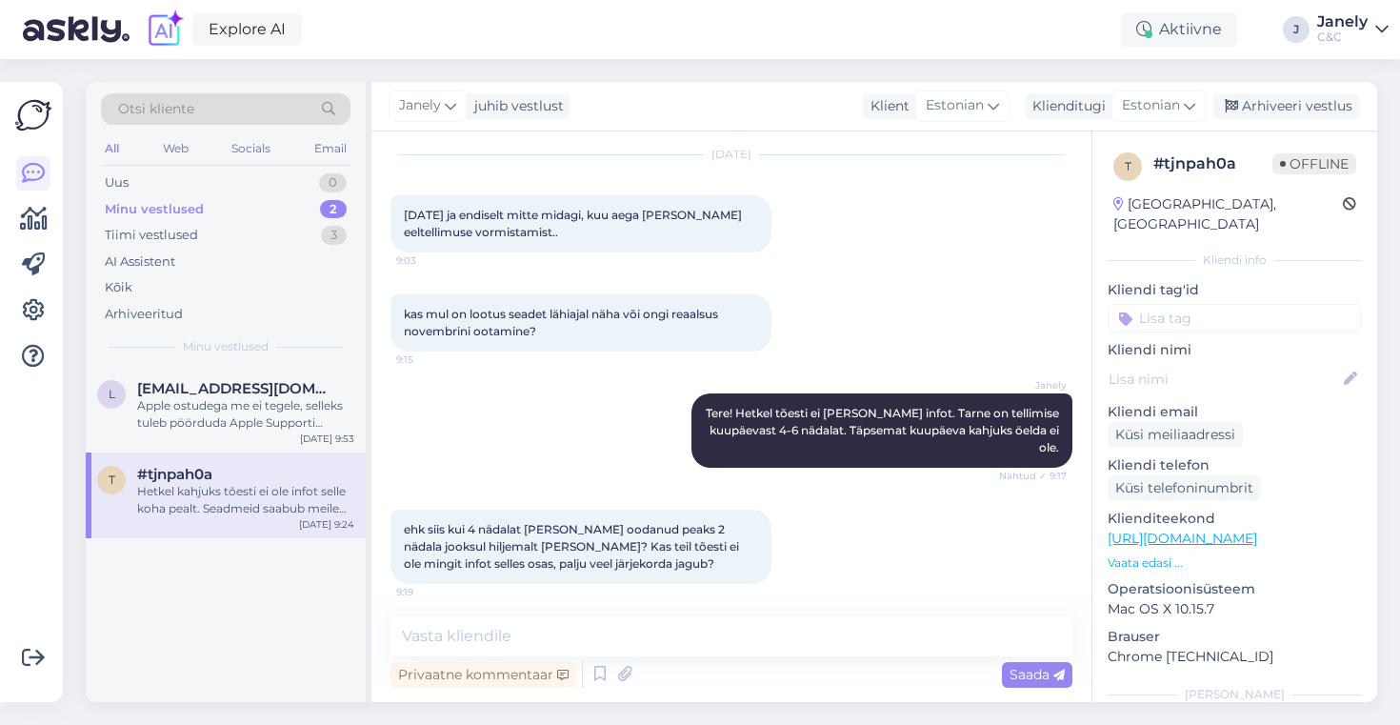
scroll to position [3480, 0]
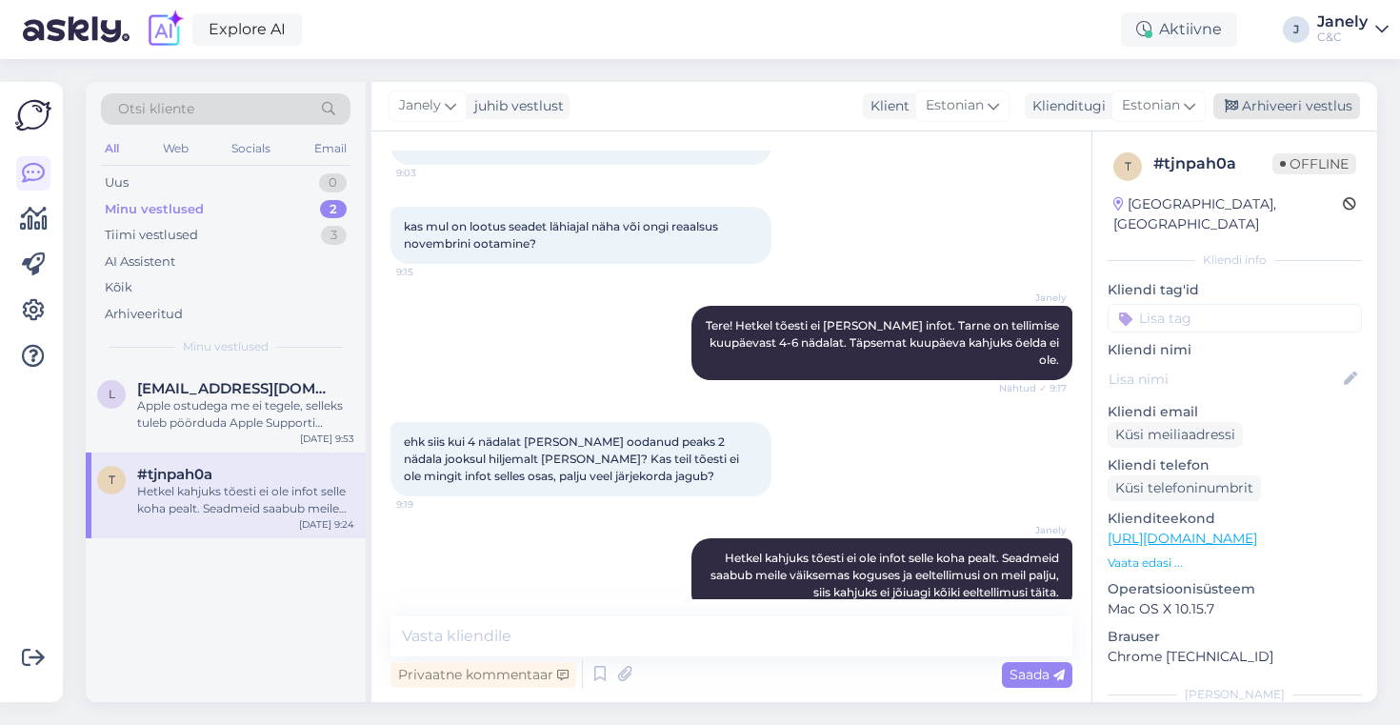
click at [1318, 104] on div "Arhiveeri vestlus" at bounding box center [1286, 106] width 147 height 26
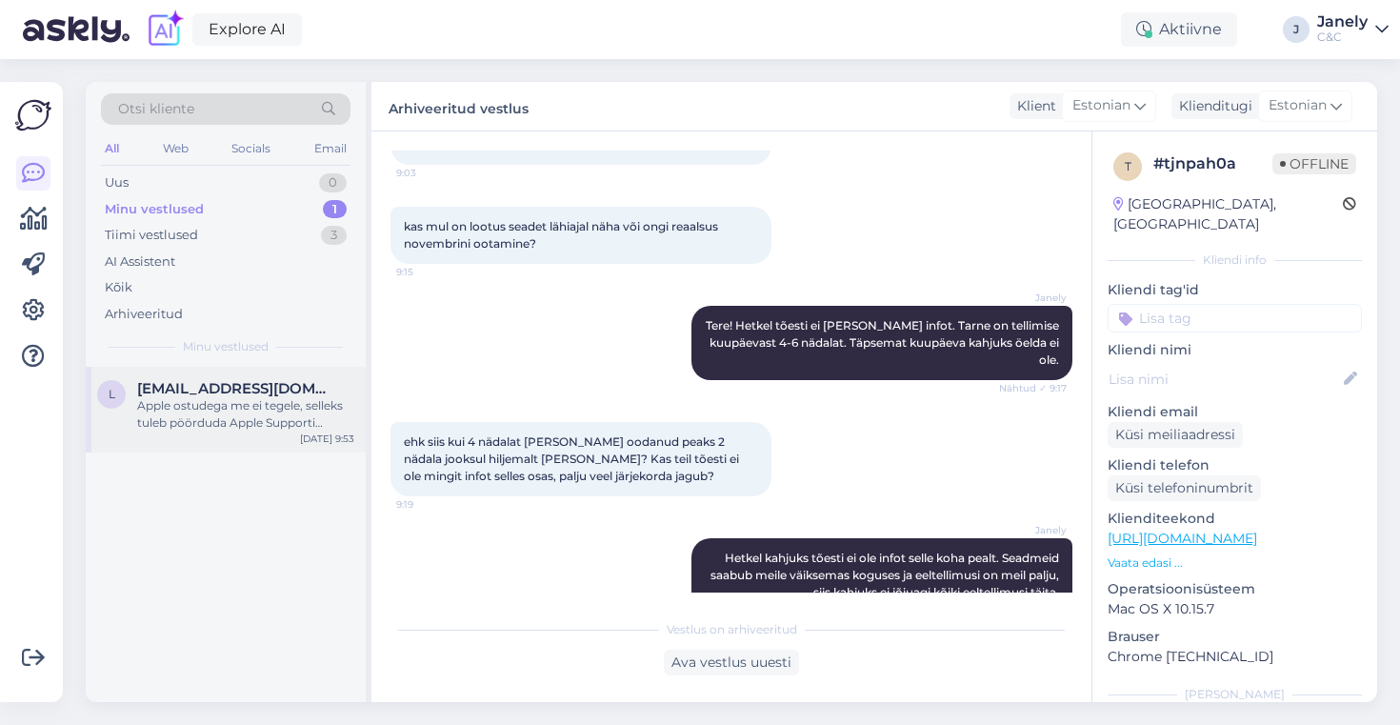
click at [267, 427] on div "Apple ostudega me ei tegele, selleks tuleb pöörduda Apple Supporti telefoni nr …" at bounding box center [245, 414] width 217 height 34
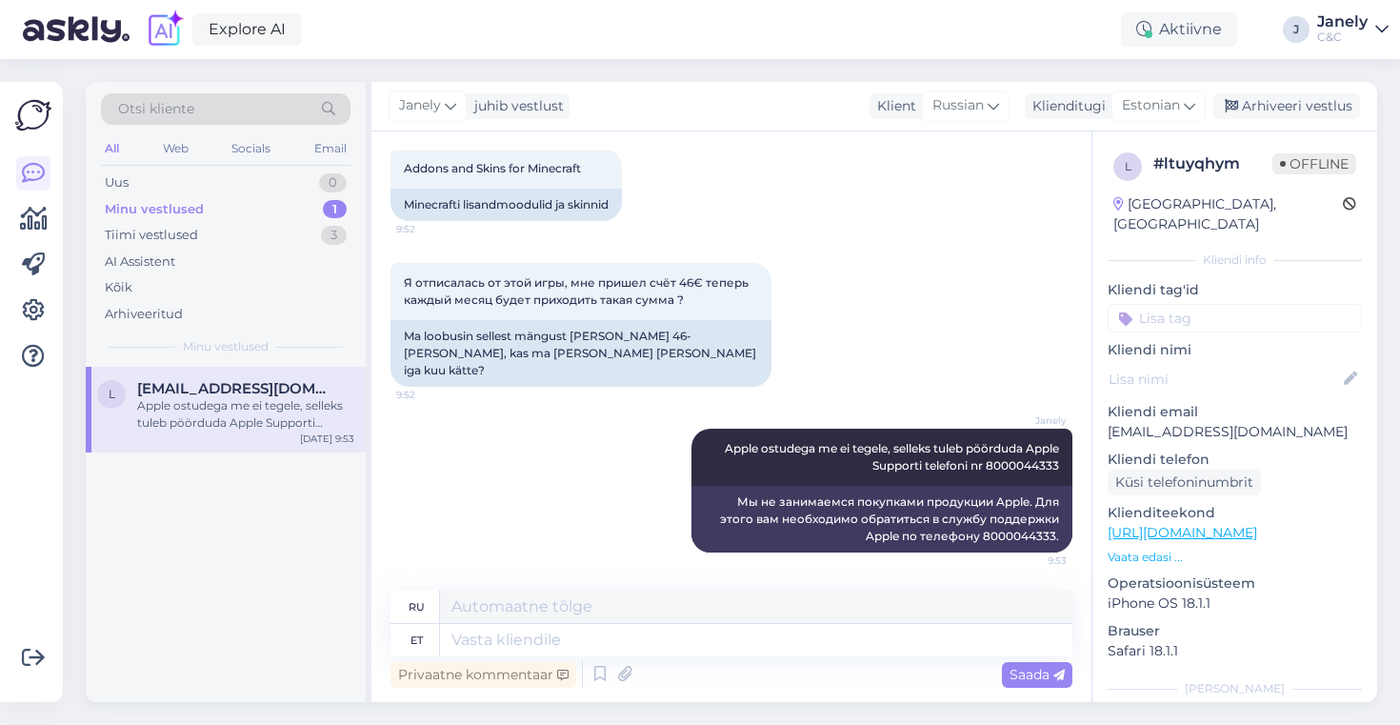
scroll to position [446, 0]
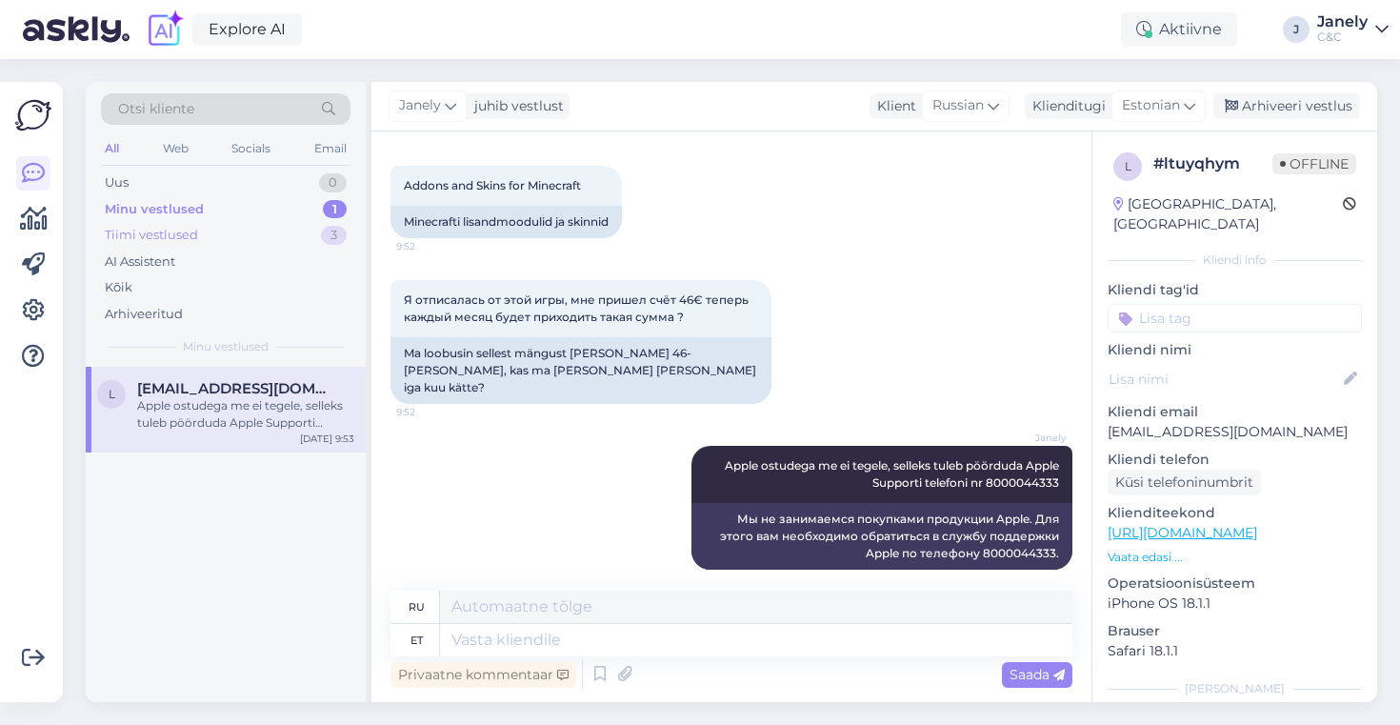
click at [314, 234] on div "Tiimi vestlused 3" at bounding box center [225, 235] width 249 height 27
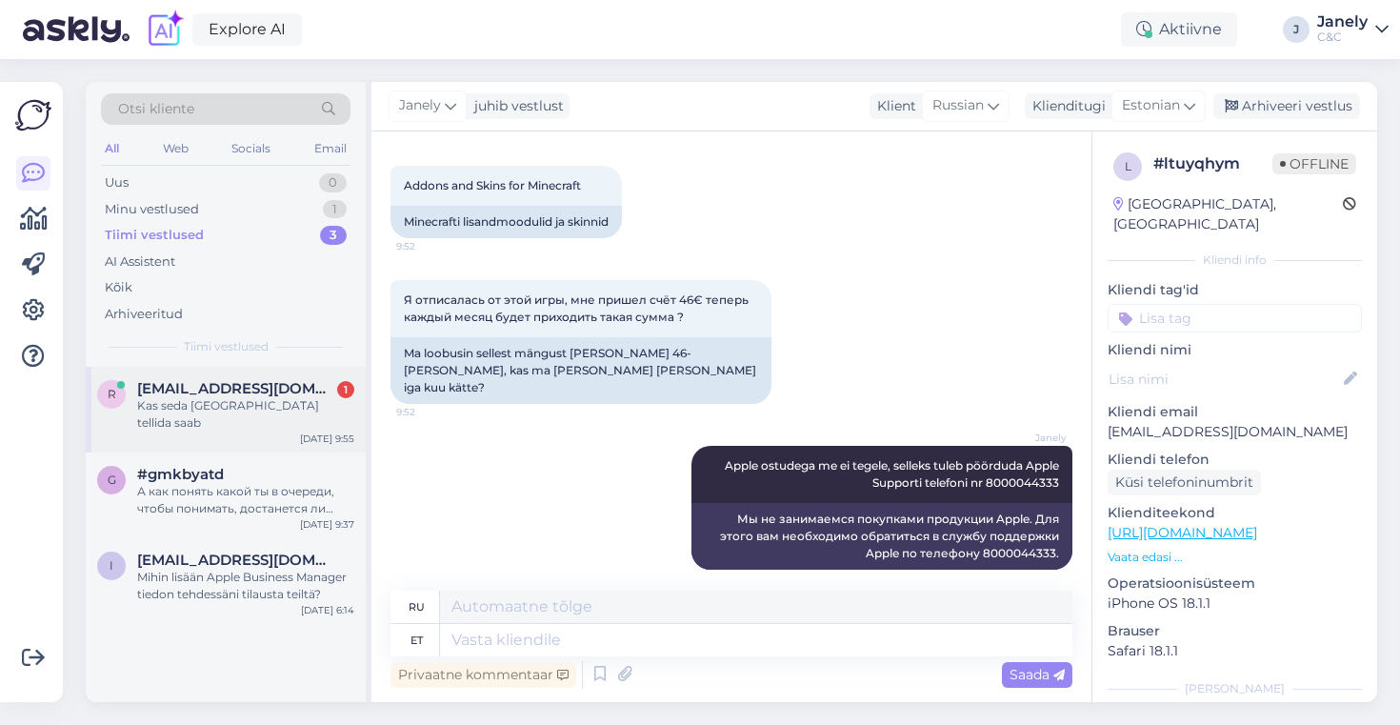
click at [273, 405] on div "Kas seda Soomest tellida saab" at bounding box center [245, 414] width 217 height 34
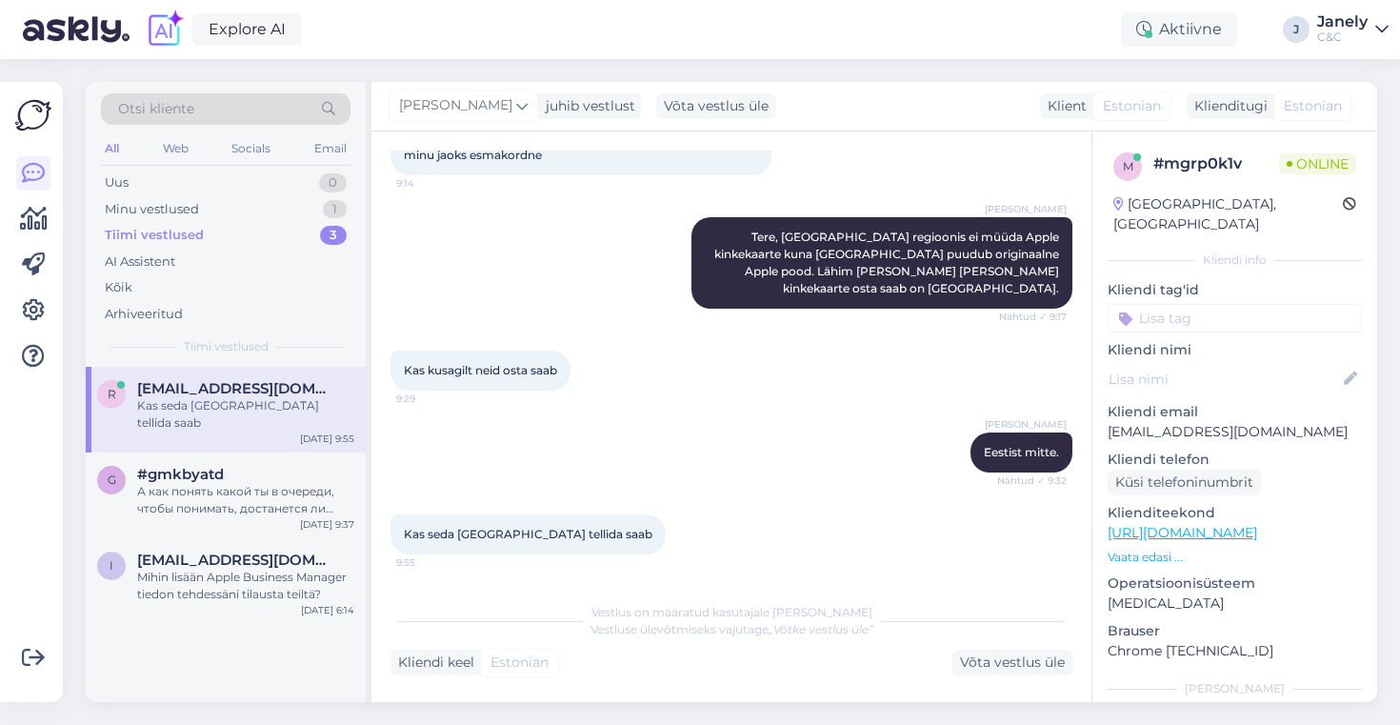
scroll to position [215, 0]
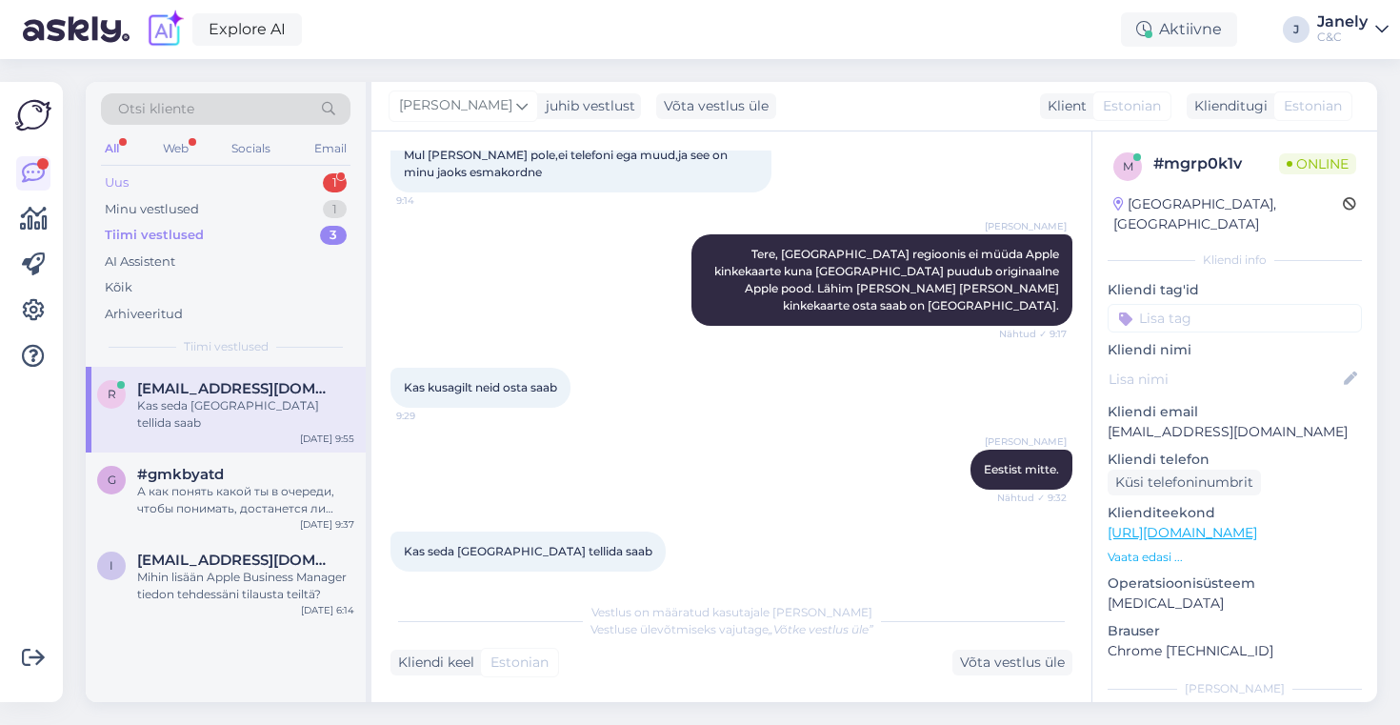
click at [284, 181] on div "Uus 1" at bounding box center [225, 182] width 249 height 27
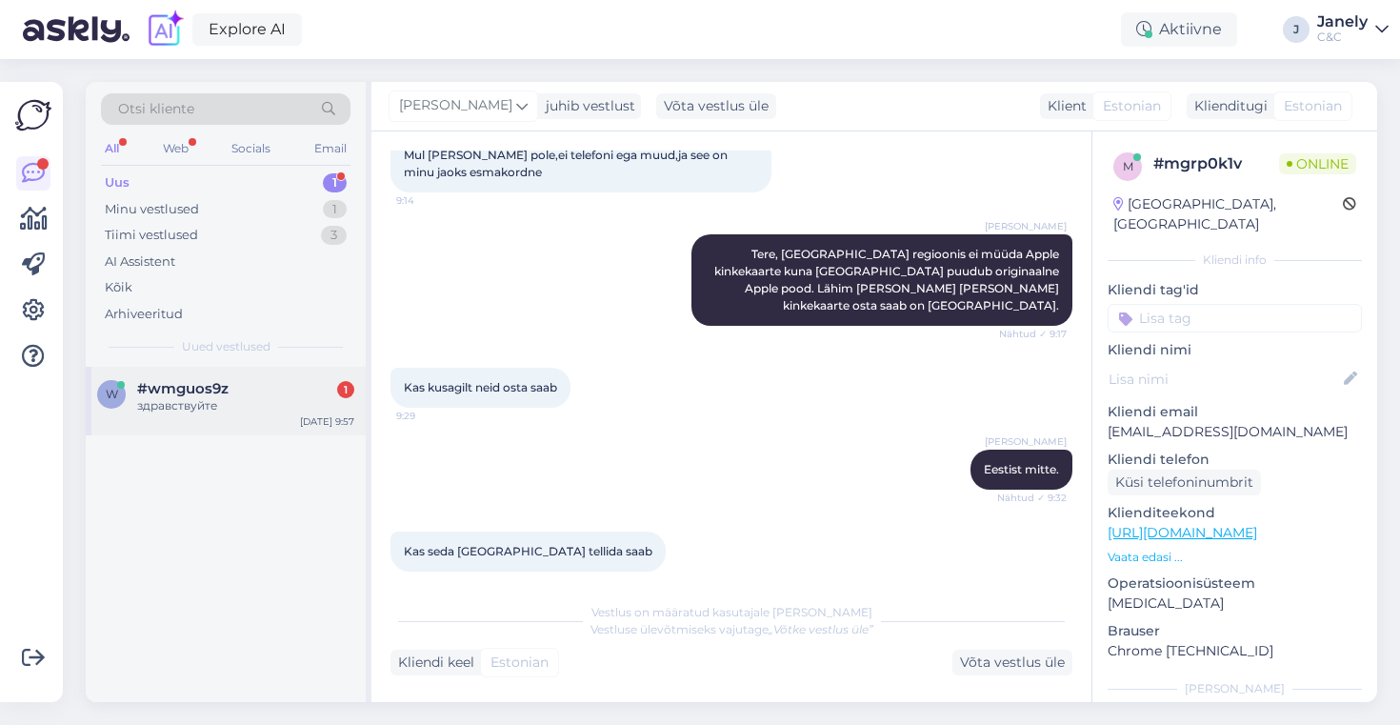
click at [244, 399] on div "здравствуйте" at bounding box center [245, 405] width 217 height 17
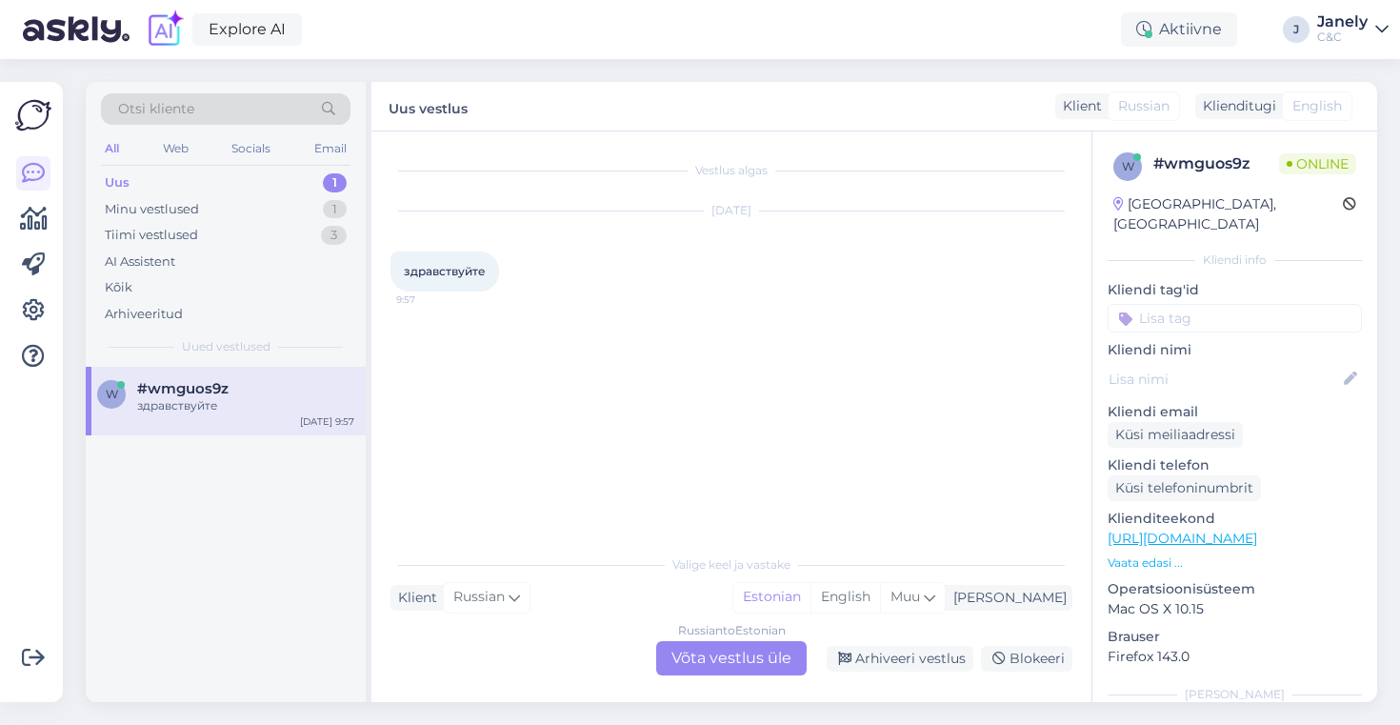
click at [719, 667] on div "Russian to Estonian Võta vestlus üle" at bounding box center [731, 658] width 150 height 34
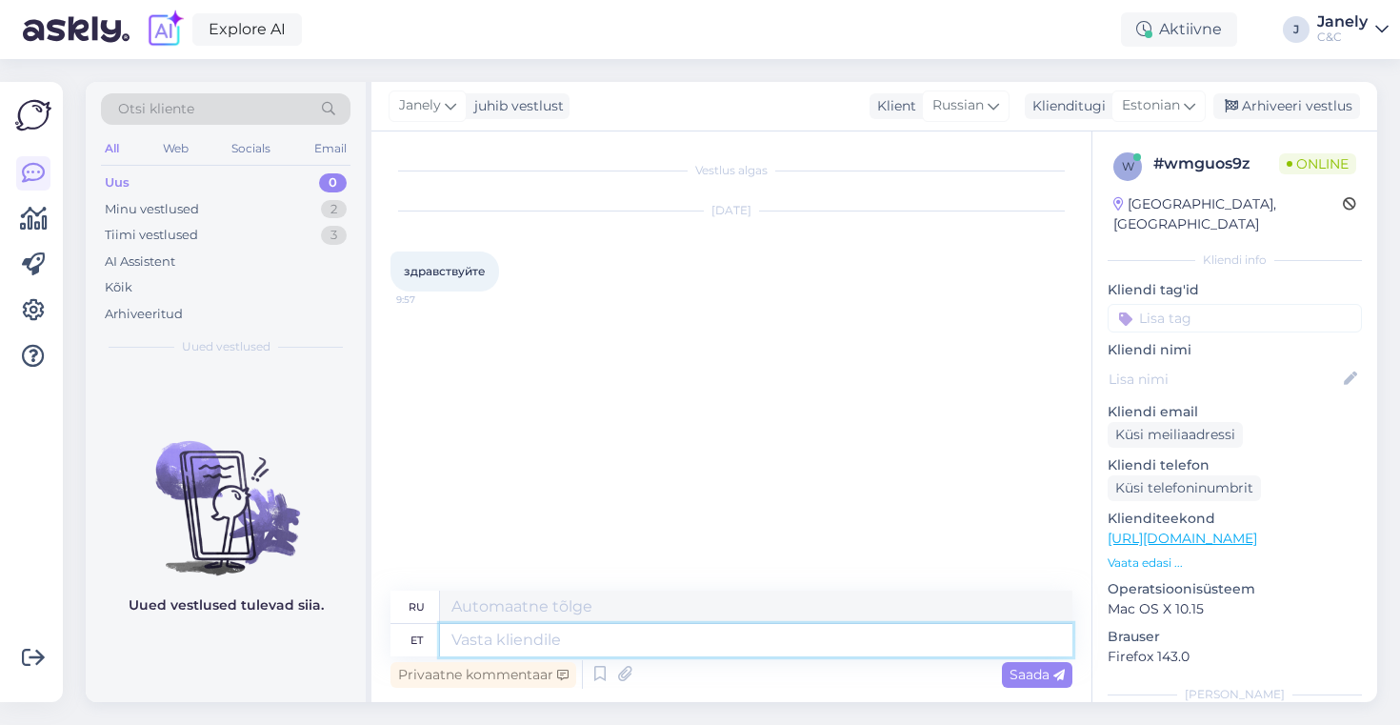
click at [654, 645] on textarea at bounding box center [756, 640] width 632 height 32
type textarea "Tere!"
type textarea "Привет!"
type textarea "Tere! Kuidas sa"
type textarea "Привет, как дела?"
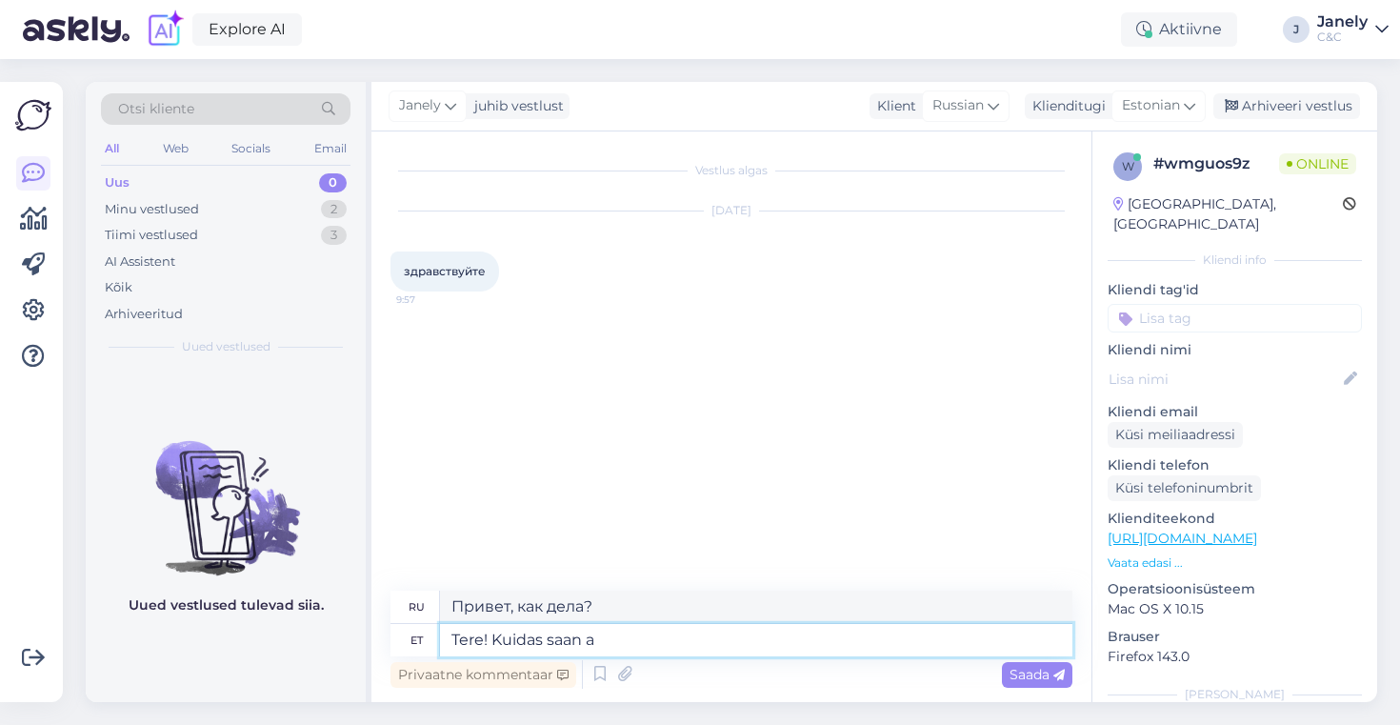
type textarea "Tere! Kuidas saan ab"
type textarea "Здравствуйте! Как я могу"
type textarea "Tere! Kuidas saan abiks o"
type textarea "Здравствуйте! Чем я могу помочь?"
type textarea "Tere! Kuidas saan abiks olla?"
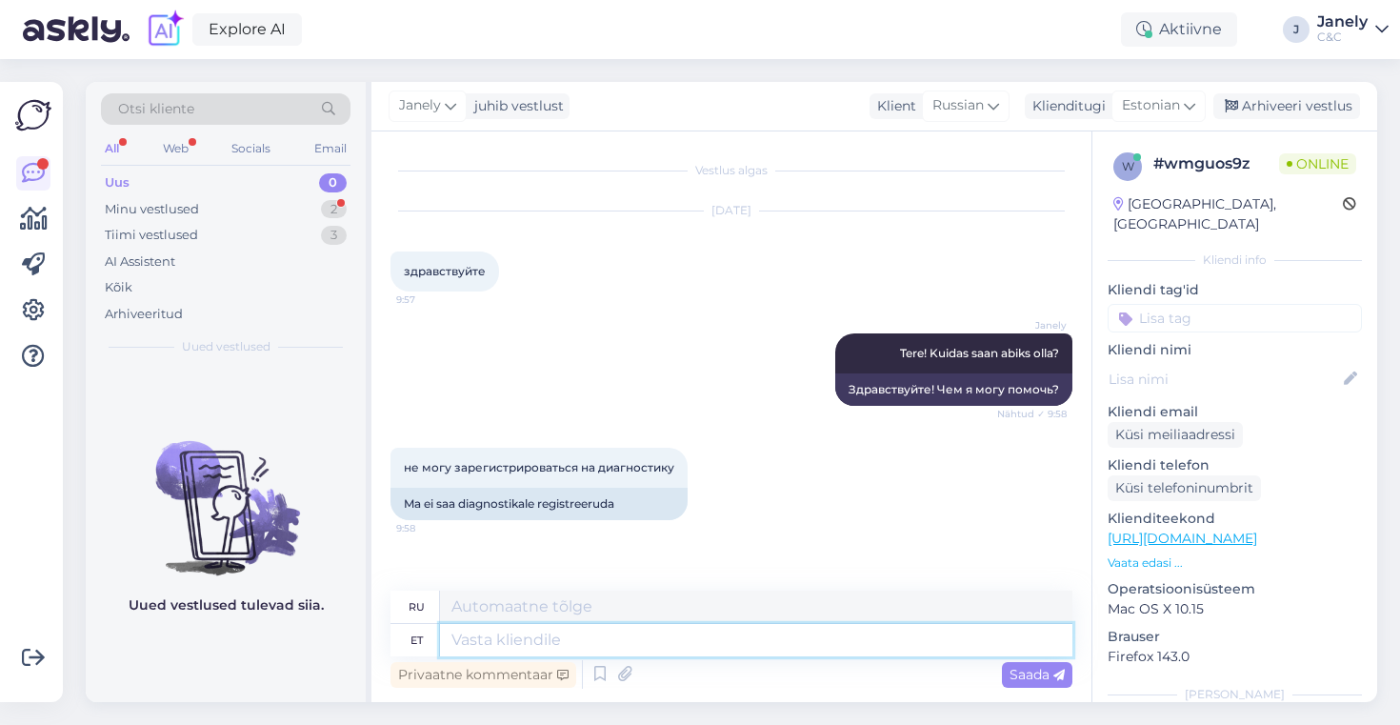
click at [653, 647] on textarea at bounding box center [756, 640] width 632 height 32
type textarea "Kas"
type textarea "Является"
type textarea "Kas olete"
type textarea "Ты"
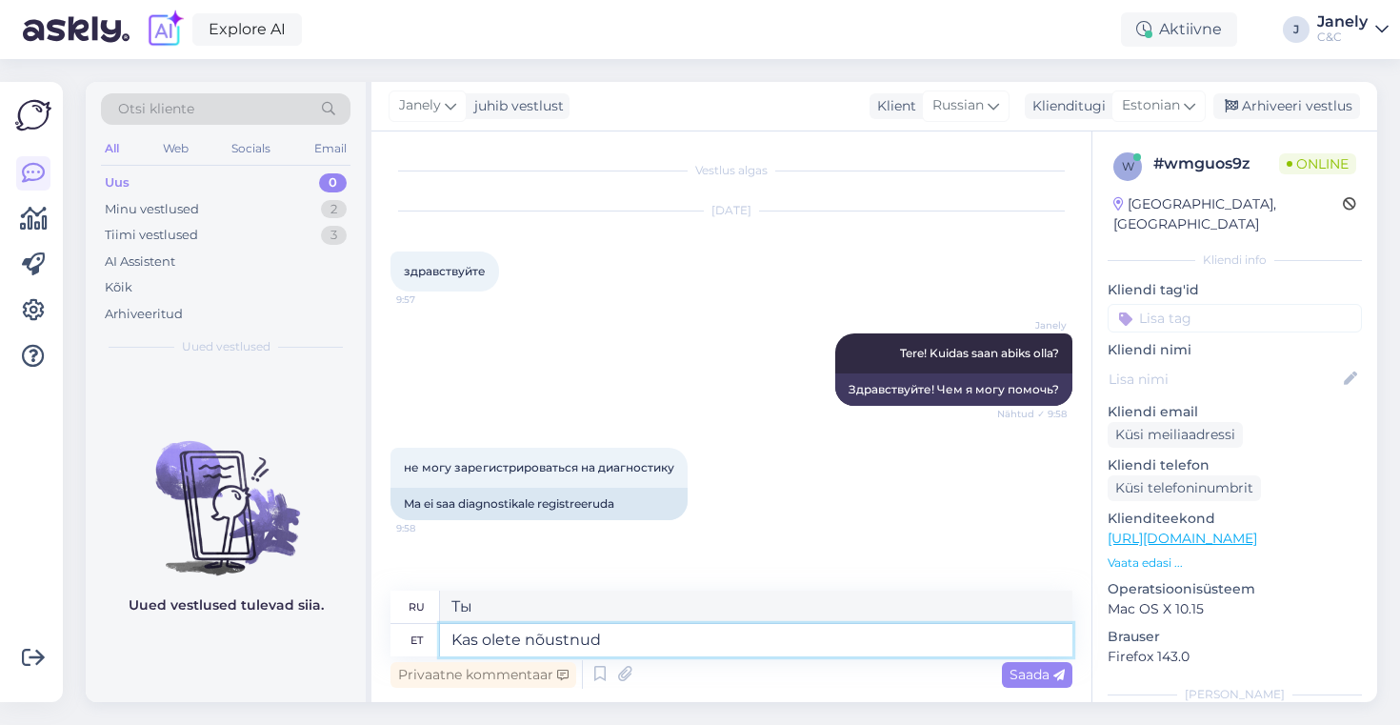
type textarea "Kas olete nõustnud v"
type textarea "Вы согласны?"
type textarea "Kas ole"
type textarea "Ты"
type textarea "Kas"
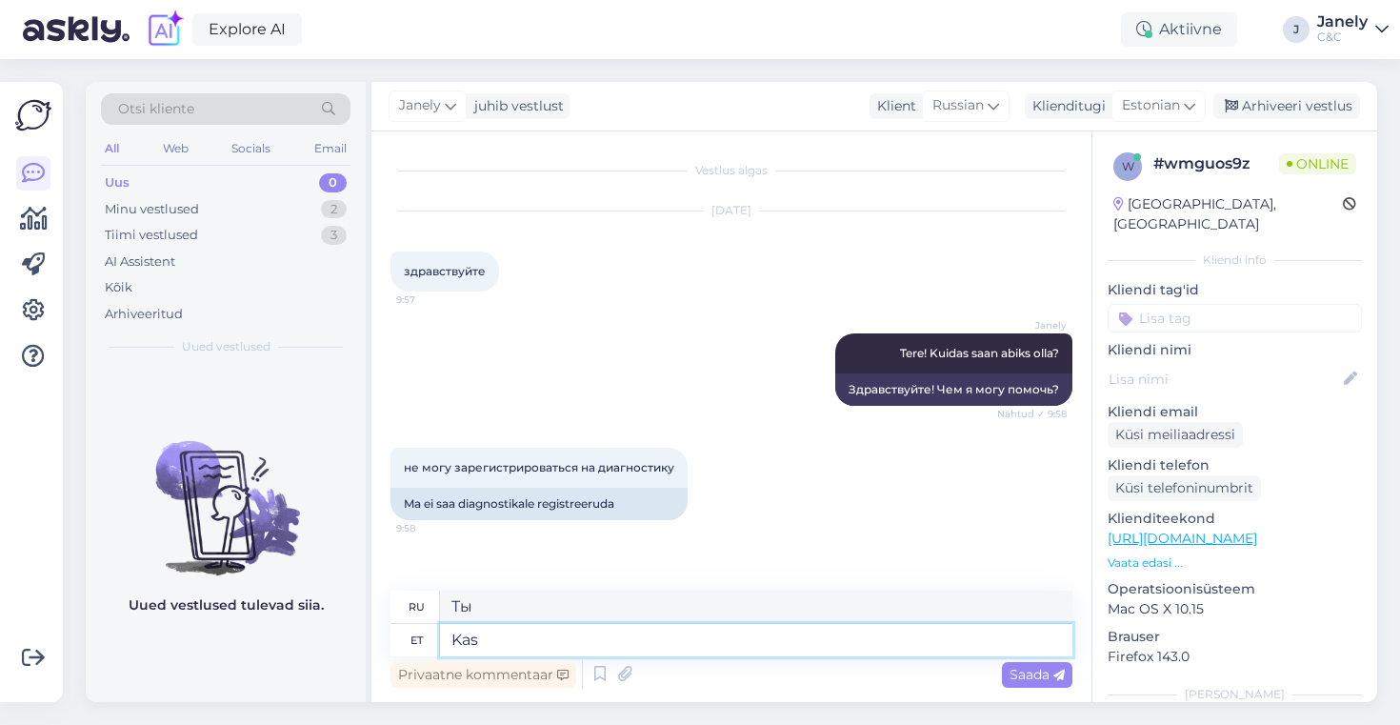
type textarea "Является"
type textarea "K"
type textarea "Mida"
type textarea "Что"
type textarea "Mida täpsemalt e"
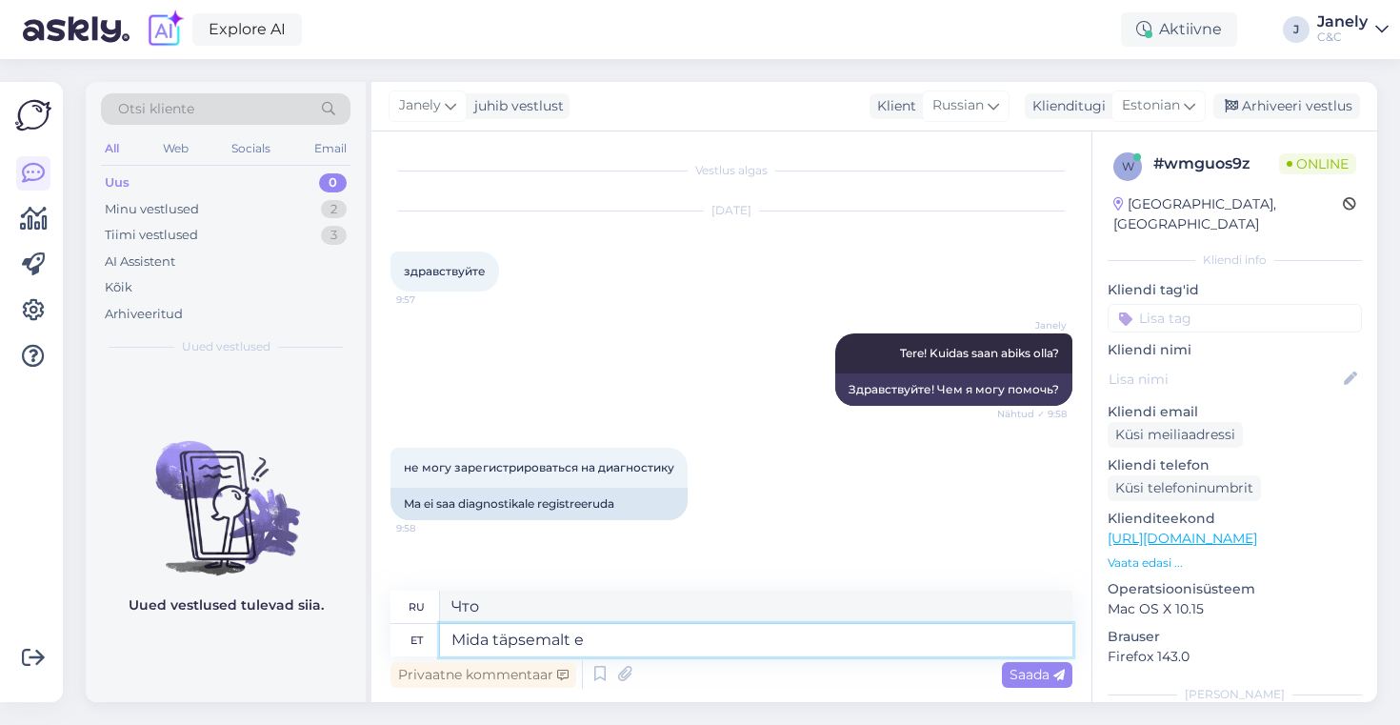
type textarea "Что именно"
type textarea "Mida täpsemalt ei"
type textarea "Что именно не является"
type textarea "Mida täpsemalt ei lase te"
type textarea "Что именно запрещено?"
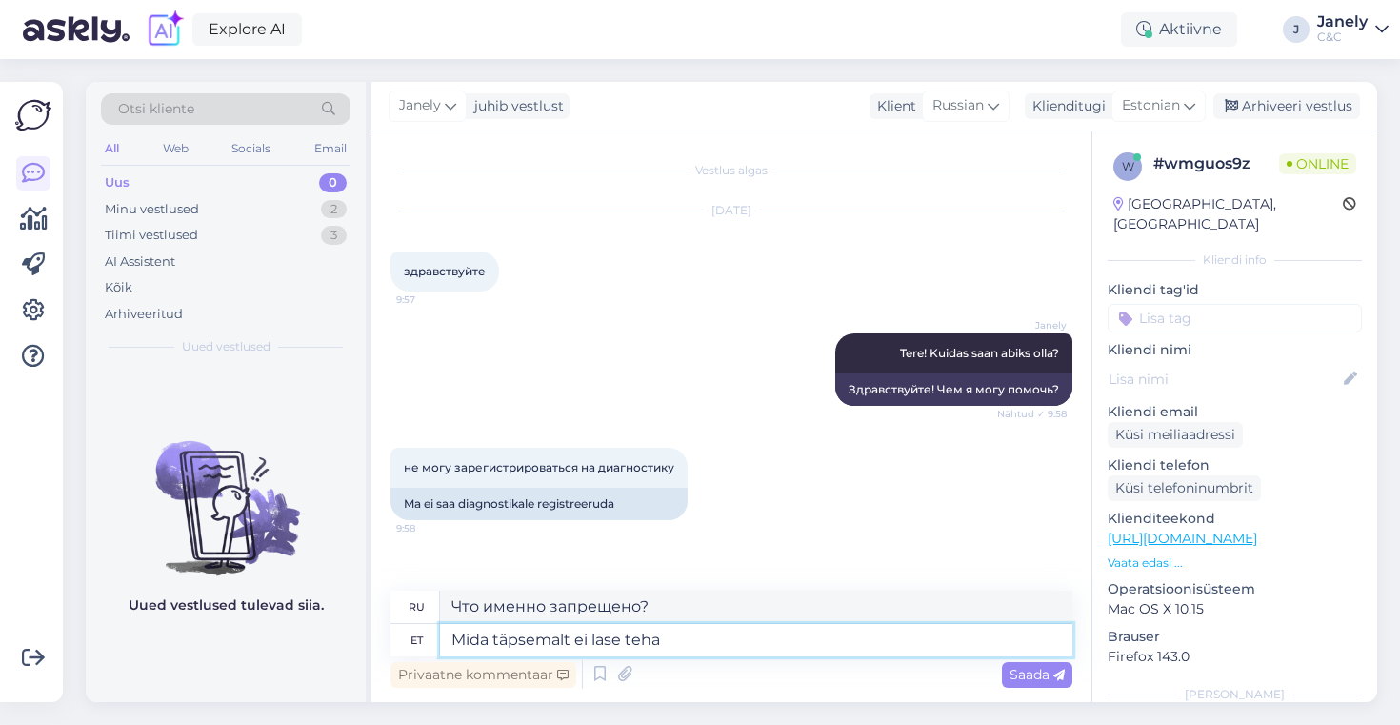
type textarea "Mida täpsemalt ei lase teha?"
type textarea "Что именно нельзя делать?"
type textarea "Mida täpsemalt ei lase teha? Vajutada e"
type textarea "Что именно вам не даёт сделать? Нажмите"
type textarea "Mida täpsemalt ei lase teha? Vajutada registreerumist?"
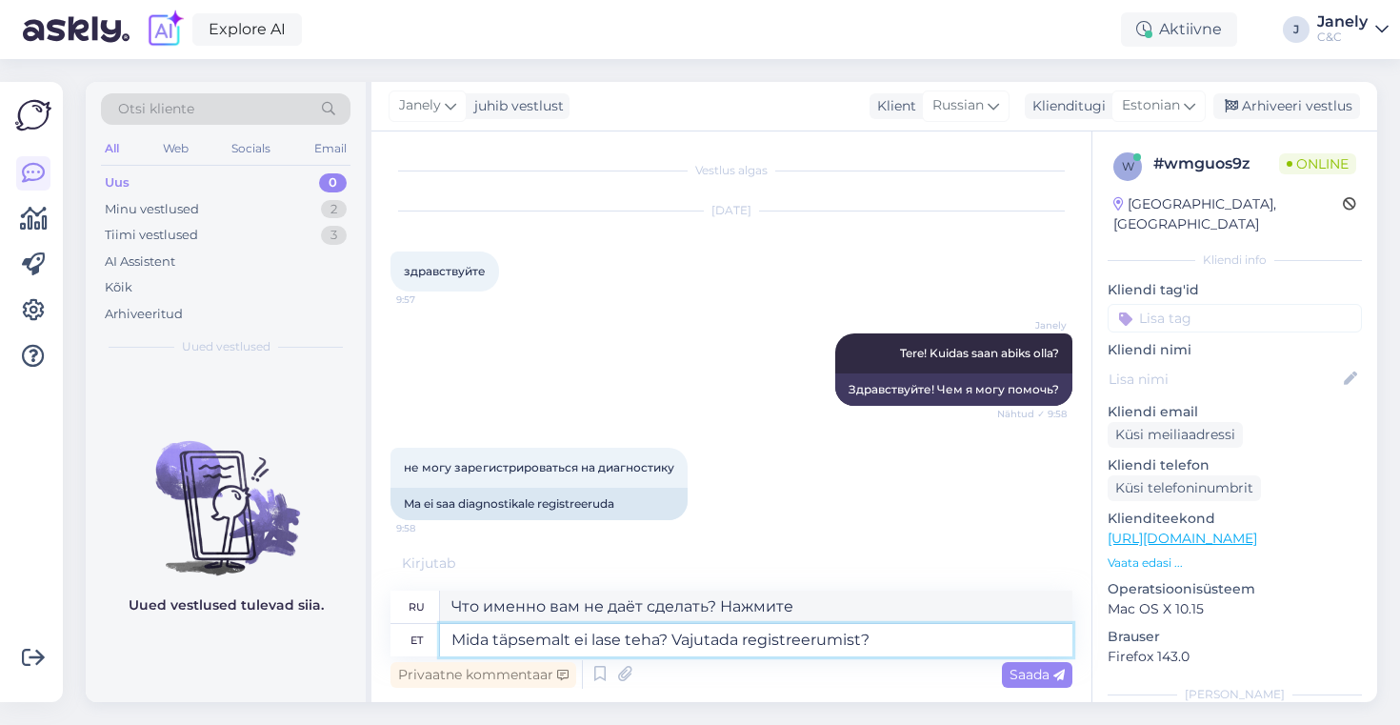
type textarea "Что именно вам не даёт нажать кнопку «Зарегистрироваться»?"
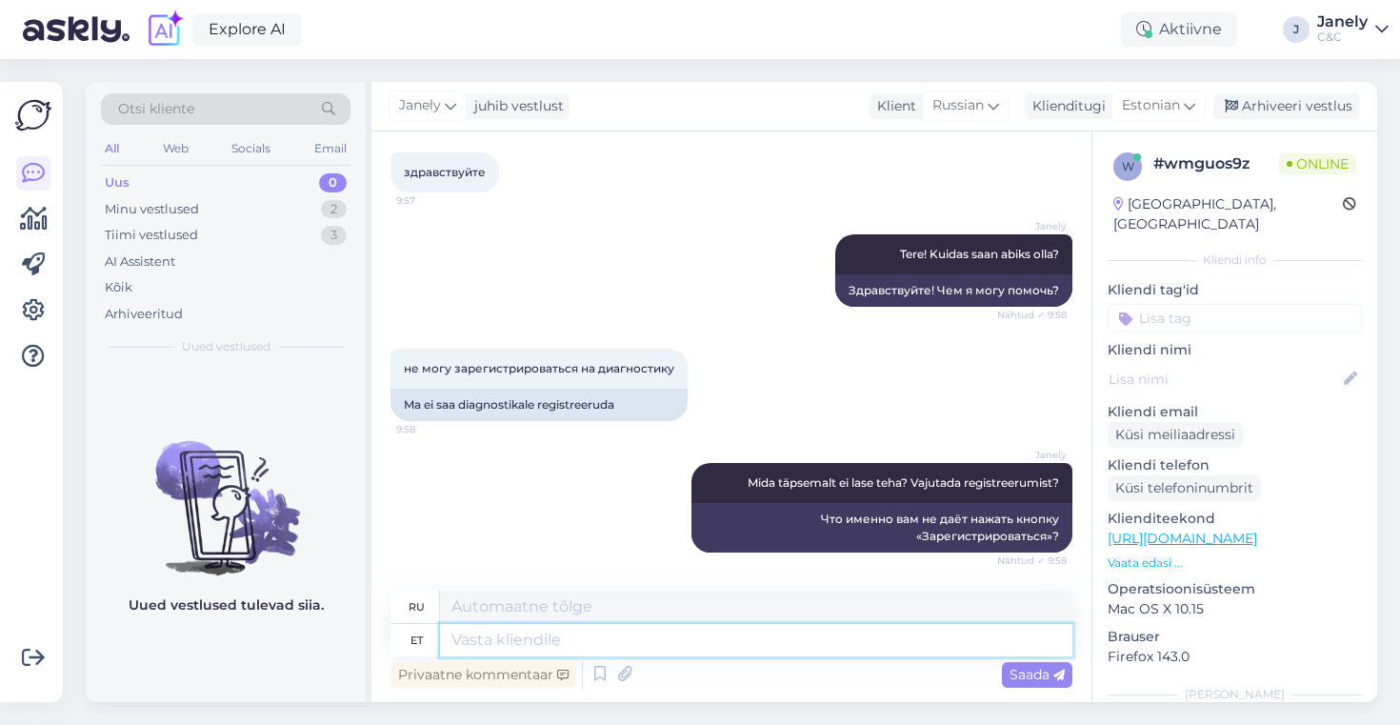
scroll to position [248, 0]
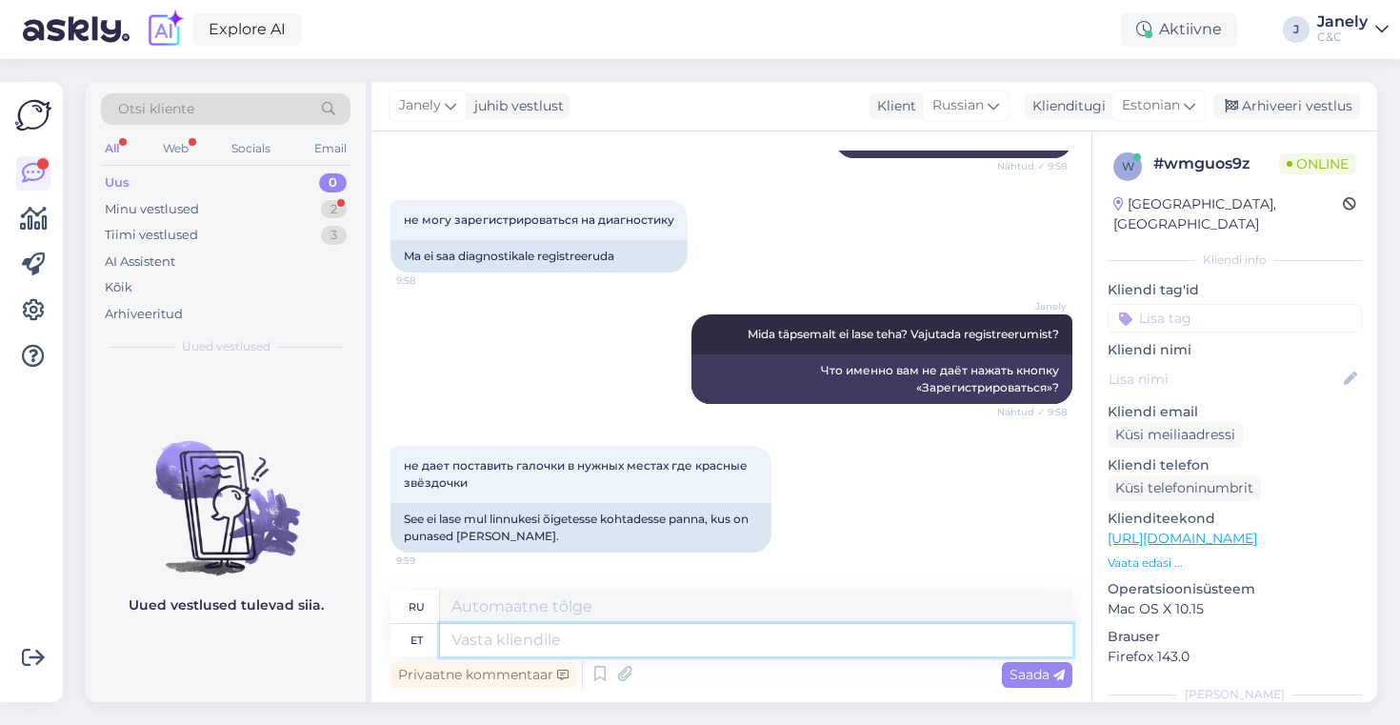
click at [668, 646] on textarea at bounding box center [756, 640] width 632 height 32
type textarea "Kas o"
type textarea "Является"
type textarea "Kas olete v"
type textarea "Ты"
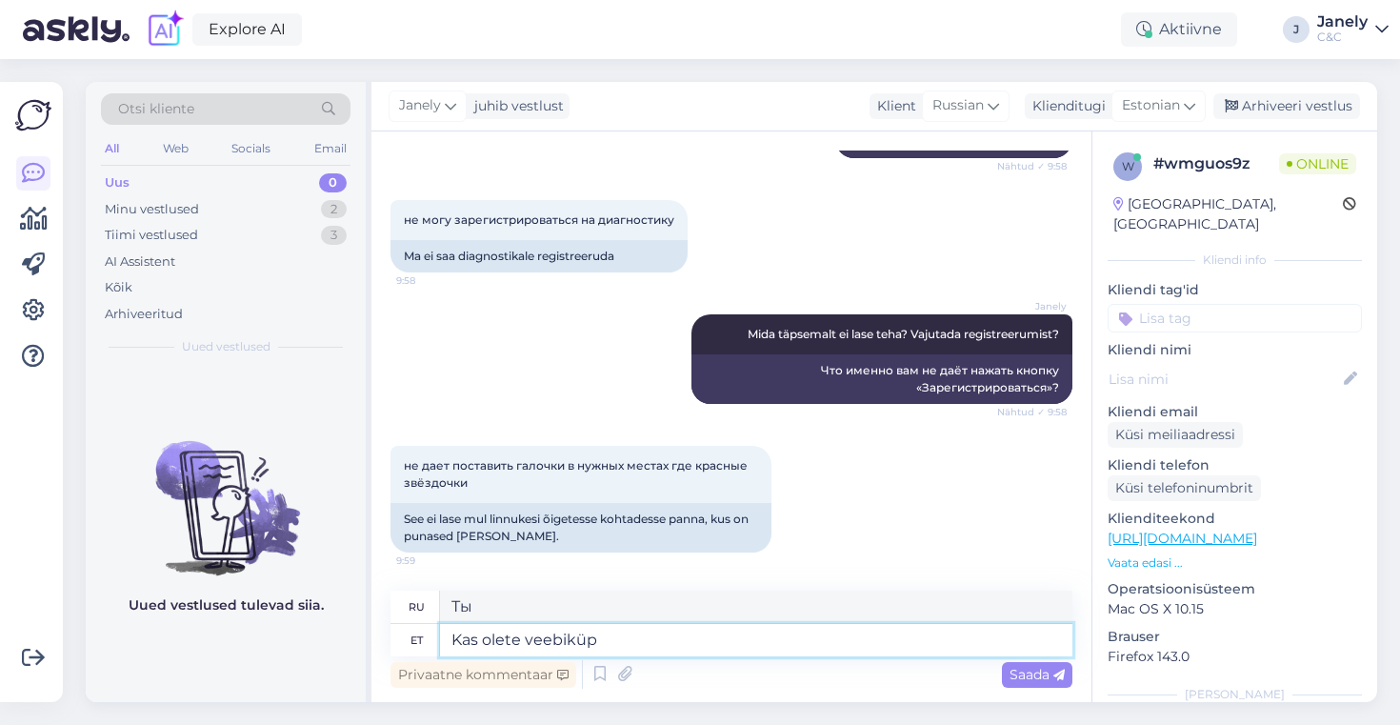
scroll to position [362, 0]
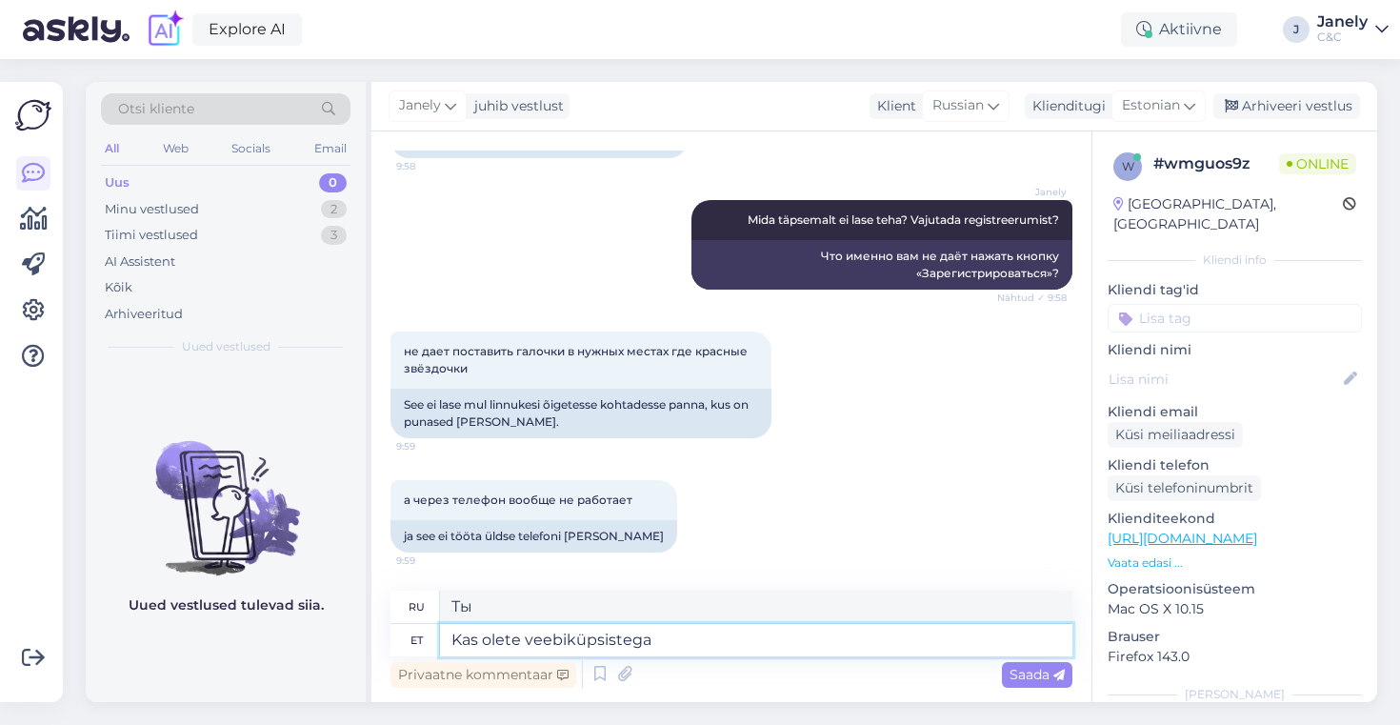
type textarea "Kas olete veebiküpsistega n"
type textarea "Вас устраивают печенья?"
type textarea "Kas olete veebiküpsistega nõustunud?"
type textarea "Вы принимаете файлы cookie?"
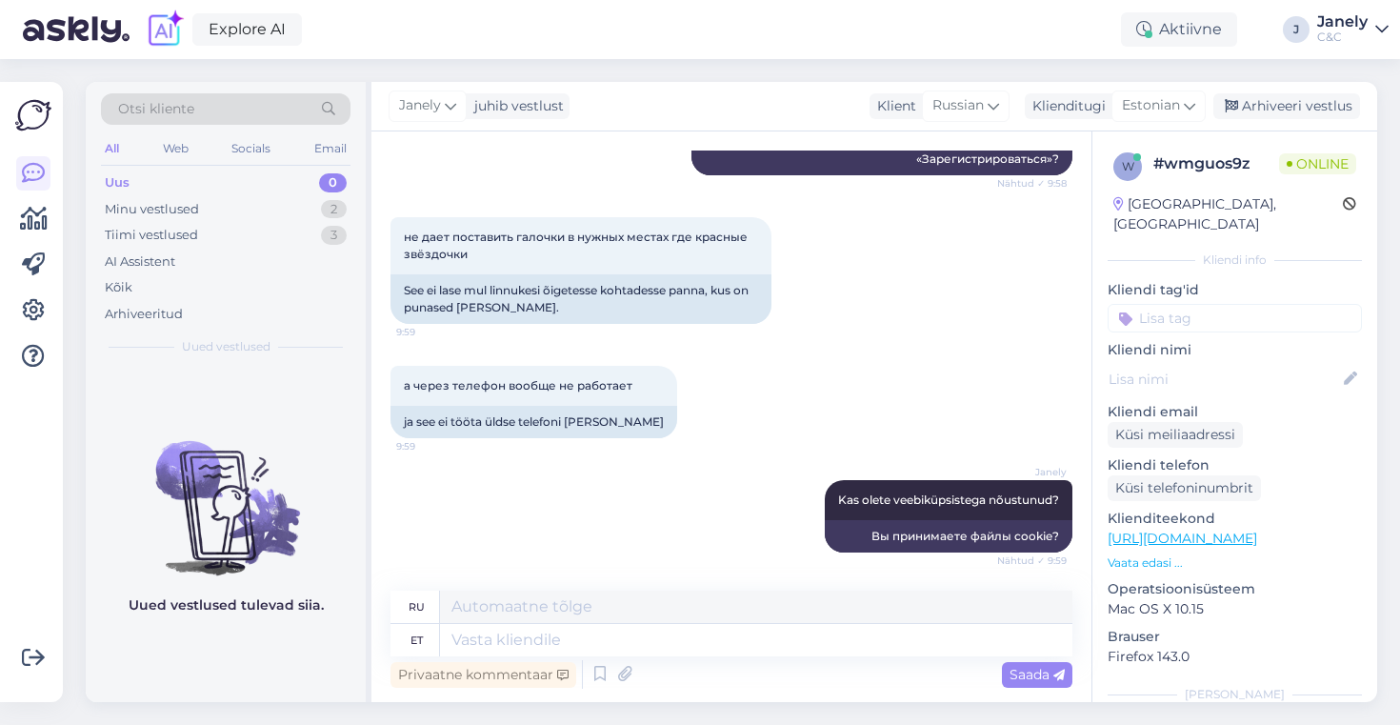
click at [465, 44] on div "Explore AI Aktiivne J Janely C&C" at bounding box center [700, 29] width 1400 height 59
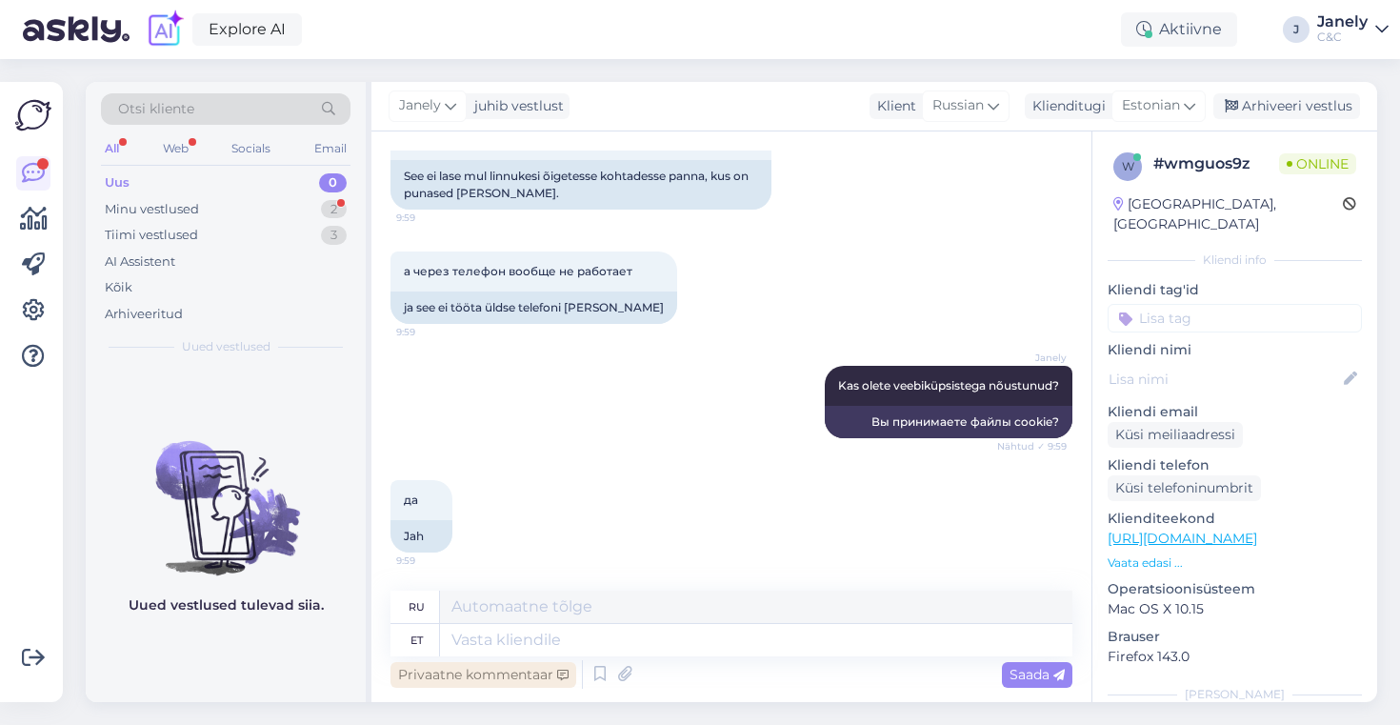
scroll to position [705, 0]
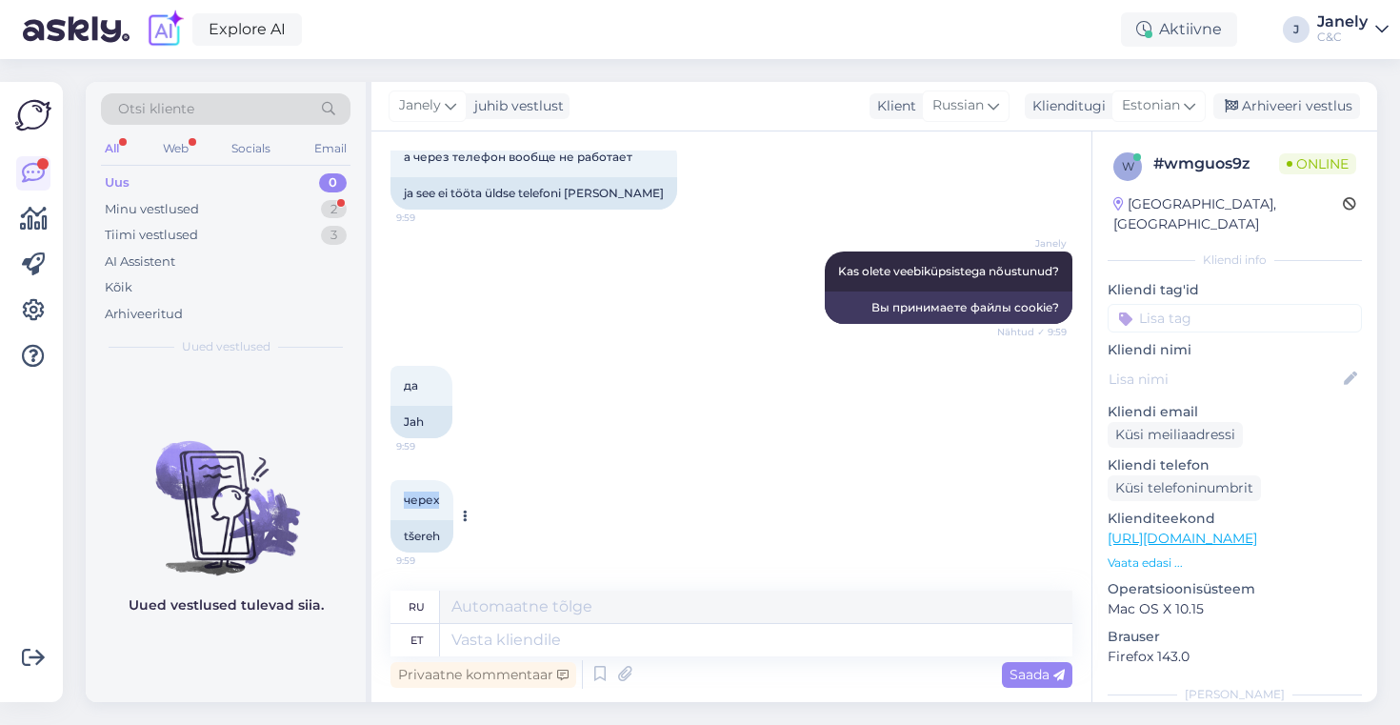
drag, startPoint x: 401, startPoint y: 499, endPoint x: 449, endPoint y: 503, distance: 48.7
click at [449, 503] on div "черех 9:59" at bounding box center [421, 500] width 63 height 40
copy span "черех"
click at [496, 642] on textarea at bounding box center [756, 640] width 632 height 32
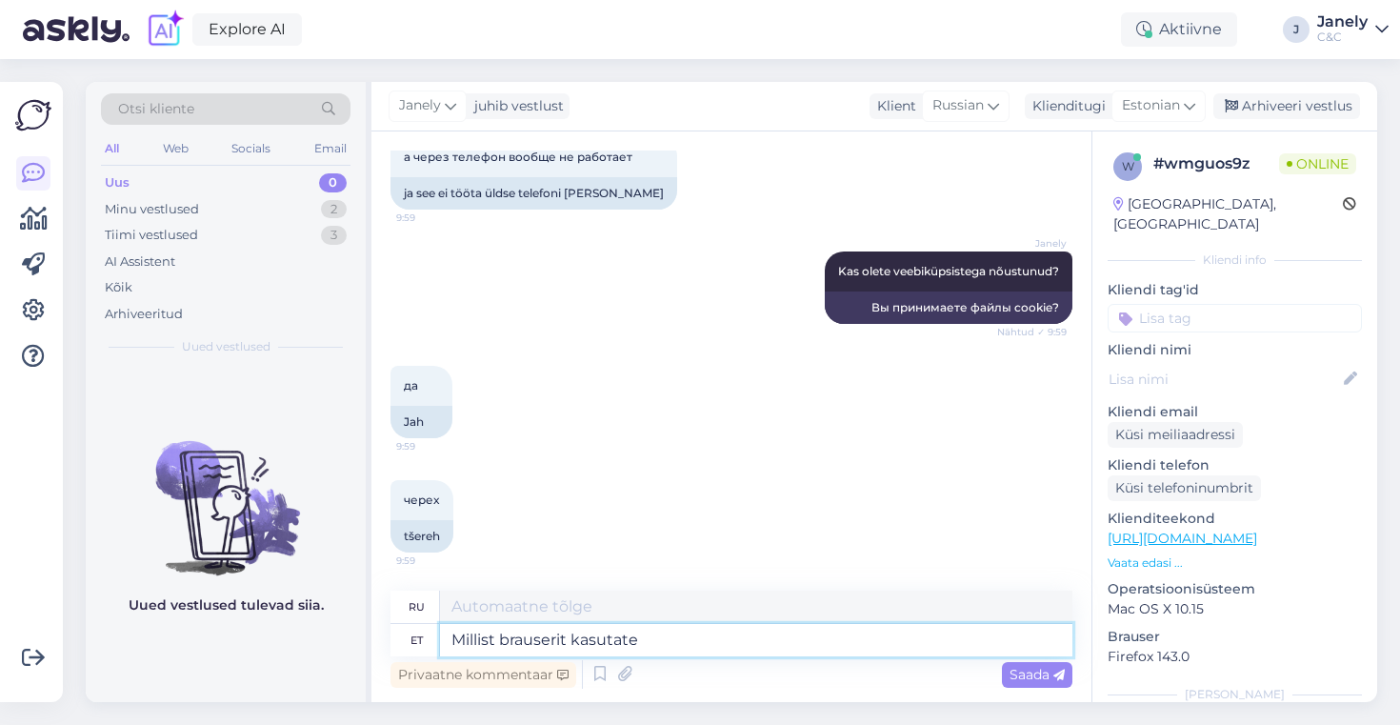
type textarea "Millist brauserit kasutate?"
type textarea "Какой вид"
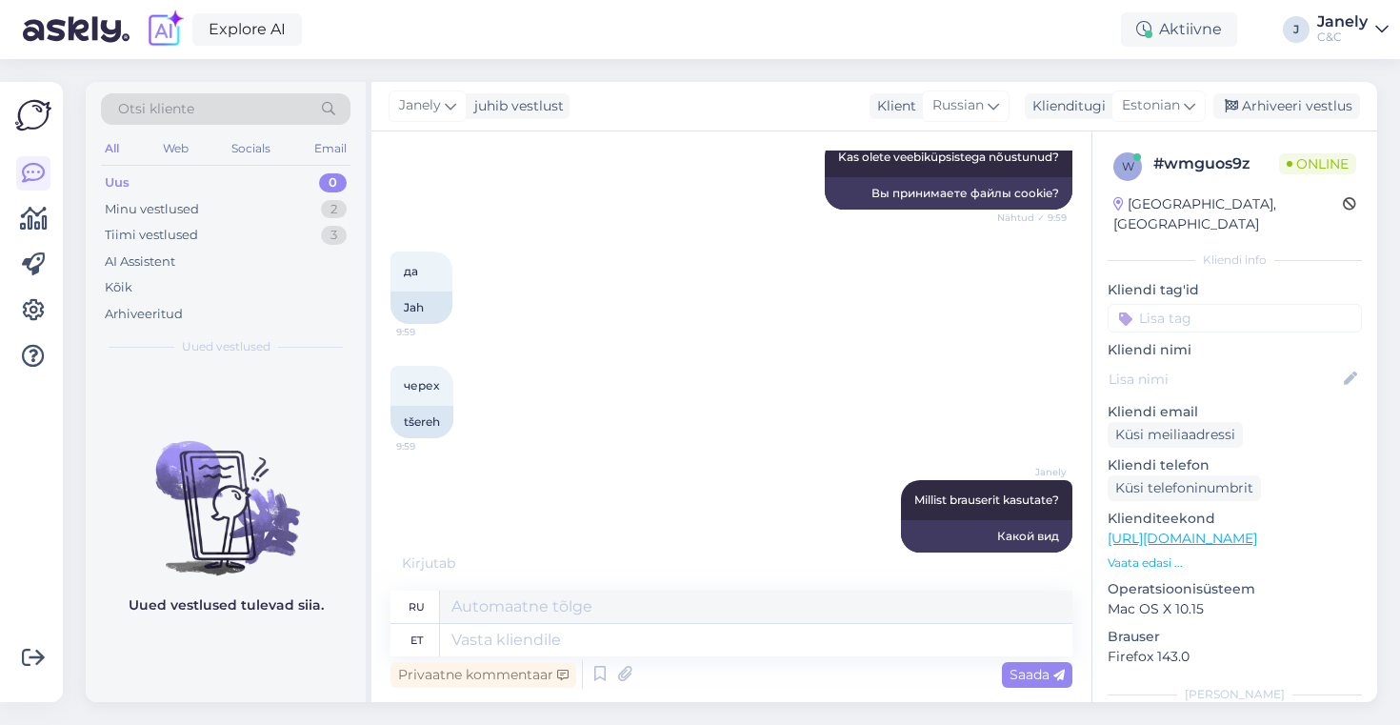
click at [220, 591] on figure "Uued vestlused tulevad siia." at bounding box center [226, 519] width 280 height 224
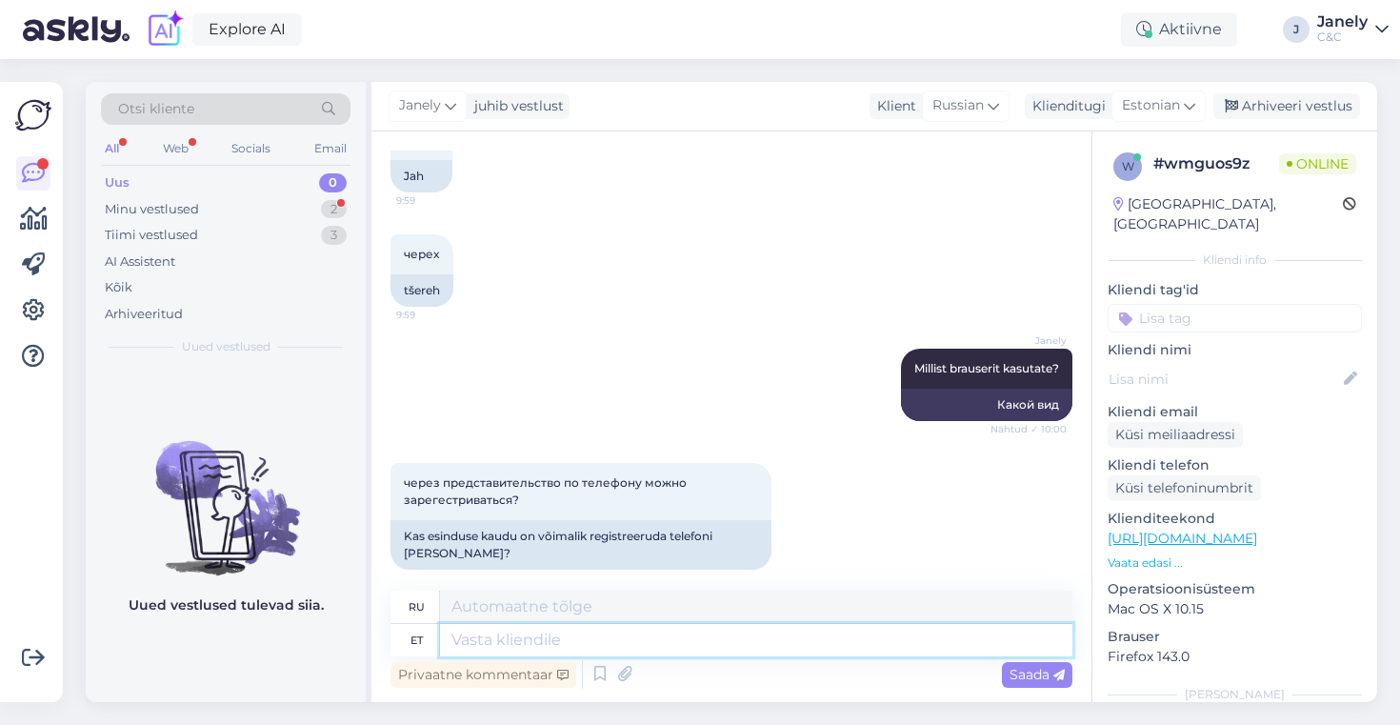
click at [565, 644] on textarea at bounding box center [756, 640] width 632 height 32
type textarea "Kuna"
type textarea "Потому что"
type textarea "Kuna meil"
type textarea "Потому что у нас есть"
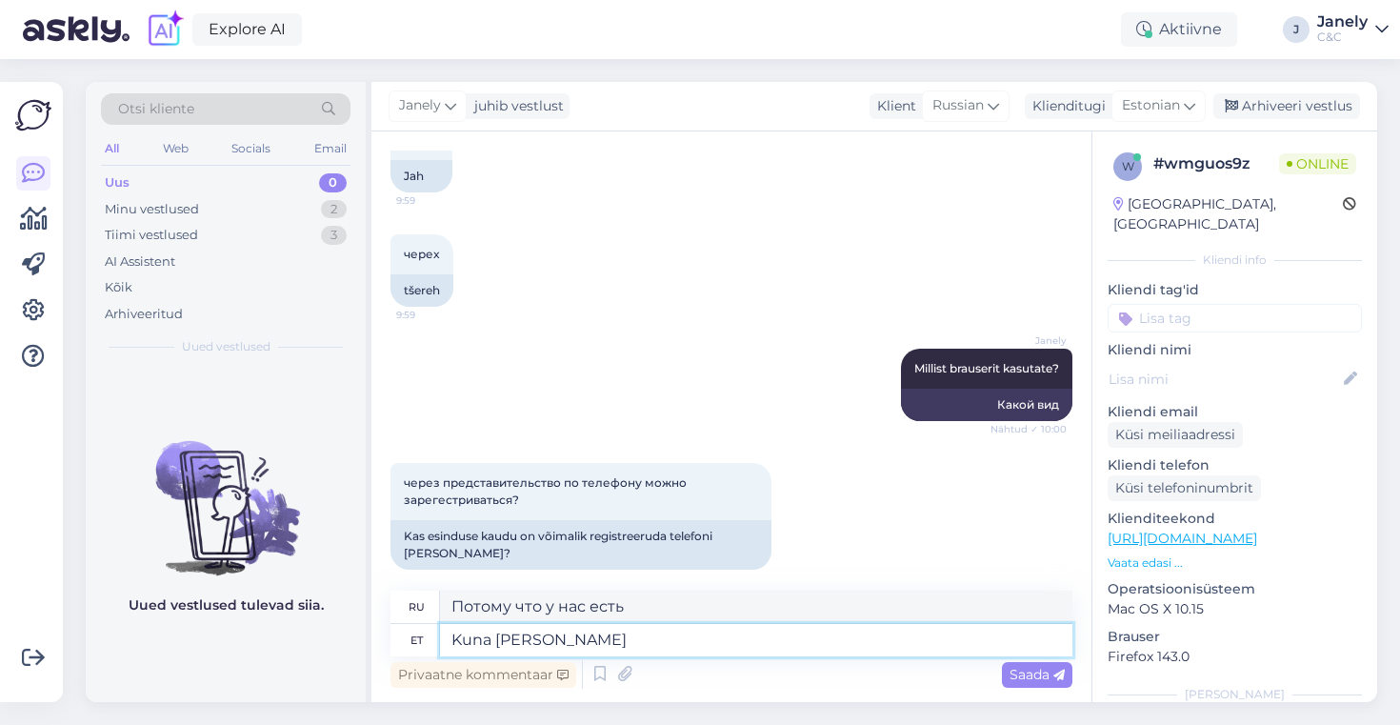
type textarea "Kuna meil ei o"
type textarea "Потому что мы не"
type textarea "Kuna meil ei ole t"
type textarea "Потому что у нас нет"
type textarea "Kuna meil ei ole teenindajad ve"
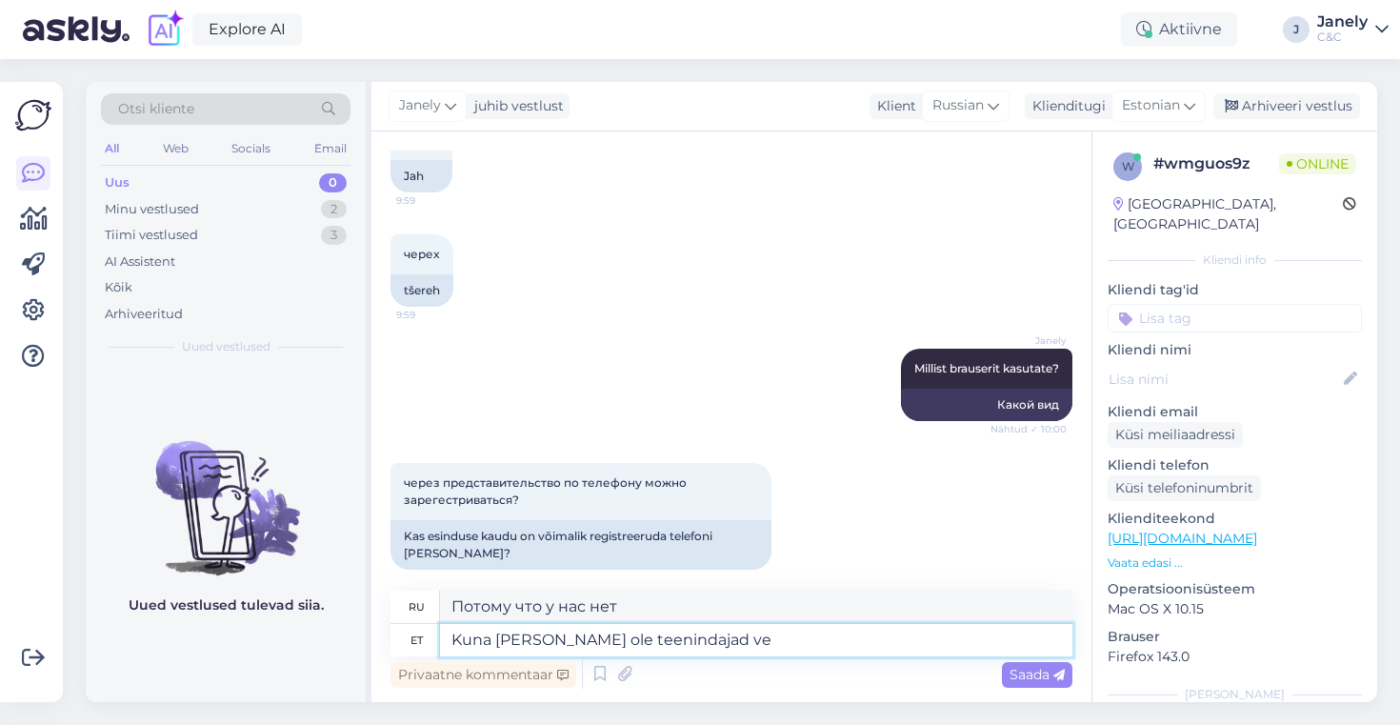
type textarea "Потому что у нас нет серверов"
type textarea "Kuna meil ei ole teenindajad vene k"
type textarea "Потому что у нас нет русских серверов"
type textarea "Kuna meil ei ole teenindajad vene keelse k"
type textarea "Так как у нас нет русскоязычных серверов"
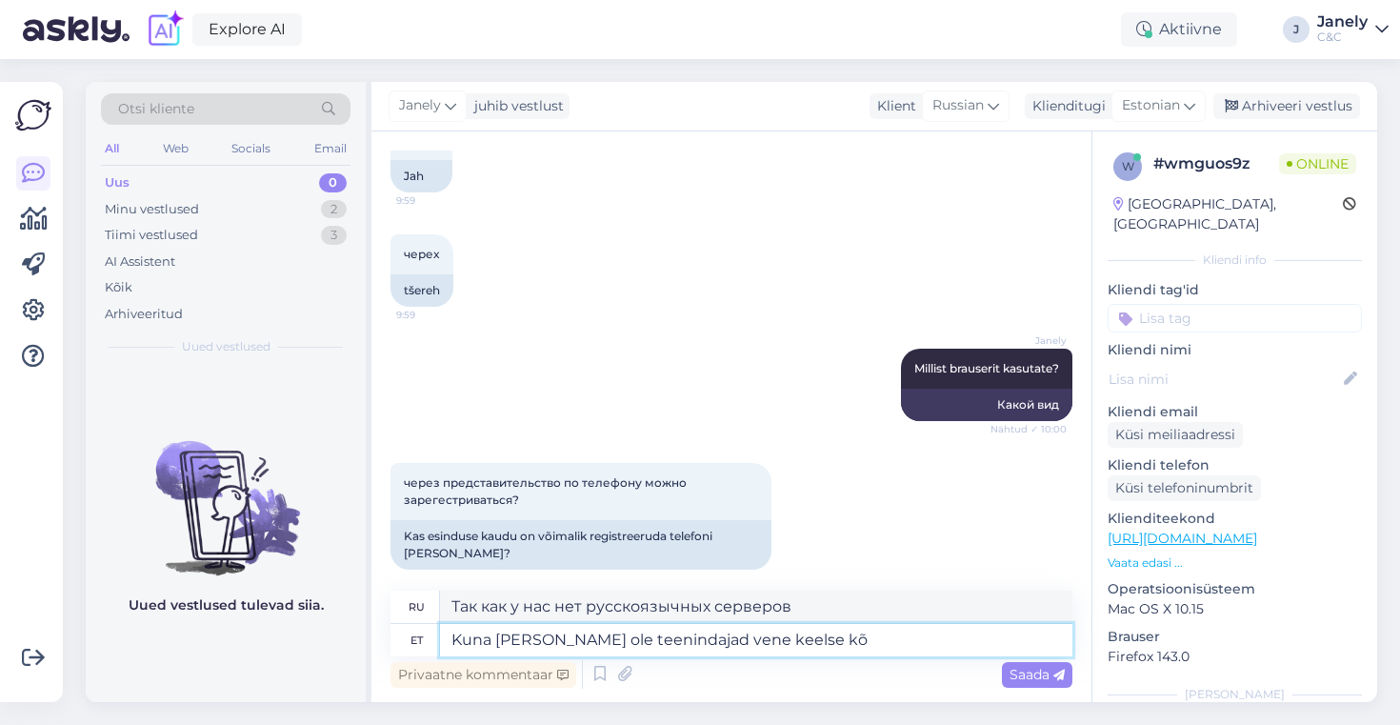
type textarea "Kuna meil ei ole teenindajad vene keelse k"
type textarea "Поскольку у нас нет русскоязычных серверов,"
type textarea "Kuna meil ei ole teenindajad vene keels"
type textarea "Так как у нас нет русскоязычных серверов"
type textarea "Kuna meil ei ole teenindajad ven"
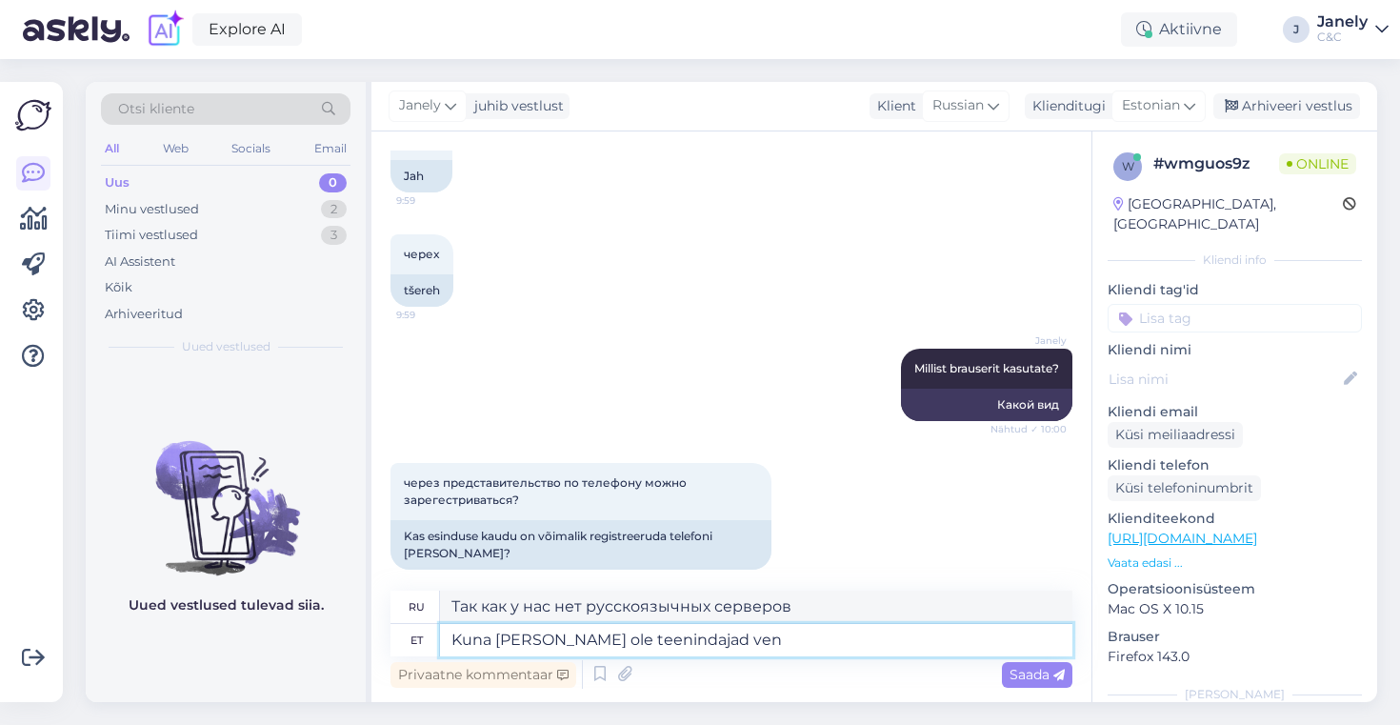
type textarea "Потому что у нас нет русских серверов"
type textarea "Kuna meil ei ole teenindaja"
type textarea "Потому что у нас нет серверов"
type textarea "Kuna meil ei ol"
type textarea "Потому что у нас нет"
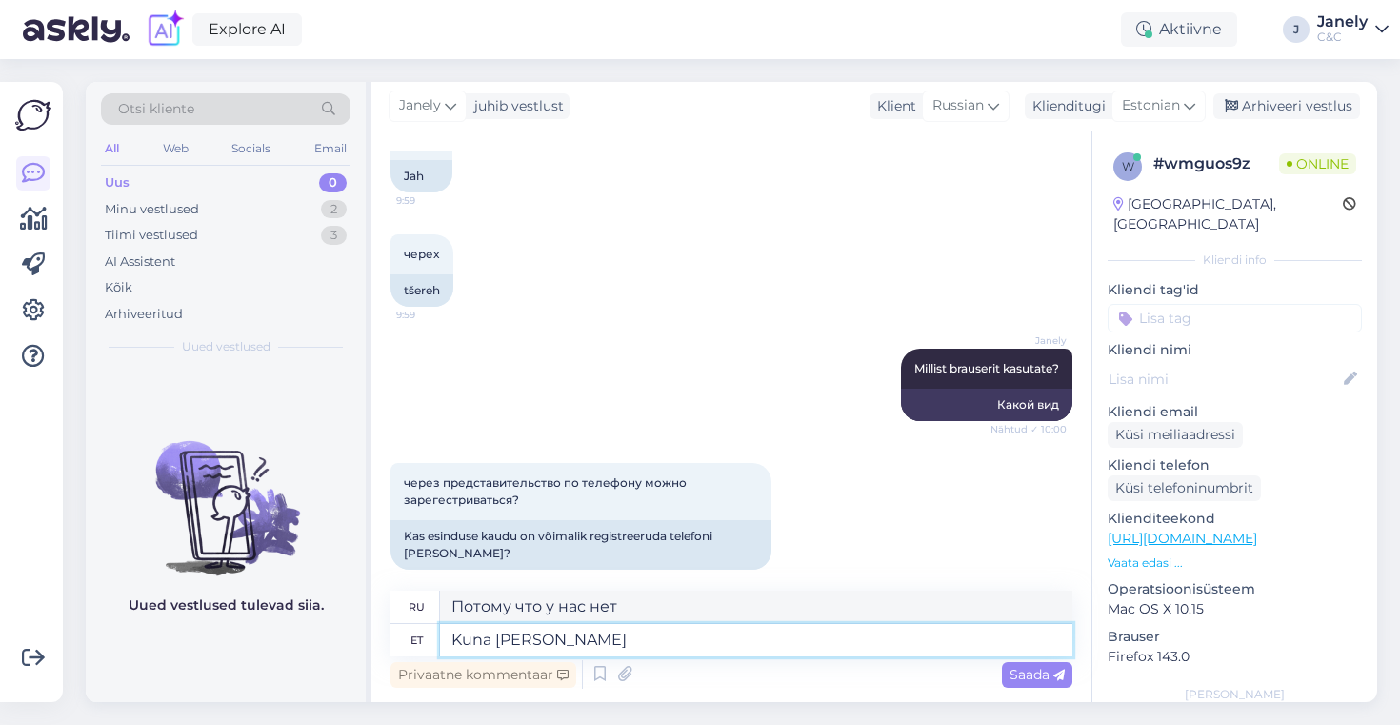
type textarea "Kuna meil e"
type textarea "Потому что мы не"
type textarea "Kuna me"
type textarea "Потому что у нас есть"
type textarea "Kuna"
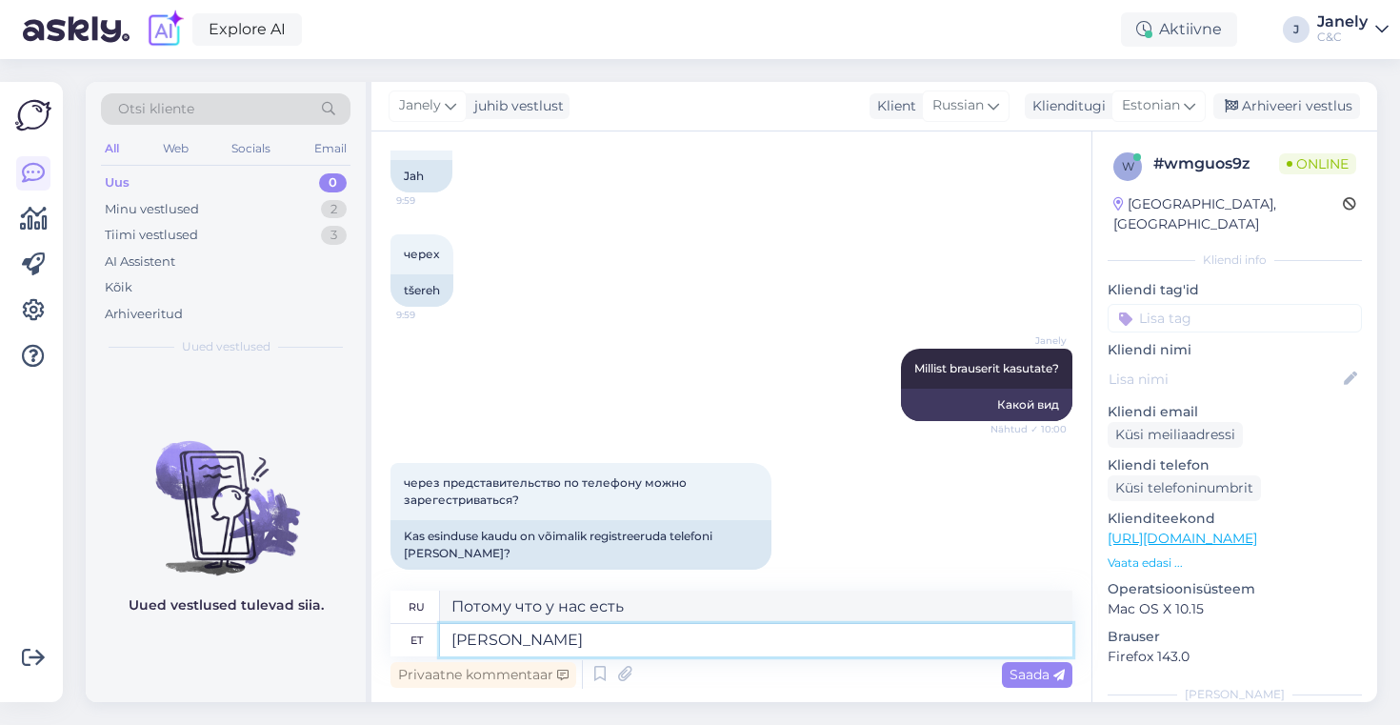
type textarea "Потому что"
type textarea "Kuna telefoni te"
type textarea "Потому что телефон"
type textarea "Kuna telefoni teel"
type textarea "Потому что по телефону"
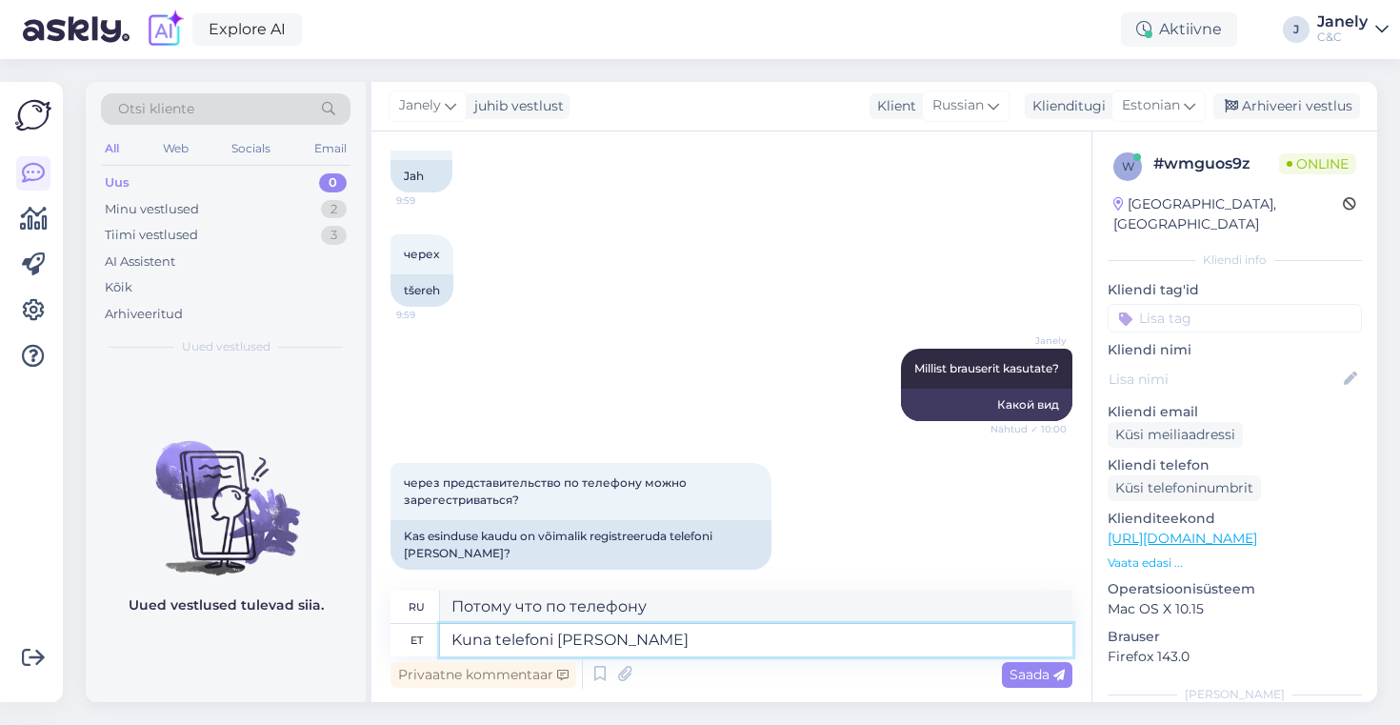
type textarea "Kuna telefoni teel vene"
type textarea "Потому что русский по телефону"
type textarea "Kuna telefoni teel vene keele k"
type textarea "Потому что русский язык по телефону"
type textarea "Kuna telefoni teel vene keele kõnelevat t"
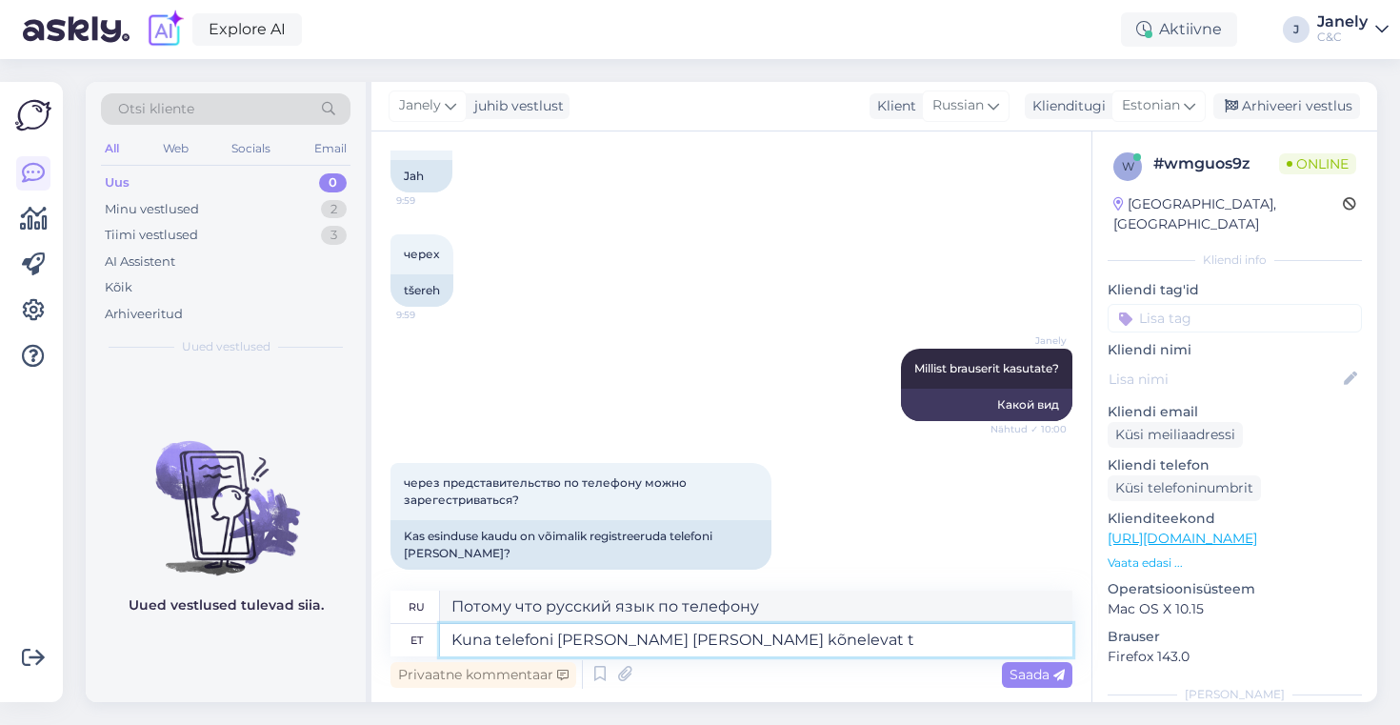
type textarea "Потому что говорить по-русски по телефону"
type textarea "Kuna telefoni teel vene keele kõnelevat teenindajat ol"
type textarea "Потому что по телефону доступен русскоговорящий представитель службы поддержки."
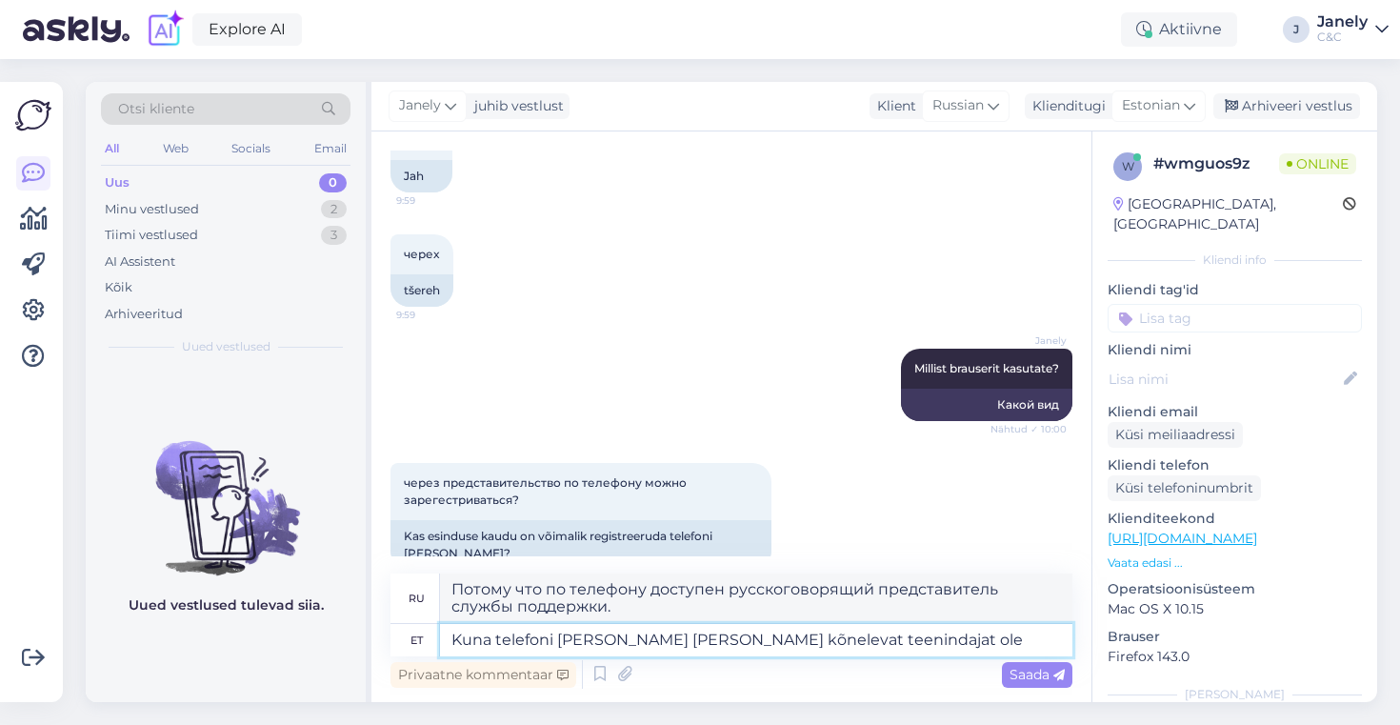
scroll to position [967, 0]
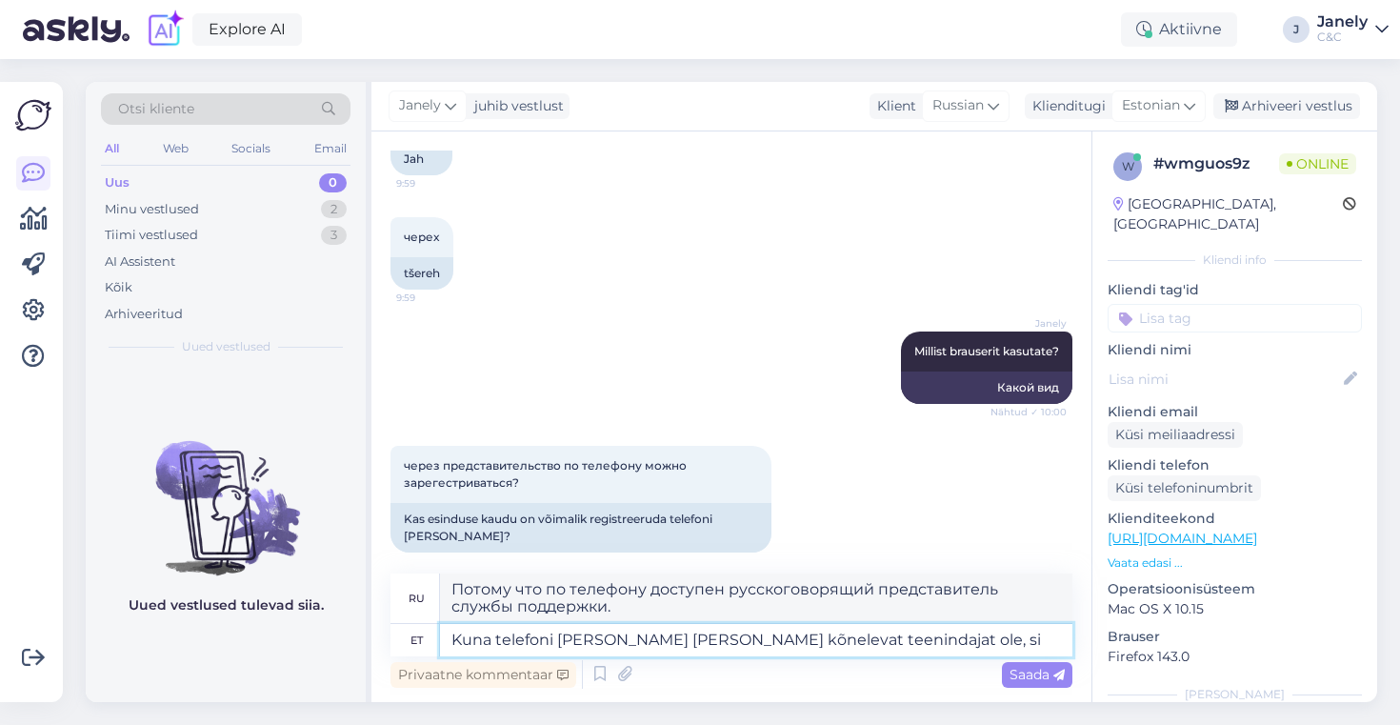
type textarea "Kuna telefoni teel vene keele kõnelevat teenindajat ole, sii"
type textarea "Поскольку на телефоне нет русскоговорящего сотрудника службы поддержки,"
type textarea "Kuna telefoni teel vene keele kõnelevat teenindajat ole, sii a"
type textarea "Поскольку на телефоне нет русскоговорящего сотрудника службы поддержки, здесь"
type textarea "Kuna telefoni teel vene keele kõnelevat teenindajat ole, siis s"
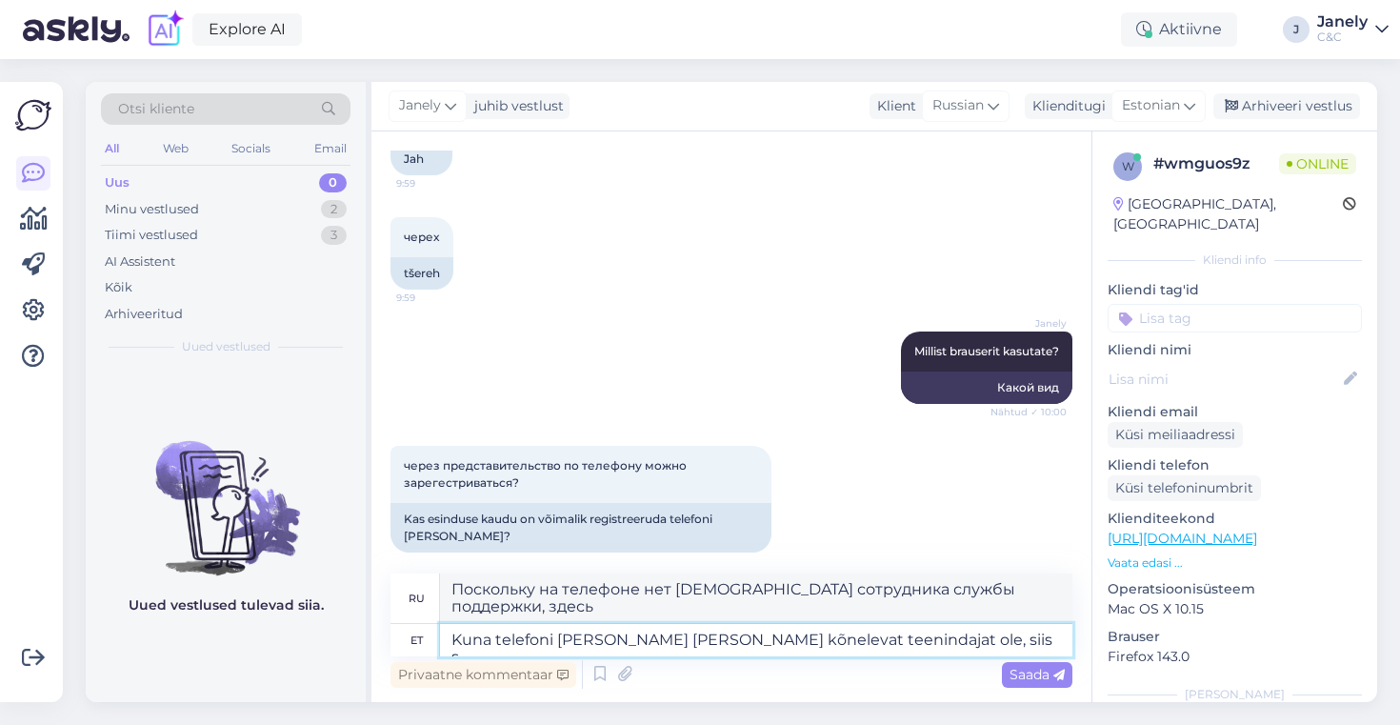
type textarea "Поскольку на телефоне нет русскоговорящего сотрудника службы поддержки,"
type textarea "Kuna telefoni teel vene keele kõnelevat teenindajat ole, siis saame si"
type textarea "Поскольку на телефоне нет русскоговорящего сотрудника службы поддержки, мы можем"
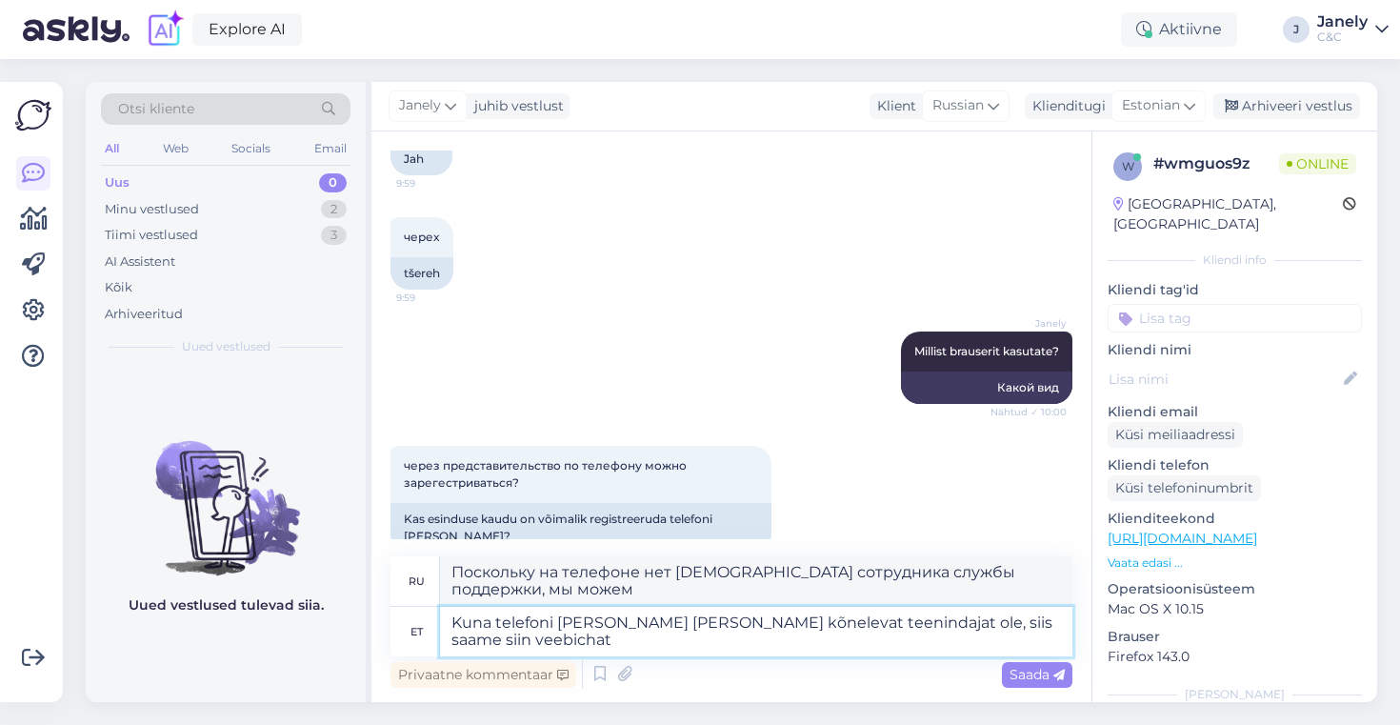
scroll to position [970, 0]
type textarea "Kuna telefoni teel vene keele kõnelevat teenindajat ole, siis saame siin veebic…"
type textarea "Поскольку на телефоне нет русскоговорящего представителя сервисной службы, мы м…"
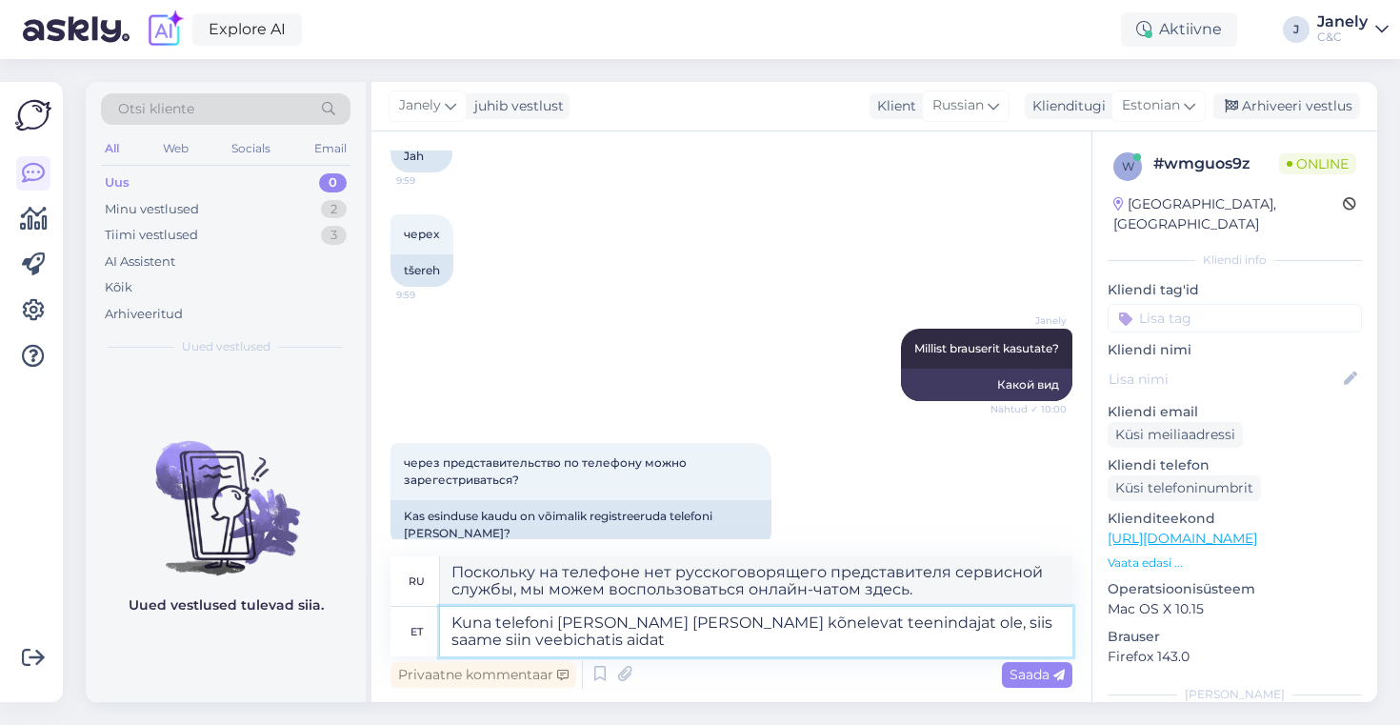
type textarea "Kuna telefoni teel vene keele kõnelevat teenindajat ole, siis saame siin veebic…"
type textarea "Поскольку на телефоне нет русскоговорящего представителя сервисной службы, мы м…"
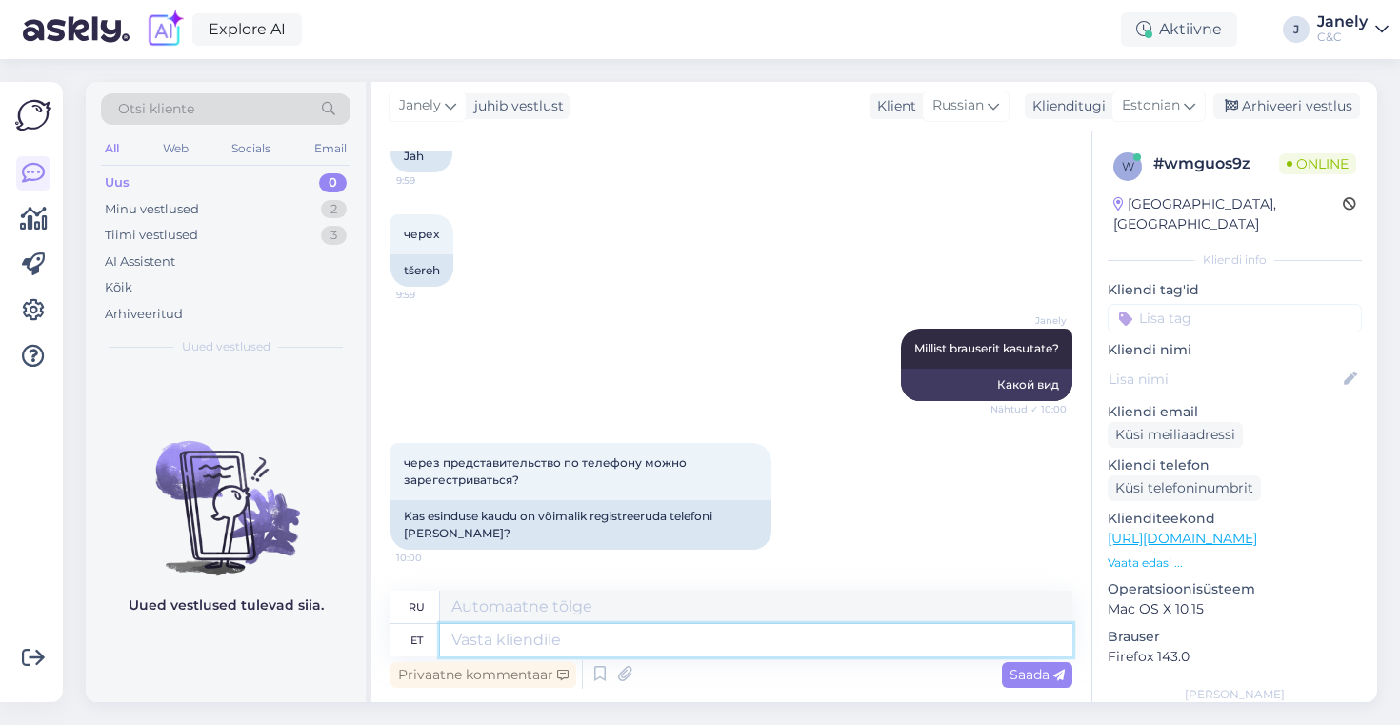
scroll to position [1116, 0]
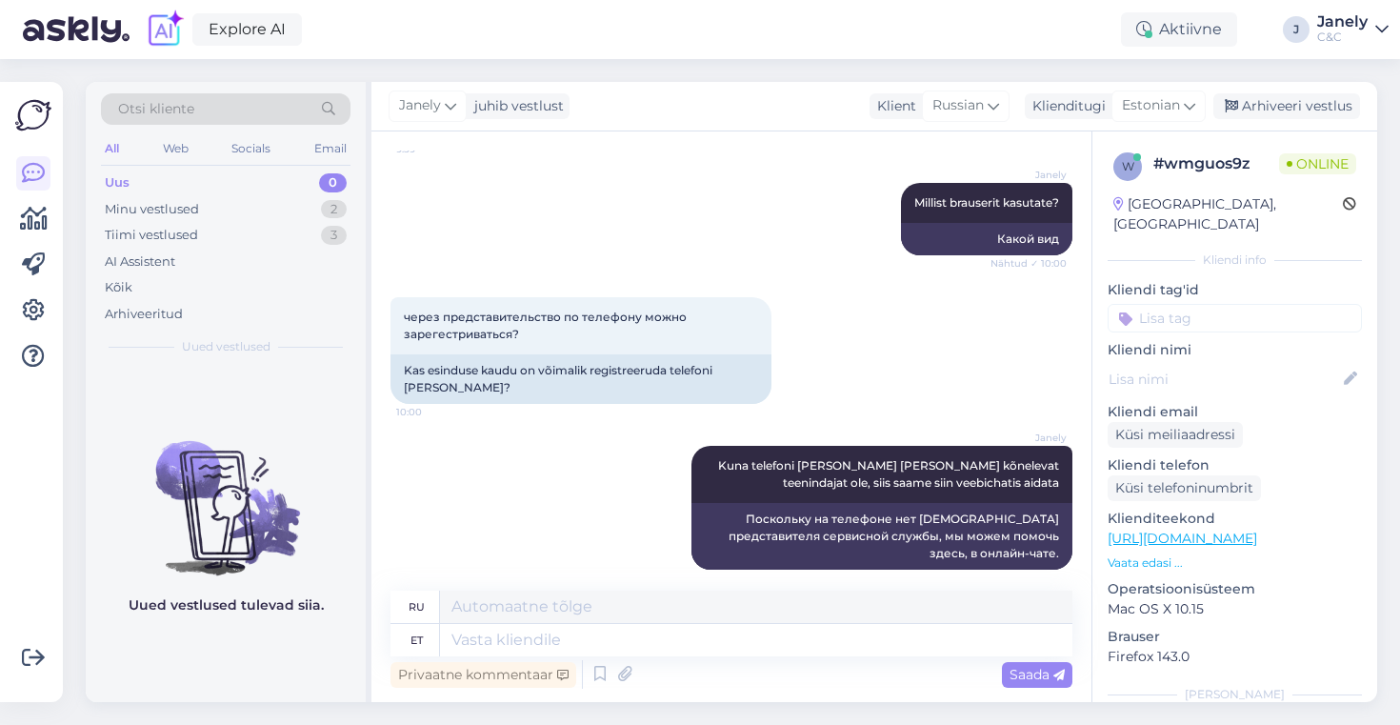
click at [217, 561] on img at bounding box center [226, 492] width 280 height 171
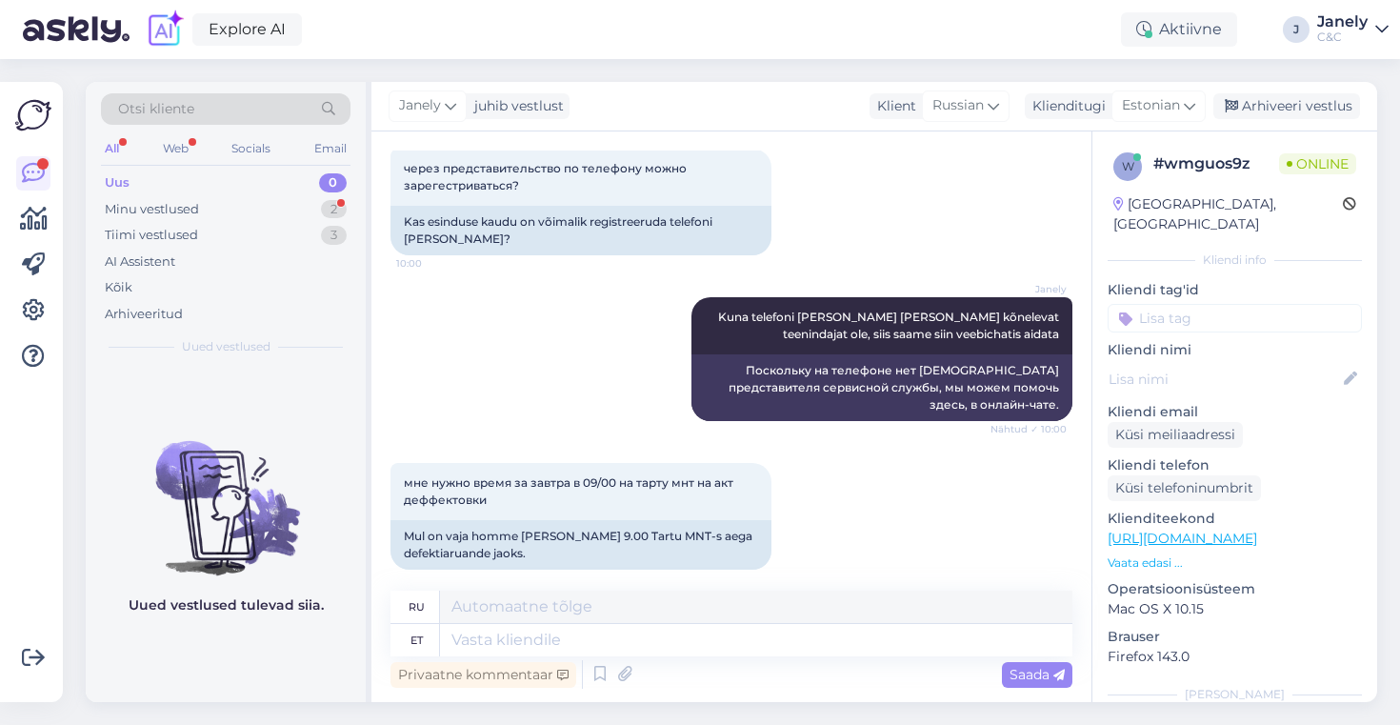
scroll to position [1379, 0]
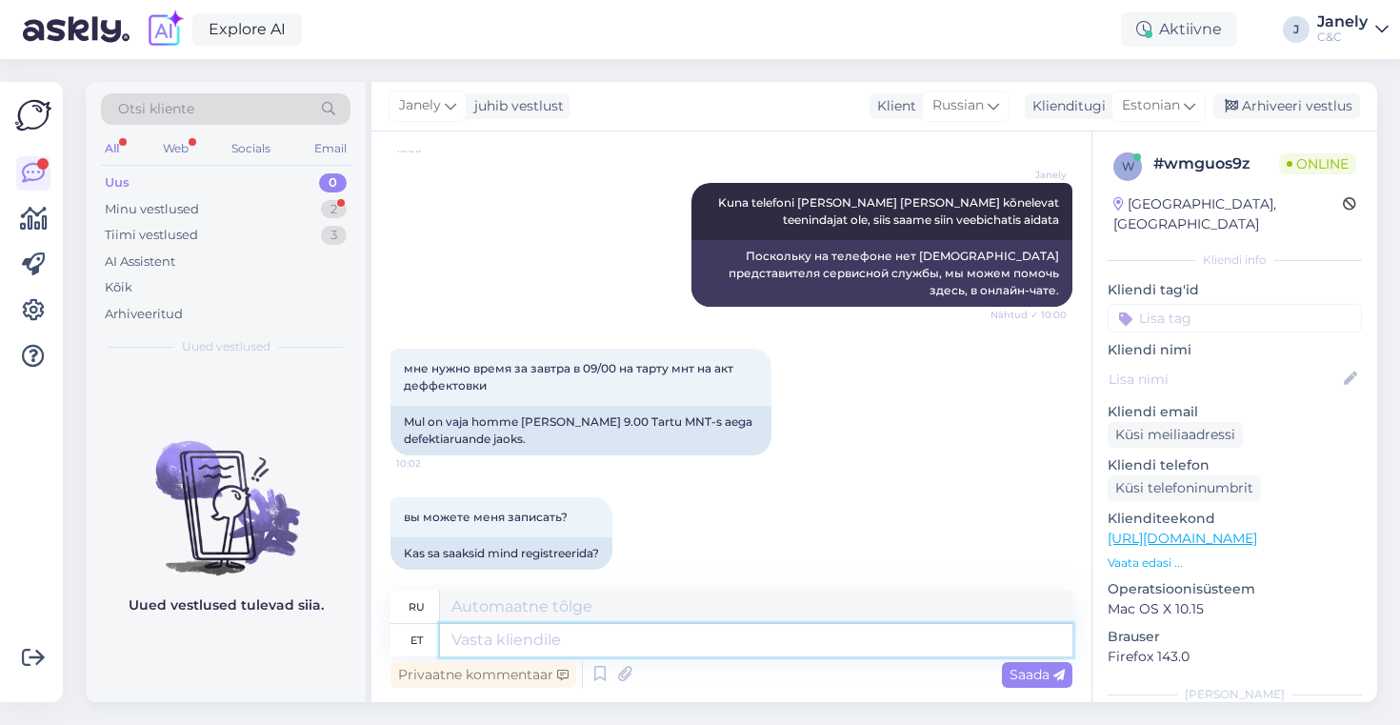
click at [493, 638] on textarea at bounding box center [756, 640] width 632 height 32
type textarea "jah."
type textarea "да"
type textarea "jah."
type textarea "да."
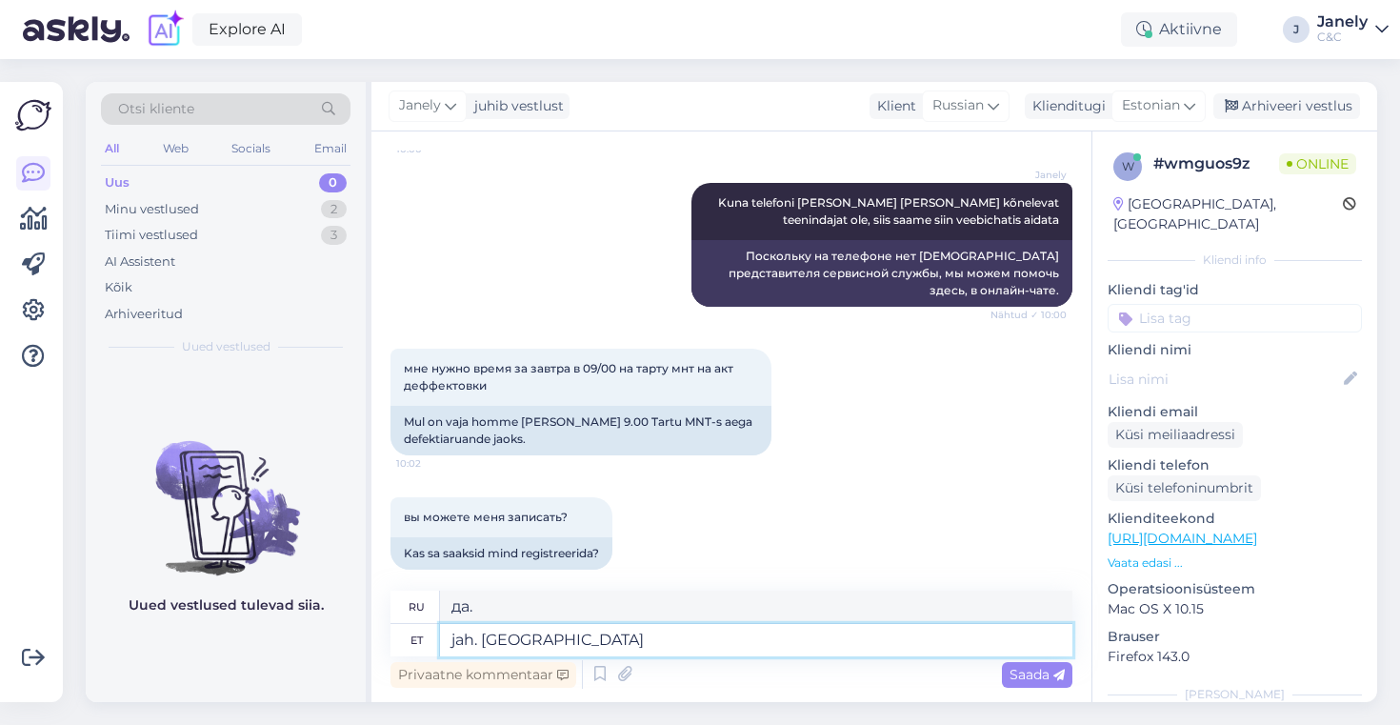
type textarea "jah. Palun"
type textarea "Да. Пожалуйста."
type textarea "jah. Paluks teie täisnime,"
type textarea "Да. Назовите, пожалуйста, ваше полное имя."
type textarea "jah. Paluks teie täisnime, meiliaadressi,"
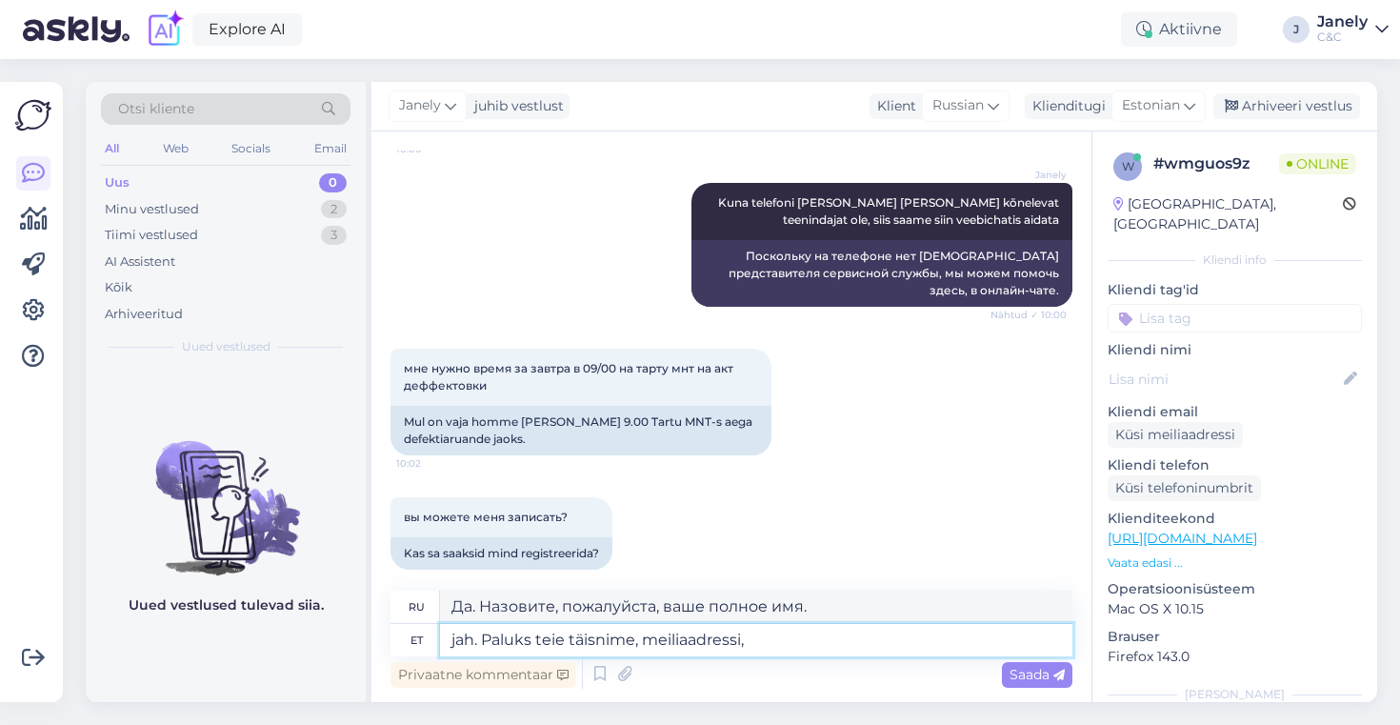
type textarea "Да. Мне бы хотелось узнать ваше полное имя, адрес электронной почты,"
type textarea "jah. Paluks teie täisnime, meiliaadressi, telefoni"
type textarea "Да. Пожалуйста, напишите ваше полное имя, адрес электронной почты и номер телеф…"
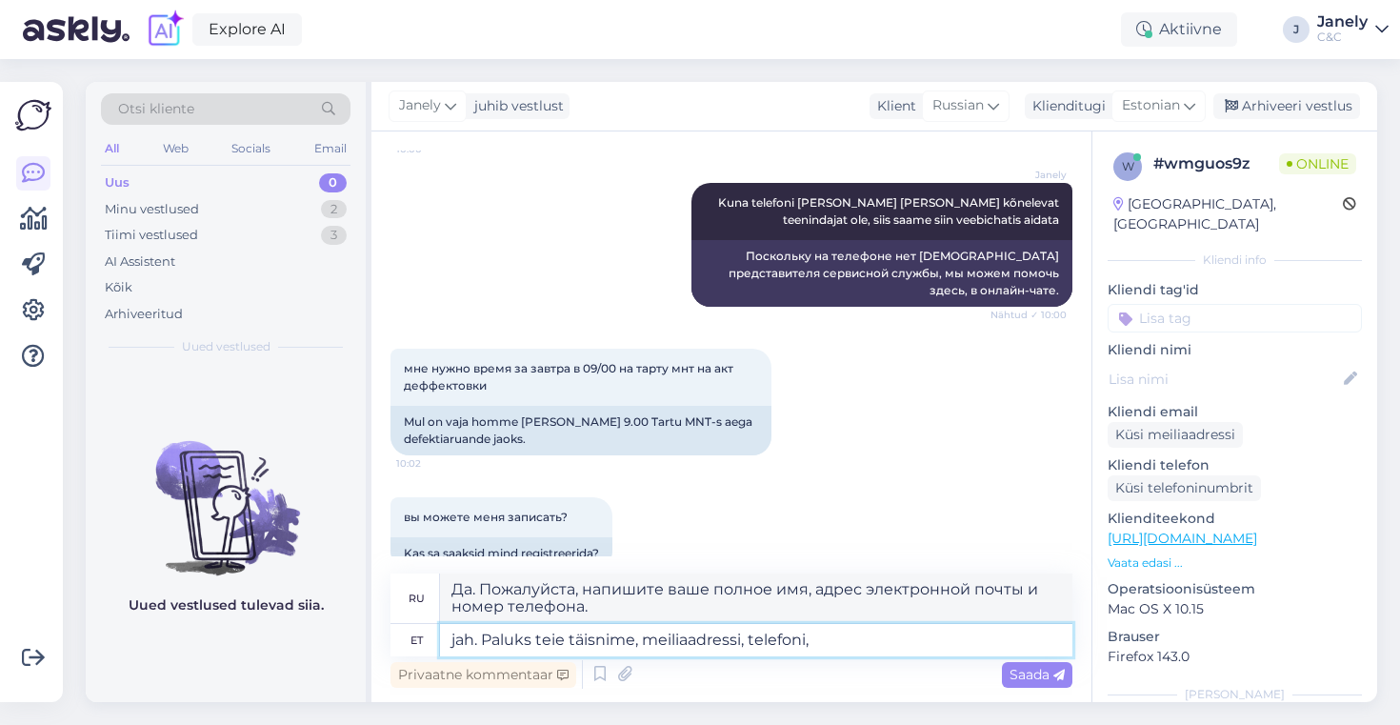
type textarea "jah. Paluks teie täisnime, meiliaadressi, telefoni,"
type textarea "Да. Мне бы хотелось узнать ваше полное имя, адрес электронной почты, номер теле…"
type textarea "jah. Paluks teie täisnime, meiliaadressi, telefoni, telefoniseeria"
type textarea "Да. Мне нужно ваше полное имя, адрес электронной почты, номер телефона и серию …"
type textarea "jah. Paluks teie täisnime, meiliaadressi, telefoni, telefoni se"
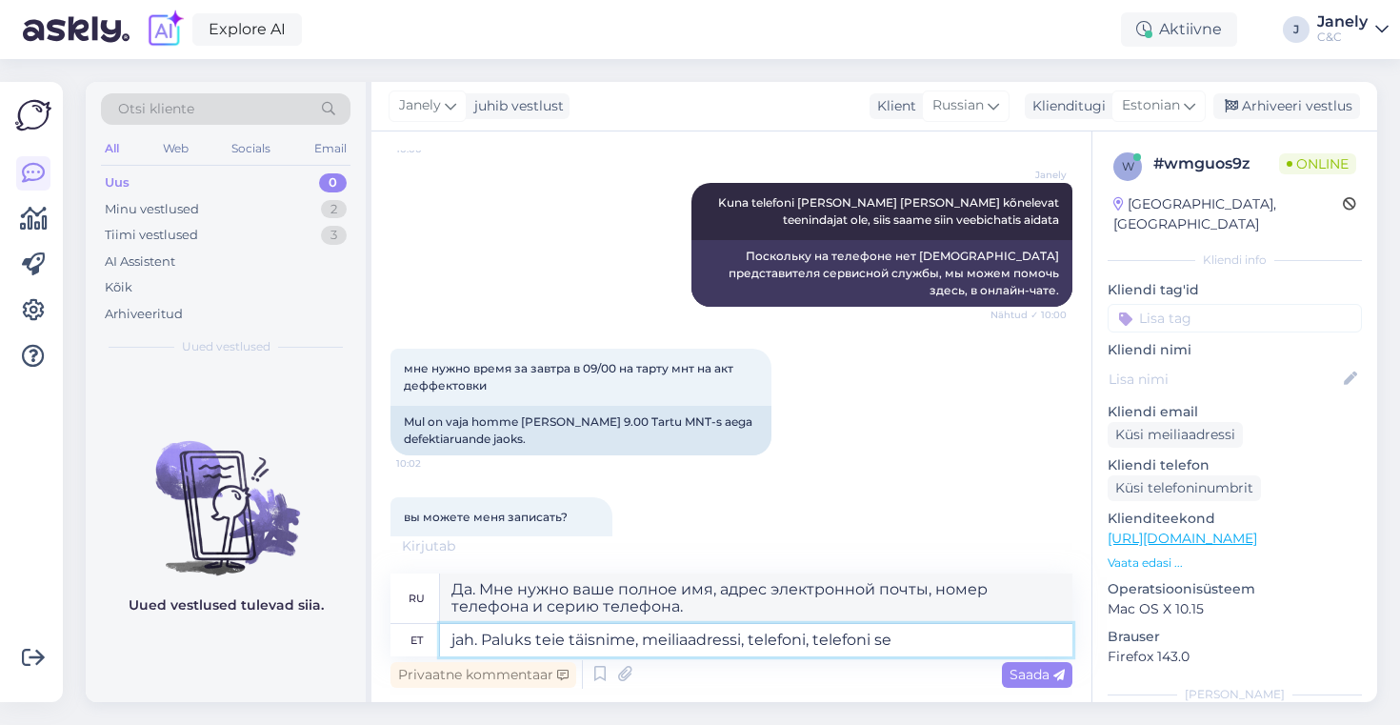
type textarea "Да. Мне бы хотелось узнать ваше полное имя, адрес электронной почты, номер теле…"
type textarea "jah. Paluks teie täisnime, meiliaadressi, telefoni, telefoni seerianumbirt"
type textarea "Да. Мне нужно ваше полное имя, адрес электронной почты, номер телефона и серийн…"
type textarea "jah. Paluks teie täisnime, meiliaadressi, telefoni, telefoni seerianumbrit"
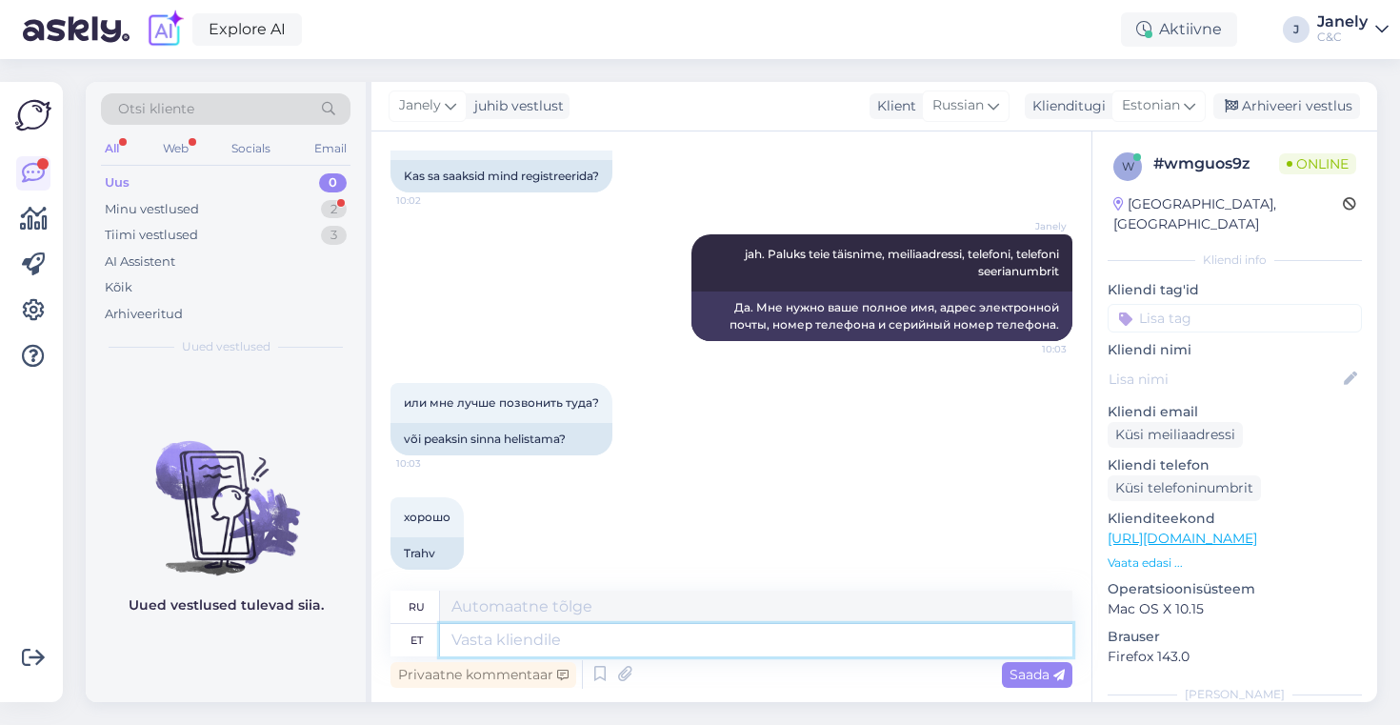
scroll to position [1870, 0]
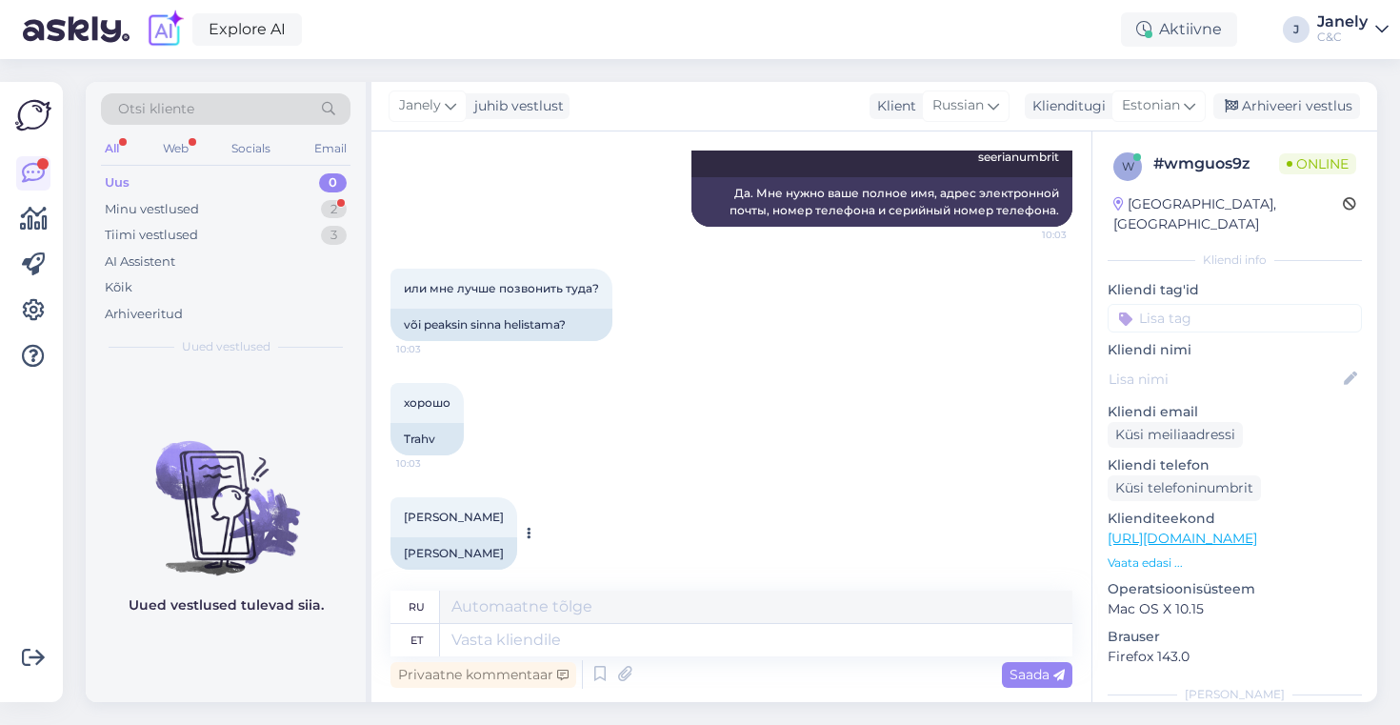
drag, startPoint x: 405, startPoint y: 536, endPoint x: 508, endPoint y: 535, distance: 103.8
click at [508, 537] on div "Marija Bogatova" at bounding box center [453, 553] width 127 height 32
copy div "Marija Bogatova"
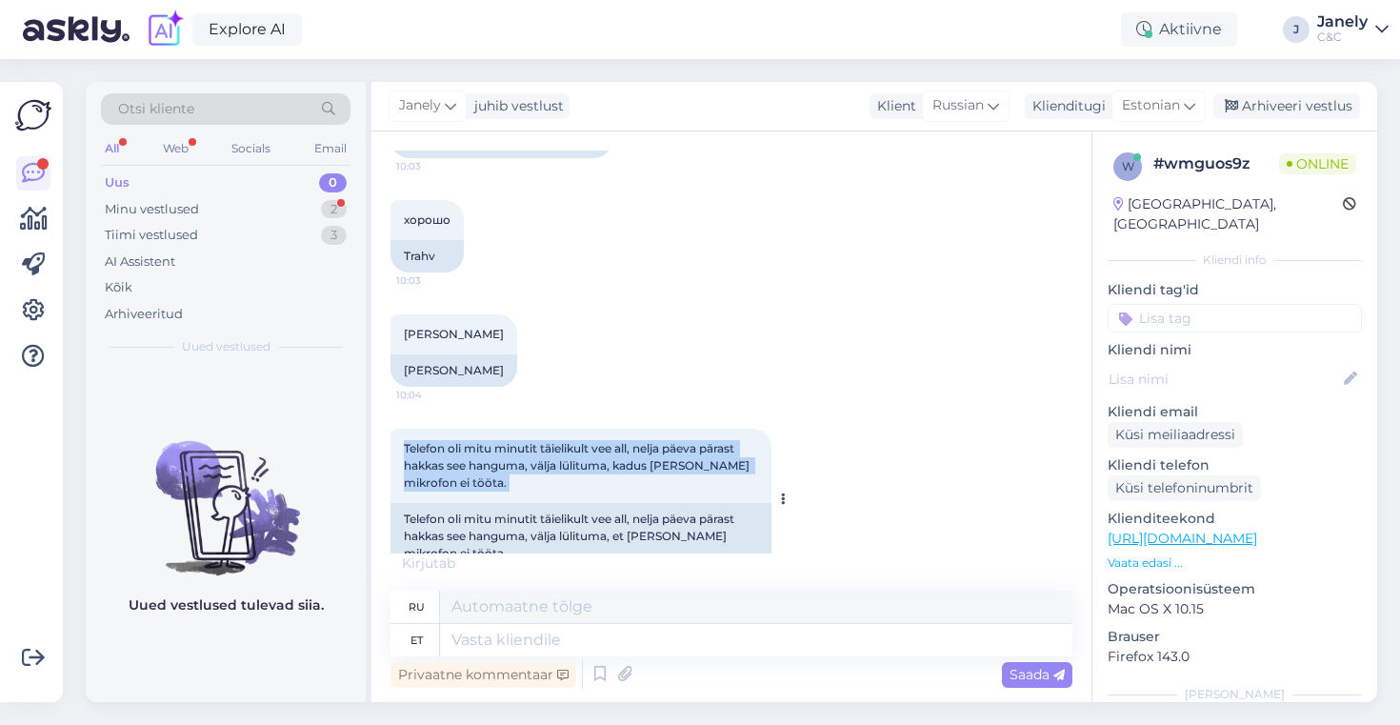
scroll to position [2167, 0]
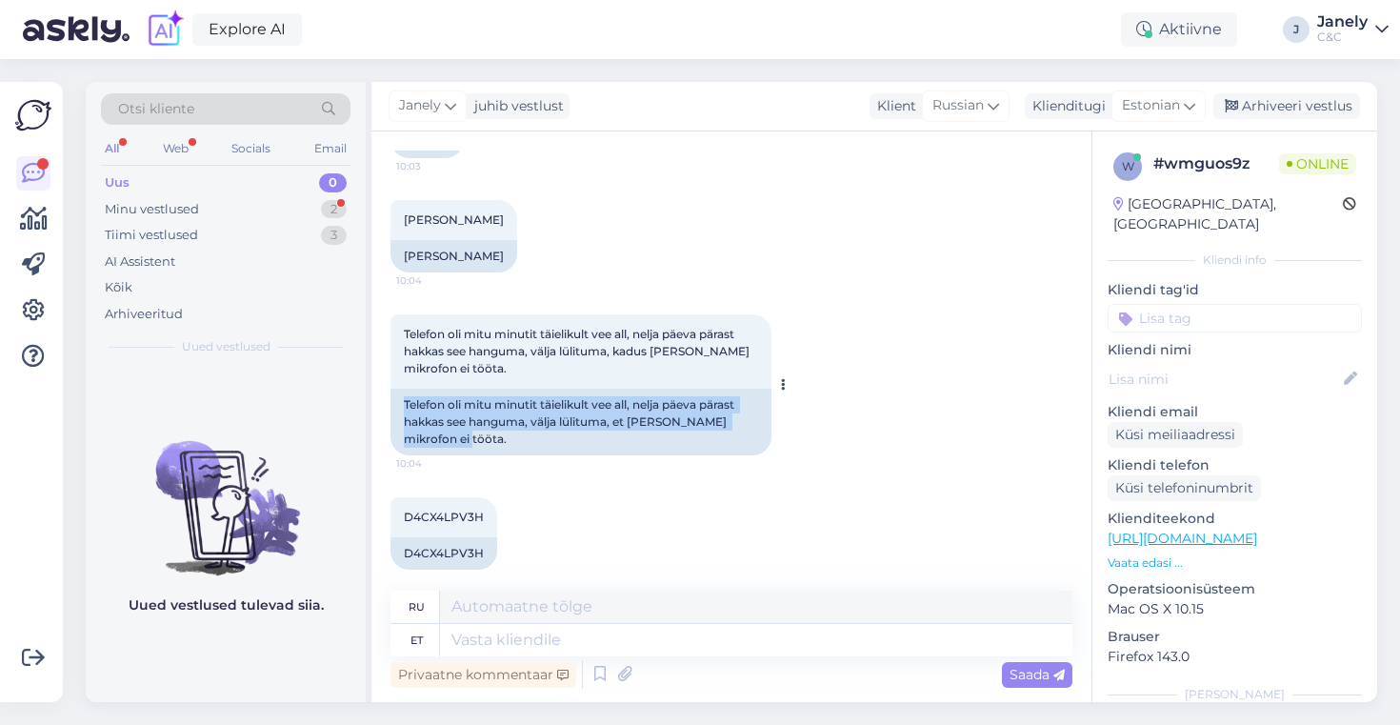
drag, startPoint x: 404, startPoint y: 493, endPoint x: 657, endPoint y: 425, distance: 262.4
click at [657, 425] on div "Telefon oli mitu minutit täielikult vee all, nelja päeva pärast hakkas see hang…" at bounding box center [580, 421] width 381 height 67
copy div "Telefon oli mitu minutit täielikult vee all, nelja päeva pärast hakkas see hang…"
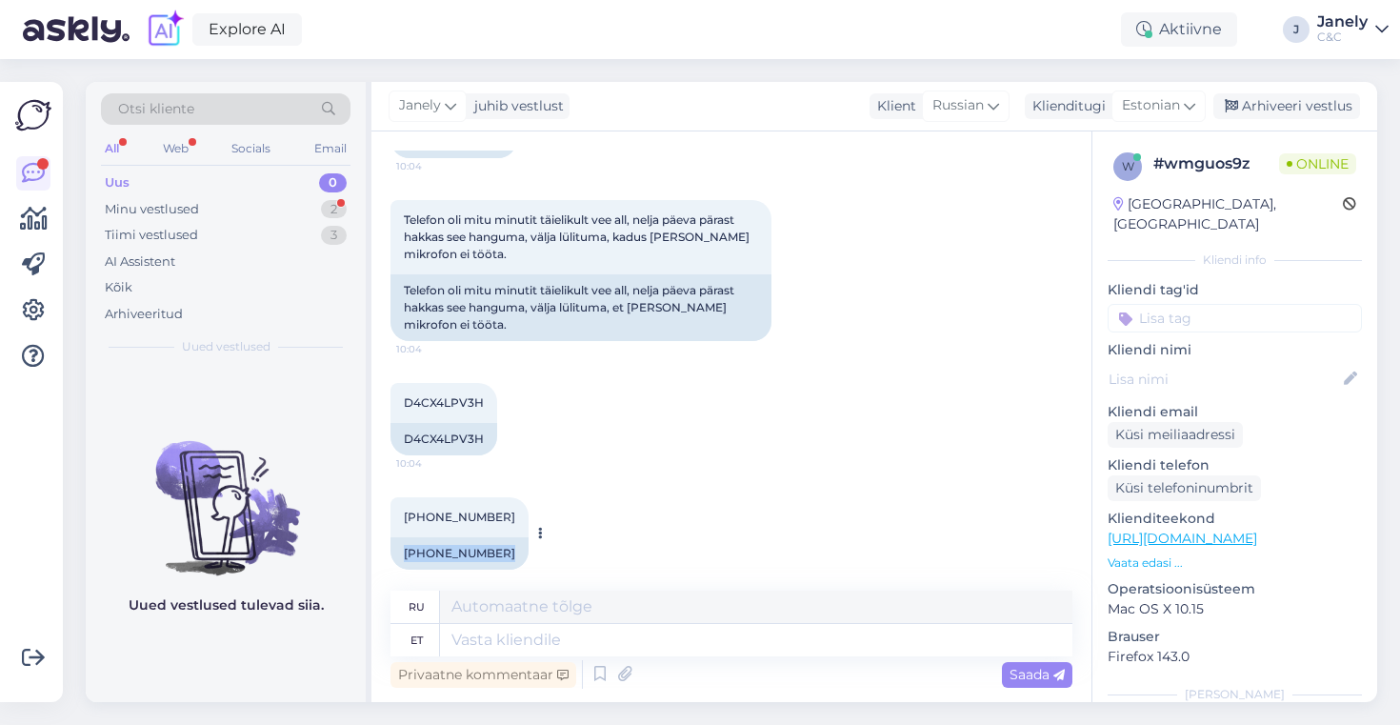
drag, startPoint x: 406, startPoint y: 535, endPoint x: 497, endPoint y: 534, distance: 91.4
click at [497, 534] on div "+37258160905 10:04 +37258160905" at bounding box center [459, 533] width 138 height 72
copy div "+37258160905"
click at [460, 427] on div "D4CX4LPV3H" at bounding box center [443, 439] width 107 height 32
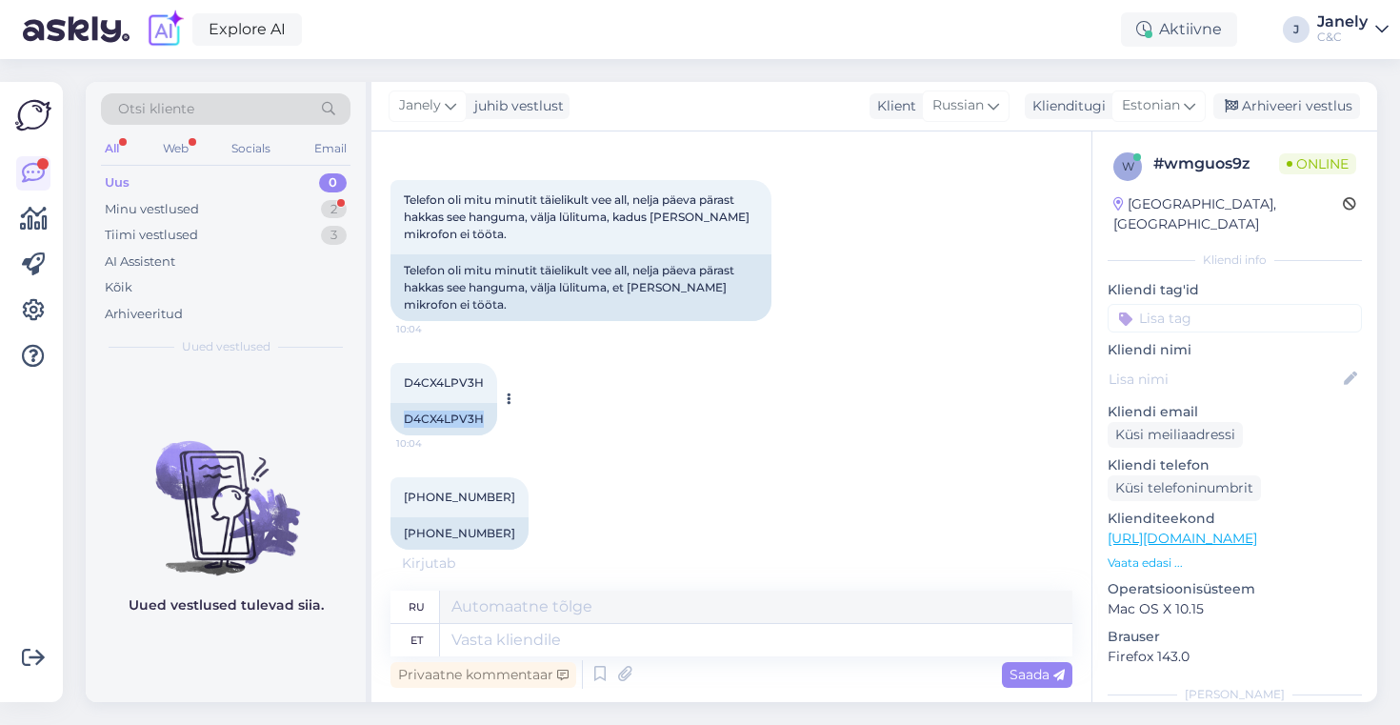
drag, startPoint x: 405, startPoint y: 401, endPoint x: 491, endPoint y: 402, distance: 86.7
click at [491, 403] on div "D4CX4LPV3H" at bounding box center [443, 419] width 107 height 32
copy div "D4CX4LPV3H"
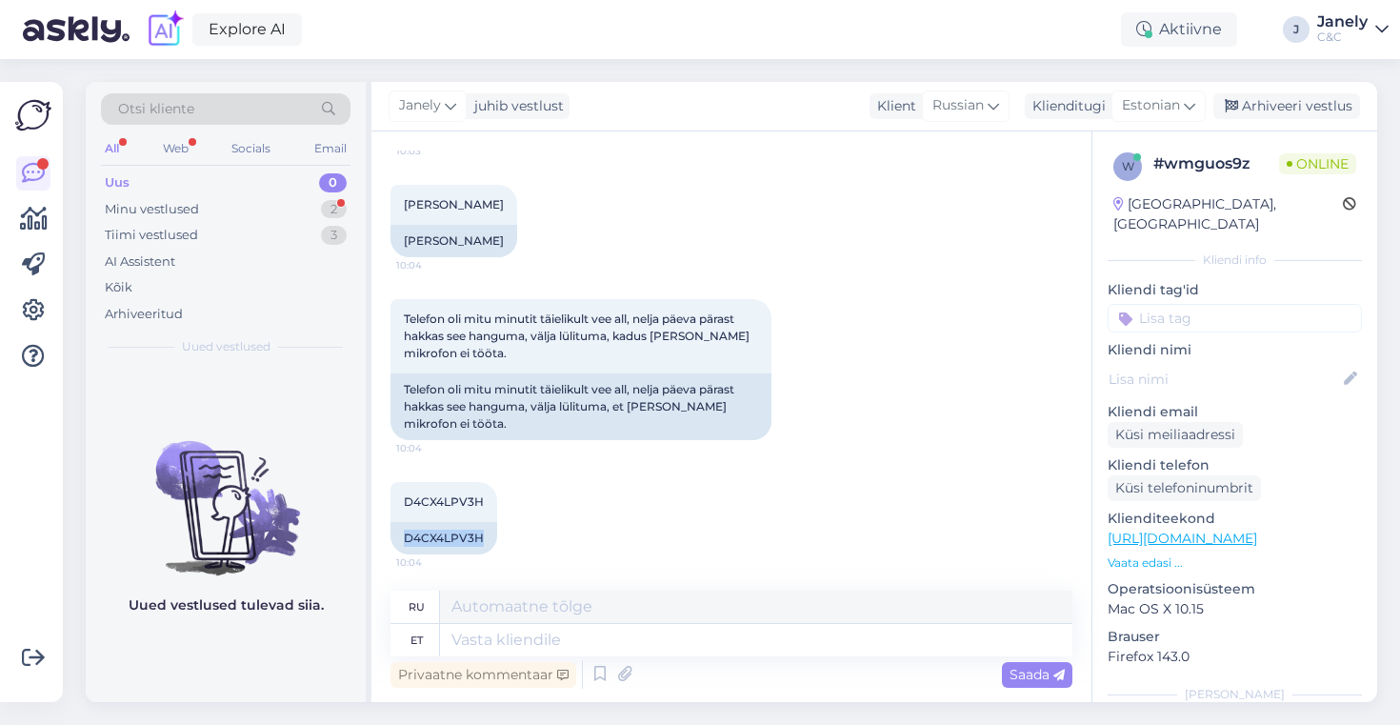
scroll to position [2281, 0]
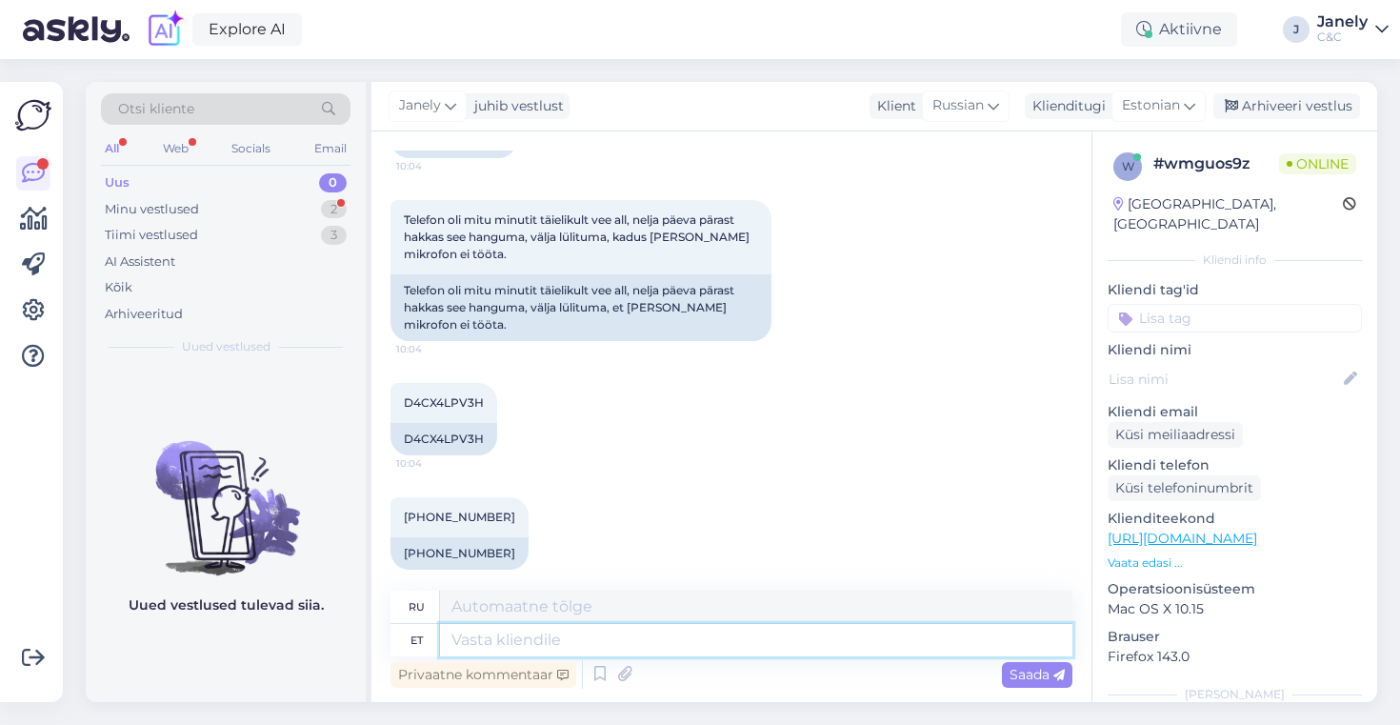
click at [509, 651] on textarea at bounding box center [756, 640] width 632 height 32
type textarea "S"
type textarea "M"
type textarea "e-posti a"
type textarea "электронная почта"
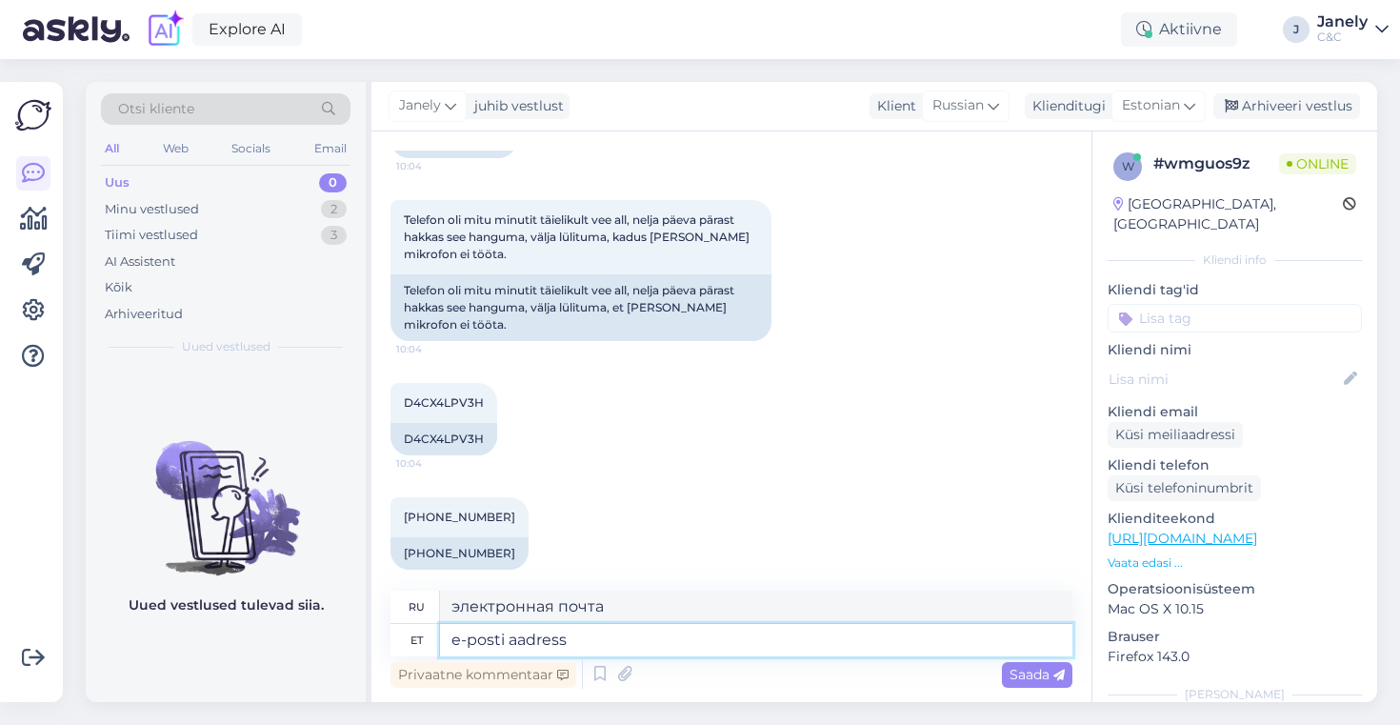
type textarea "e-posti aadress"
type textarea "Адрес электронной почты"
type textarea "e-posti aadress ka p"
type textarea "адрес электронной почты тоже"
type textarea "e-posti aadress ka palun"
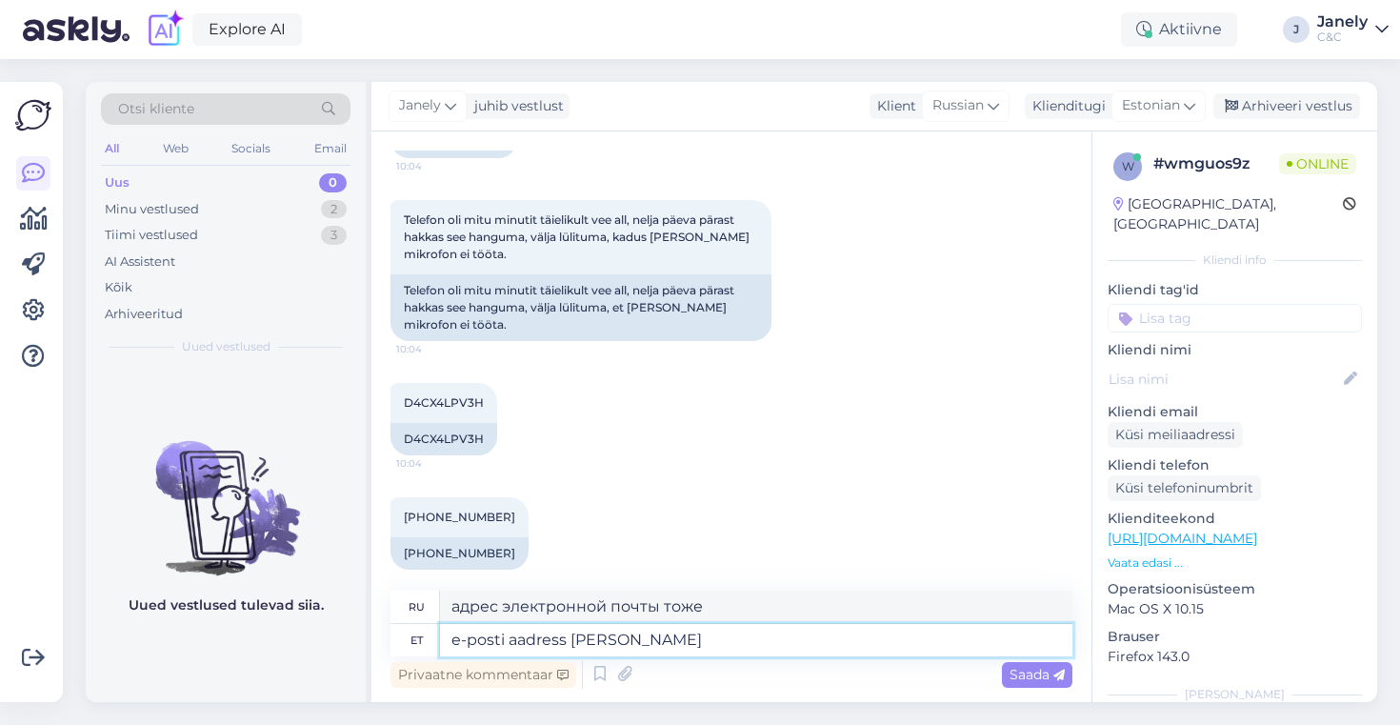
type textarea "адрес электронной почты тоже, пожалуйста"
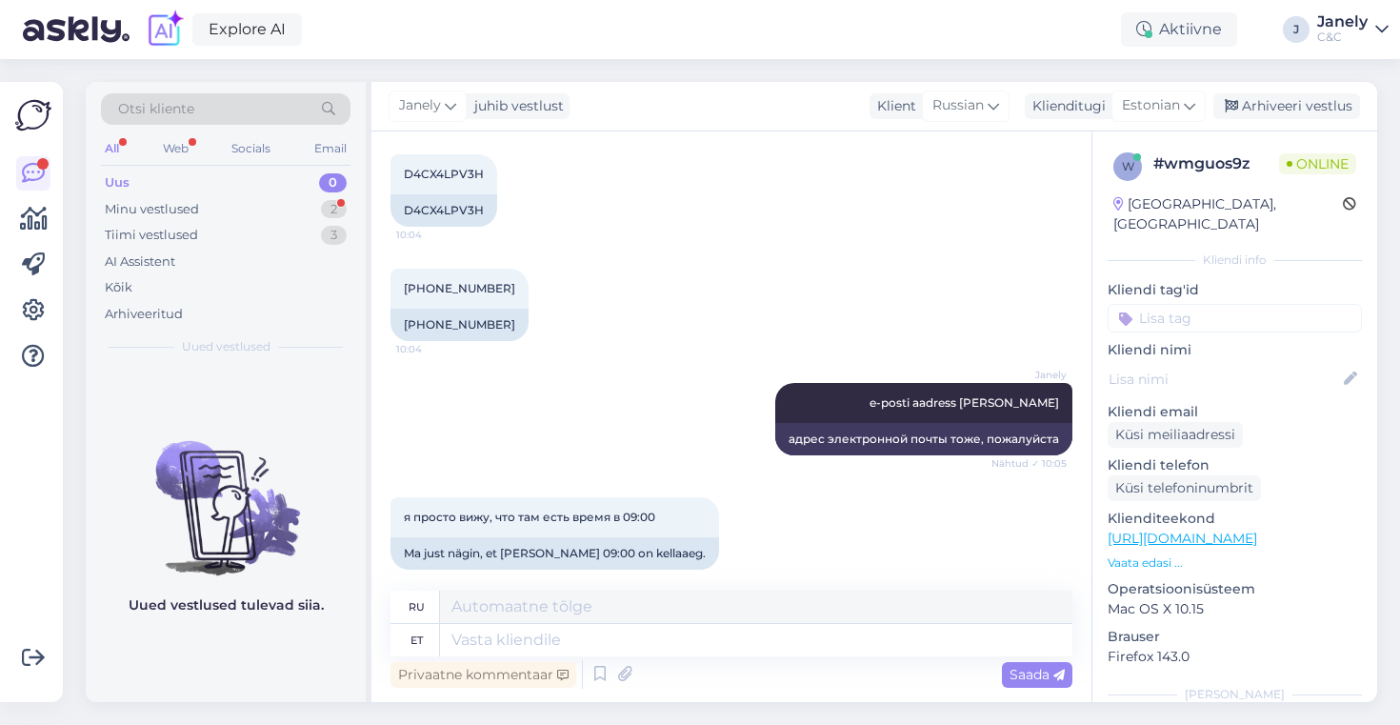
scroll to position [2624, 0]
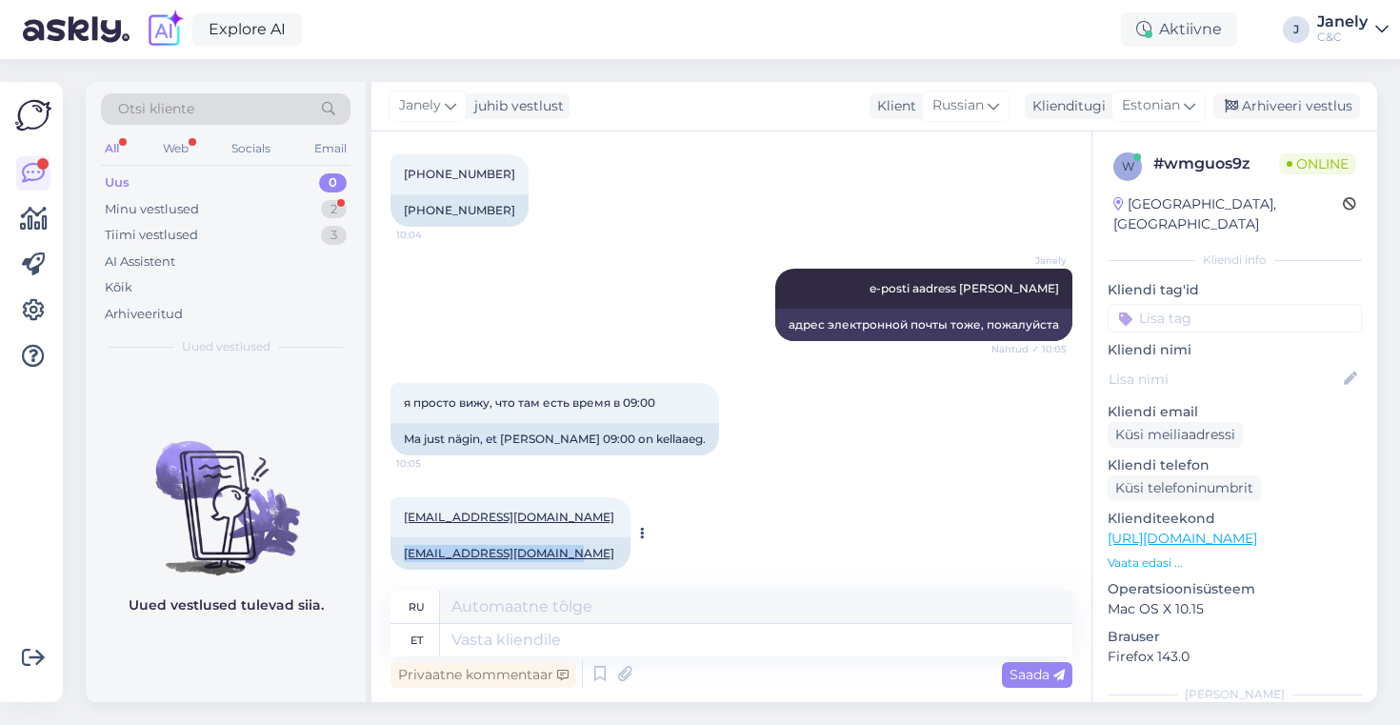
drag, startPoint x: 571, startPoint y: 537, endPoint x: 401, endPoint y: 536, distance: 170.4
click at [401, 537] on div "mariaestonia83@gmail.com" at bounding box center [510, 553] width 240 height 32
copy link "mariaestonia83@gmail.com"
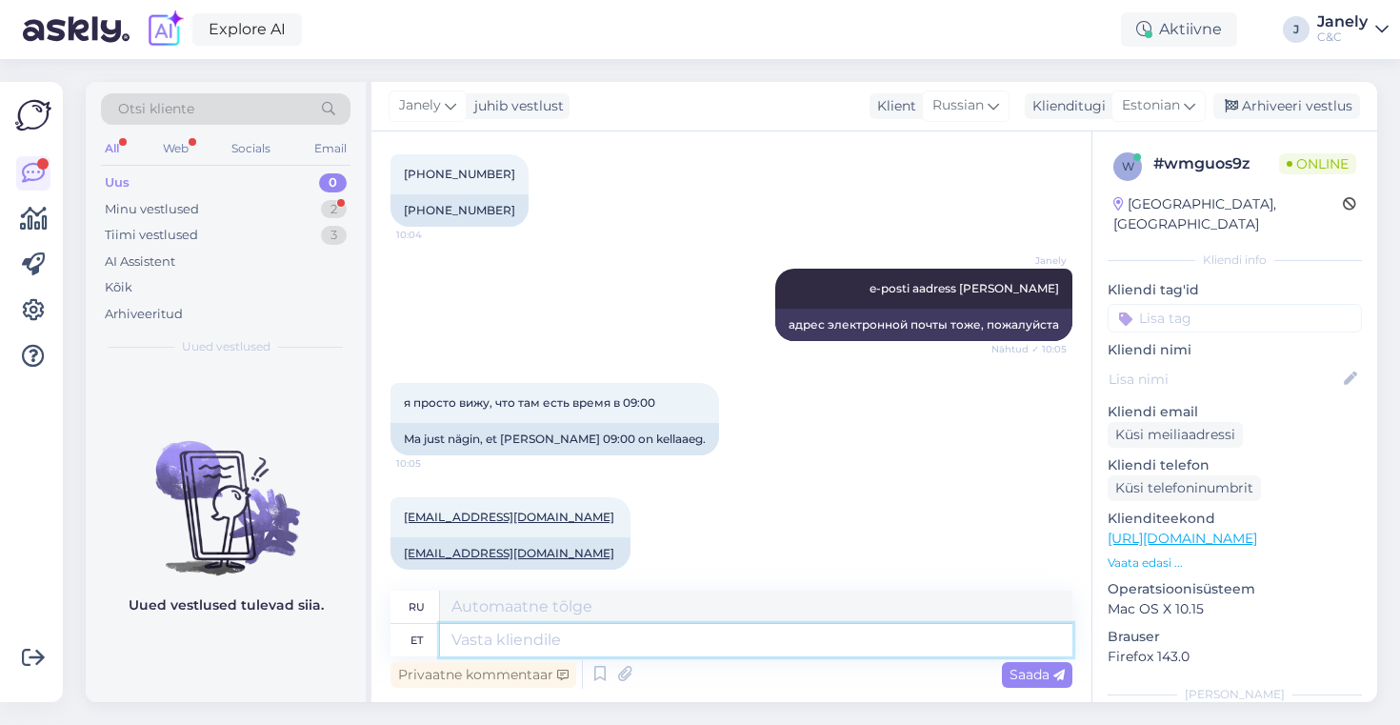
click at [501, 639] on textarea at bounding box center [756, 640] width 632 height 32
type textarea "Jah, m"
type textarea "Да,"
type textarea "Jah, ma sa"
type textarea "Да, я"
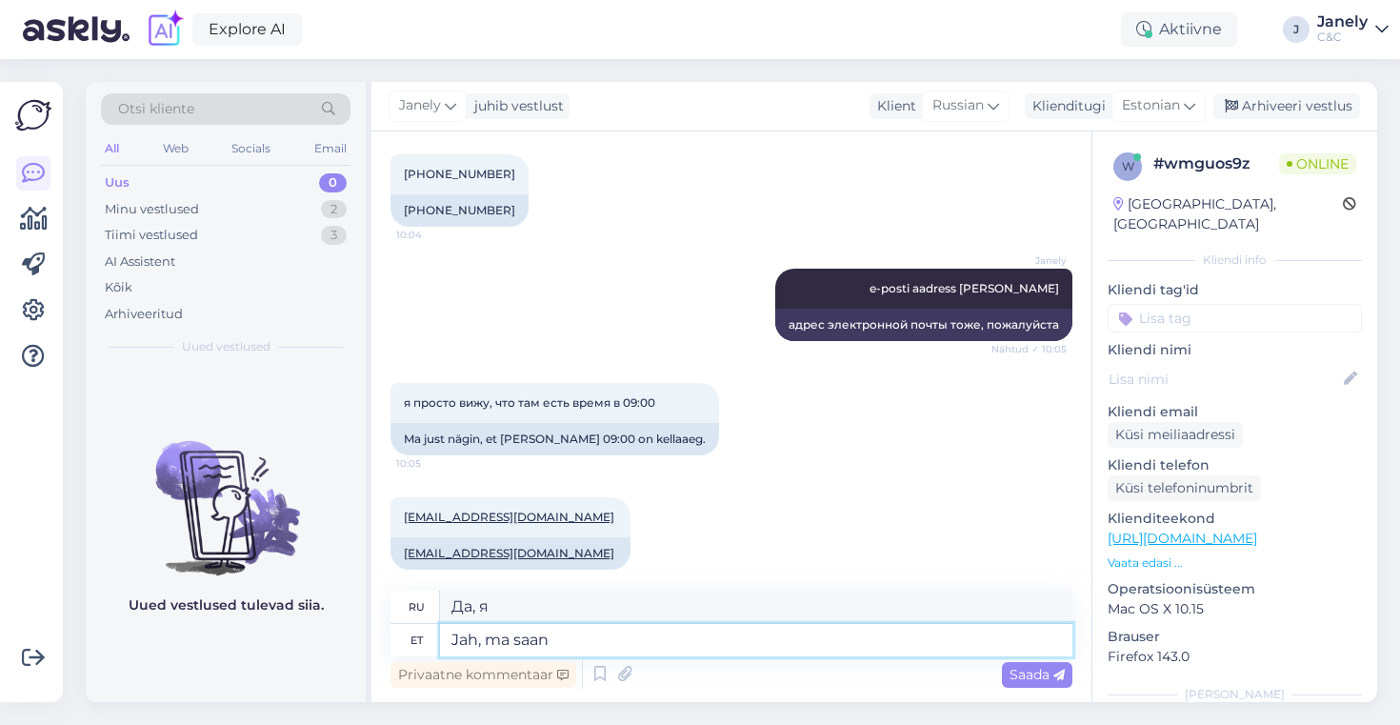
type textarea "Jah, ma saan t"
type textarea "Да, я могу."
type textarea "Jah, ma saan teid"
type textarea "Да, я вас понял."
type textarea "Jah, ma saan teid broneerida 9"
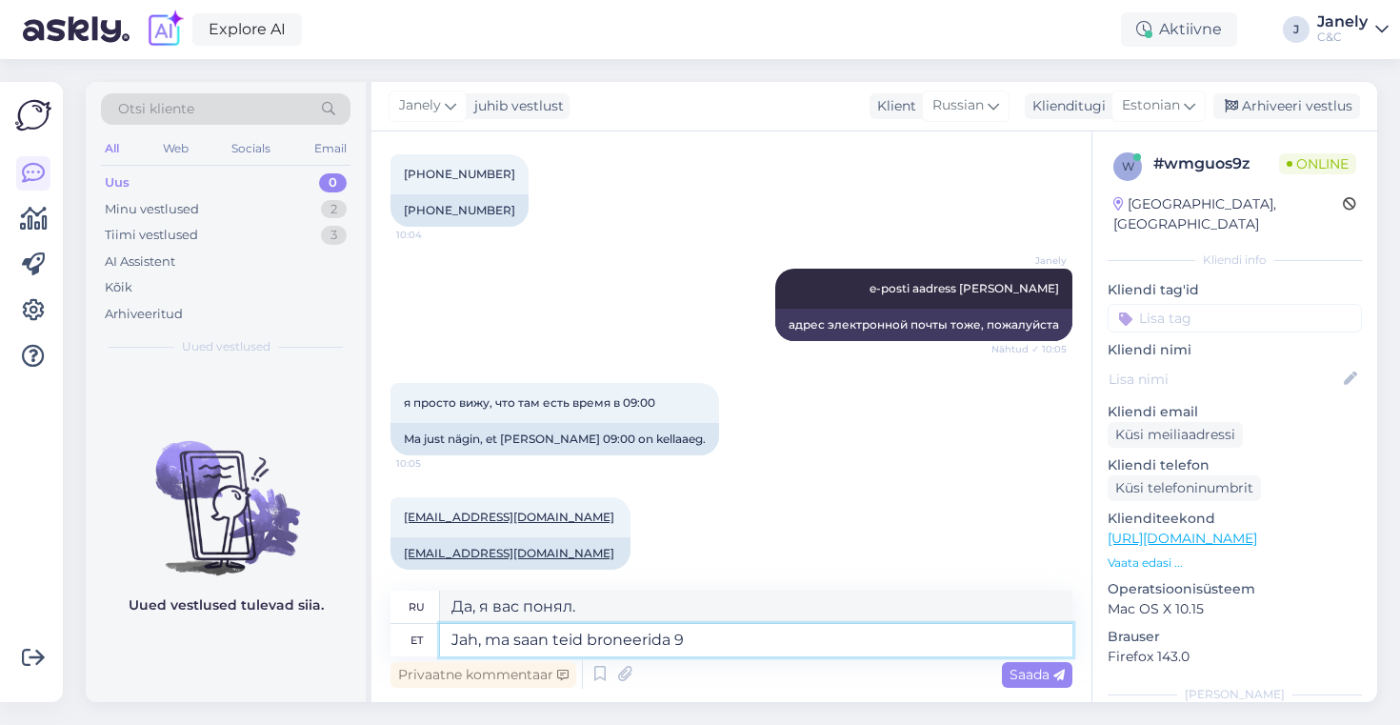
type textarea "Да, я могу вас записать."
type textarea "Jah, ma saan teid broneerida 9:00 aja"
type textarea "Да, я могу записать вас на 9:00."
type textarea "Jah, ma saan teid broneerida 9:00 ajale, kas si"
type textarea "Да, я могу записать вас на 9:00, хорошо?"
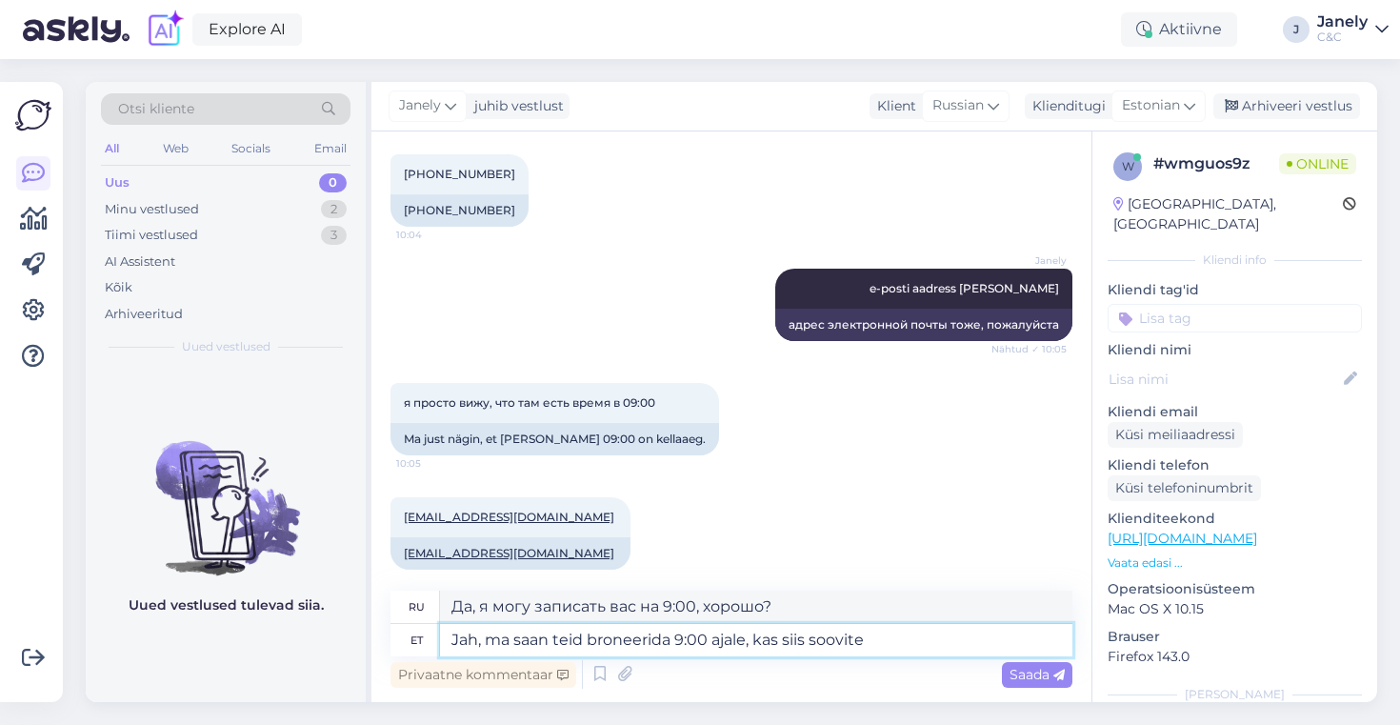
type textarea "Jah, ma saan teid broneerida 9:00 ajale, kas siis soovite s"
type textarea "Да, я могу записать вас на 9:00, вас это устраивает?"
type textarea "Jah, ma saan teid broneerida 9:00 ajale, kas siis soovite seda"
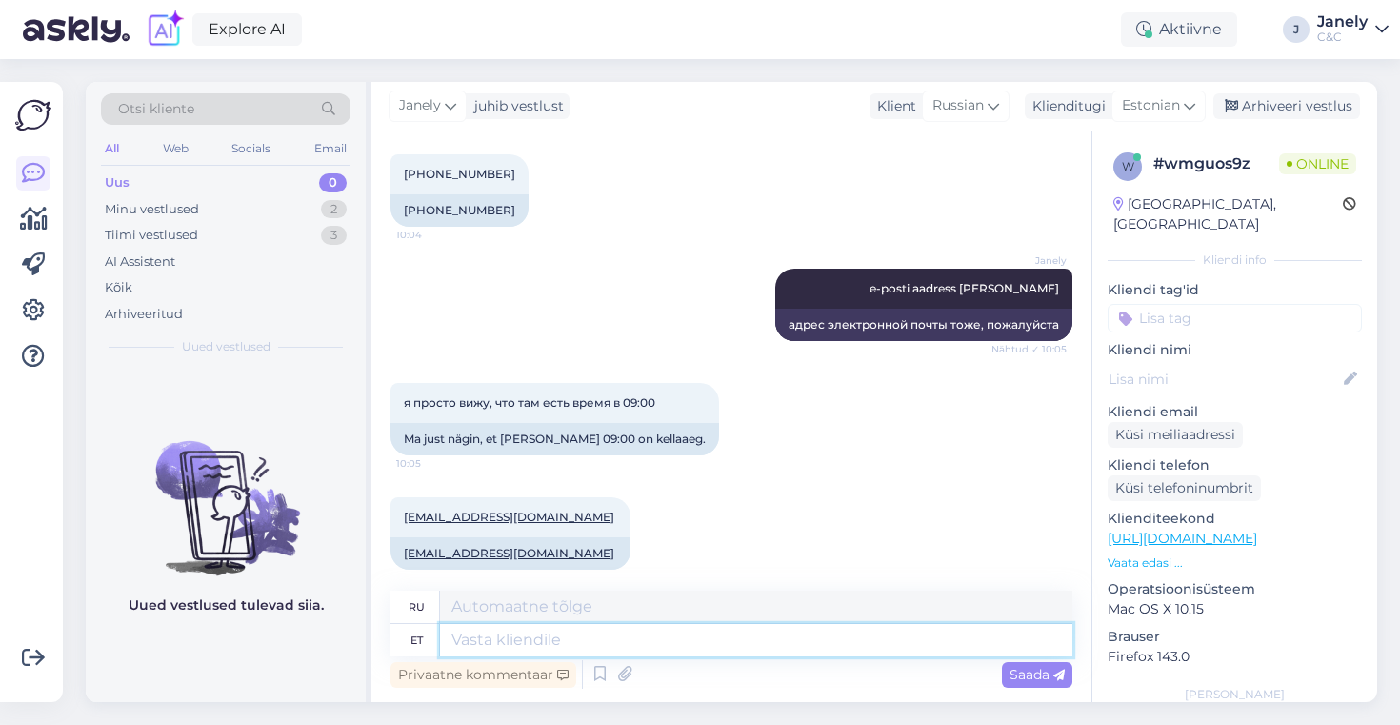
scroll to position [2738, 0]
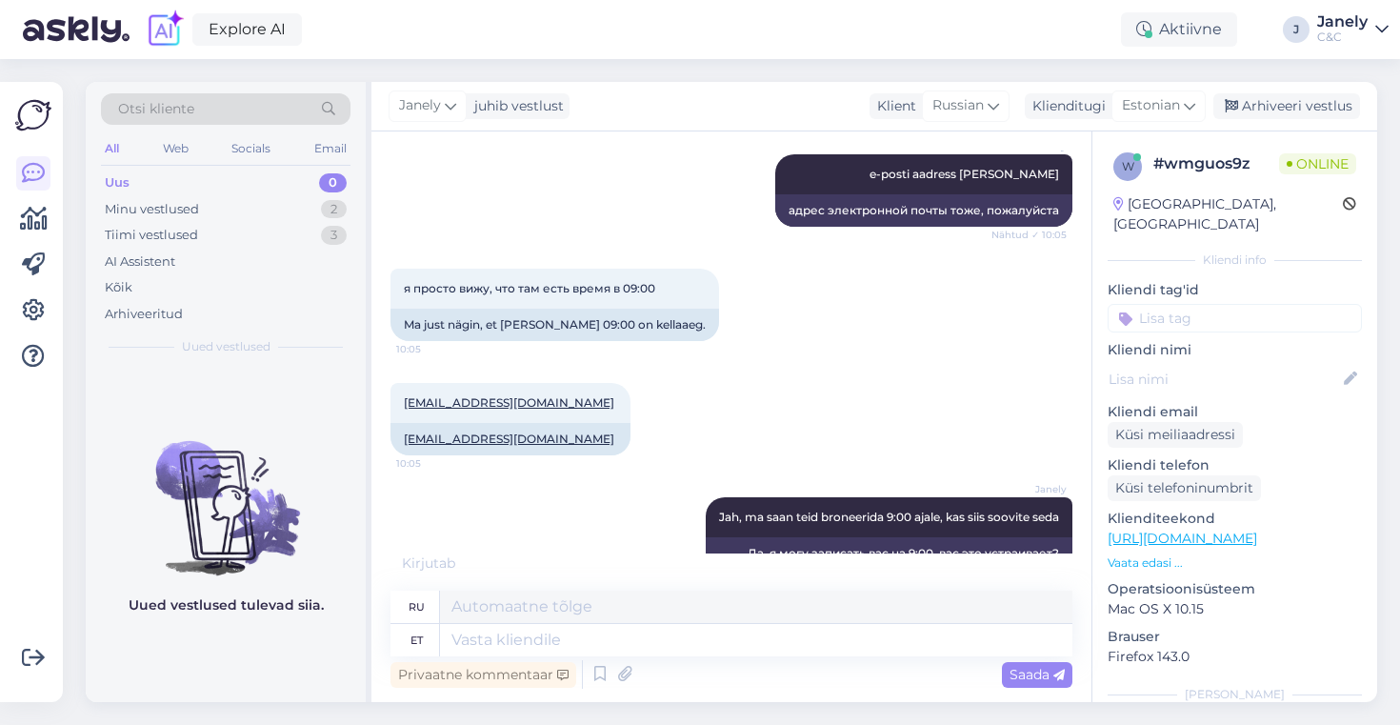
click at [262, 626] on figcaption "Uued vestlused tulevad siia." at bounding box center [226, 612] width 195 height 35
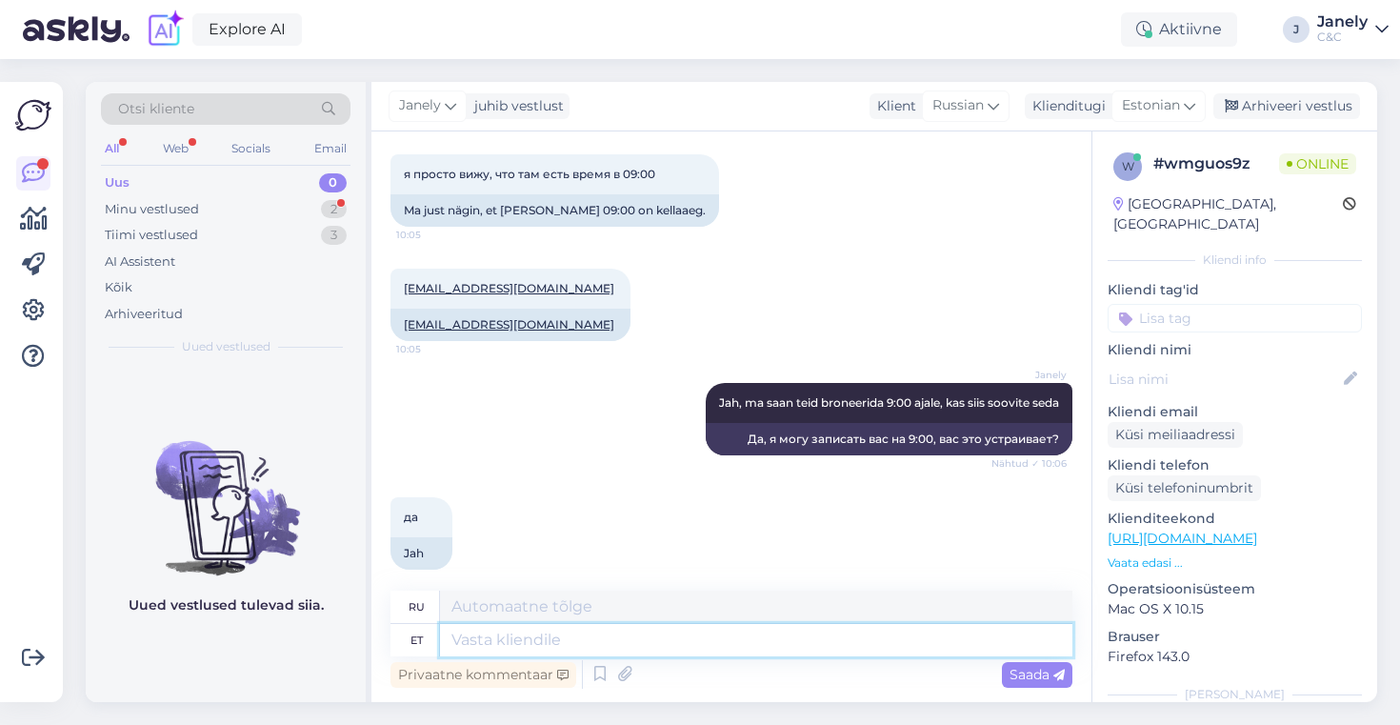
click at [517, 635] on textarea at bounding box center [756, 640] width 632 height 32
type textarea "Vaadake, ka"
type textarea "Смотреть,"
type textarea "Vaadake, kas"
type textarea "Посмотрим, если"
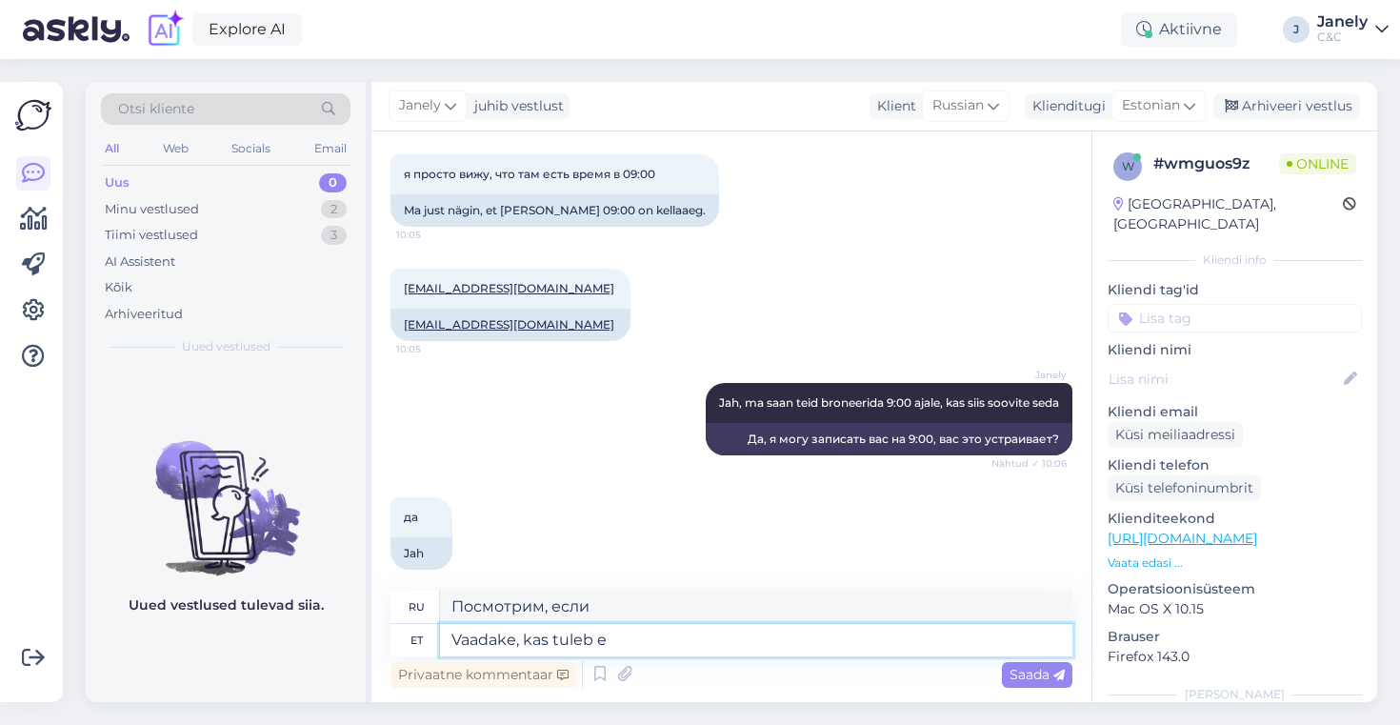
type textarea "Vaadake, kas tuleb em"
type textarea "Посмотрим, придет ли он."
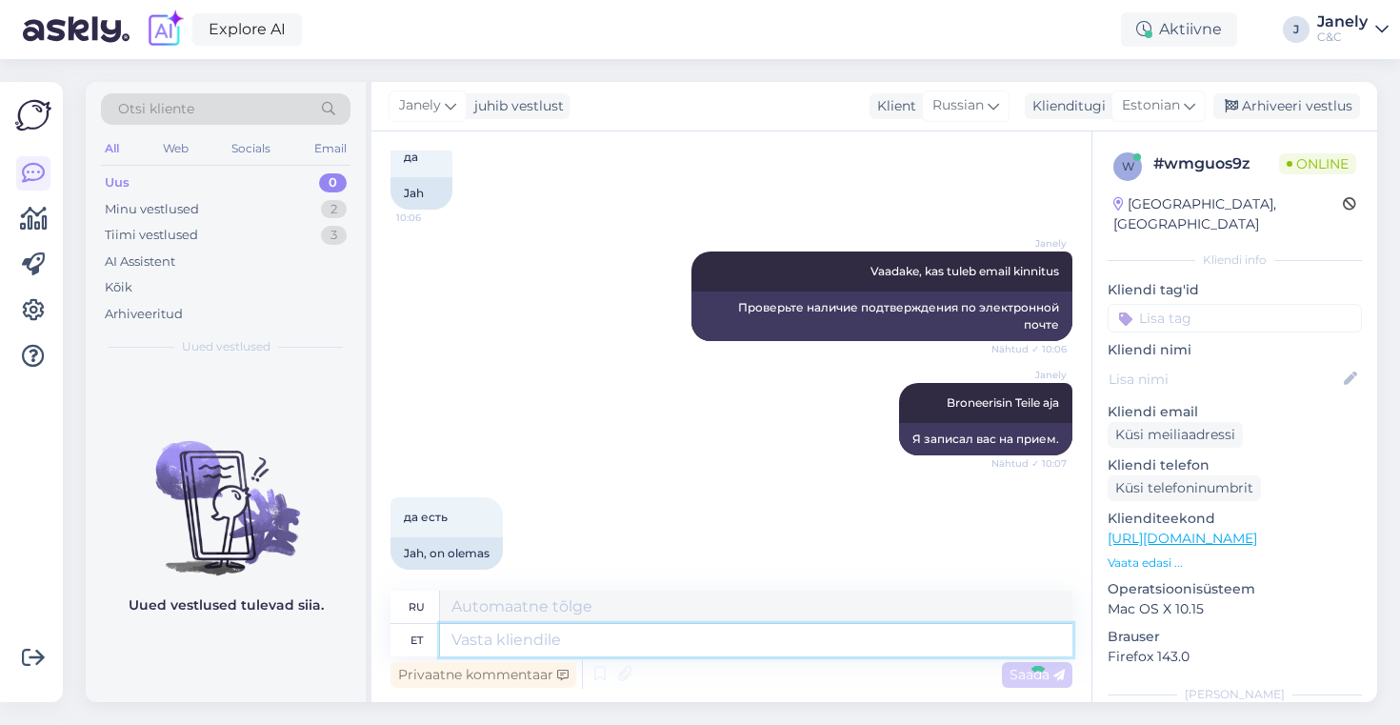
scroll to position [3327, 0]
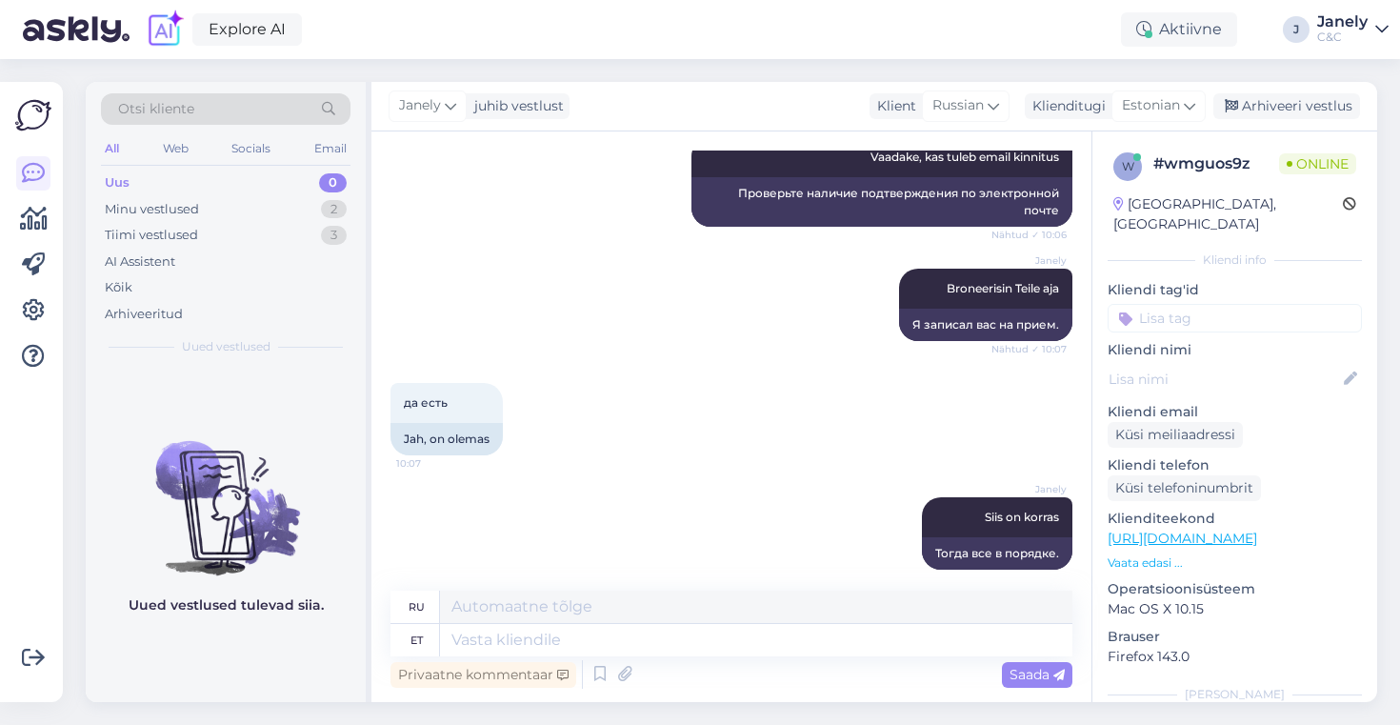
click at [421, 47] on div "Explore AI Aktiivne J Janely C&C" at bounding box center [700, 29] width 1400 height 59
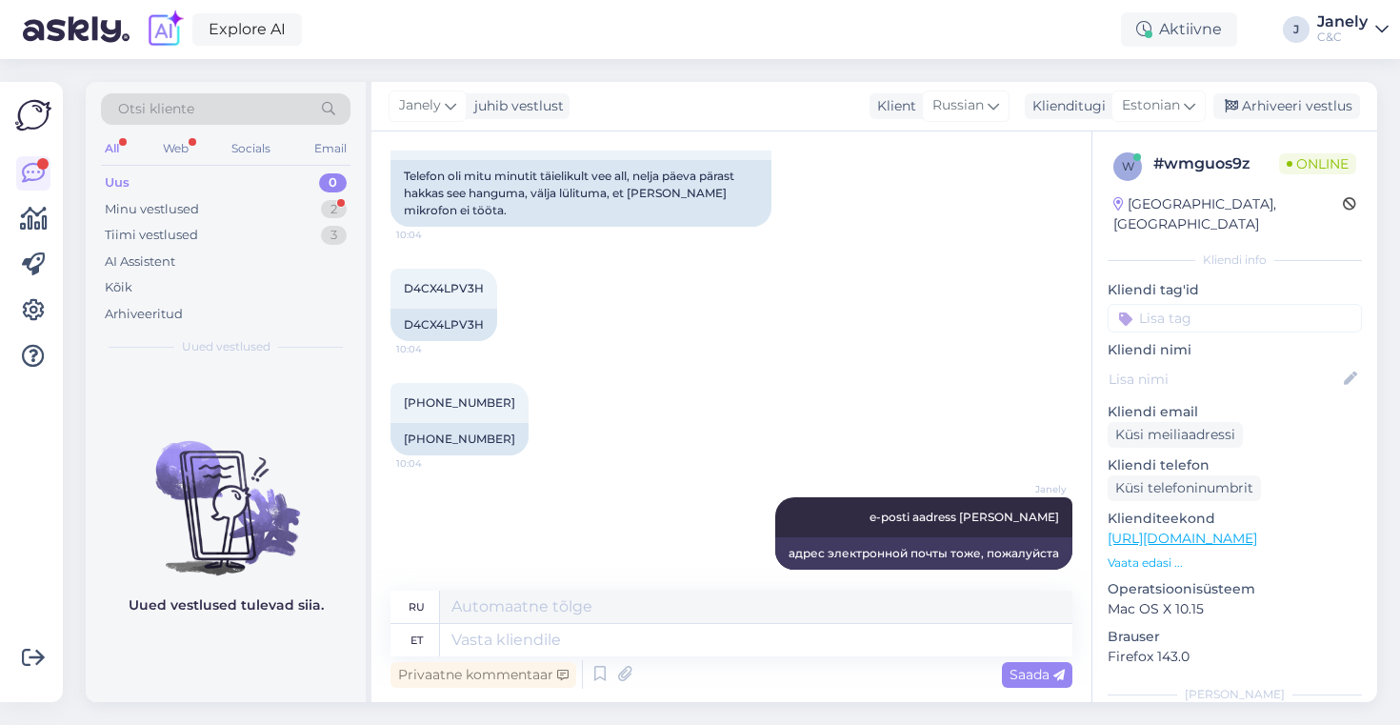
scroll to position [3441, 0]
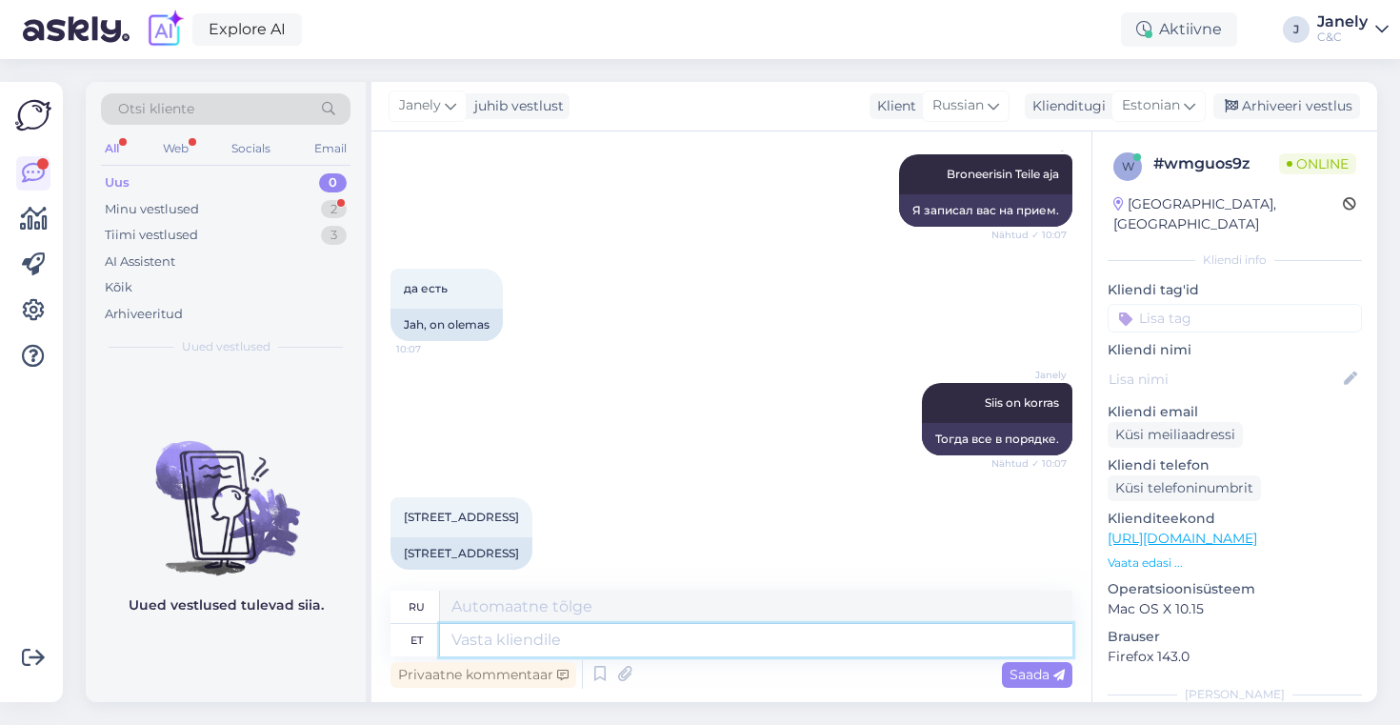
click at [526, 651] on textarea at bounding box center [756, 640] width 632 height 32
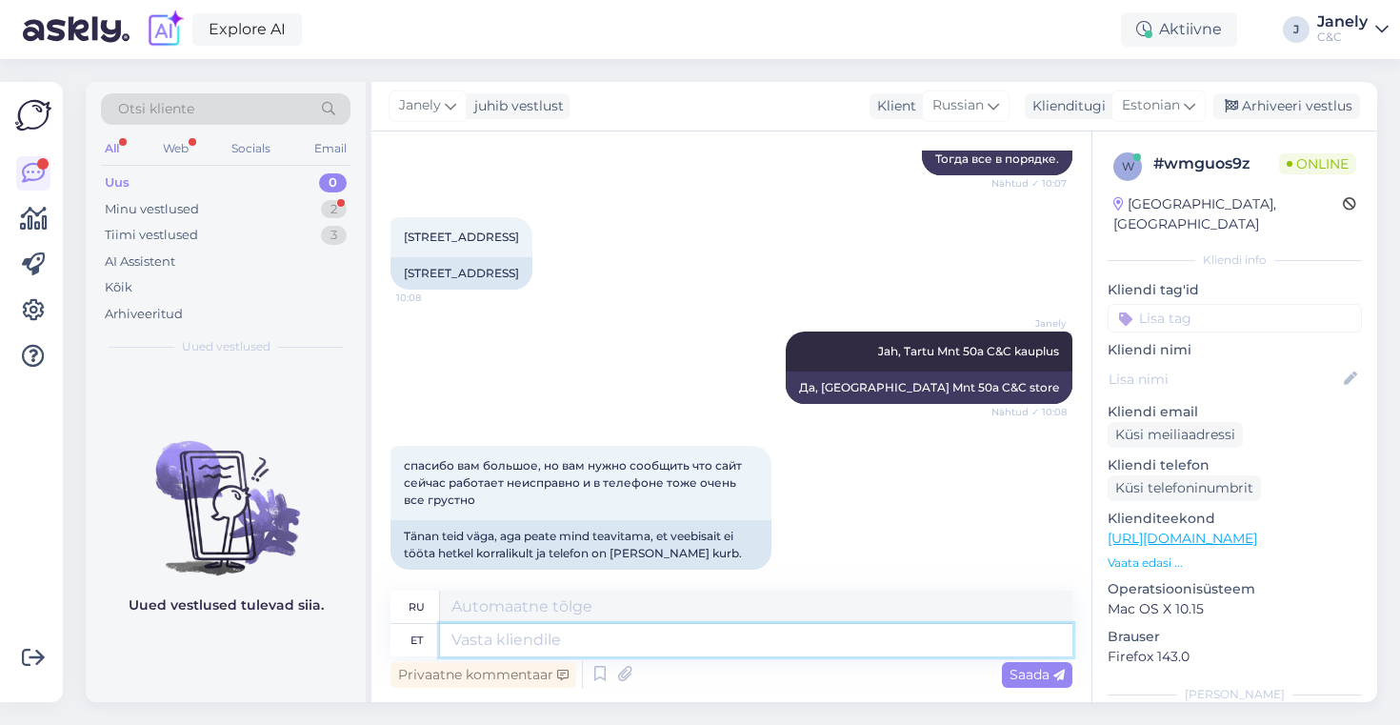
scroll to position [3835, 0]
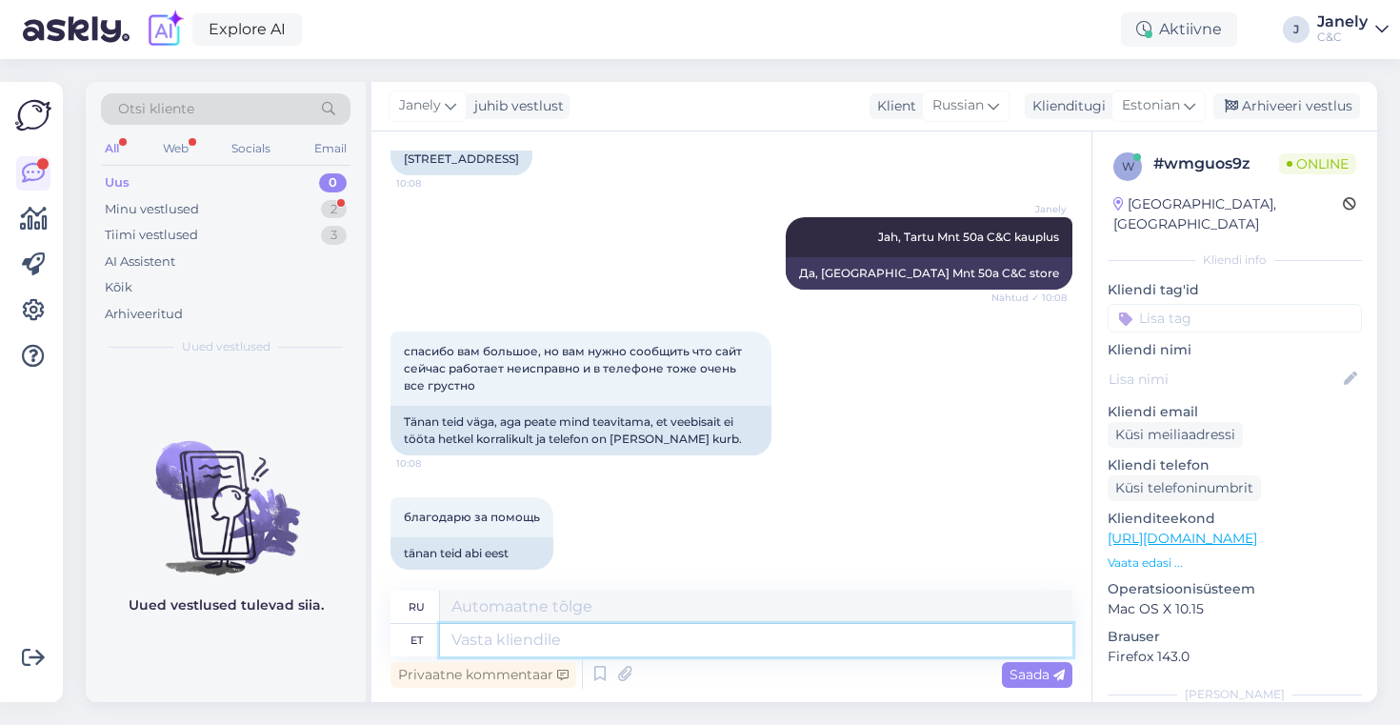
click at [625, 647] on textarea at bounding box center [756, 640] width 632 height 32
click at [227, 200] on div "Minu vestlused 2" at bounding box center [225, 209] width 249 height 27
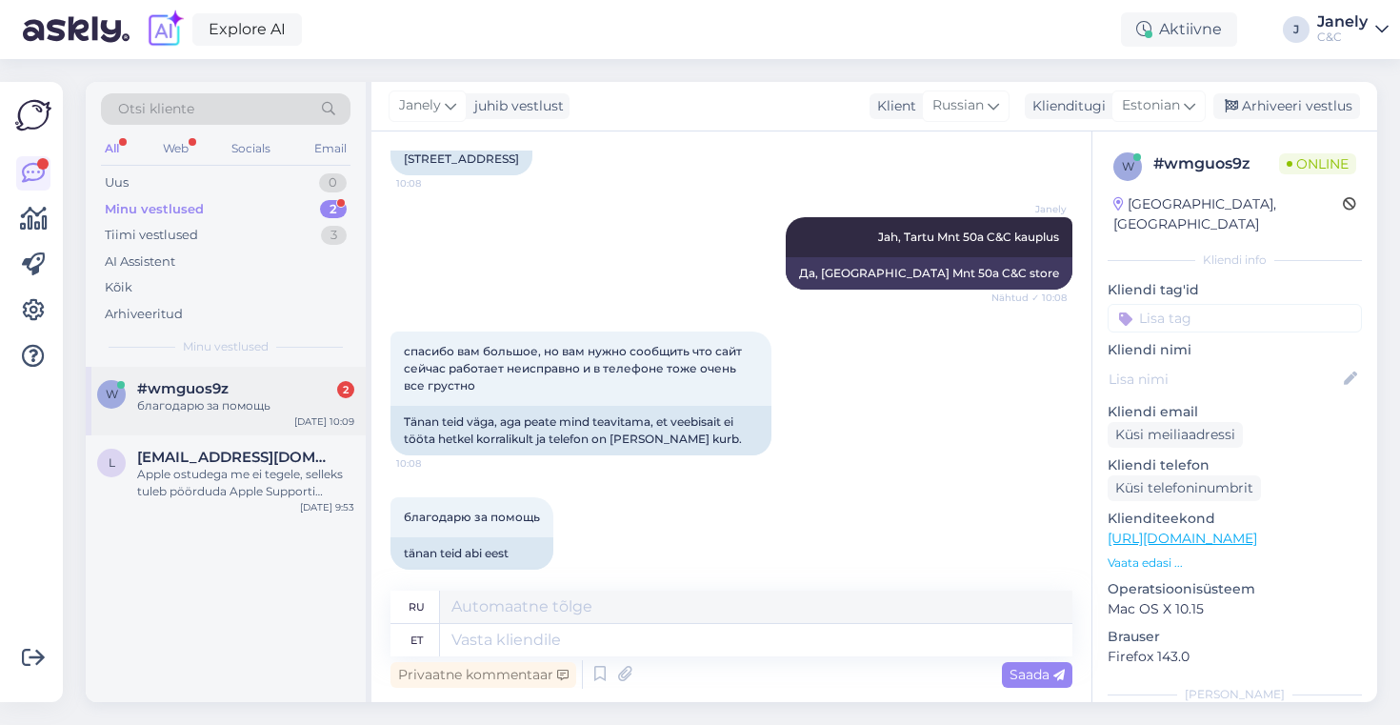
click at [288, 400] on div "благодарю за помощь" at bounding box center [245, 405] width 217 height 17
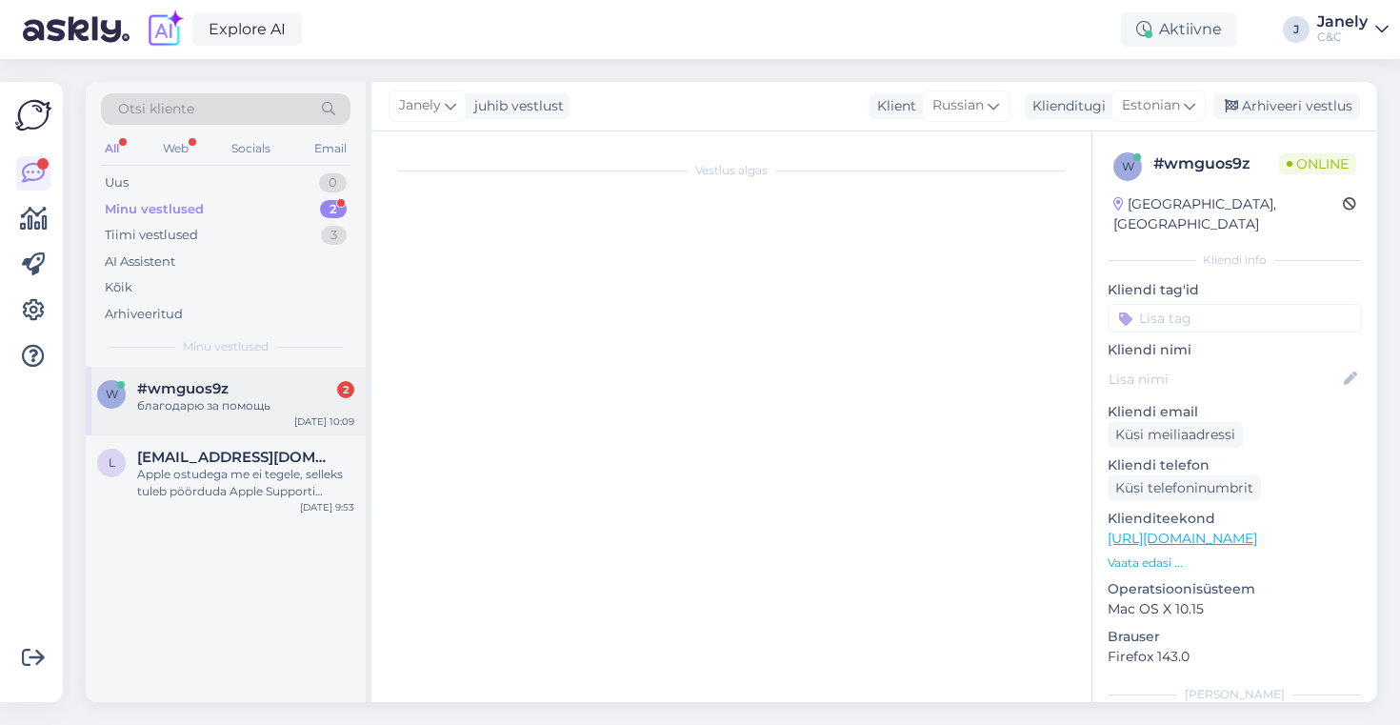
scroll to position [3868, 0]
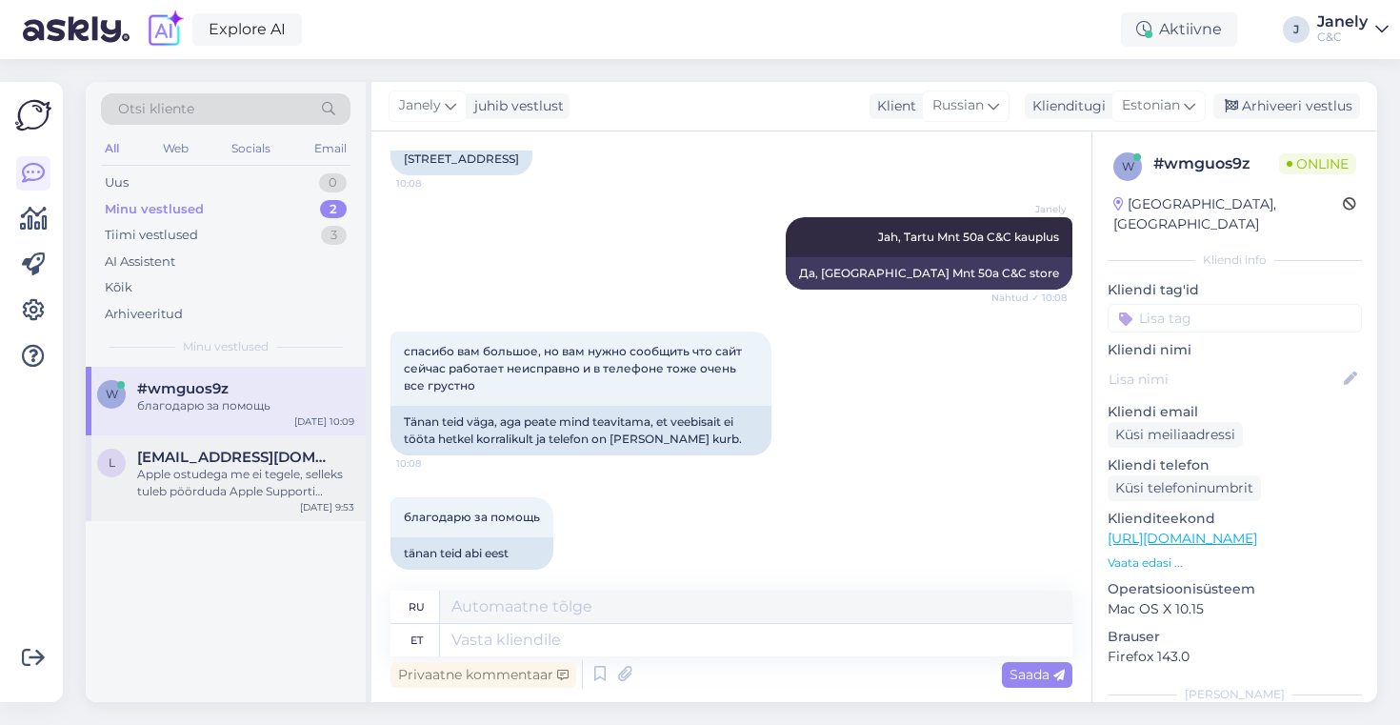
click at [295, 491] on div "Apple ostudega me ei tegele, selleks tuleb pöörduda Apple Supporti telefoni nr …" at bounding box center [245, 483] width 217 height 34
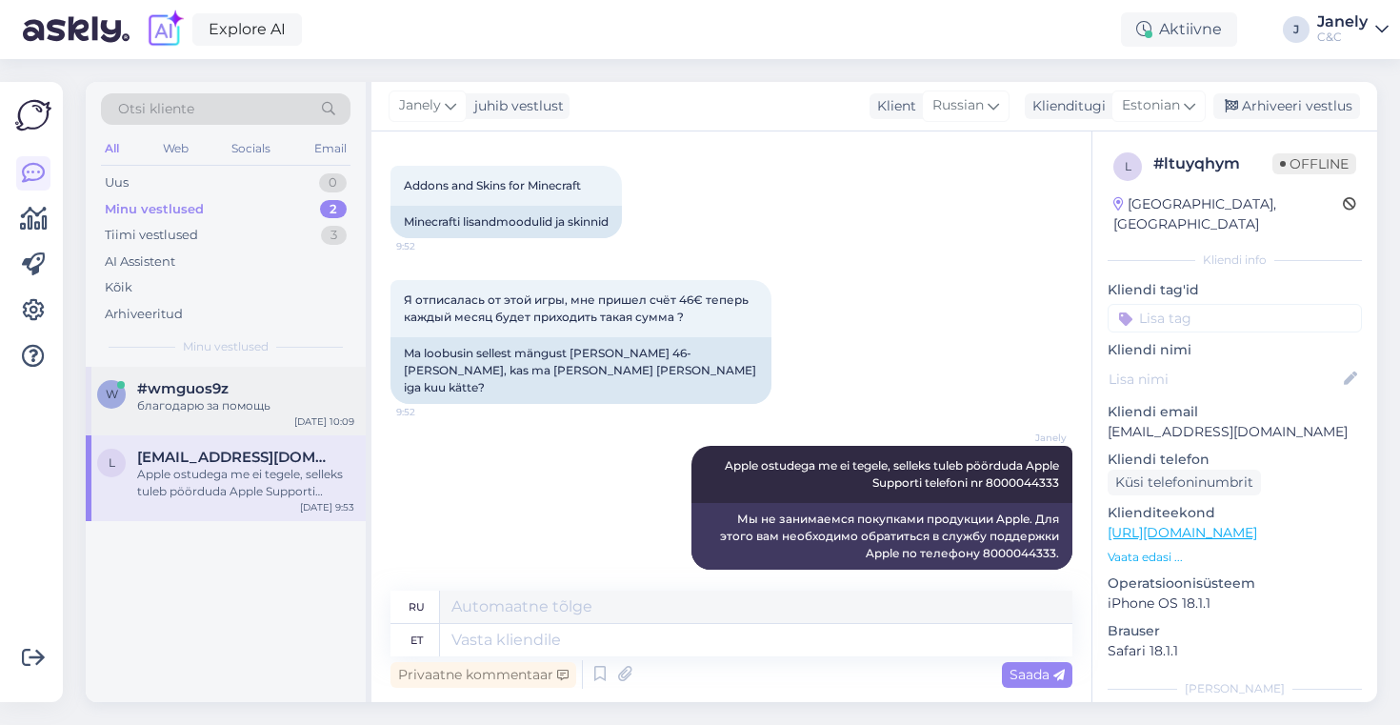
click at [257, 426] on div "w #wmguos9z благодарю за помощь Oct 9 10:09" at bounding box center [226, 401] width 280 height 69
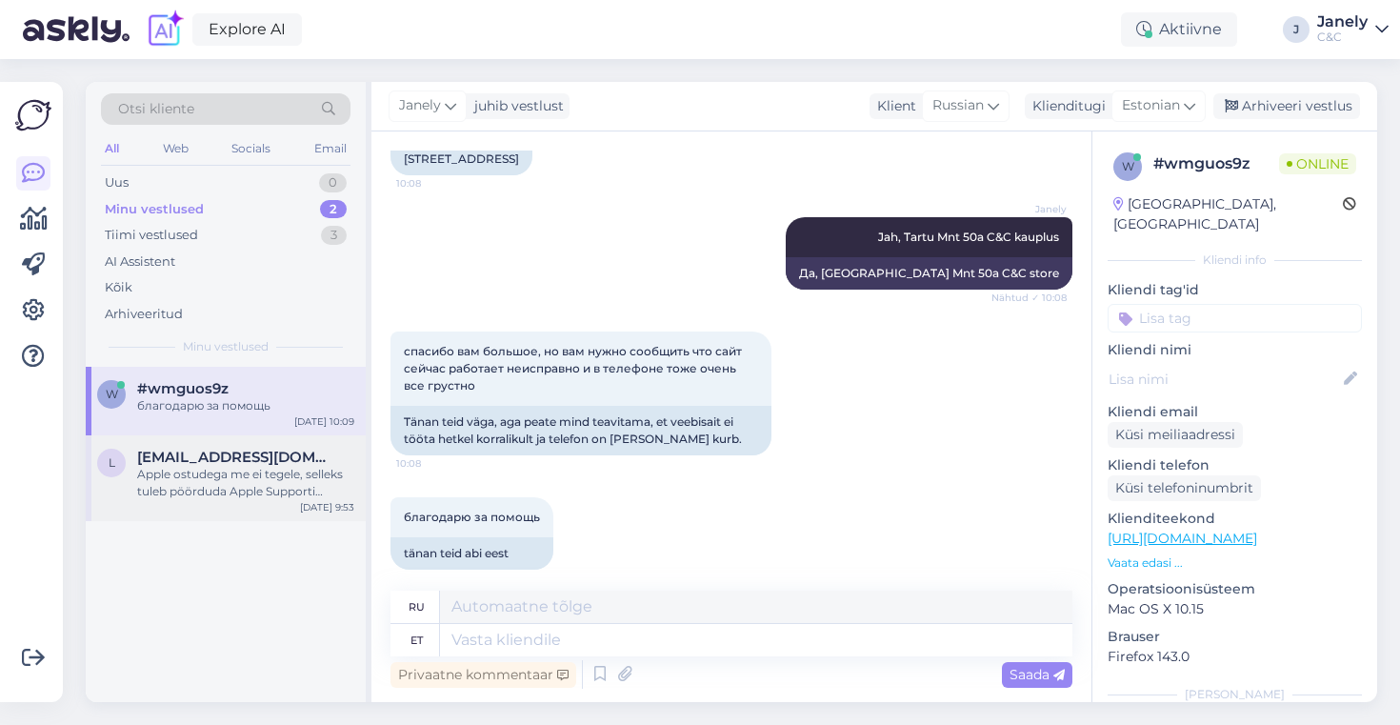
click at [279, 477] on div "Apple ostudega me ei tegele, selleks tuleb pöörduda Apple Supporti telefoni nr …" at bounding box center [245, 483] width 217 height 34
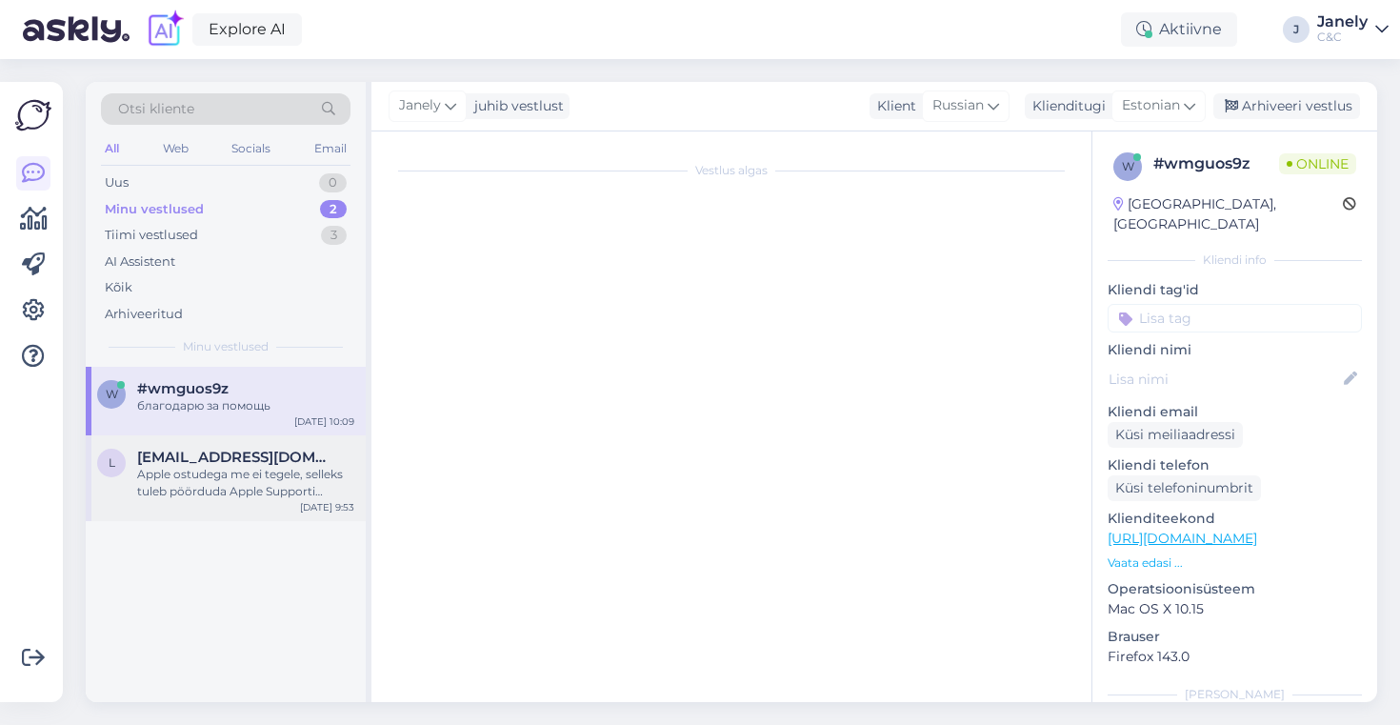
scroll to position [446, 0]
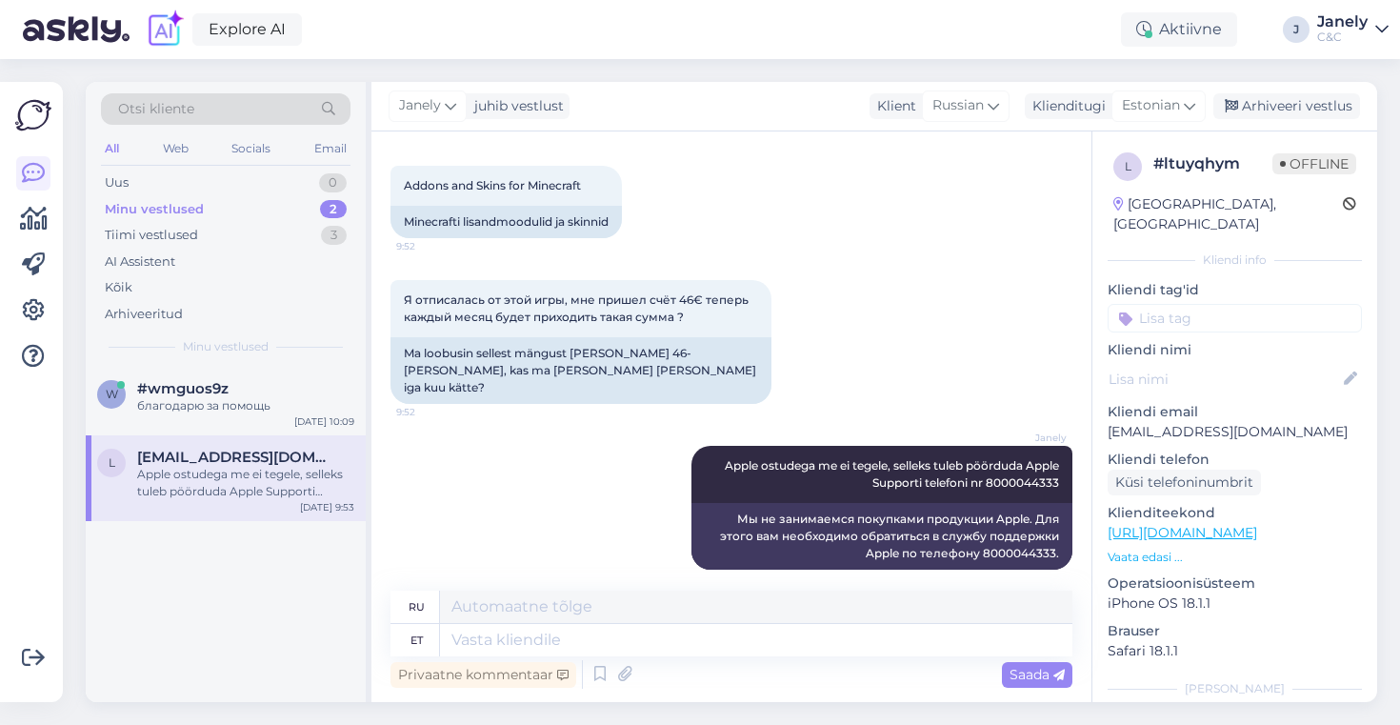
click at [1259, 123] on div "Janely juhib vestlust Klient Russian Klienditugi Estonian Arhiveeri vestlus" at bounding box center [873, 107] width 1005 height 50
click at [1255, 111] on div "Arhiveeri vestlus" at bounding box center [1286, 106] width 147 height 26
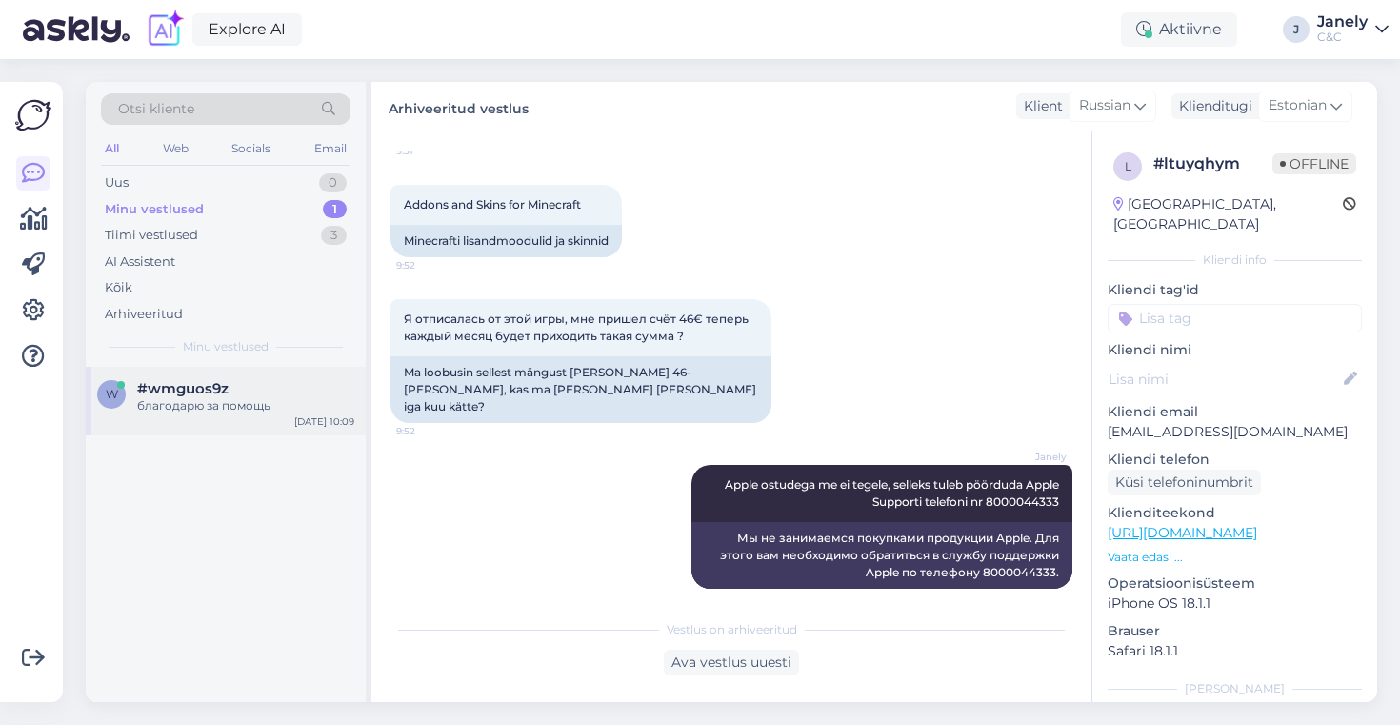
click at [225, 398] on div "благодарю за помощь" at bounding box center [245, 405] width 217 height 17
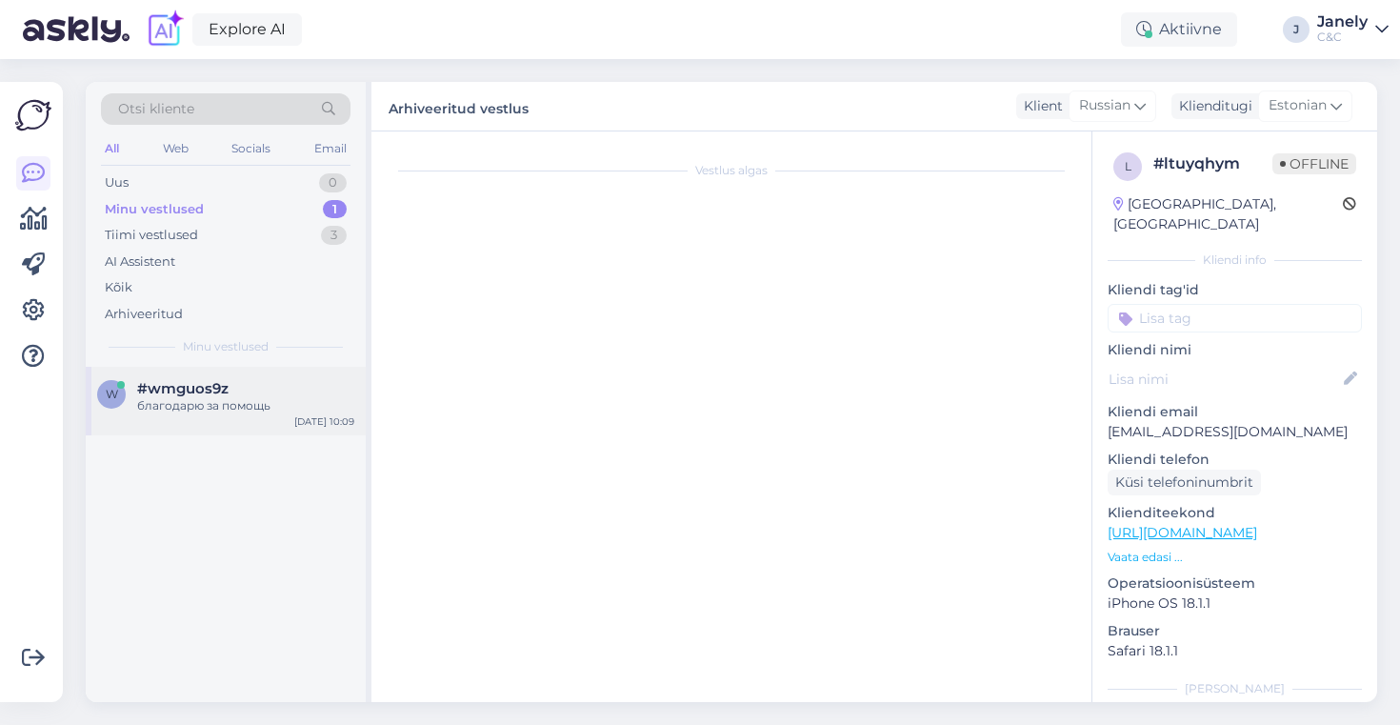
scroll to position [3868, 0]
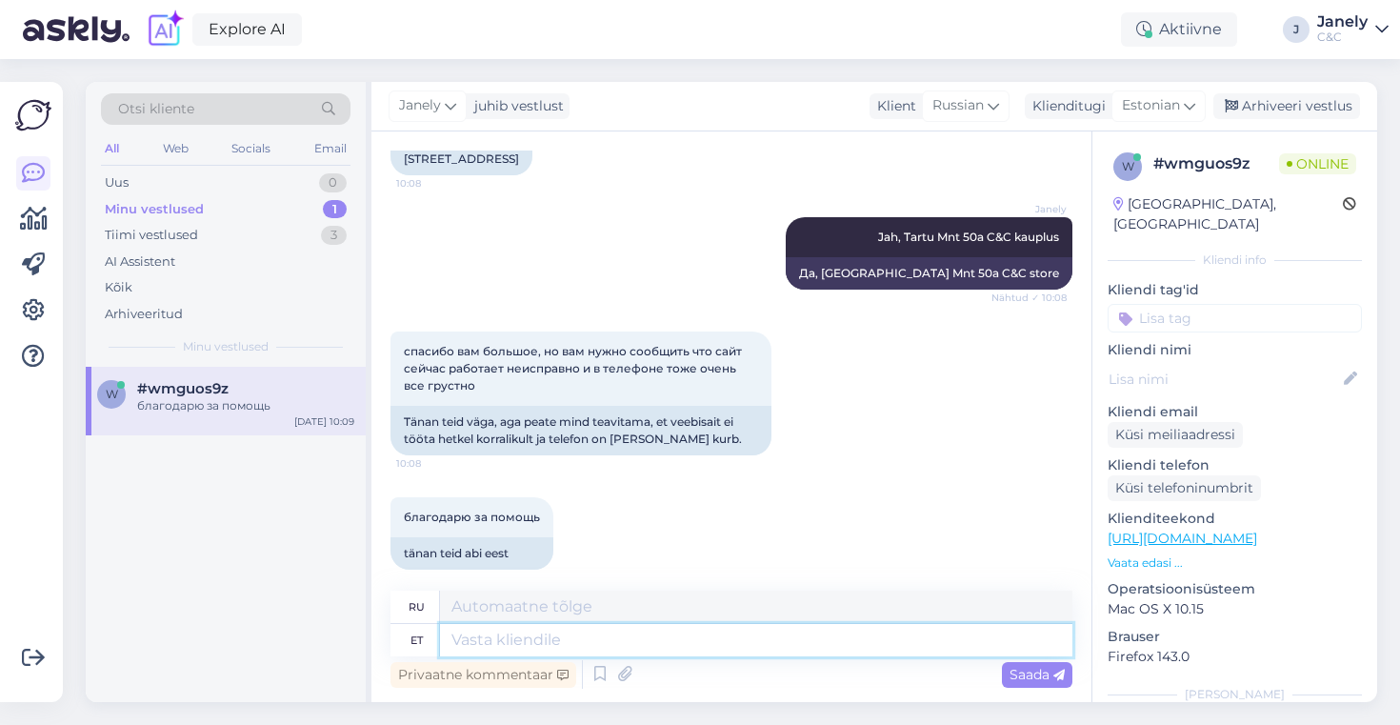
click at [502, 649] on textarea at bounding box center [756, 640] width 632 height 32
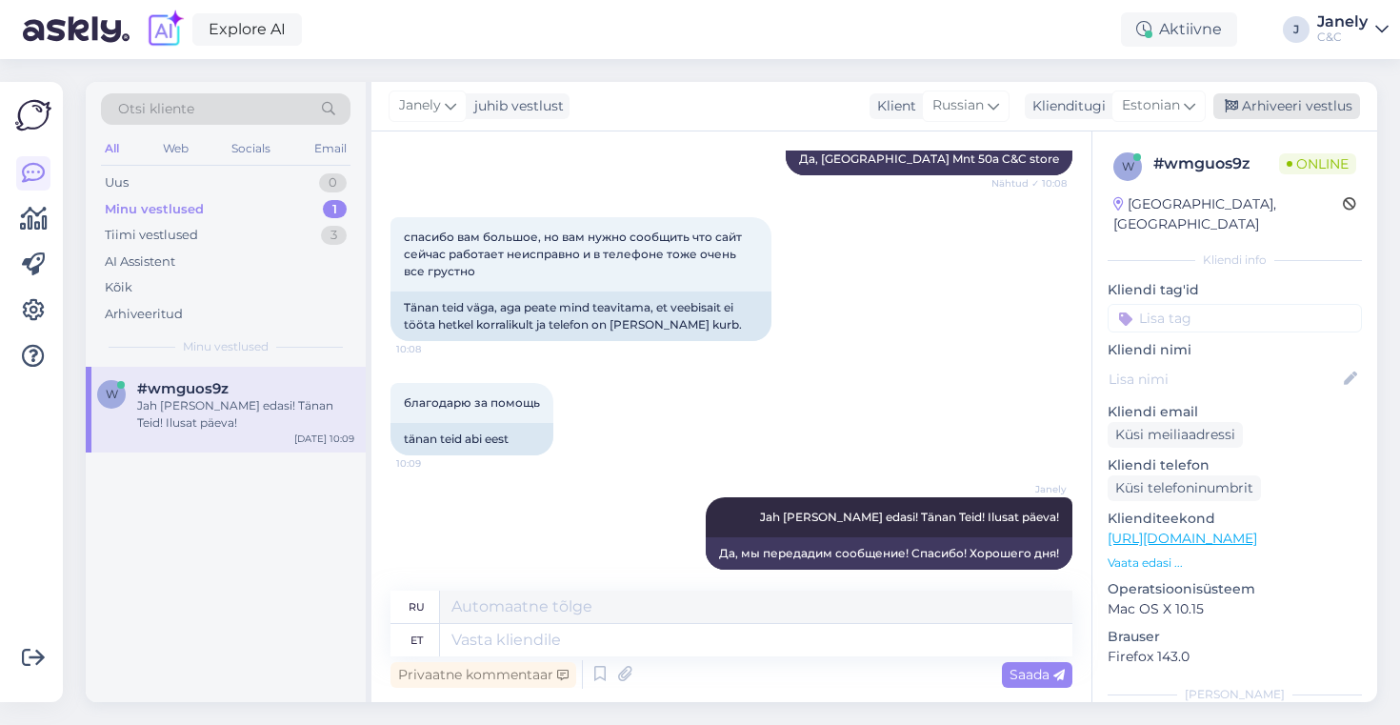
click at [1250, 118] on div "Arhiveeri vestlus" at bounding box center [1286, 106] width 147 height 26
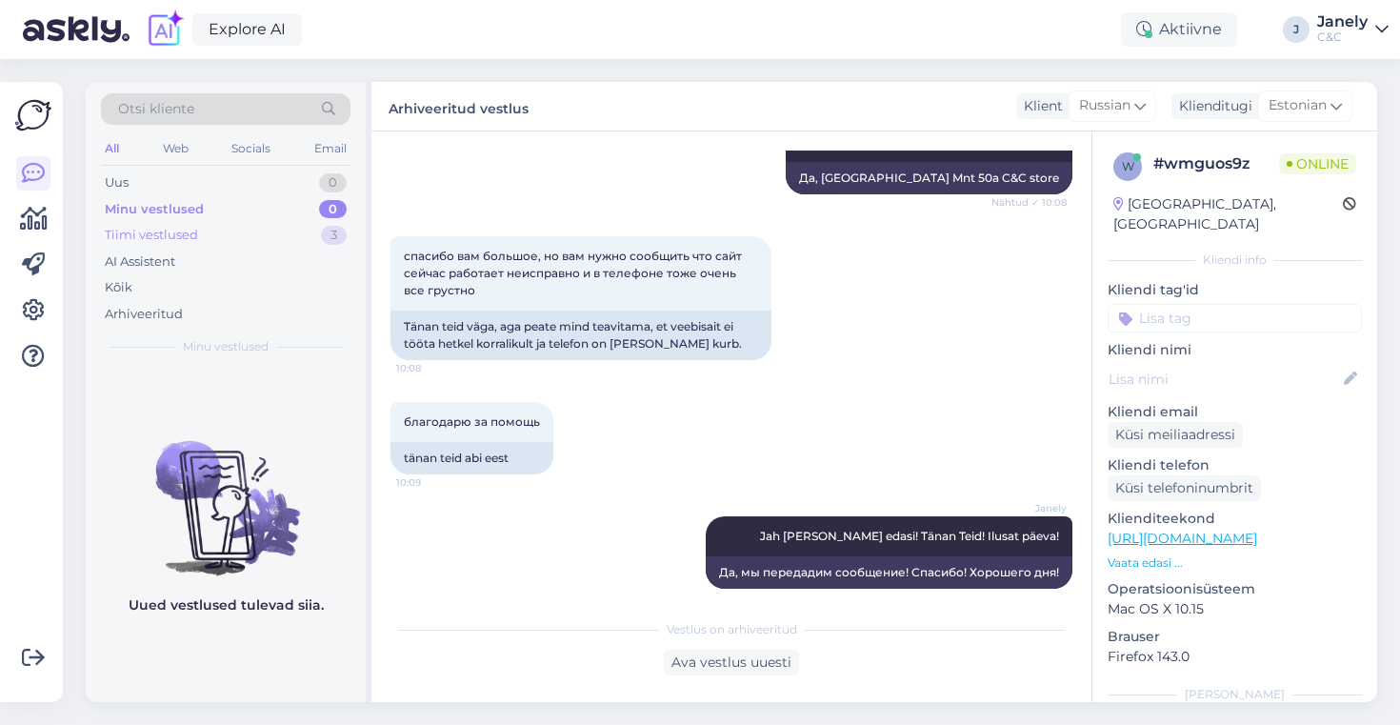
click at [283, 235] on div "Tiimi vestlused 3" at bounding box center [225, 235] width 249 height 27
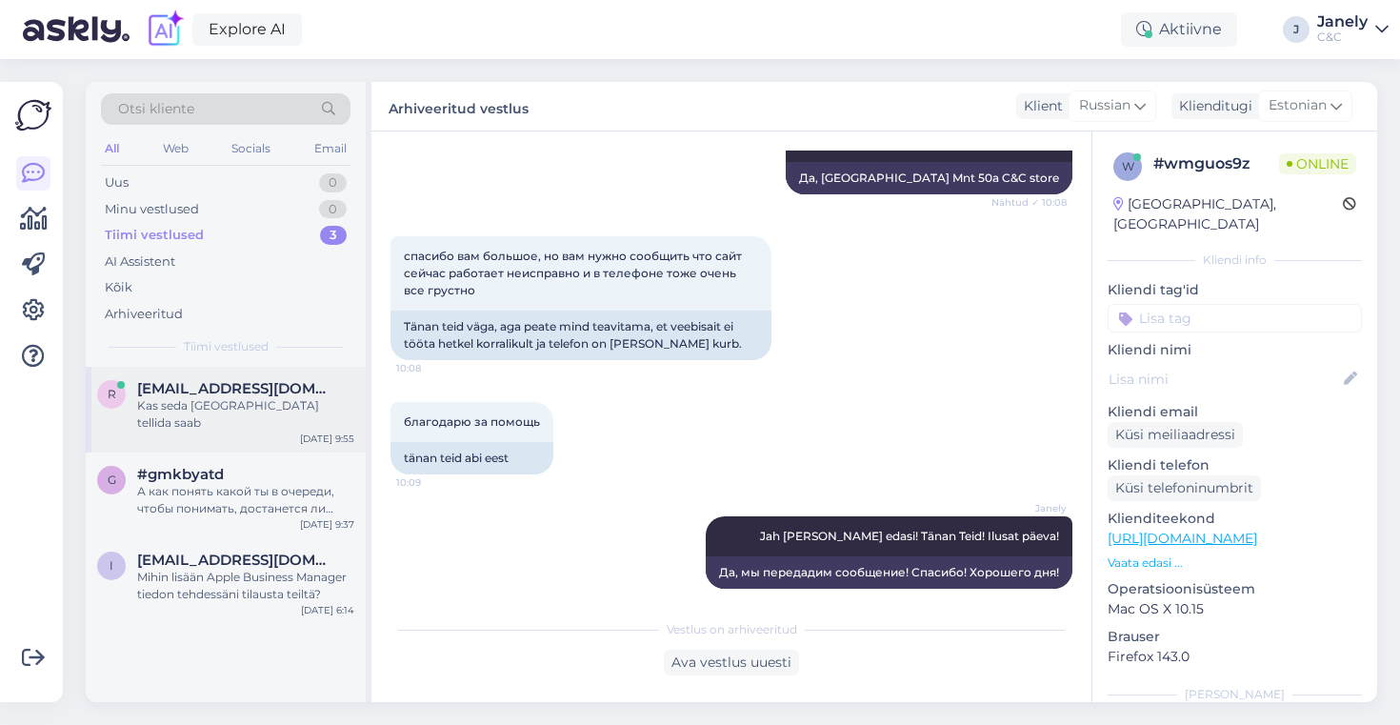
click at [280, 425] on div "r rozerkelk@gmail.com Kas seda Soomest tellida saab Oct 9 9:55" at bounding box center [226, 410] width 280 height 86
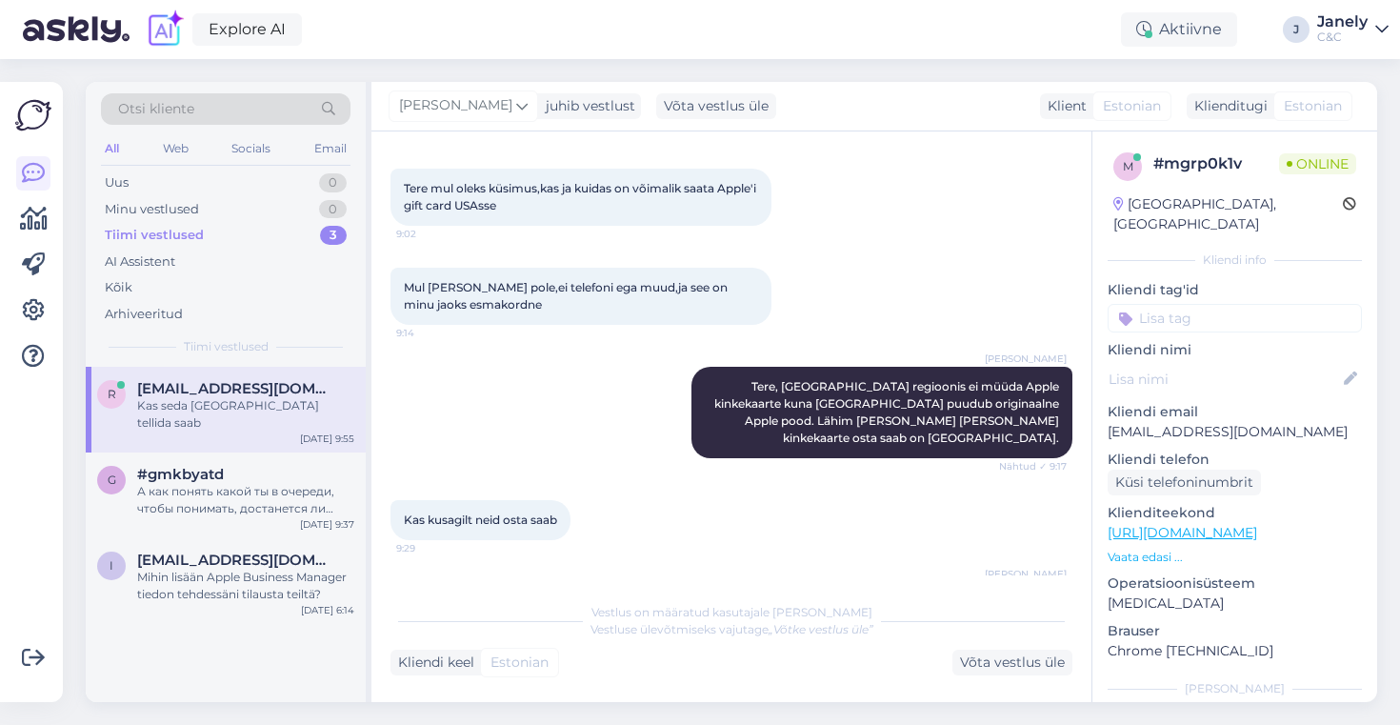
scroll to position [215, 0]
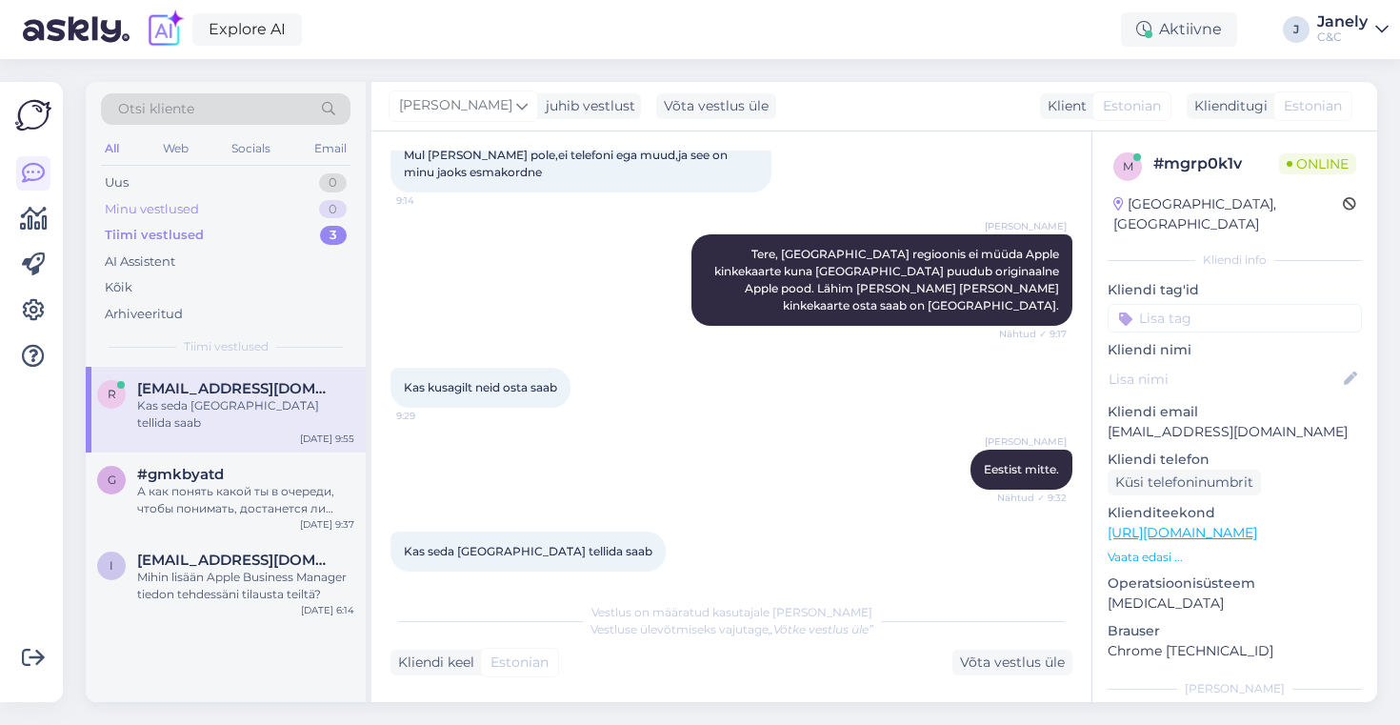
click at [233, 211] on div "Minu vestlused 0" at bounding box center [225, 209] width 249 height 27
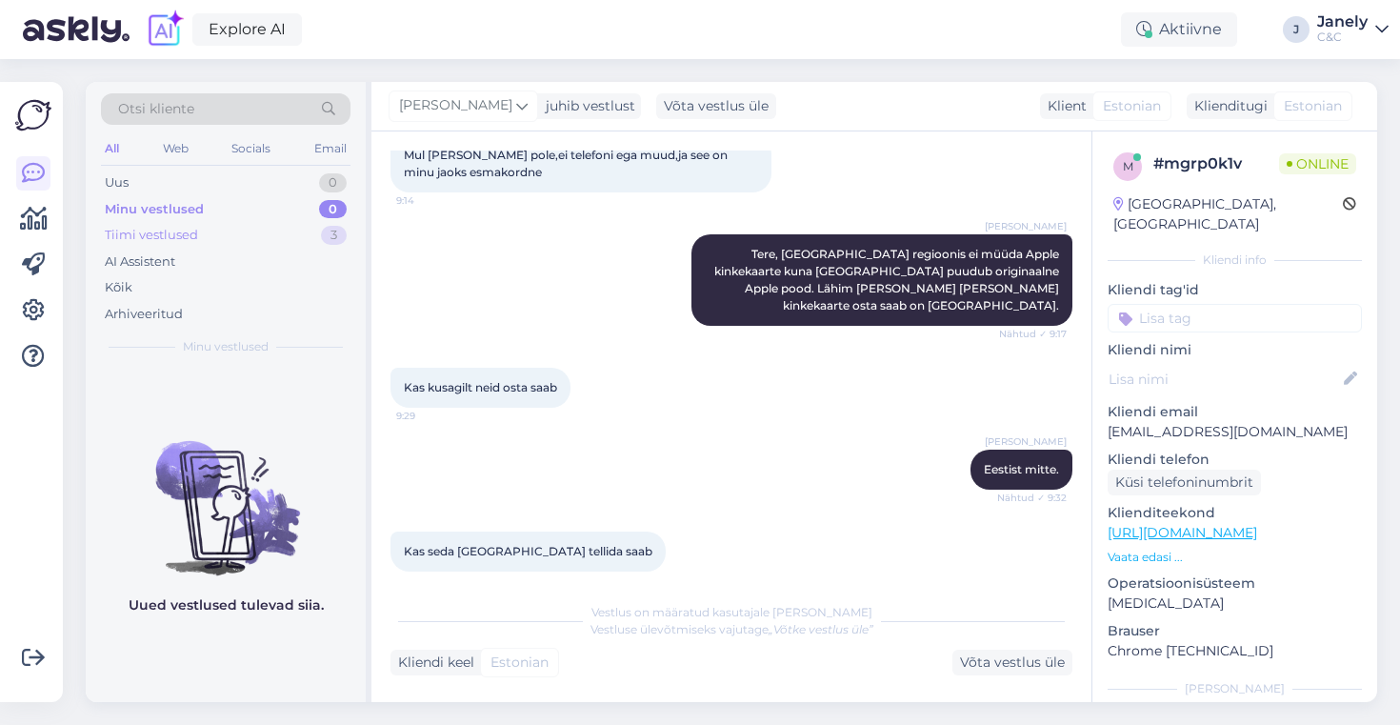
click at [185, 242] on div "Tiimi vestlused" at bounding box center [151, 235] width 93 height 19
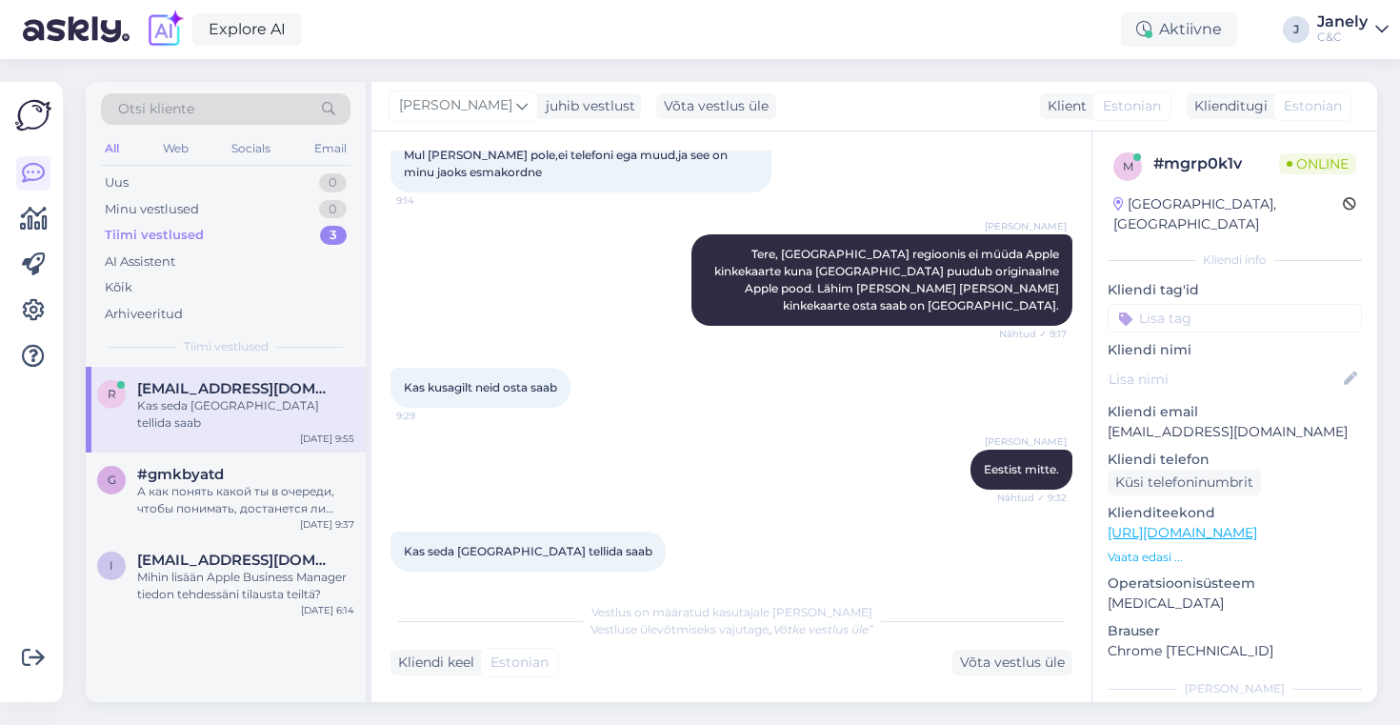
click at [116, 66] on div "Otsi kliente All Web Socials Email Uus 0 Minu vestlused 0 Tiimi vestlused 3 AI …" at bounding box center [736, 392] width 1325 height 666
click at [293, 501] on div "g #gmkbyatd А как понять какой ты в очереди, чтобы понимать, достанется ли тебе…" at bounding box center [226, 495] width 280 height 86
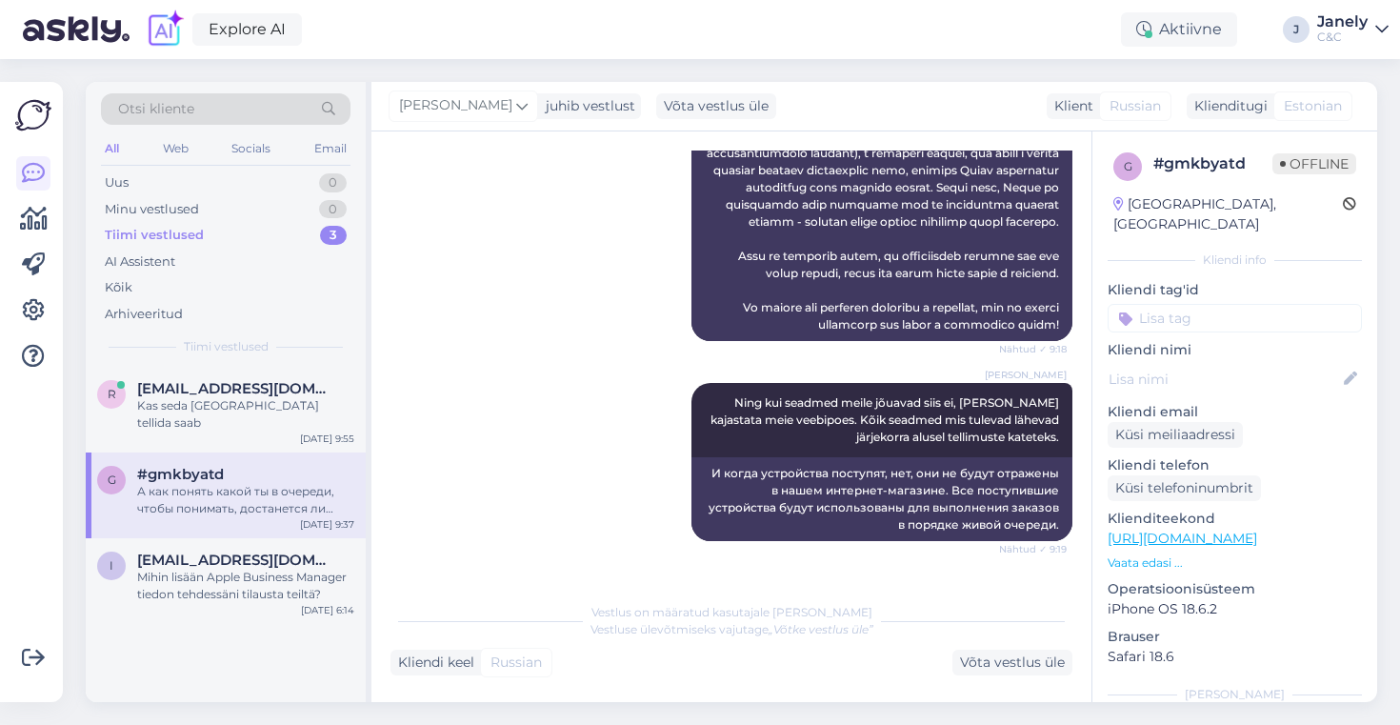
scroll to position [1055, 0]
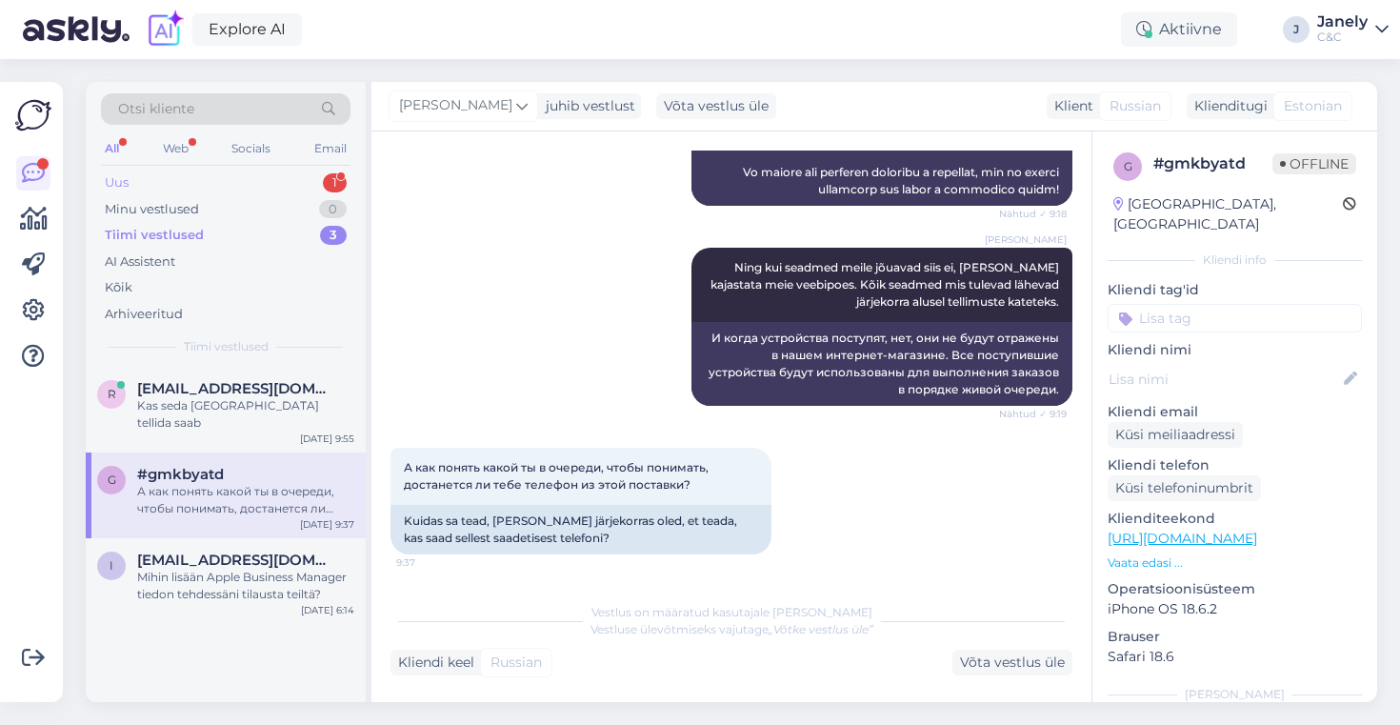
click at [256, 181] on div "Uus 1" at bounding box center [225, 182] width 249 height 27
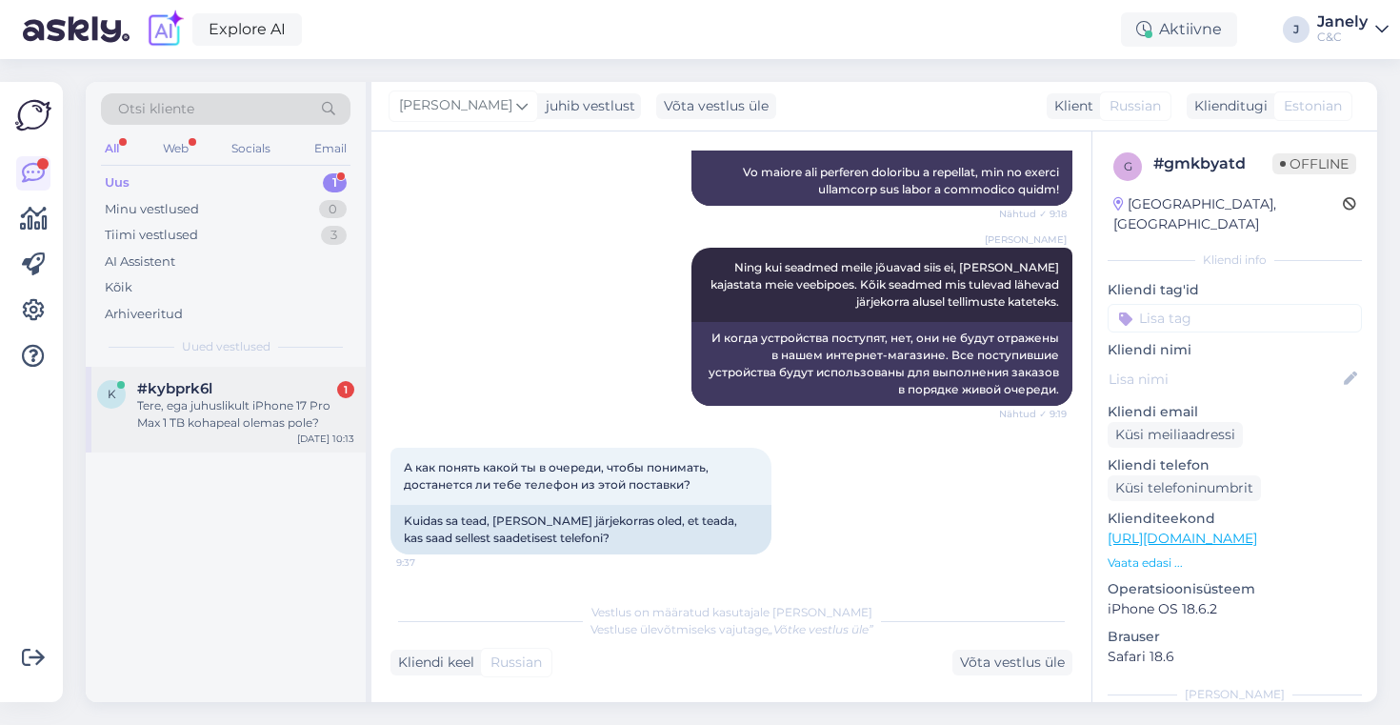
click at [254, 395] on div "#kybprk6l 1" at bounding box center [245, 388] width 217 height 17
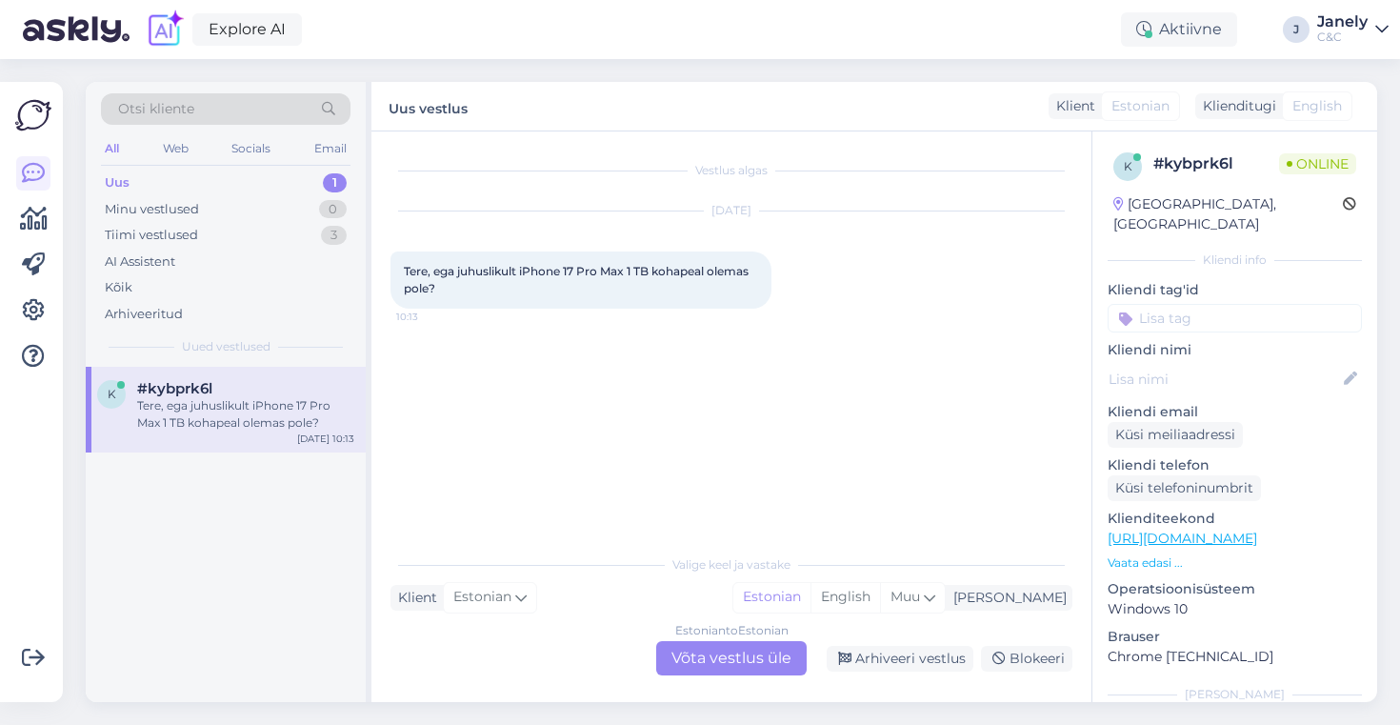
scroll to position [0, 0]
click at [751, 642] on div "Estonian to Estonian Võta vestlus üle" at bounding box center [731, 658] width 150 height 34
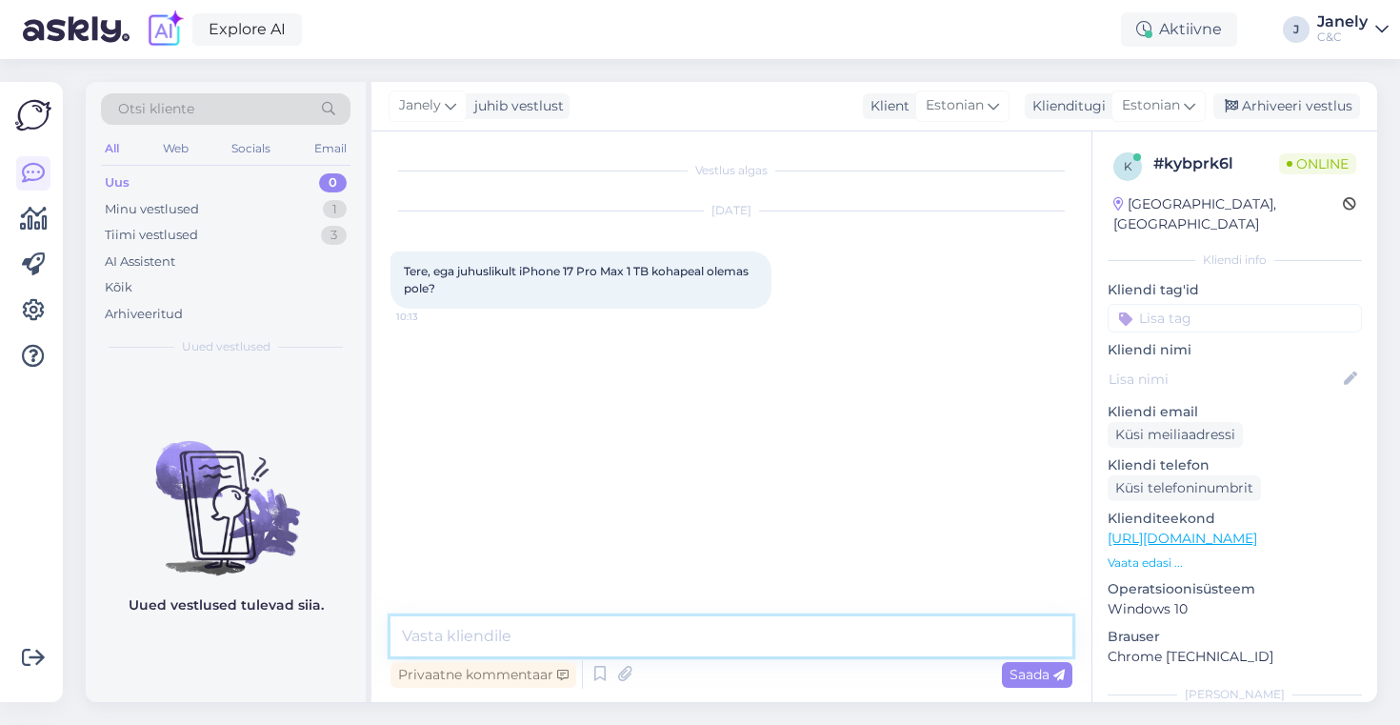
click at [625, 639] on textarea at bounding box center [731, 636] width 682 height 40
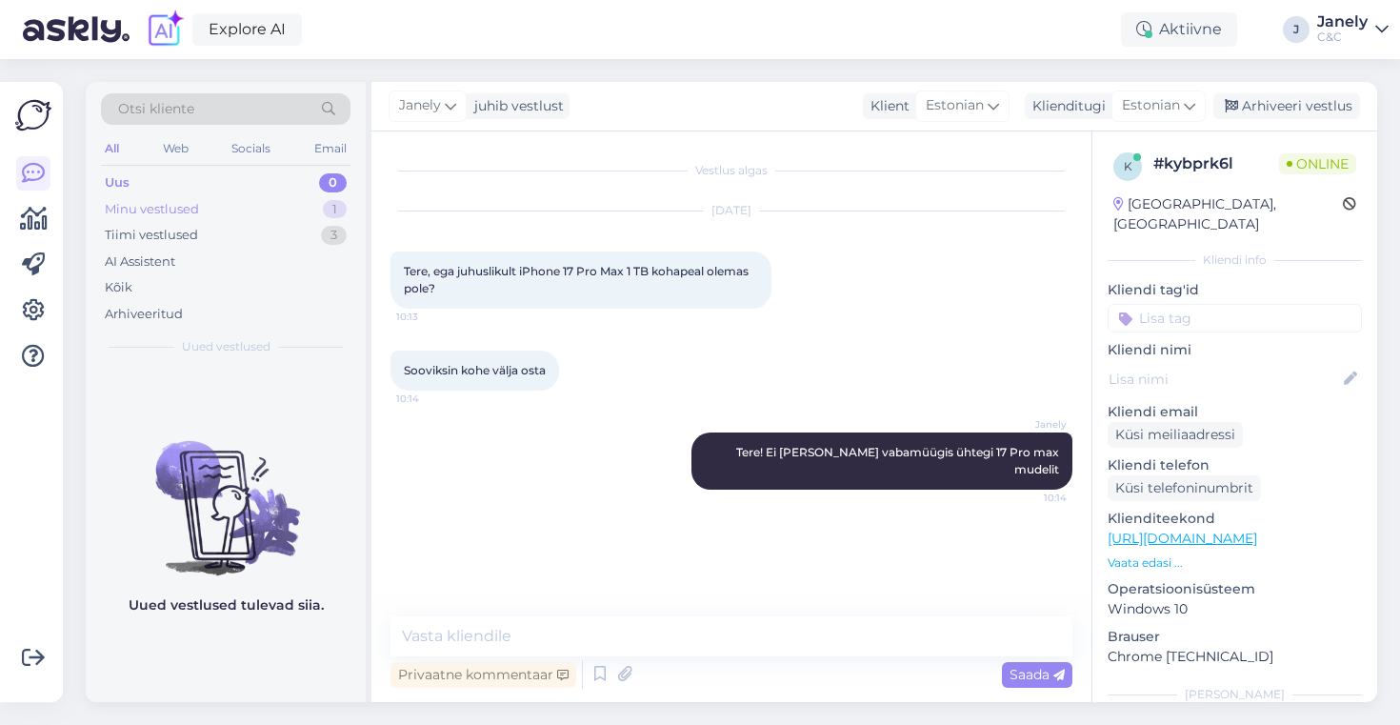
click at [250, 213] on div "Minu vestlused 1" at bounding box center [225, 209] width 249 height 27
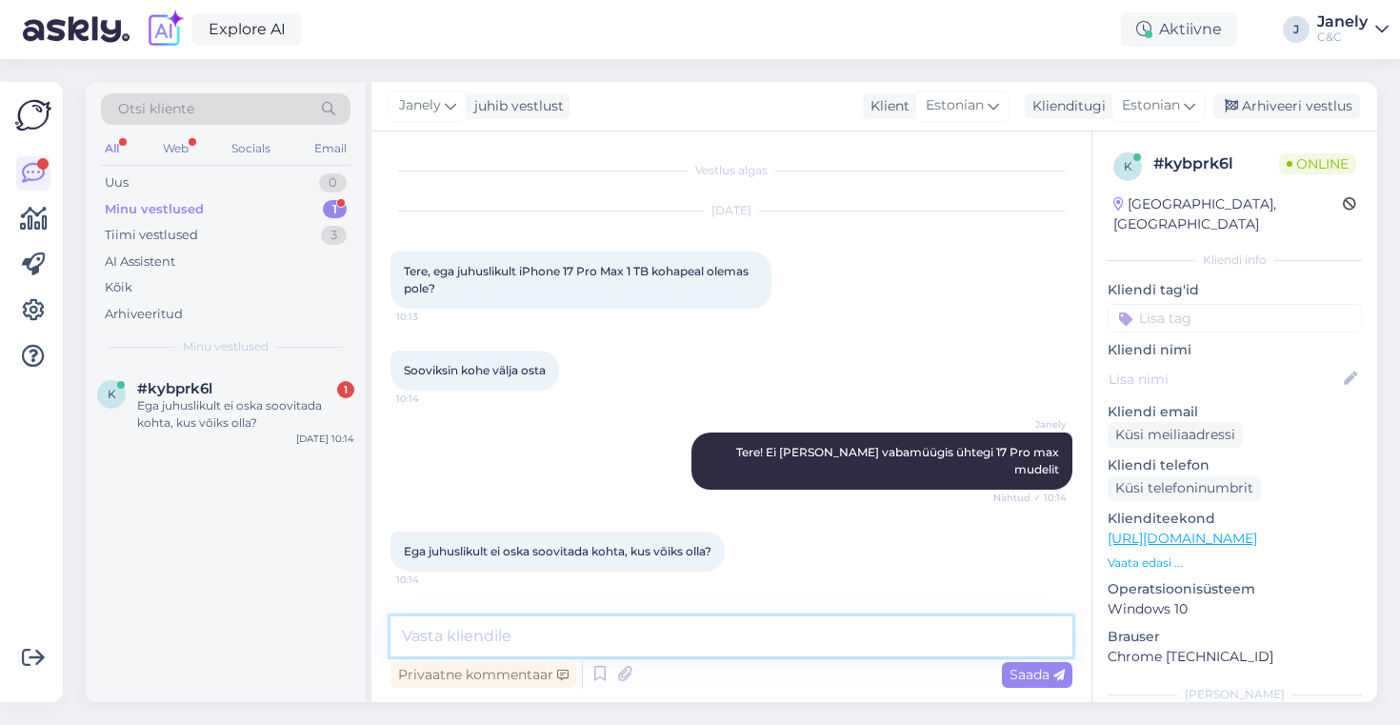
click at [505, 640] on textarea at bounding box center [731, 636] width 682 height 40
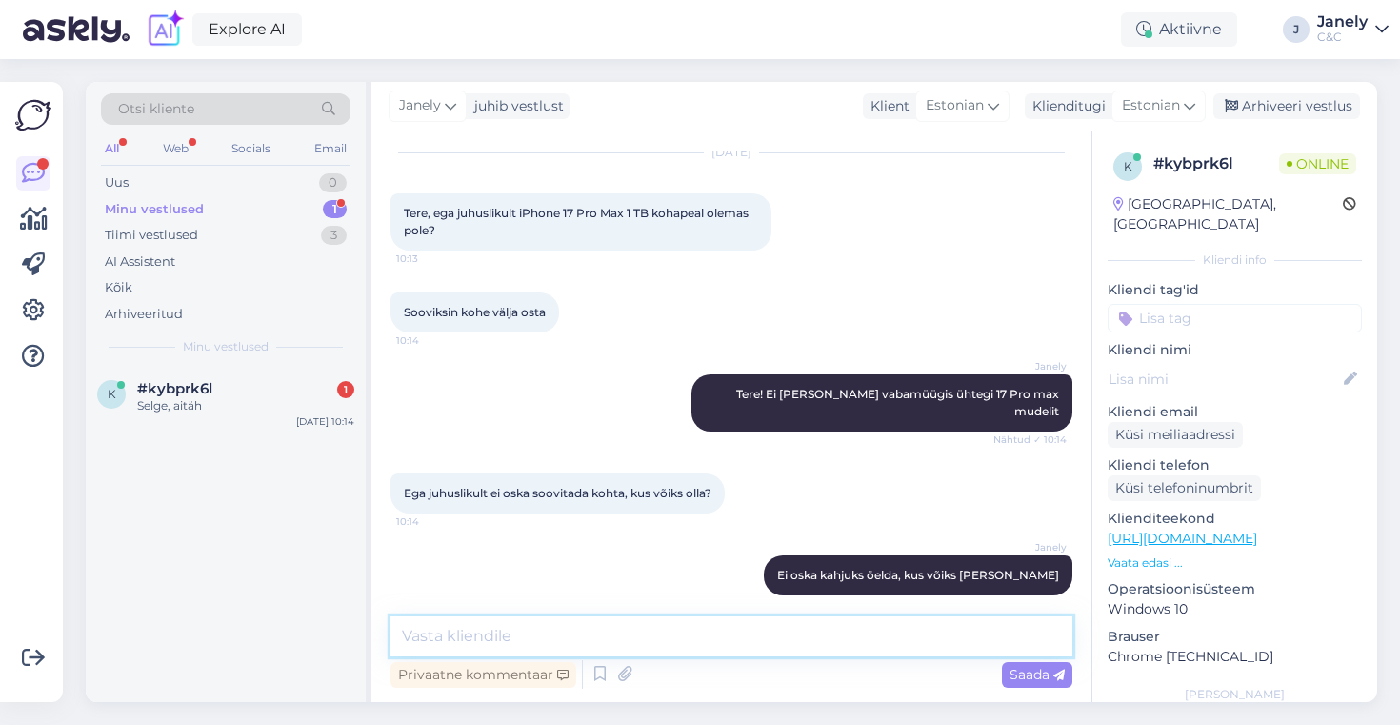
scroll to position [140, 0]
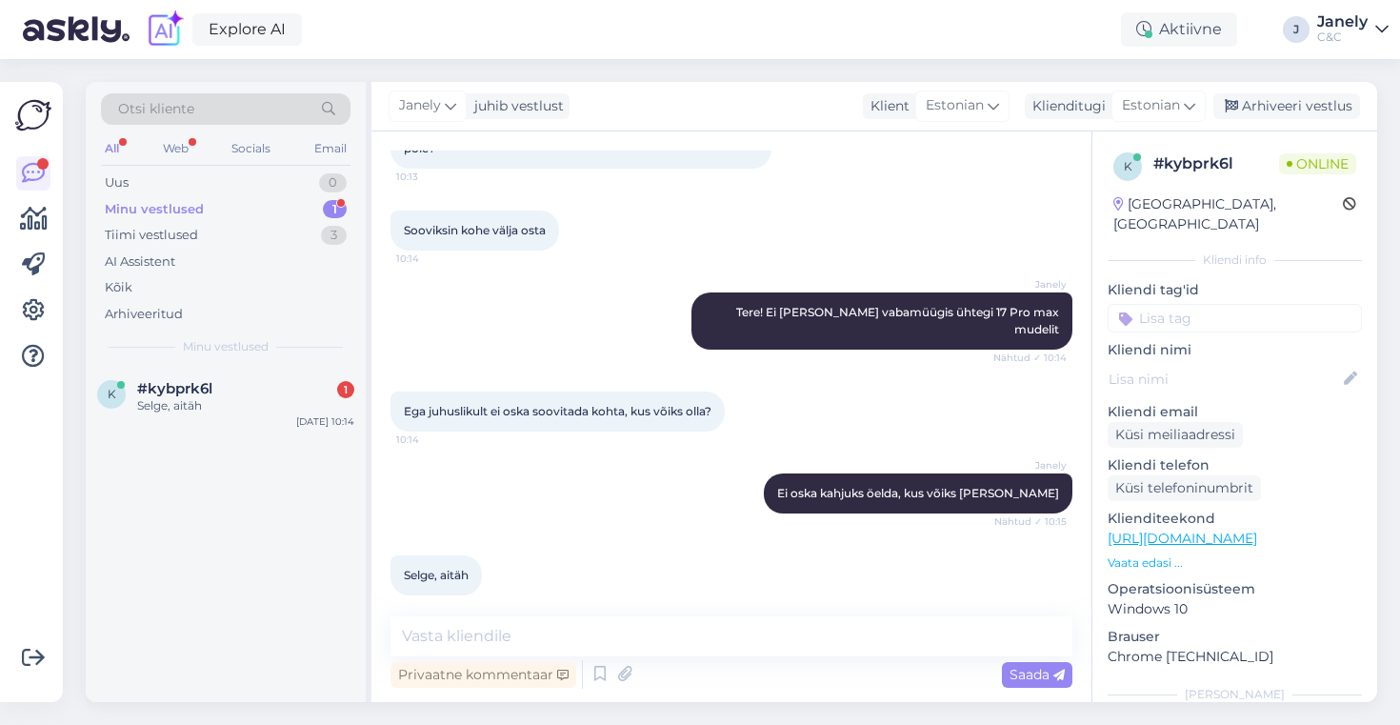
click at [231, 595] on div "k #kybprk6l 1 Selge, aitäh Oct 9 10:14" at bounding box center [226, 534] width 280 height 335
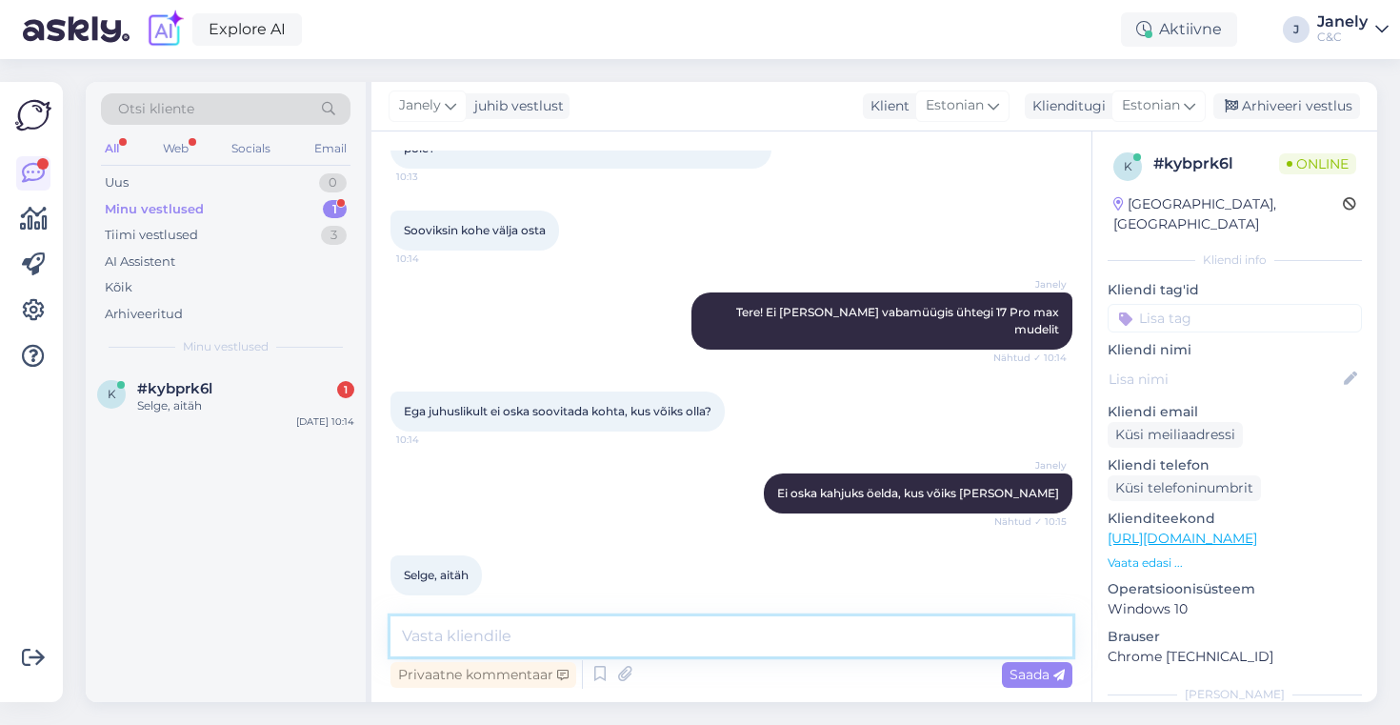
click at [425, 646] on textarea at bounding box center [731, 636] width 682 height 40
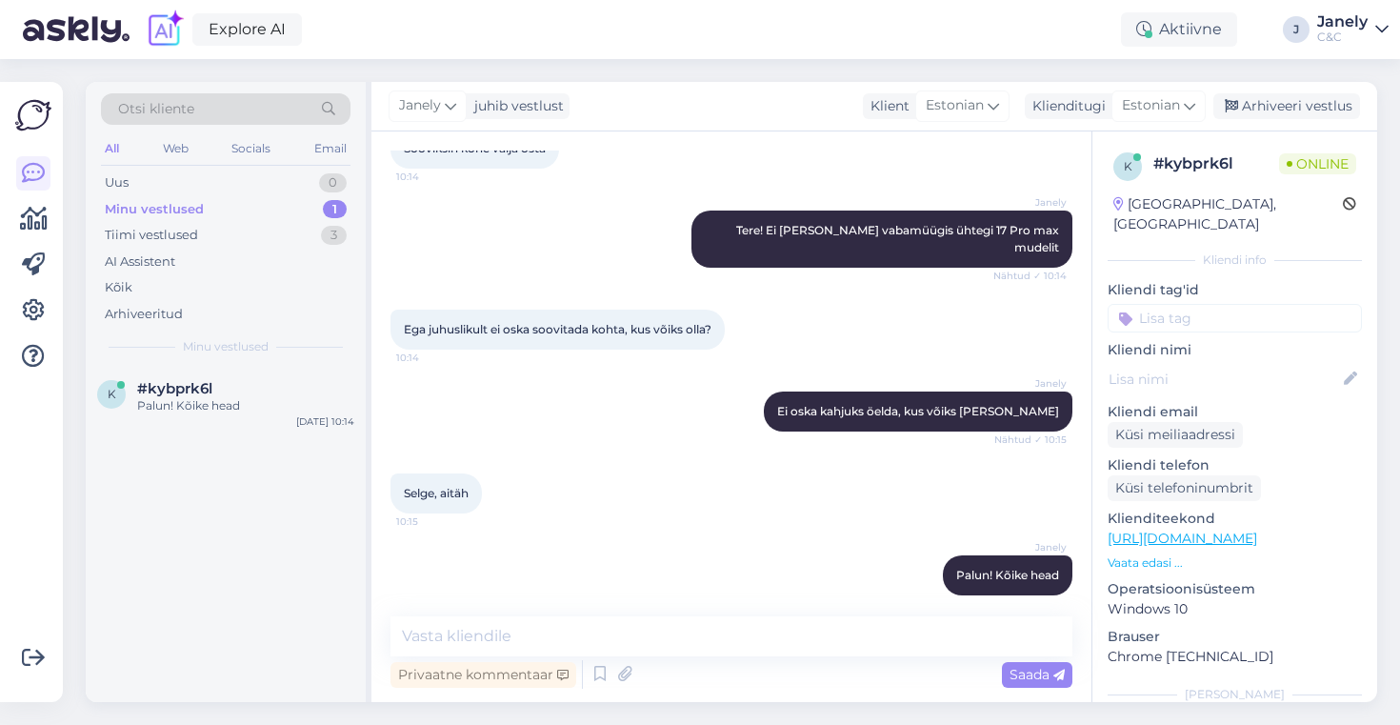
click at [721, 82] on div "Janely juhib vestlust Klient Estonian Klienditugi Estonian Arhiveeri vestlus" at bounding box center [873, 107] width 1005 height 50
click at [253, 182] on div "Uus 4" at bounding box center [225, 182] width 249 height 27
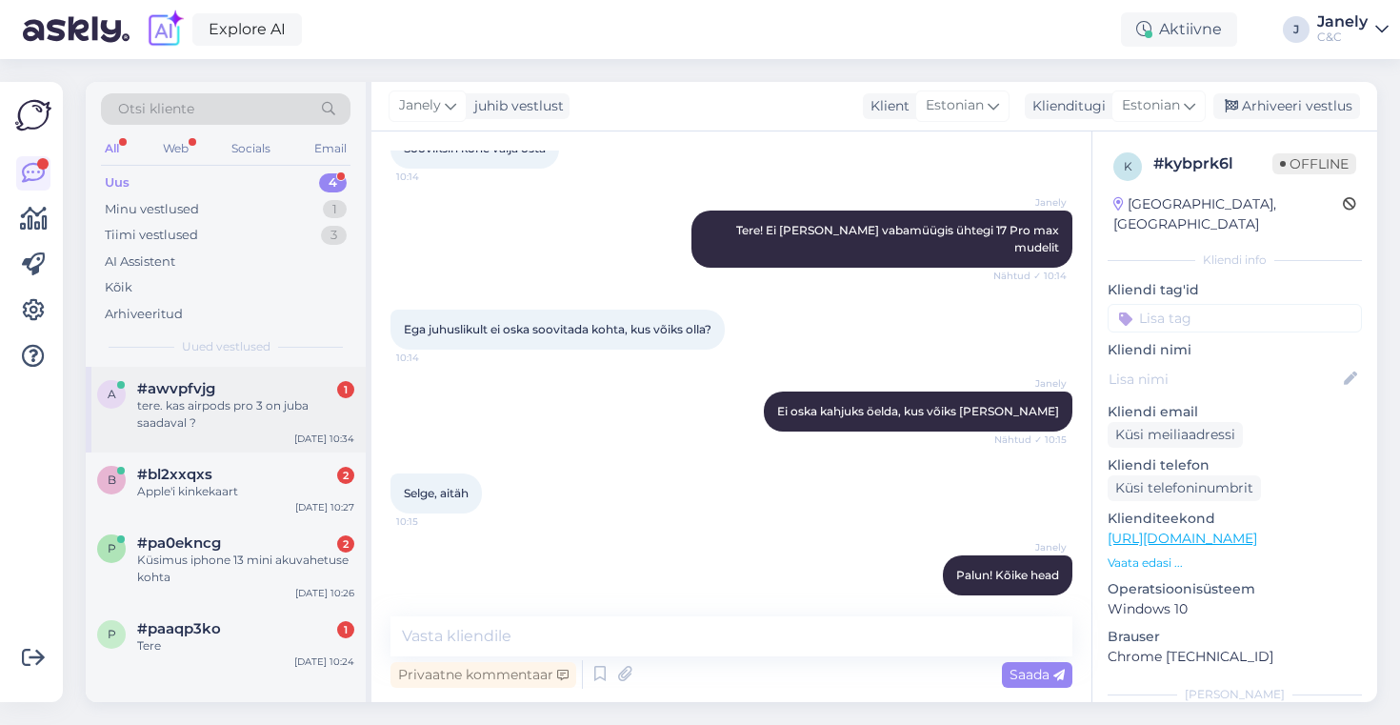
click at [259, 413] on div "tere. kas airpods pro 3 on juba saadaval ?" at bounding box center [245, 414] width 217 height 34
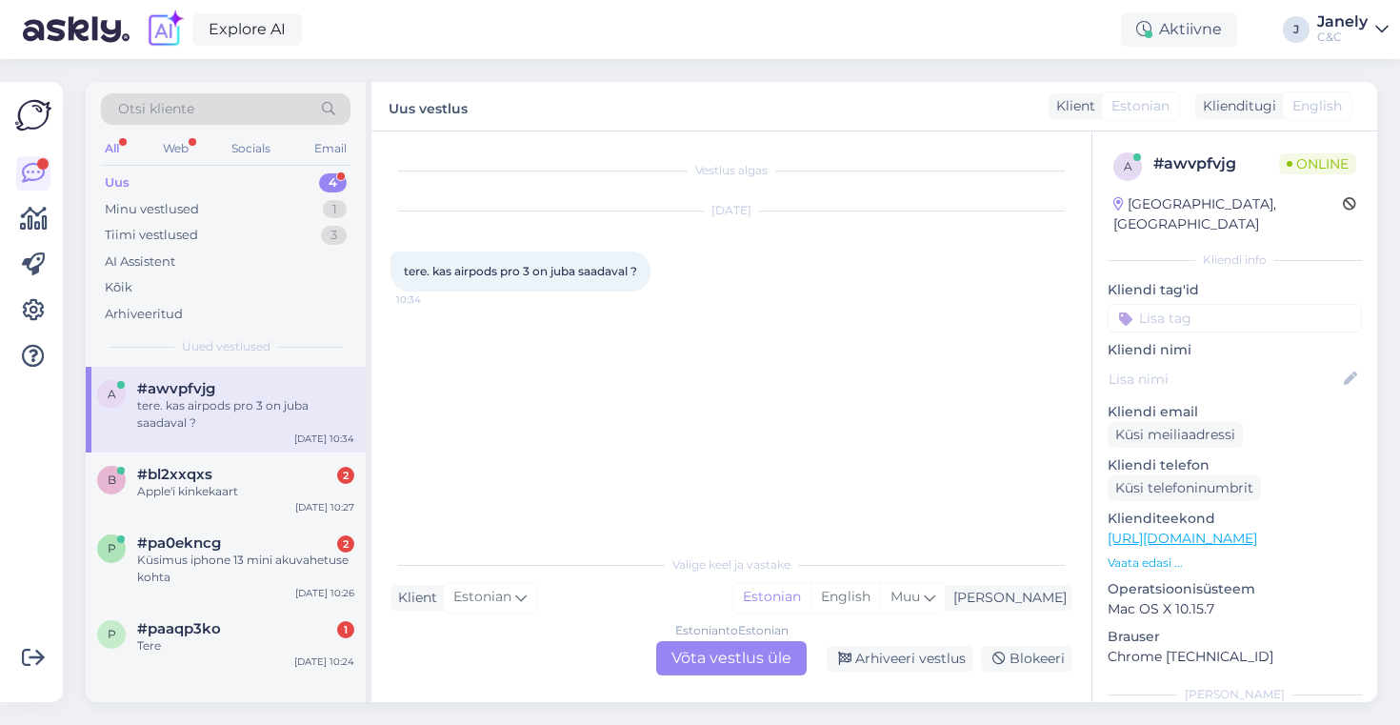
click at [575, 108] on div "Uus vestlus Klient Estonian Klienditugi English" at bounding box center [873, 107] width 1005 height 50
click at [618, 95] on div "Uus vestlus Klient Estonian Klienditugi English" at bounding box center [873, 107] width 1005 height 50
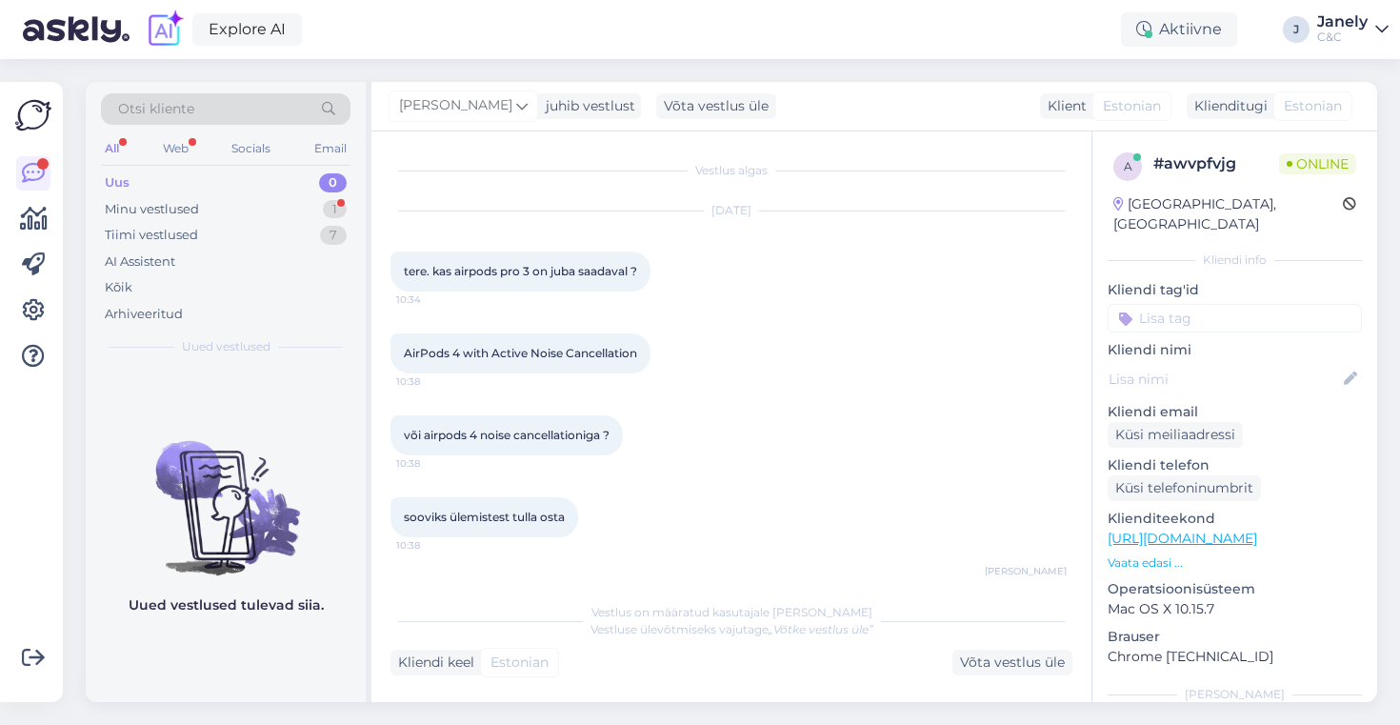
scroll to position [362, 0]
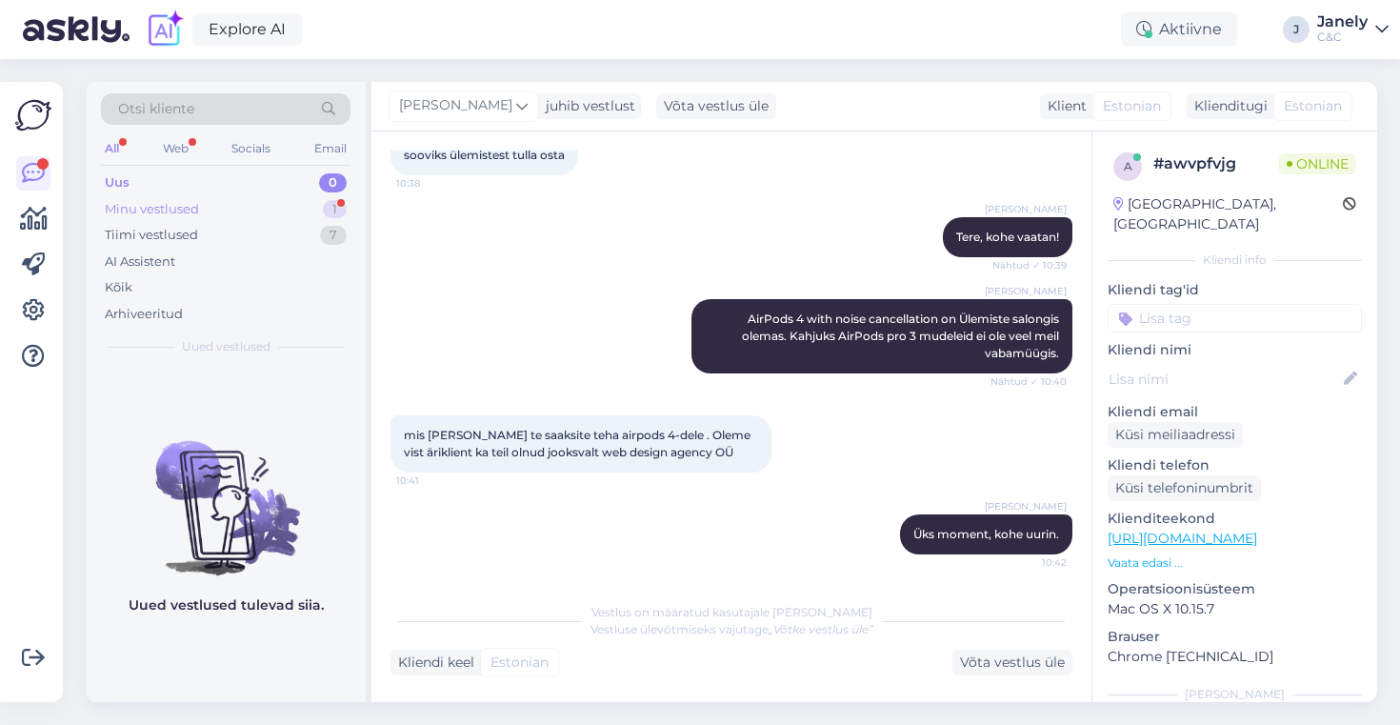
click at [275, 200] on div "Minu vestlused 1" at bounding box center [225, 209] width 249 height 27
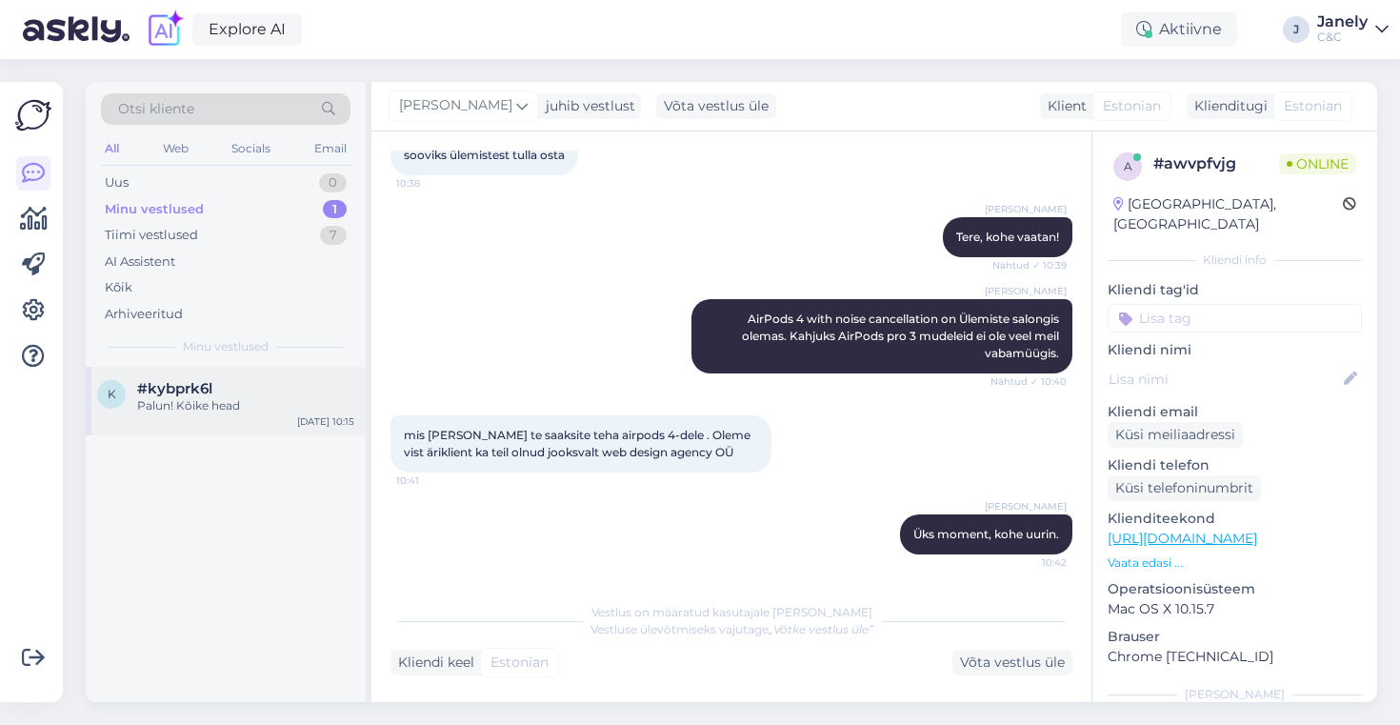
click at [317, 422] on div "Oct 9 10:15" at bounding box center [325, 421] width 57 height 14
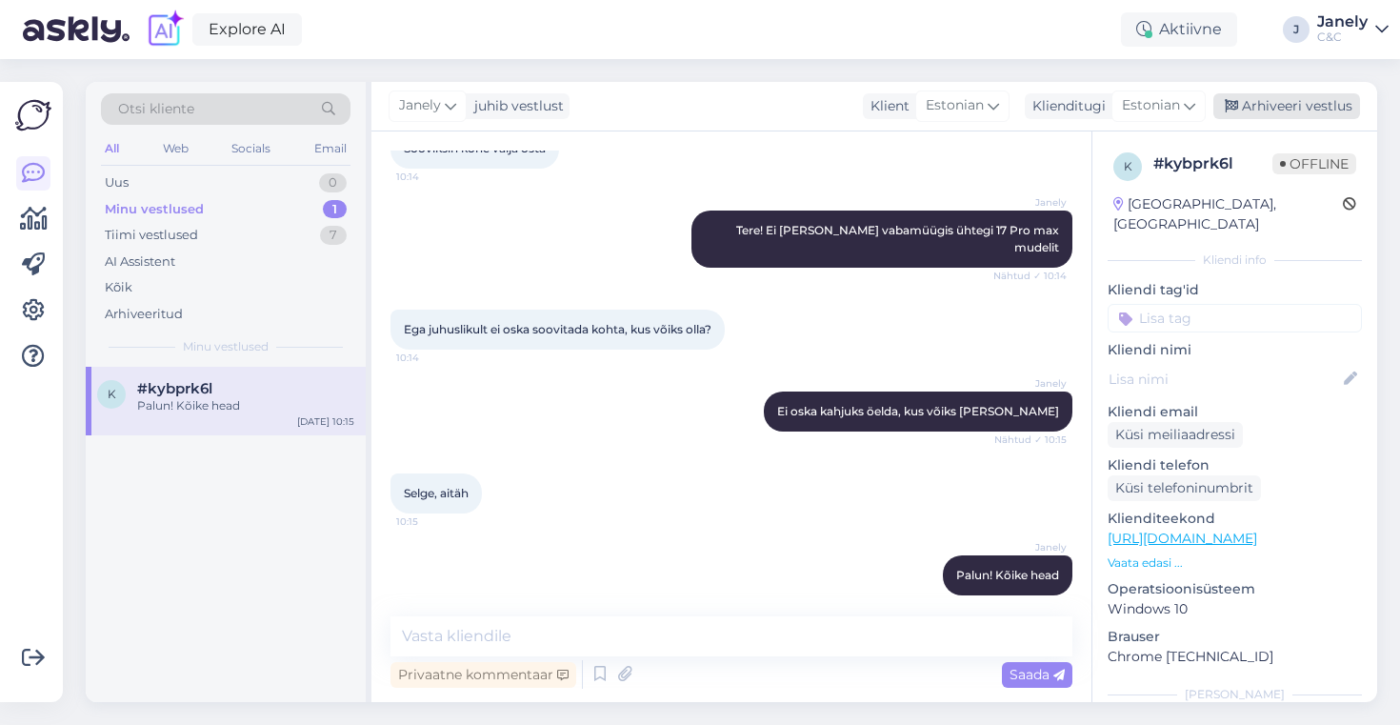
click at [1316, 113] on div "Arhiveeri vestlus" at bounding box center [1286, 106] width 147 height 26
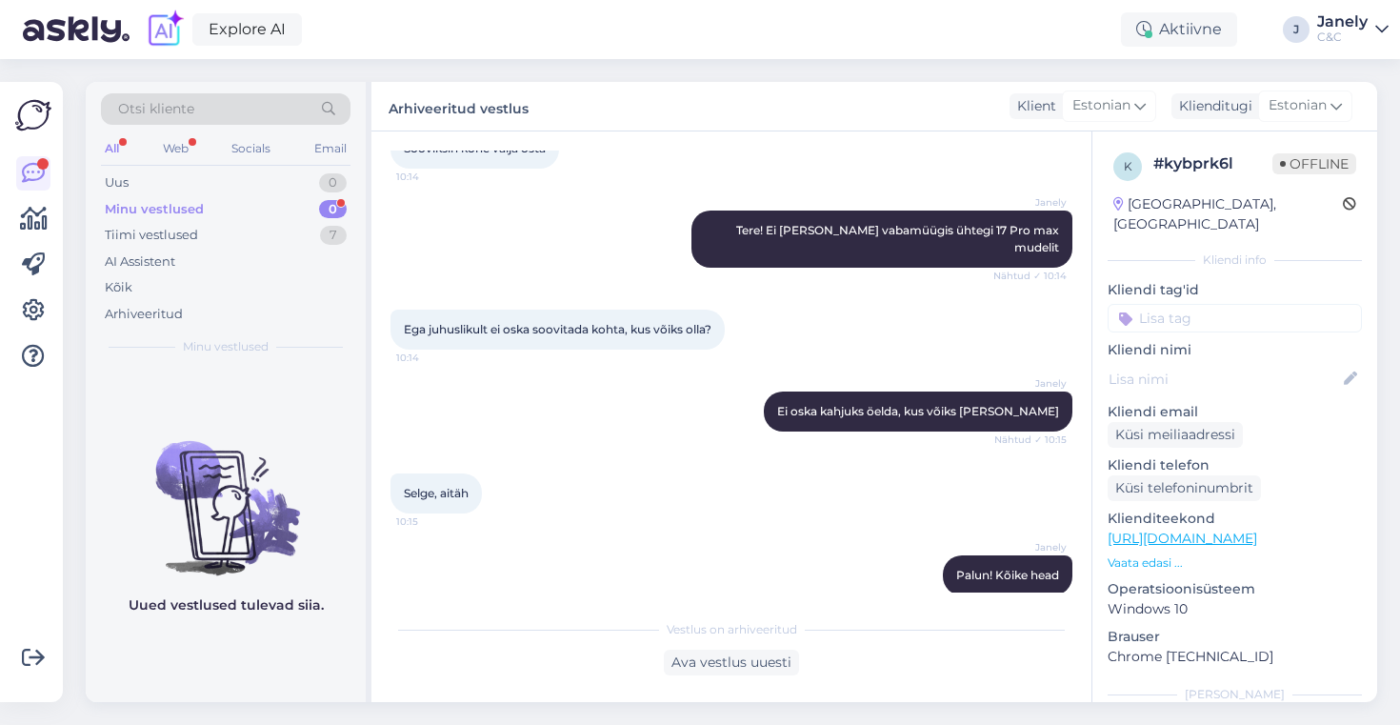
click at [289, 206] on div "Minu vestlused 0" at bounding box center [225, 209] width 249 height 27
